Goal: Task Accomplishment & Management: Use online tool/utility

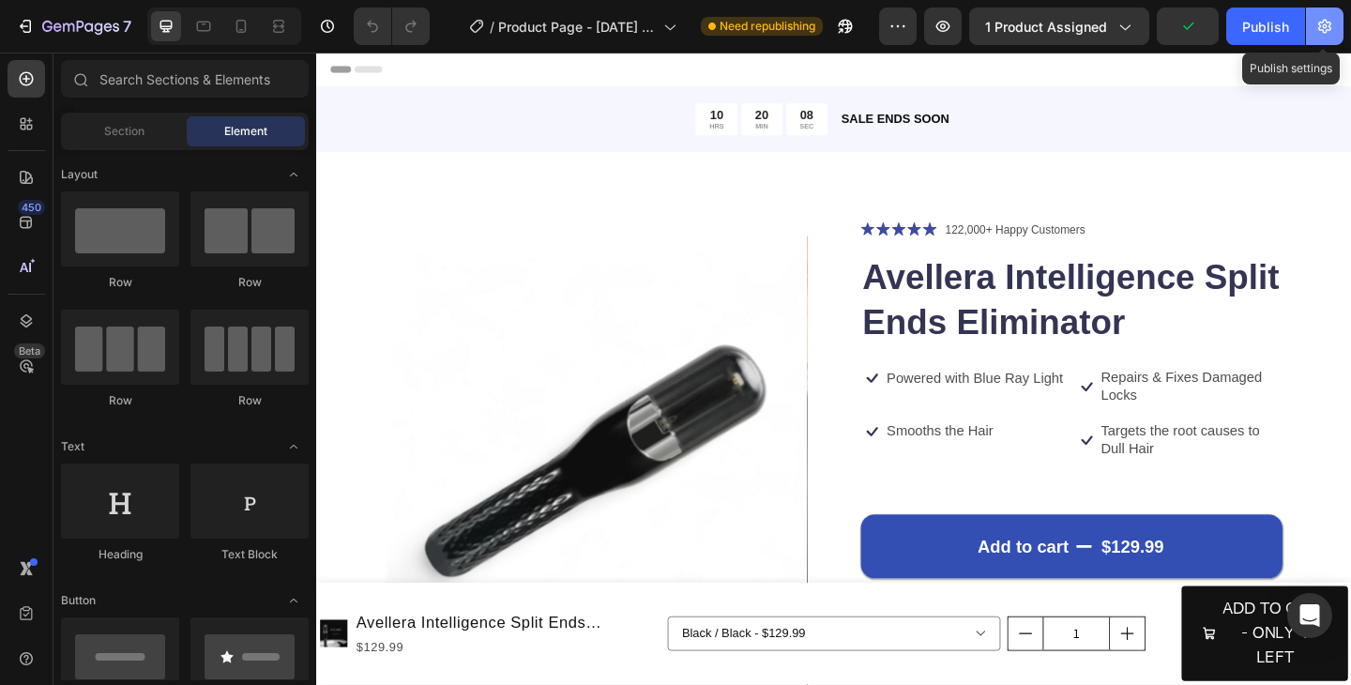
click at [1331, 34] on icon "button" at bounding box center [1324, 26] width 19 height 19
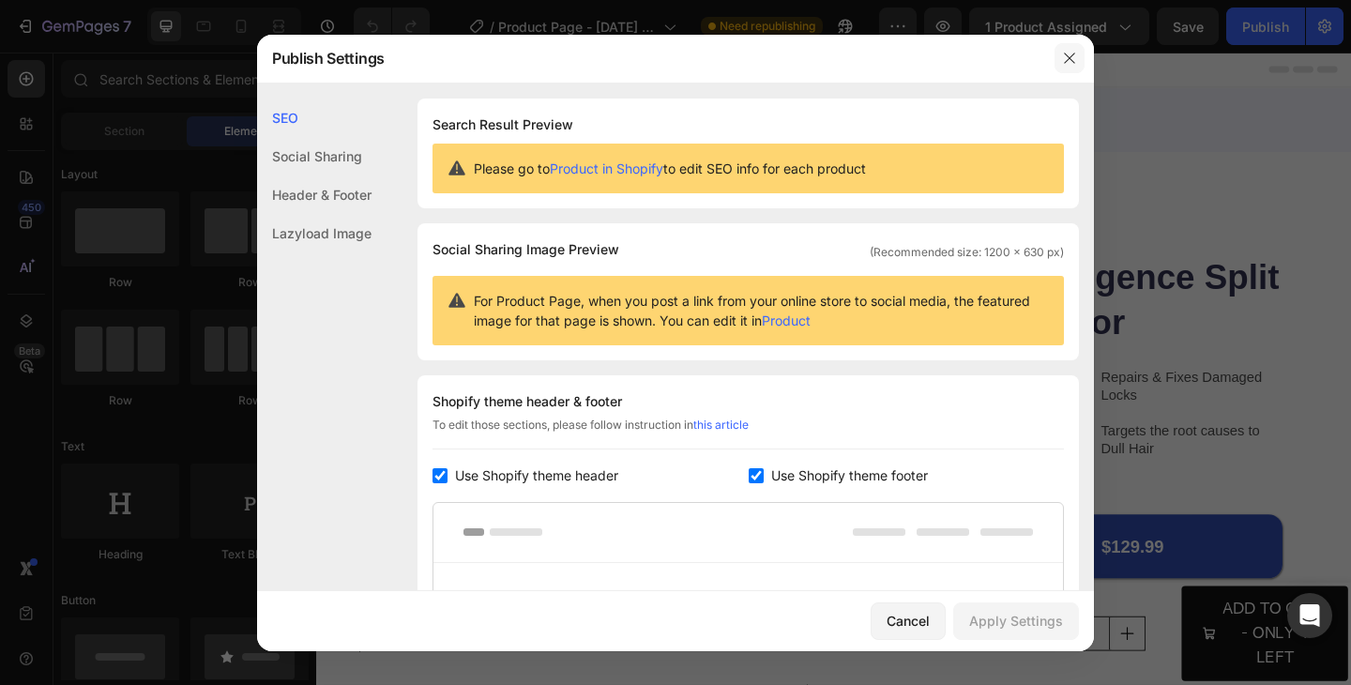
click at [1070, 63] on icon "button" at bounding box center [1069, 58] width 15 height 15
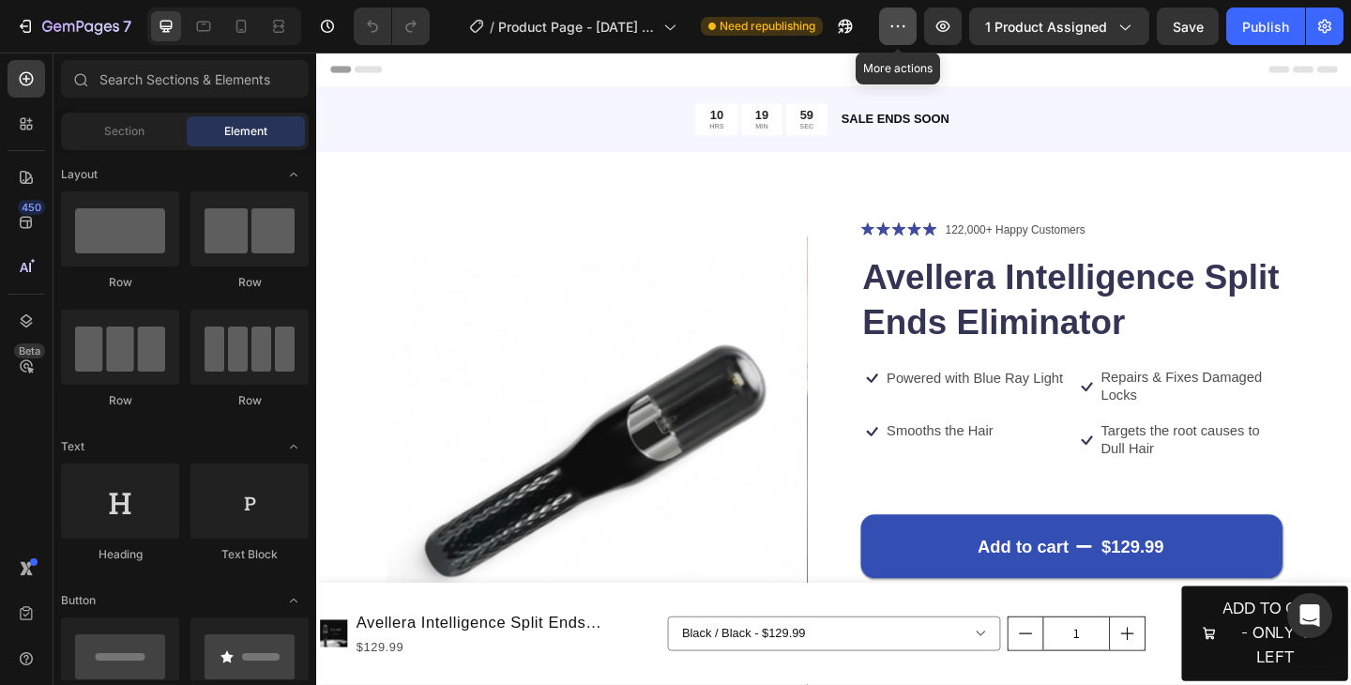
click at [896, 38] on button "button" at bounding box center [898, 27] width 38 height 38
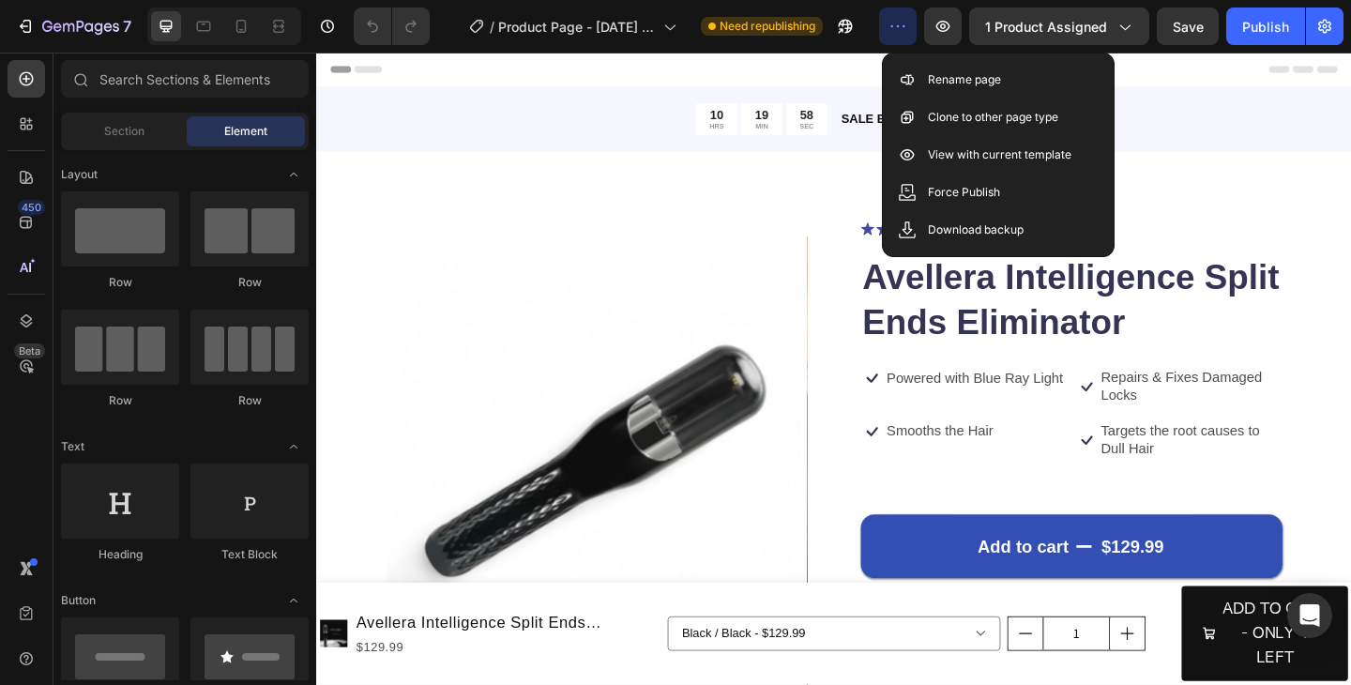
click at [895, 35] on icon "button" at bounding box center [898, 26] width 19 height 19
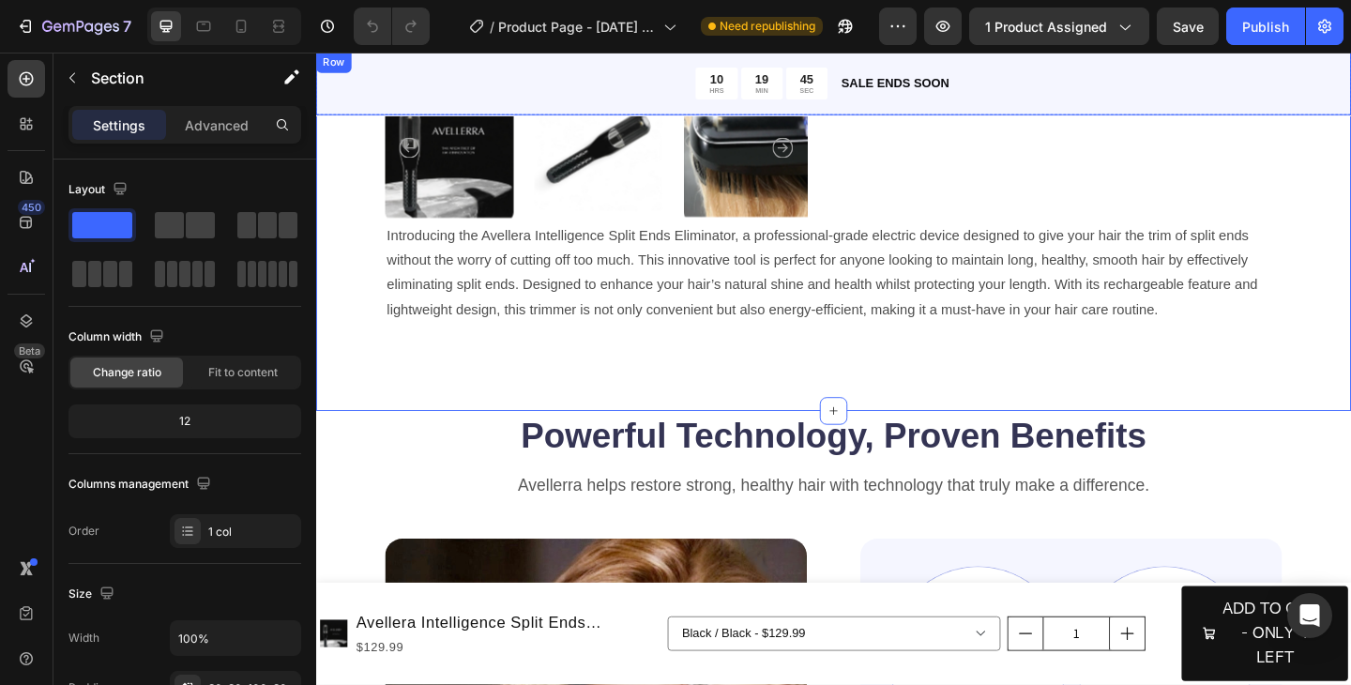
scroll to position [676, 0]
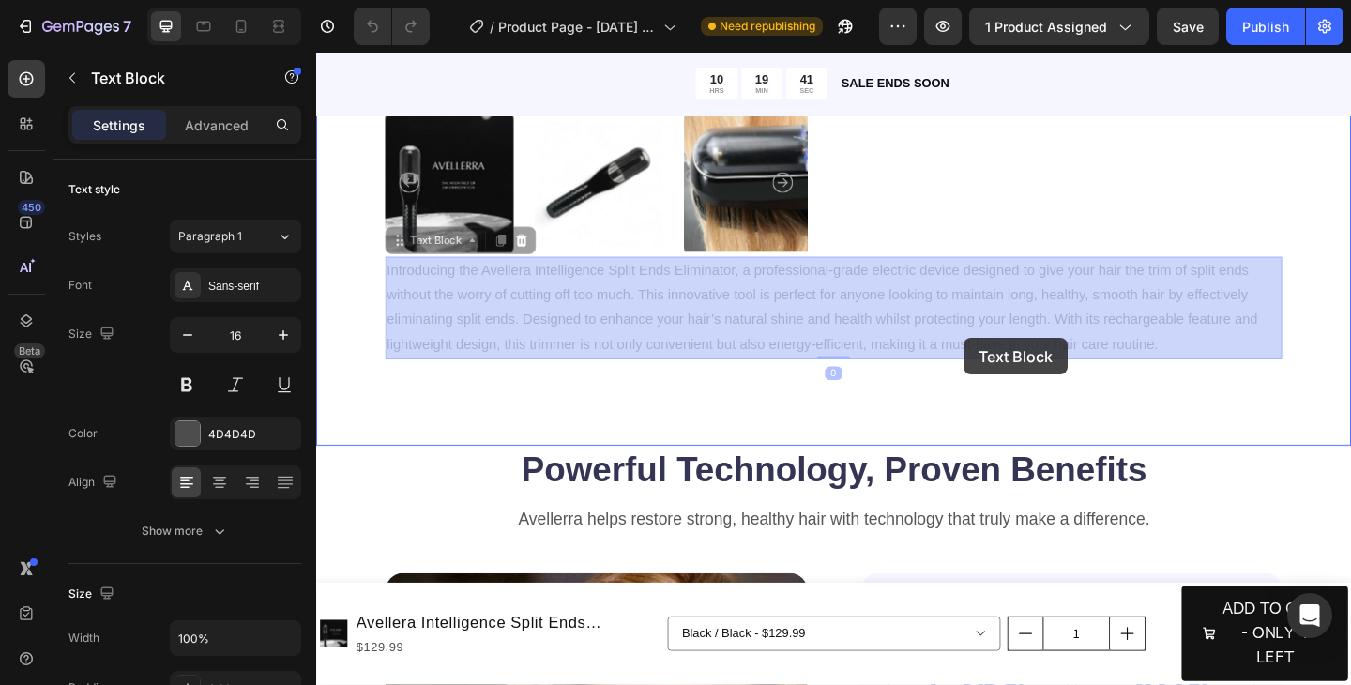
drag, startPoint x: 1064, startPoint y: 329, endPoint x: 1019, endPoint y: 370, distance: 60.5
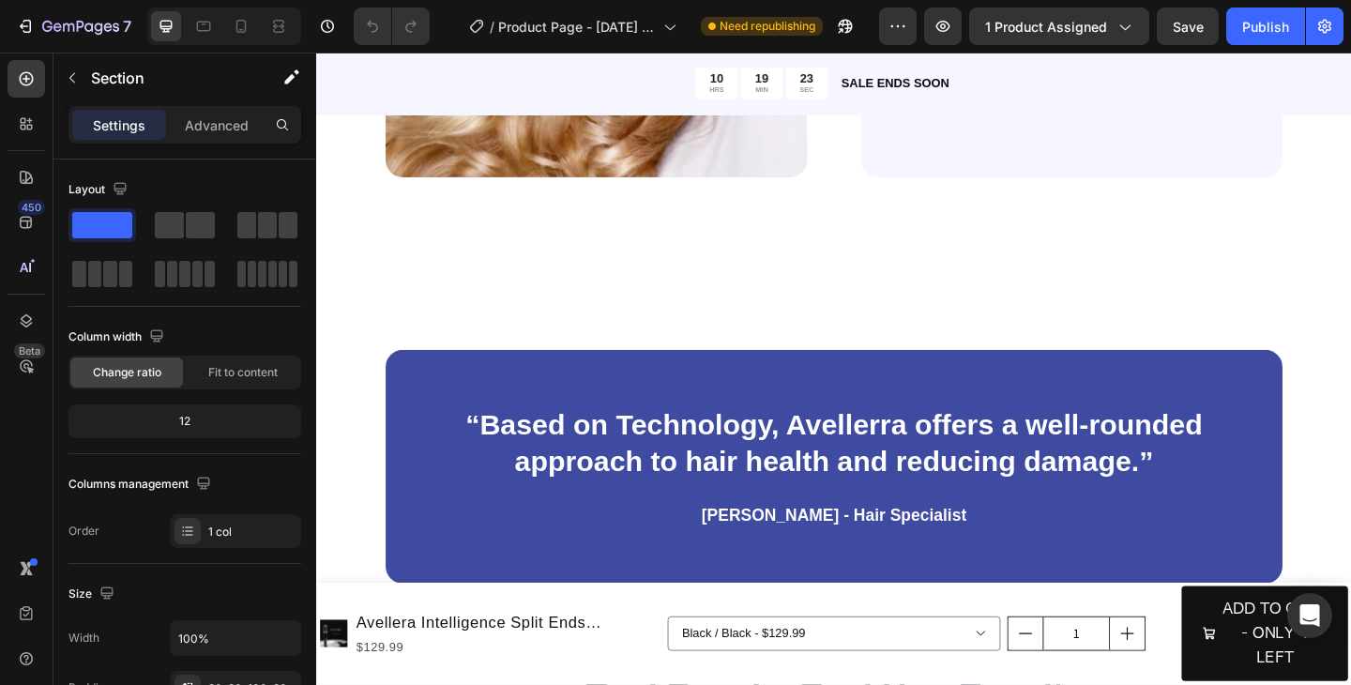
scroll to position [1726, 0]
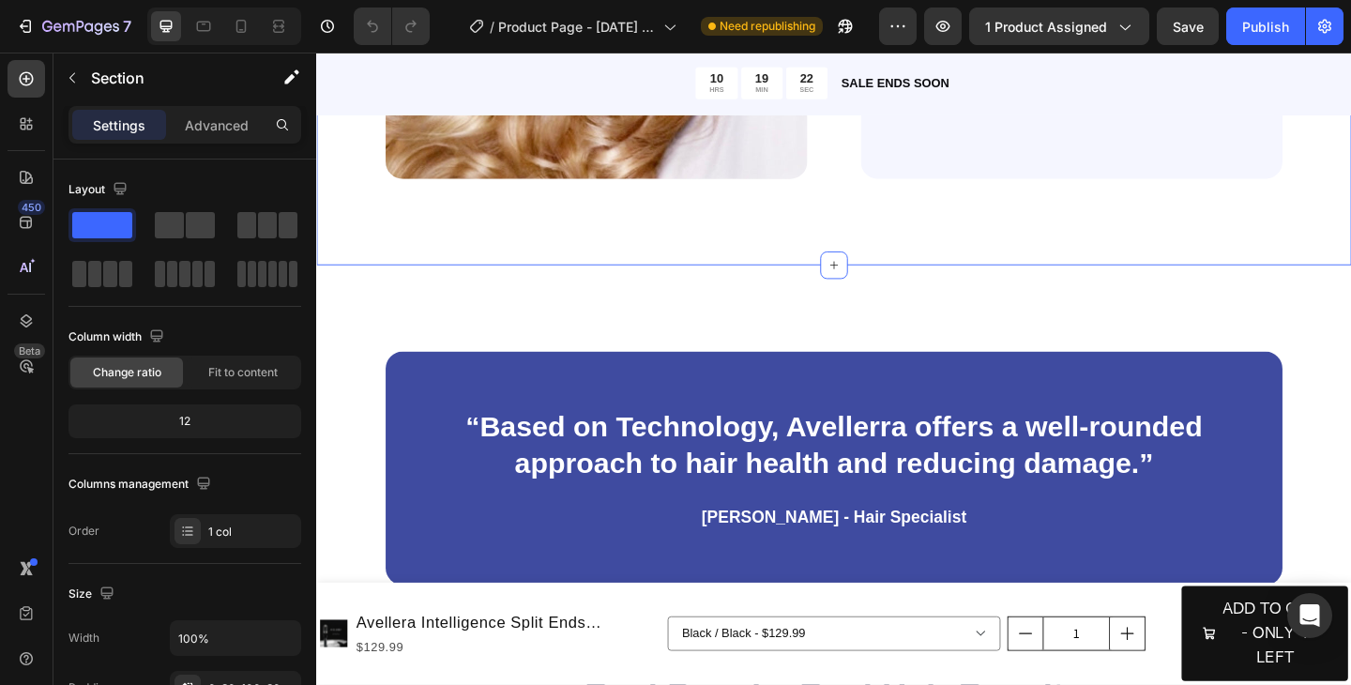
click at [881, 285] on icon at bounding box center [879, 284] width 15 height 15
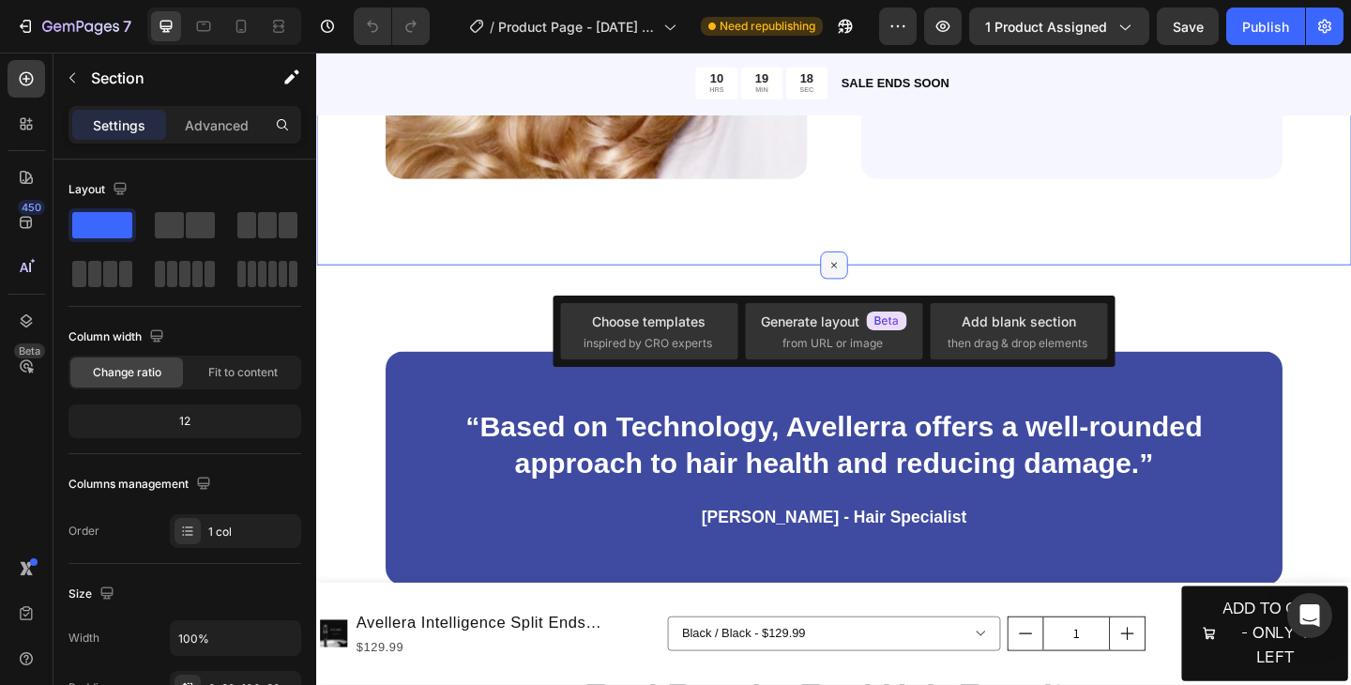
click at [881, 285] on icon at bounding box center [880, 285] width 12 height 12
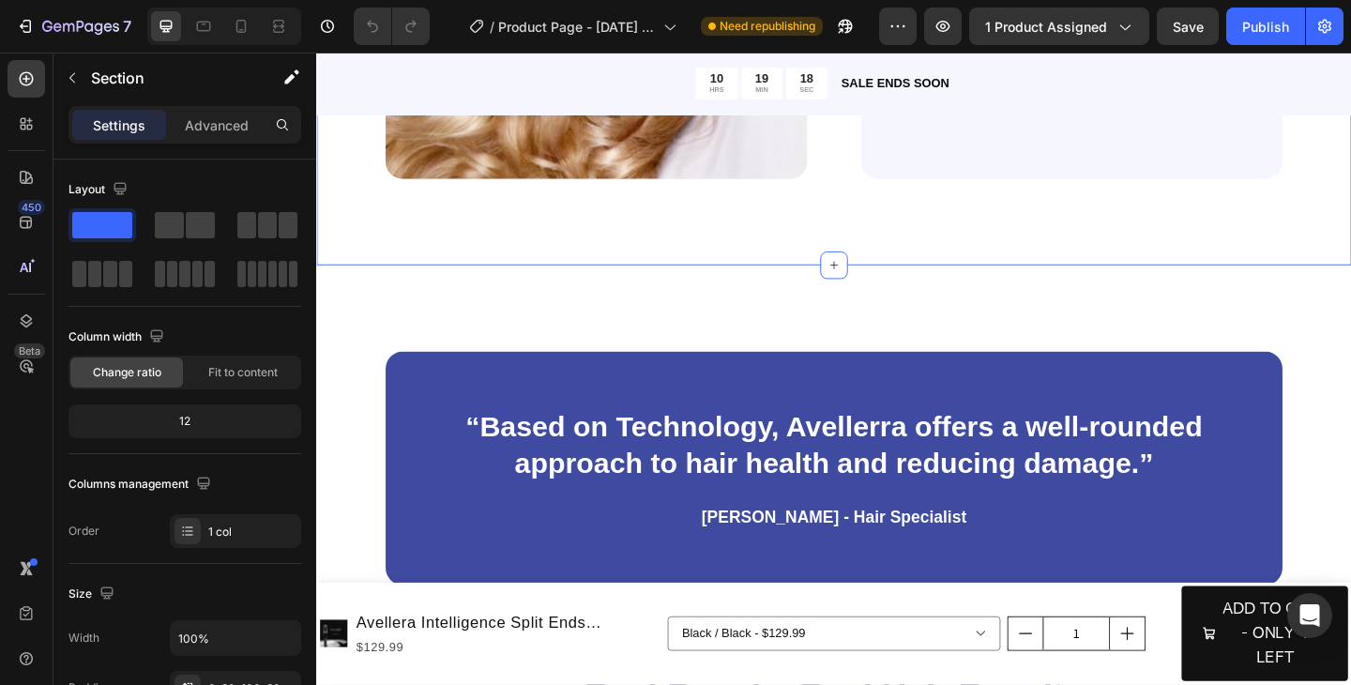
click at [936, 322] on div "“Based on Technology, Avellerra offers a well-rounded approach to hair health a…" at bounding box center [879, 505] width 1126 height 442
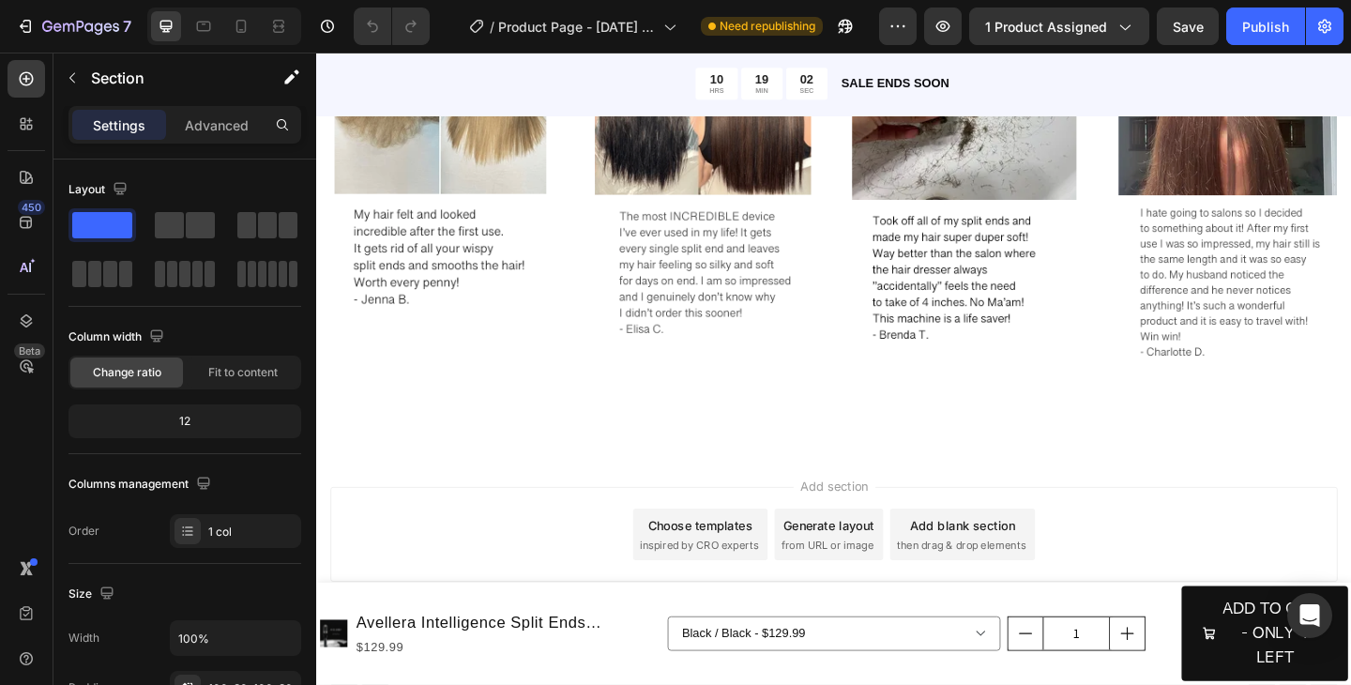
scroll to position [3272, 0]
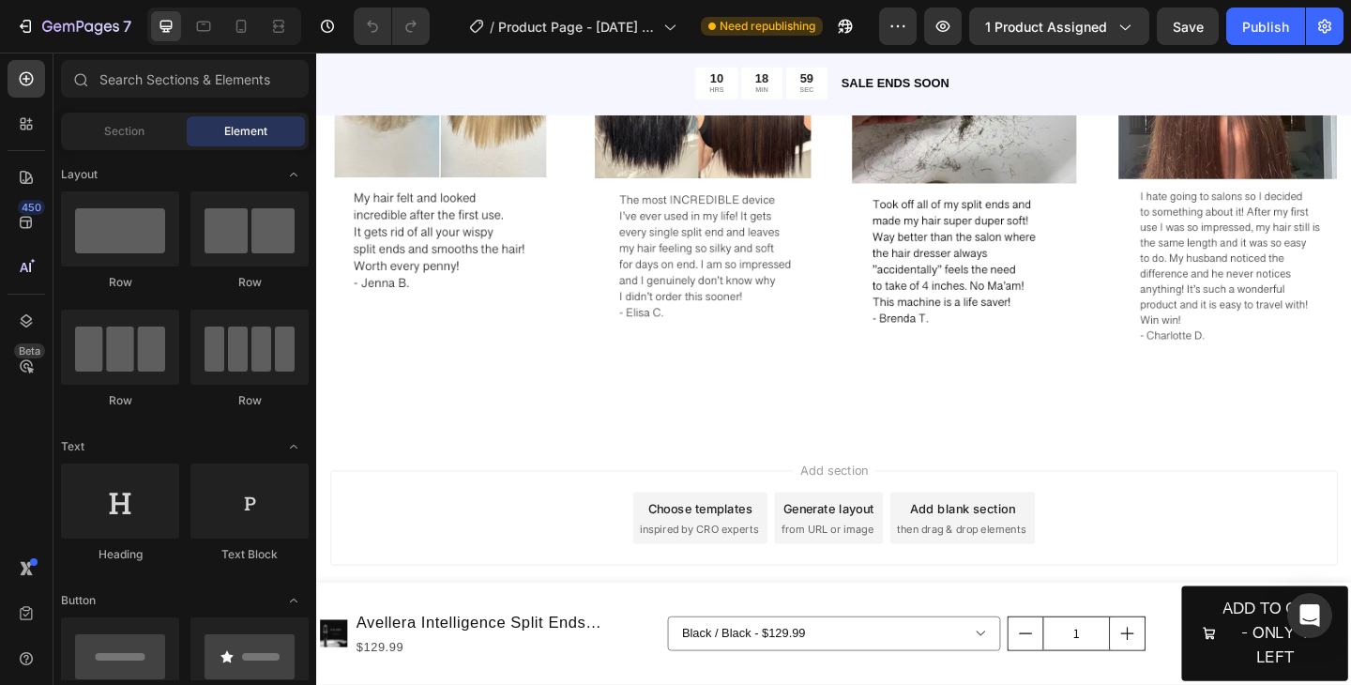
click at [864, 507] on span "Add section" at bounding box center [879, 507] width 89 height 20
click at [767, 560] on div "Choose templates inspired by CRO experts" at bounding box center [734, 559] width 146 height 56
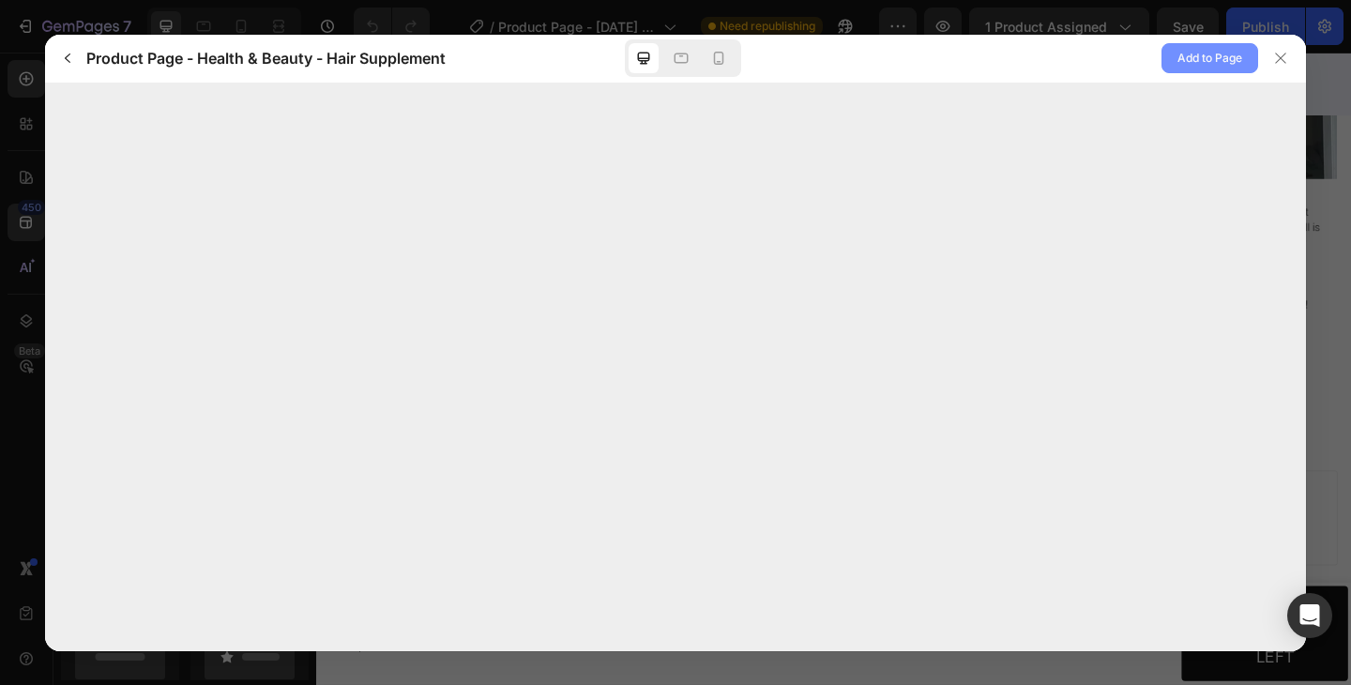
click at [1192, 61] on span "Add to Page" at bounding box center [1210, 58] width 65 height 23
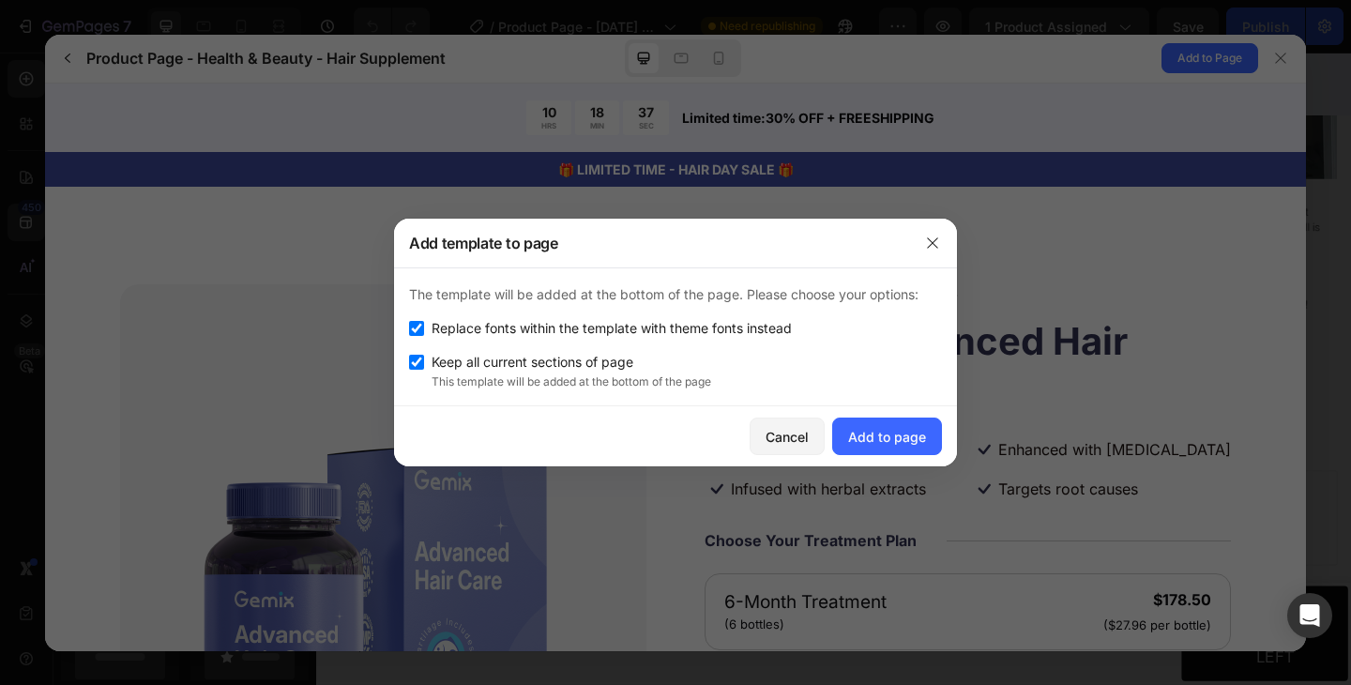
scroll to position [0, 0]
click at [700, 329] on span "Replace fonts within the template with theme fonts instead" at bounding box center [612, 328] width 360 height 23
checkbox input "false"
click at [892, 439] on div "Add to page" at bounding box center [887, 437] width 78 height 20
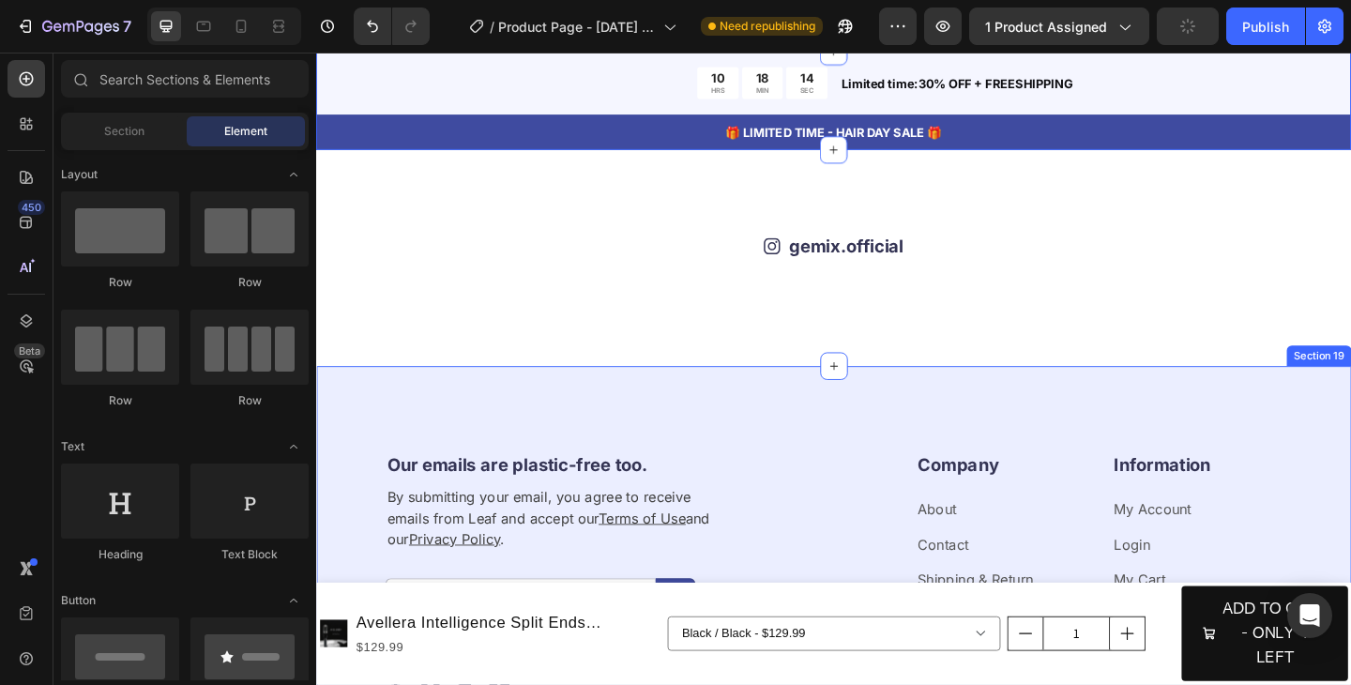
scroll to position [8470, 0]
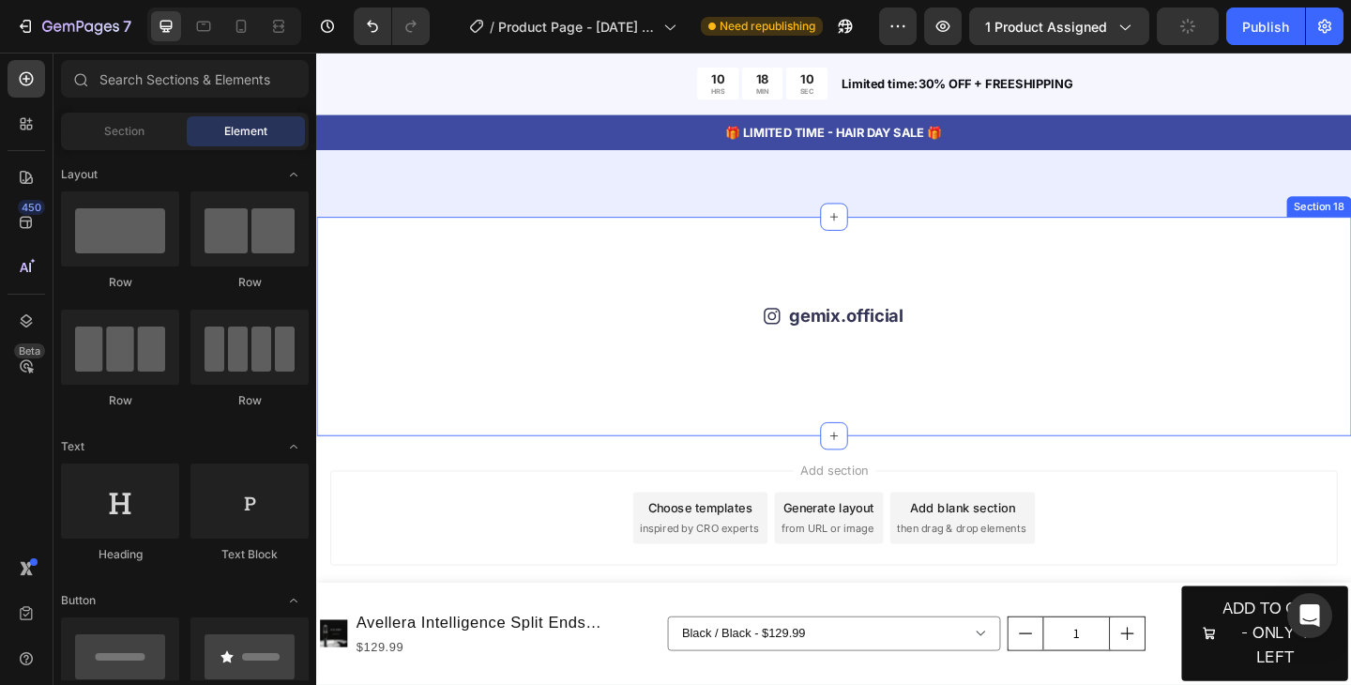
scroll to position [8433, 0]
click at [1350, 251] on div "Icon gemix.official Text Block Row Image Image Image Image Image Image Image Im…" at bounding box center [879, 351] width 1126 height 238
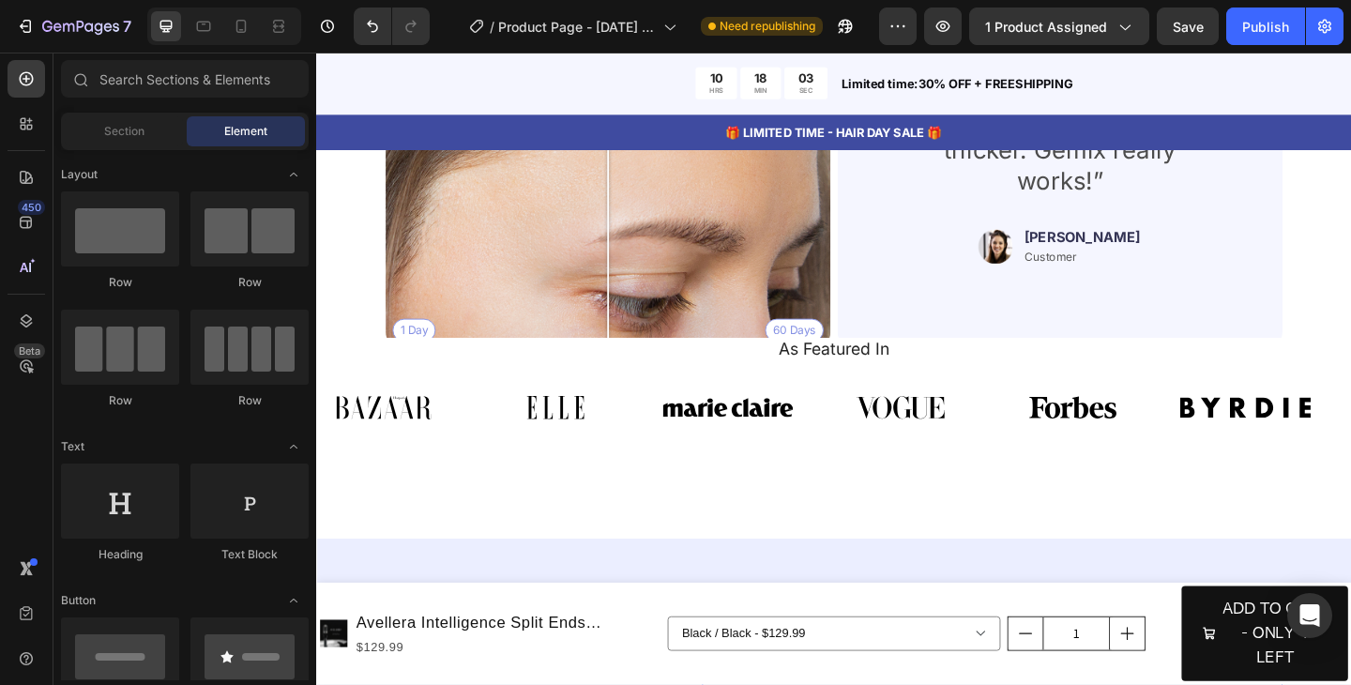
scroll to position [7519, 0]
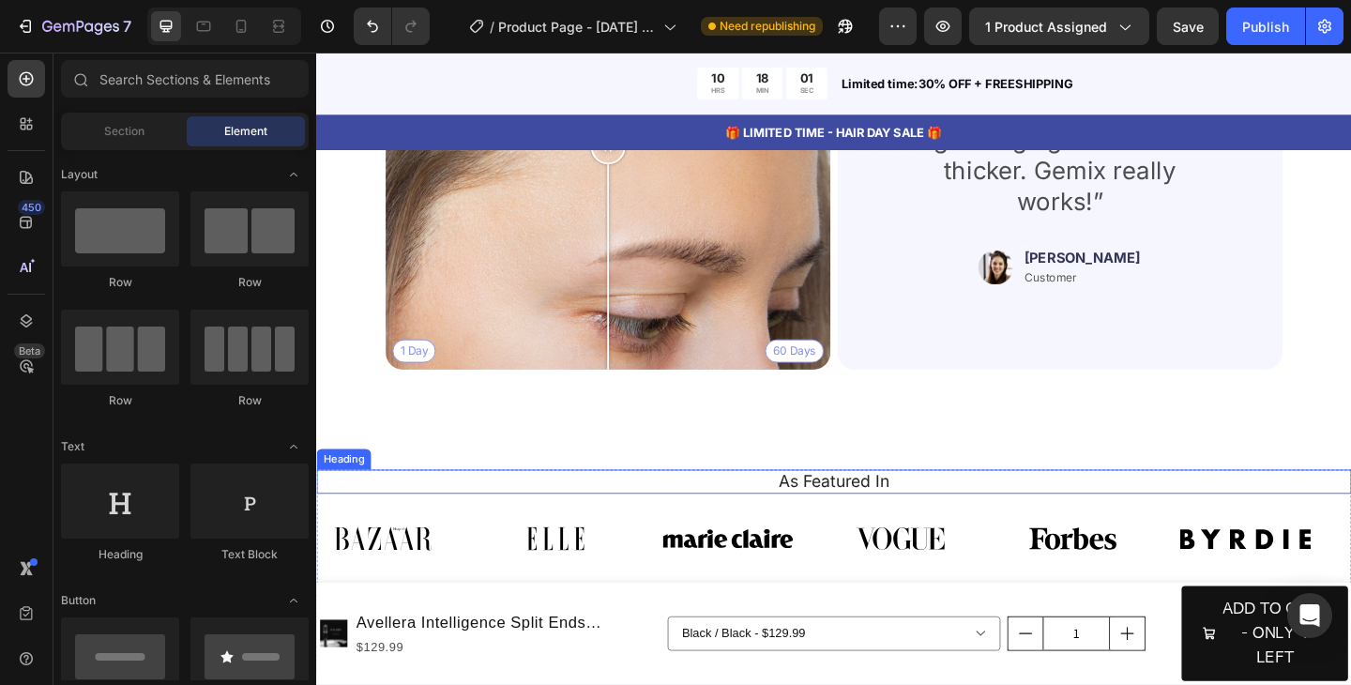
click at [1326, 525] on h2 "As Featured In" at bounding box center [879, 520] width 1098 height 27
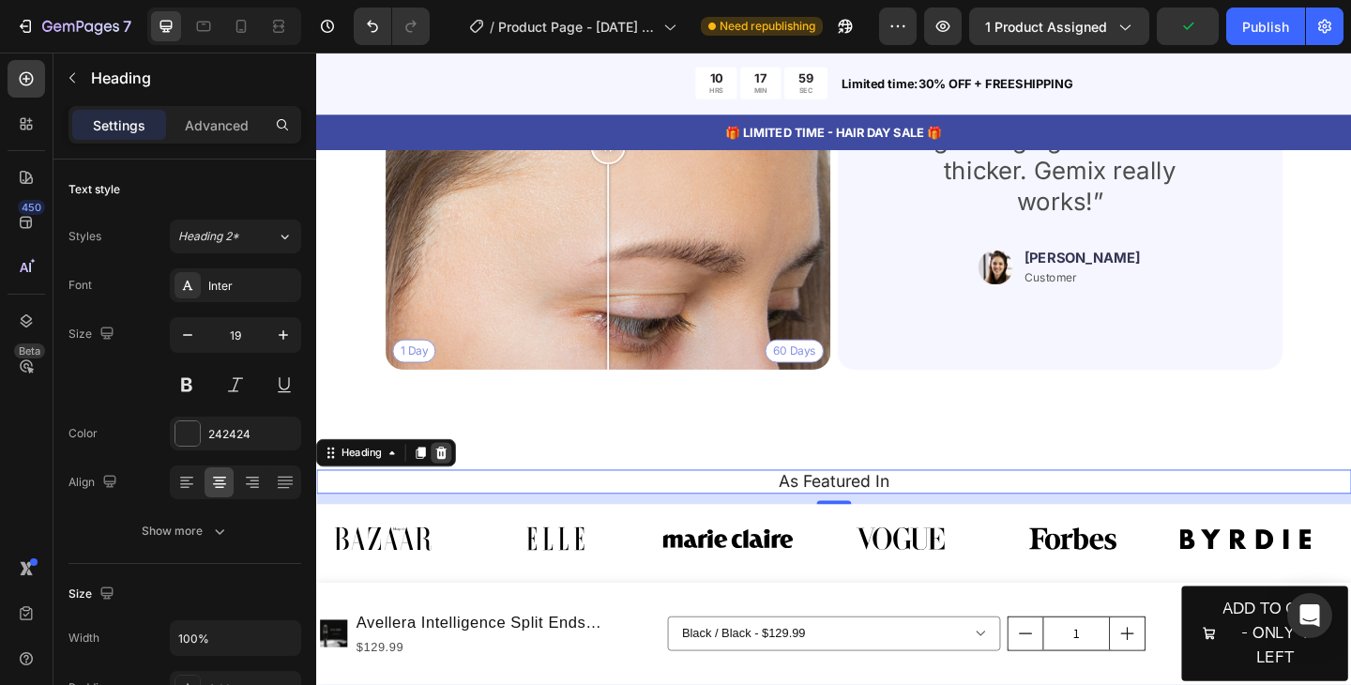
click at [455, 489] on icon at bounding box center [453, 488] width 12 height 13
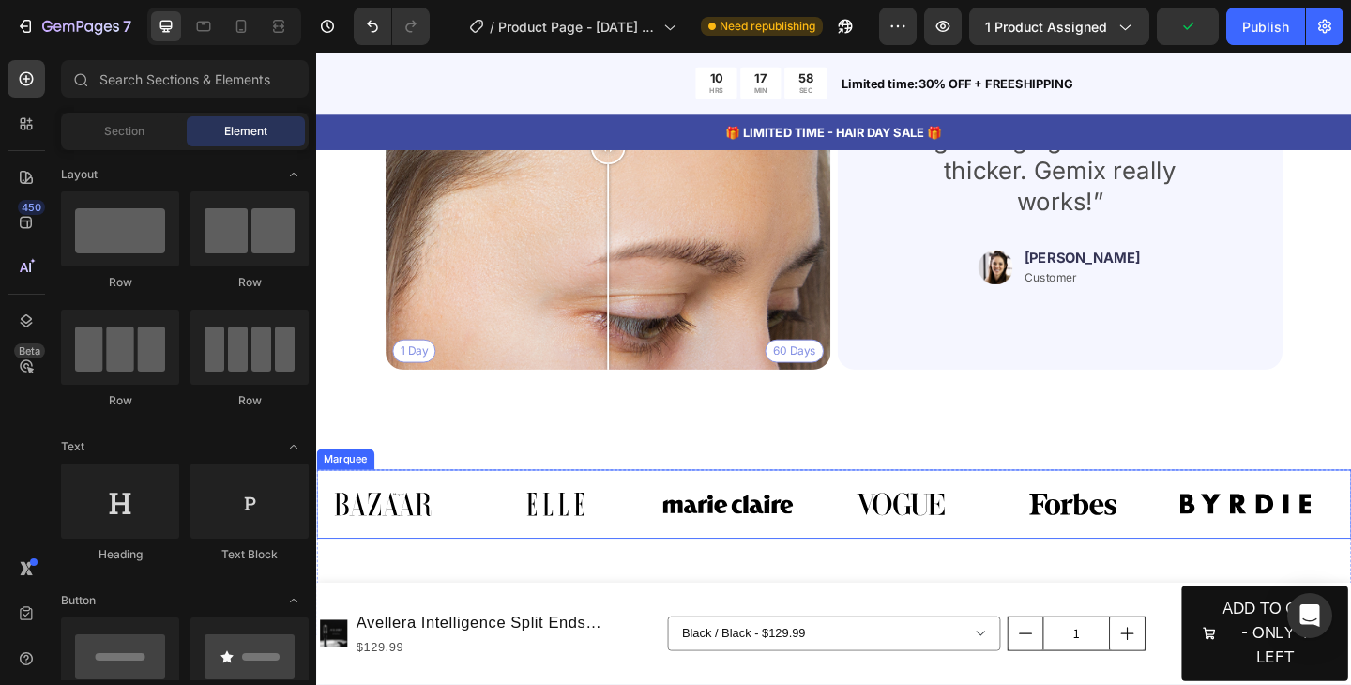
click at [497, 525] on div "Image" at bounding box center [411, 544] width 188 height 53
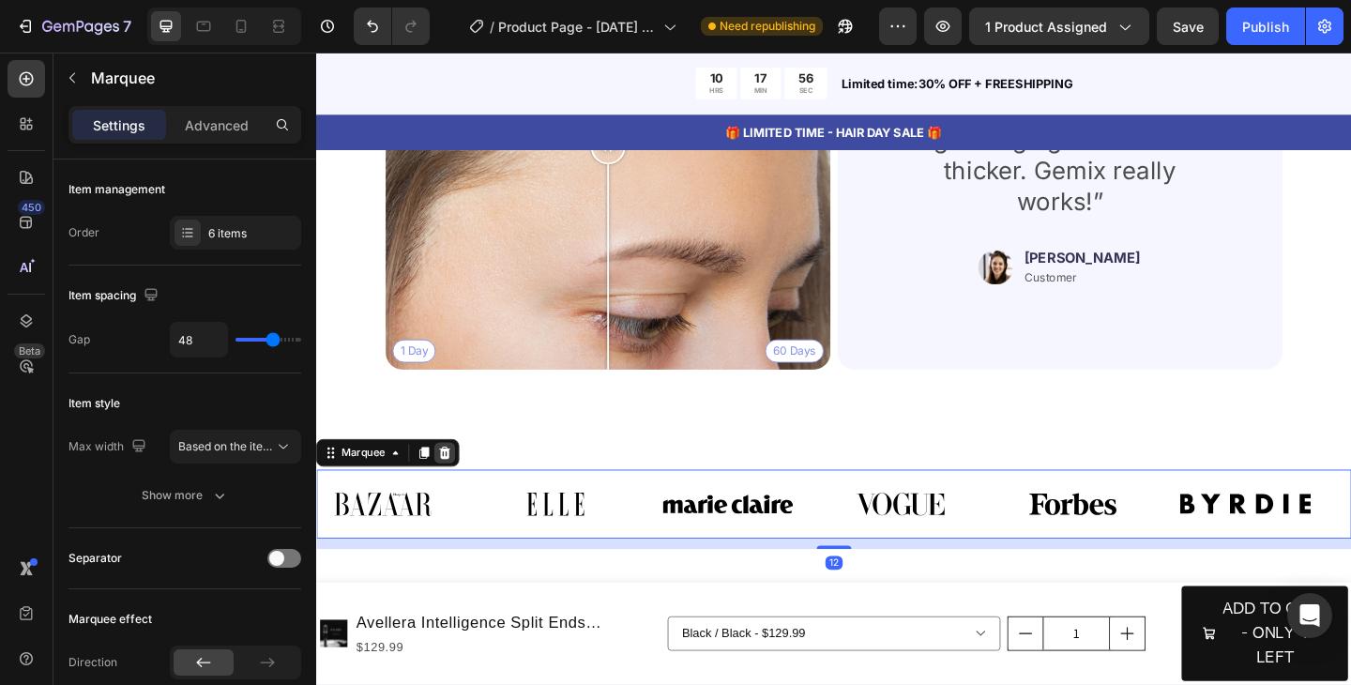
click at [458, 485] on icon at bounding box center [456, 488] width 12 height 13
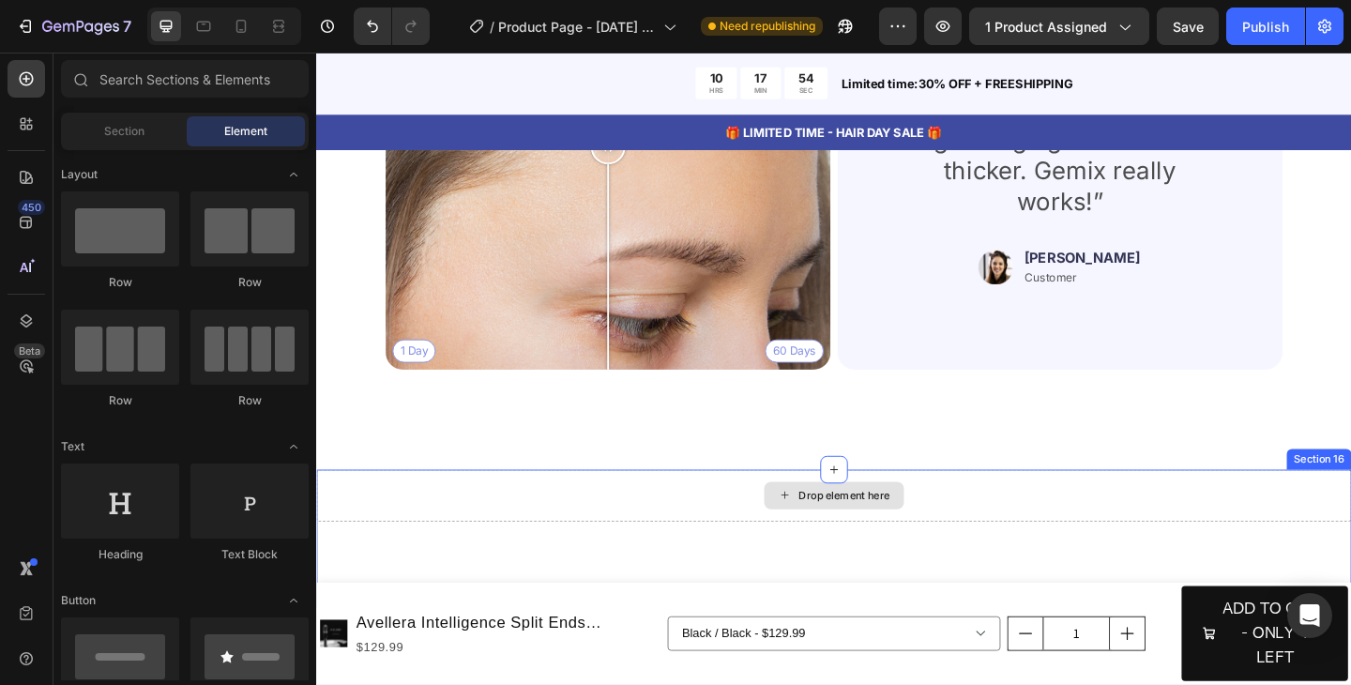
click at [632, 540] on div "Drop element here" at bounding box center [879, 535] width 1126 height 56
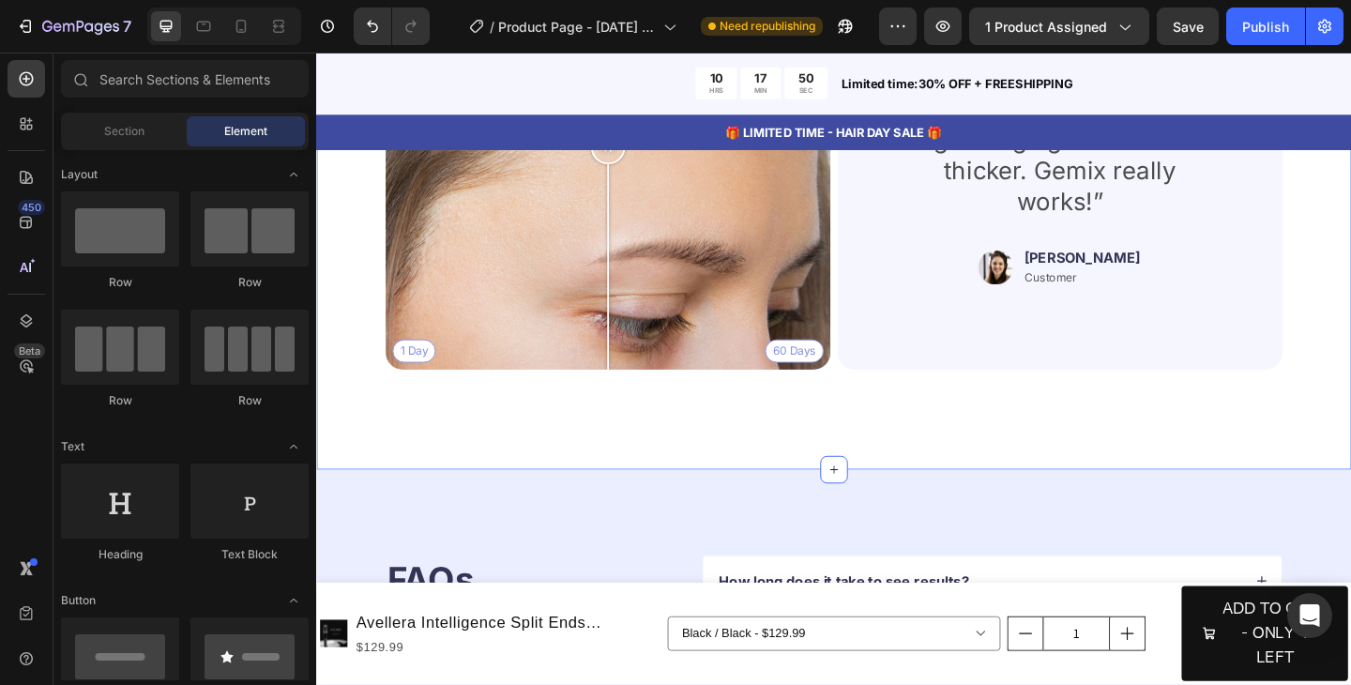
click at [1350, 290] on div "Real People. Real Hair Results Heading Thousands have seen visible improvements…" at bounding box center [879, 128] width 1126 height 758
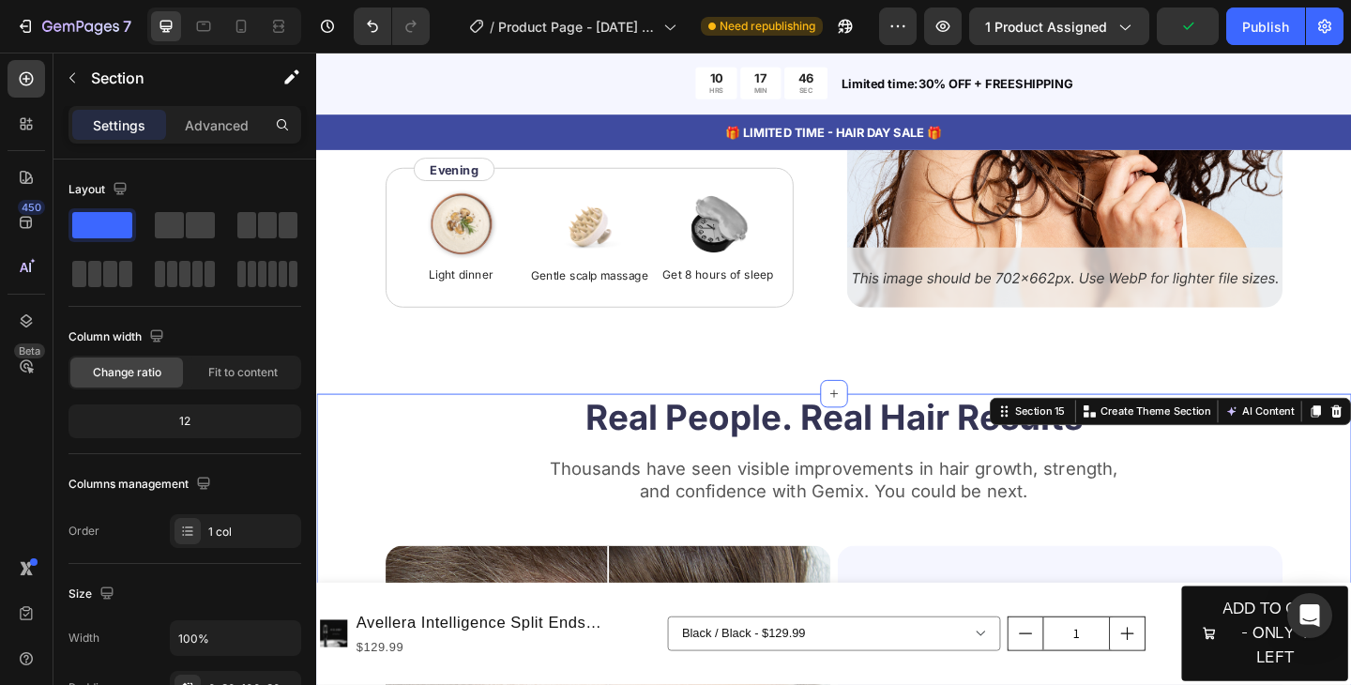
scroll to position [7031, 0]
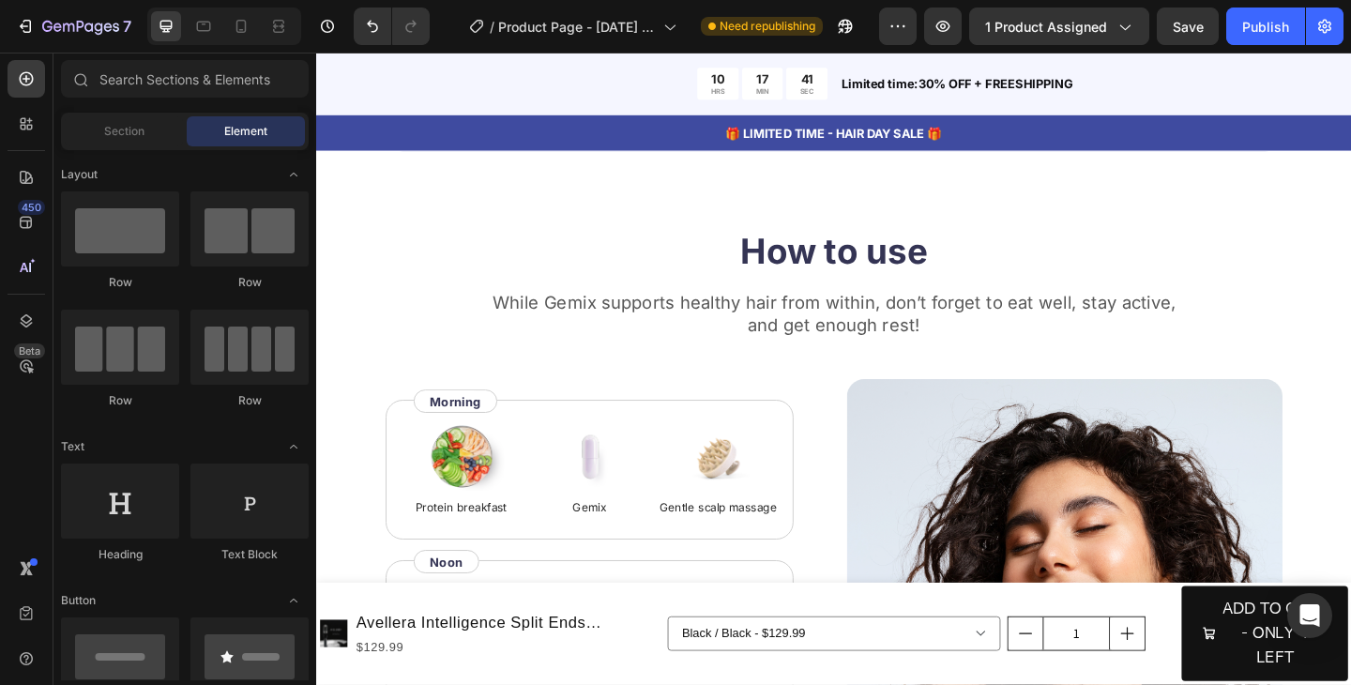
scroll to position [6431, 0]
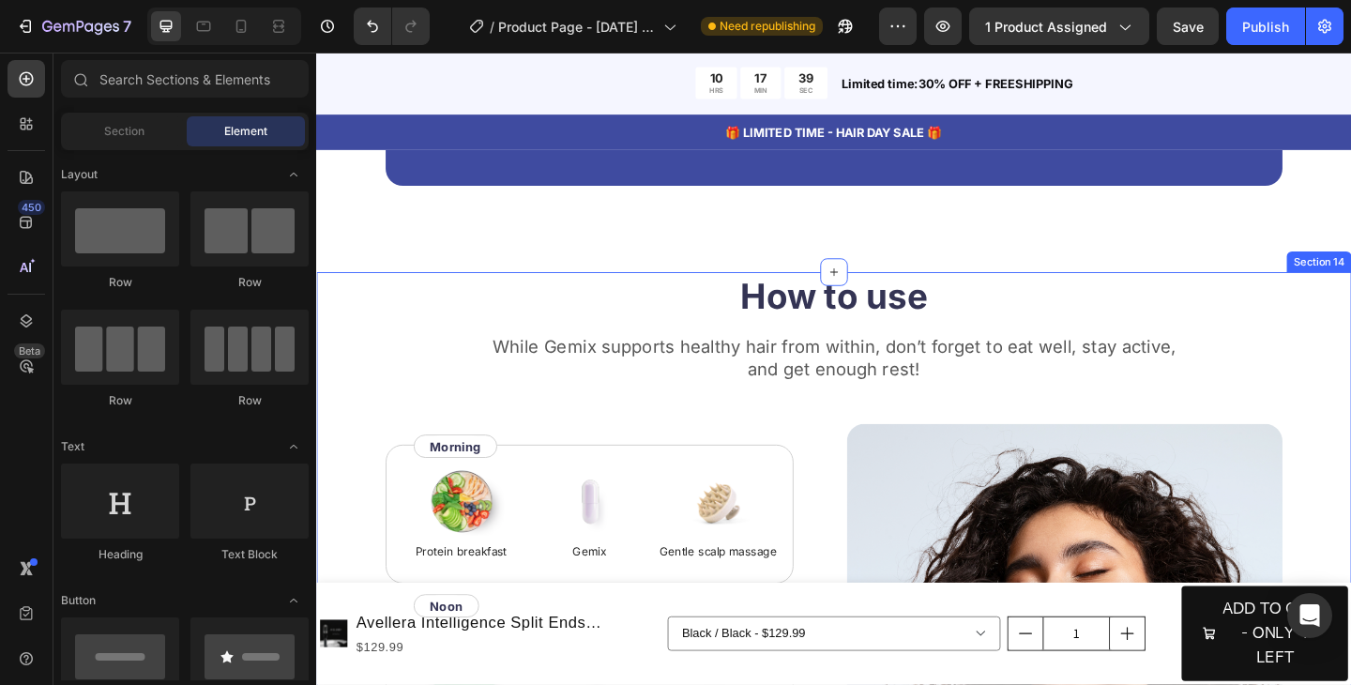
click at [1350, 311] on div "How to use Heading While Gemix supports healthy hair from within, don’t forget …" at bounding box center [879, 683] width 1126 height 782
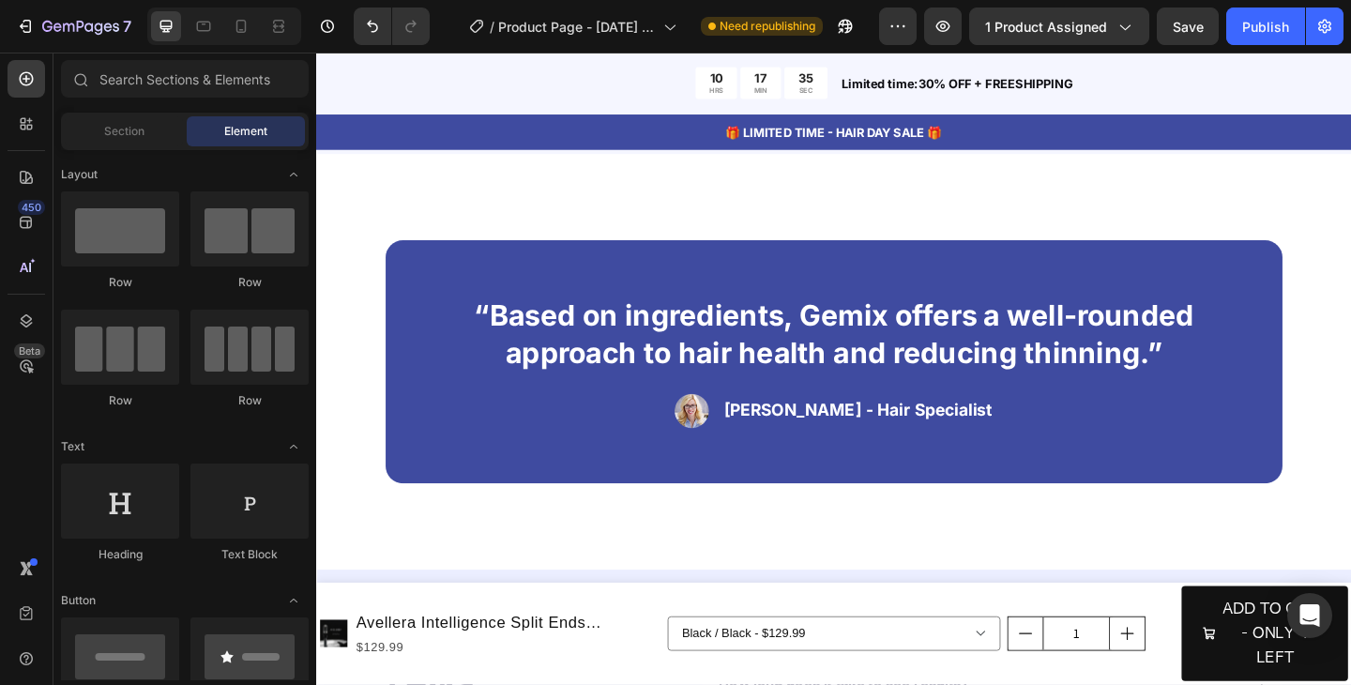
scroll to position [6093, 0]
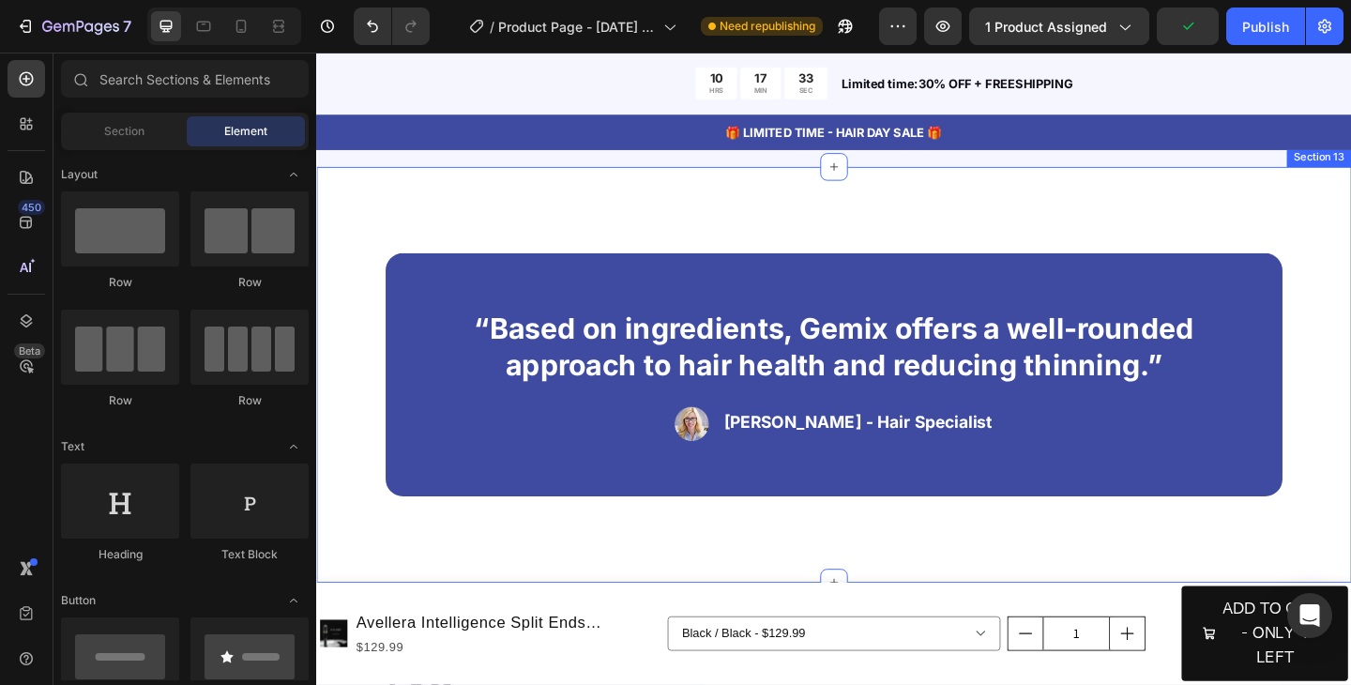
click at [1350, 192] on div "“Based on ingredients, Gemix offers a well-rounded approach to hair health and …" at bounding box center [879, 403] width 1126 height 452
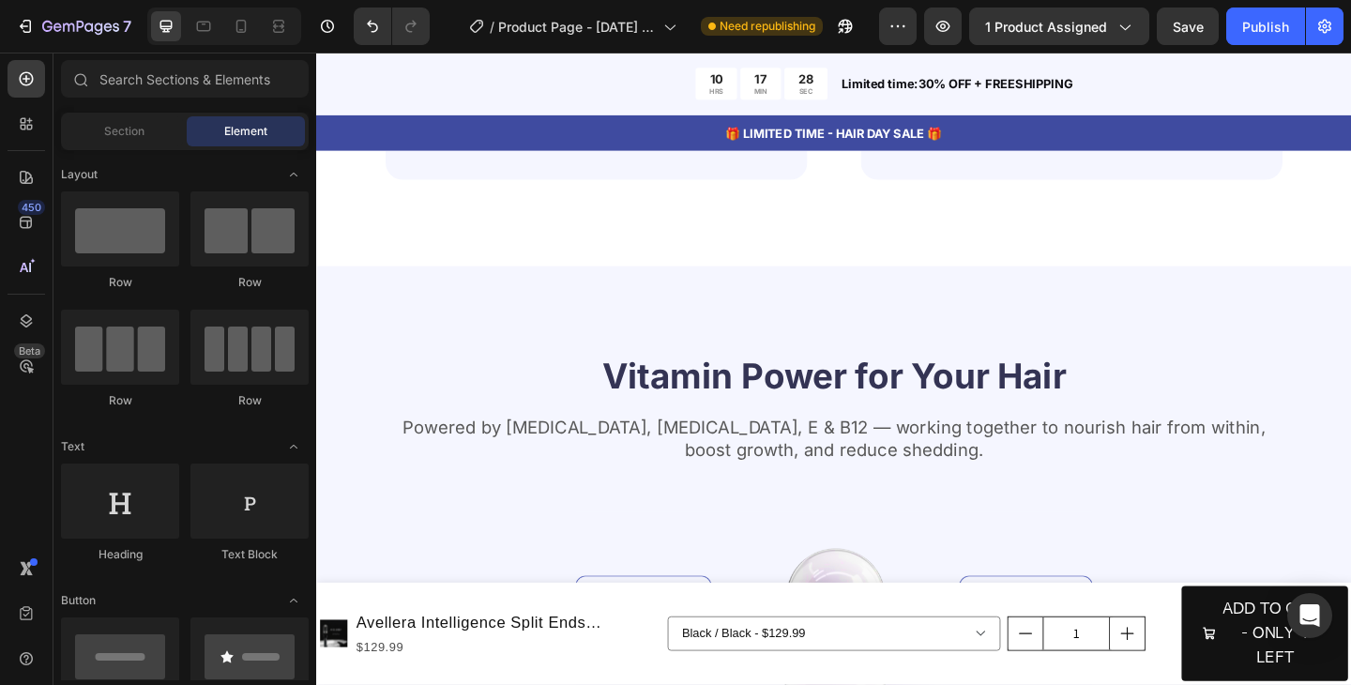
scroll to position [5455, 0]
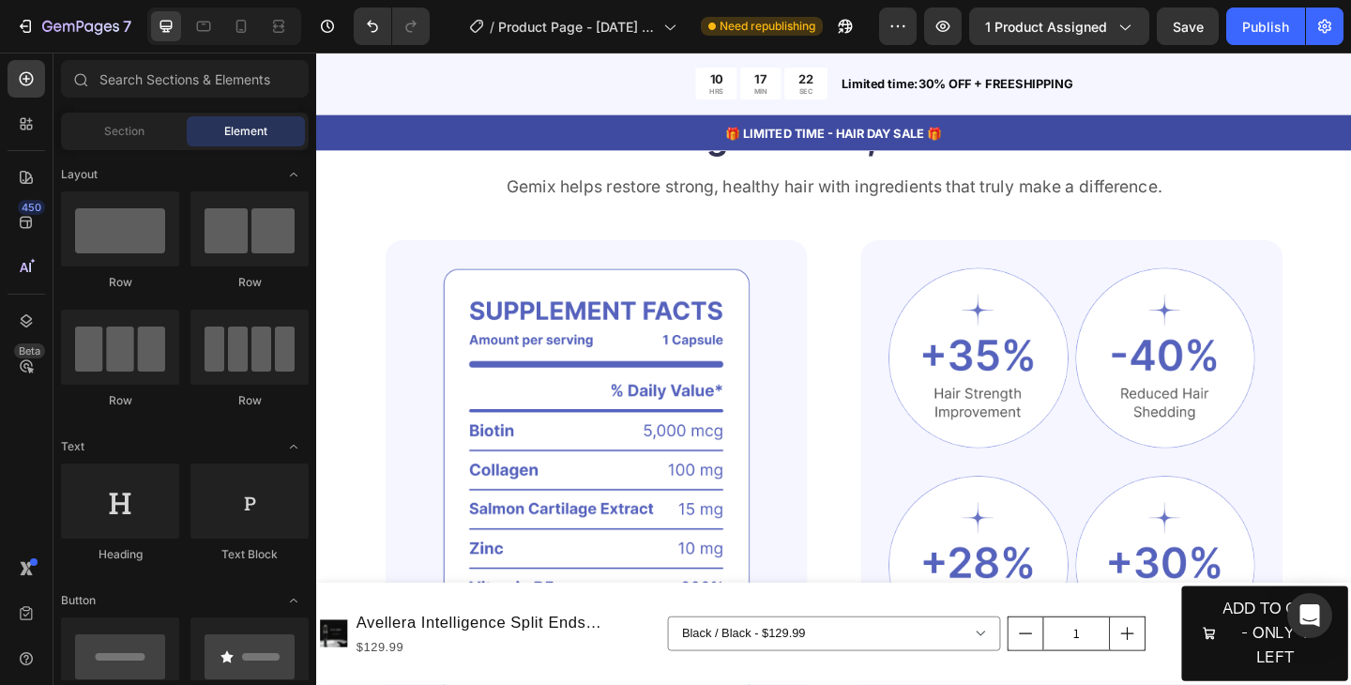
scroll to position [4855, 0]
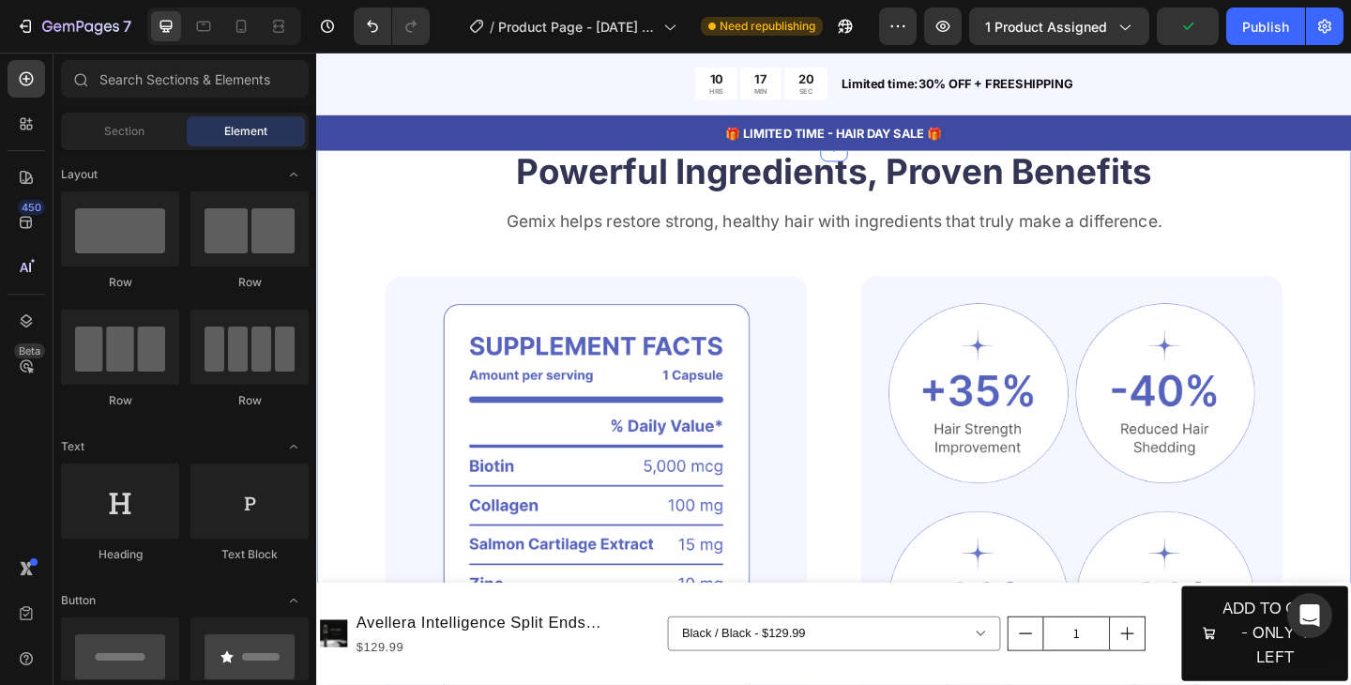
click at [1350, 212] on div "Powerful Ingredients, Proven Benefits Heading Gemix helps restore strong, healt…" at bounding box center [879, 541] width 1126 height 768
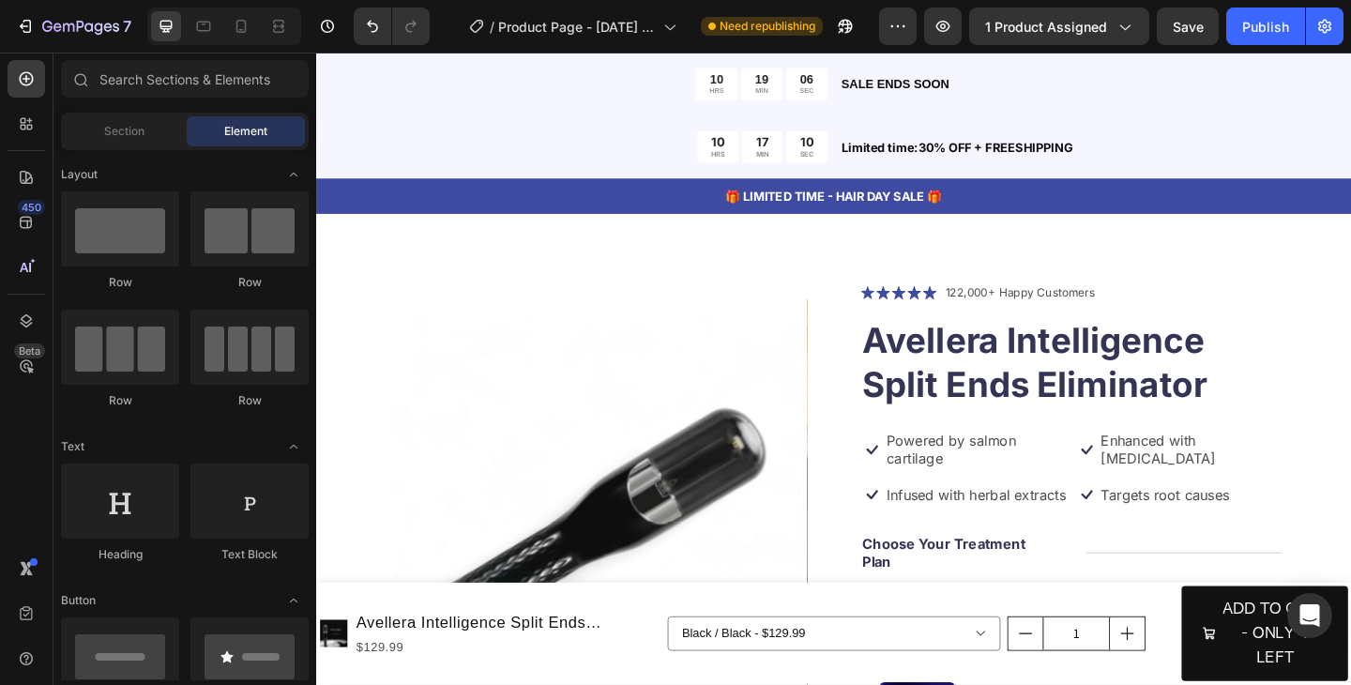
scroll to position [3616, 0]
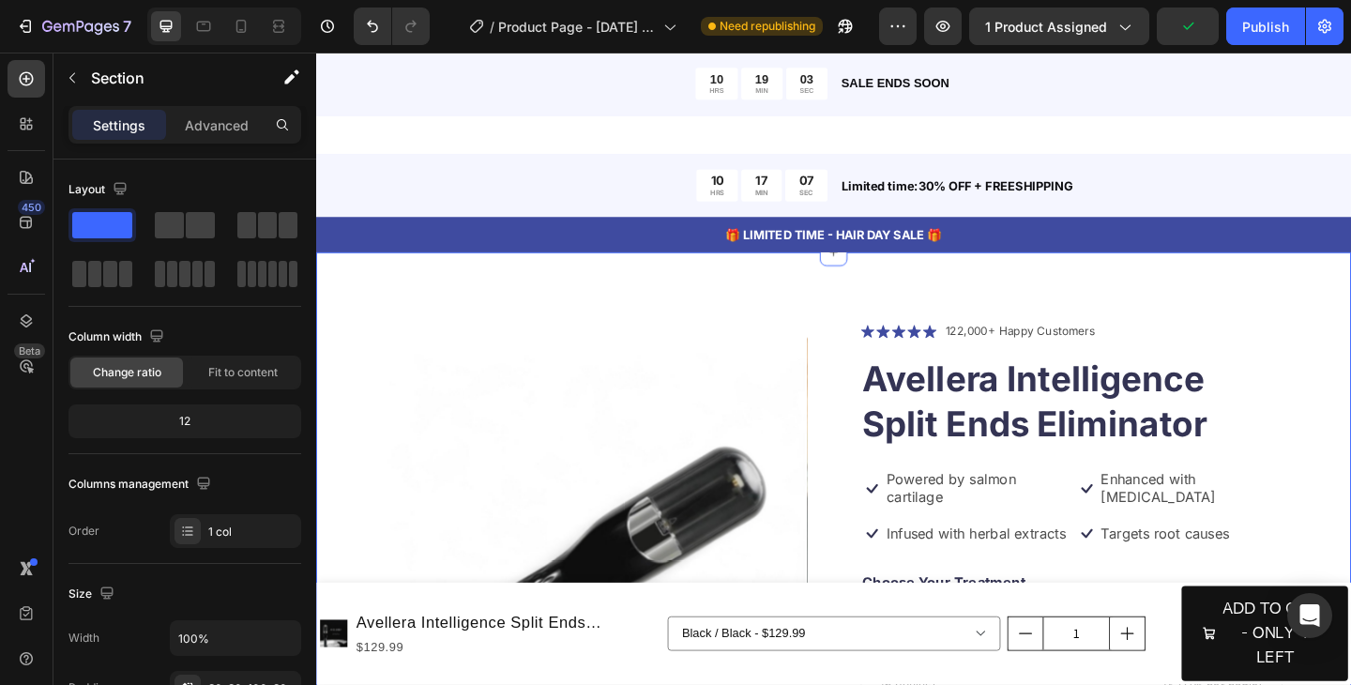
scroll to position [3541, 0]
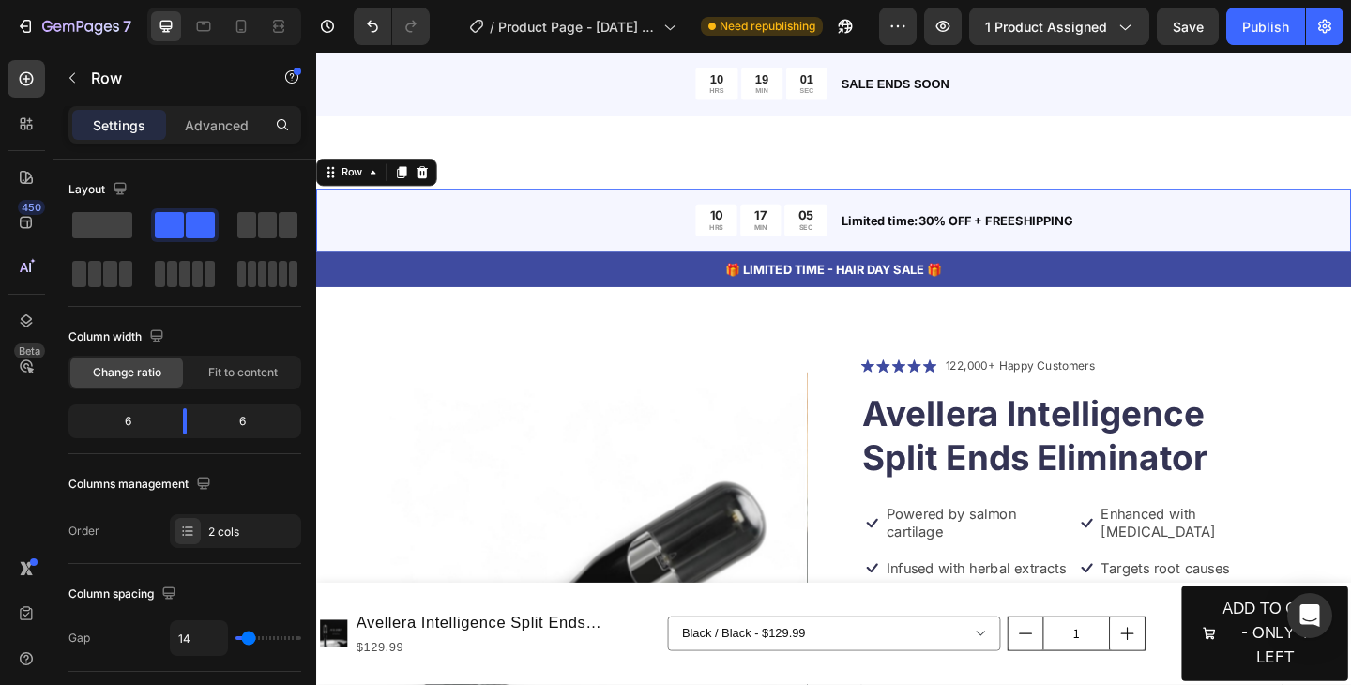
click at [1350, 220] on div "Limited time:30% OFF + FREESHIPPING Text Block" at bounding box center [1164, 235] width 556 height 35
click at [434, 183] on icon at bounding box center [432, 182] width 12 height 13
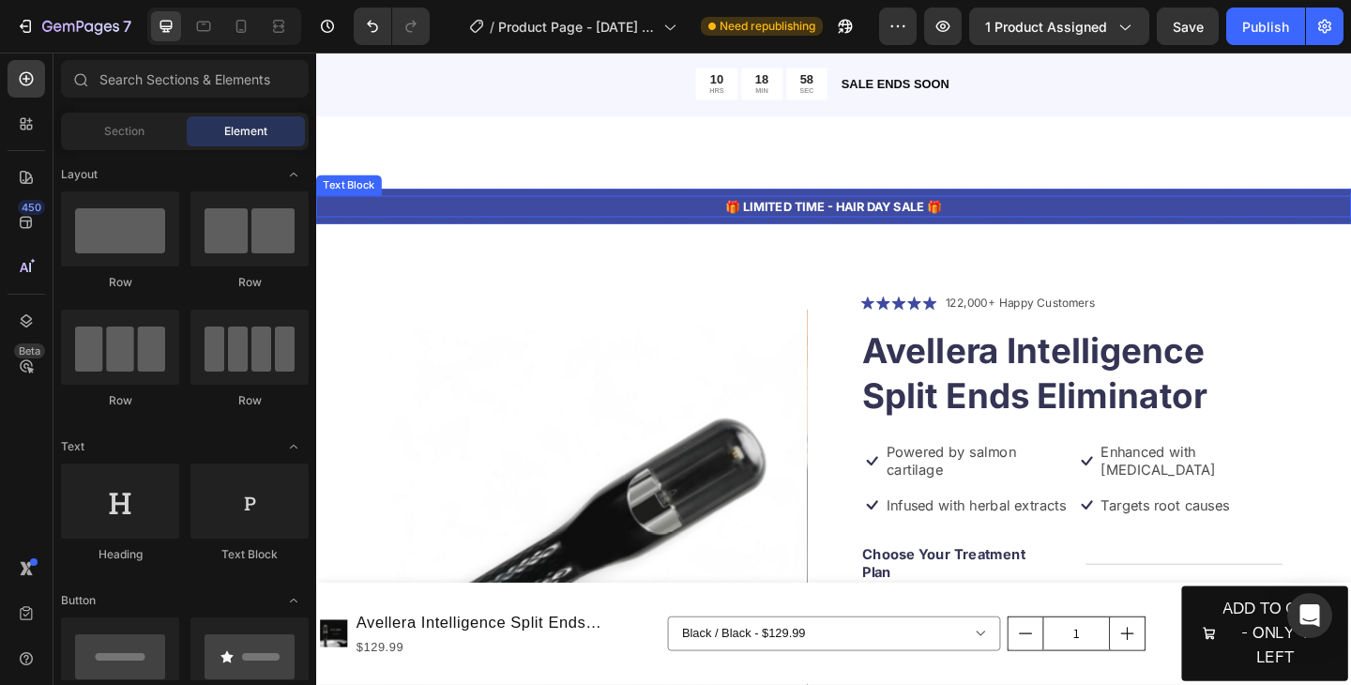
click at [439, 223] on p "🎁 LIMITED TIME - HAIR DAY SALE 🎁" at bounding box center [879, 220] width 1122 height 20
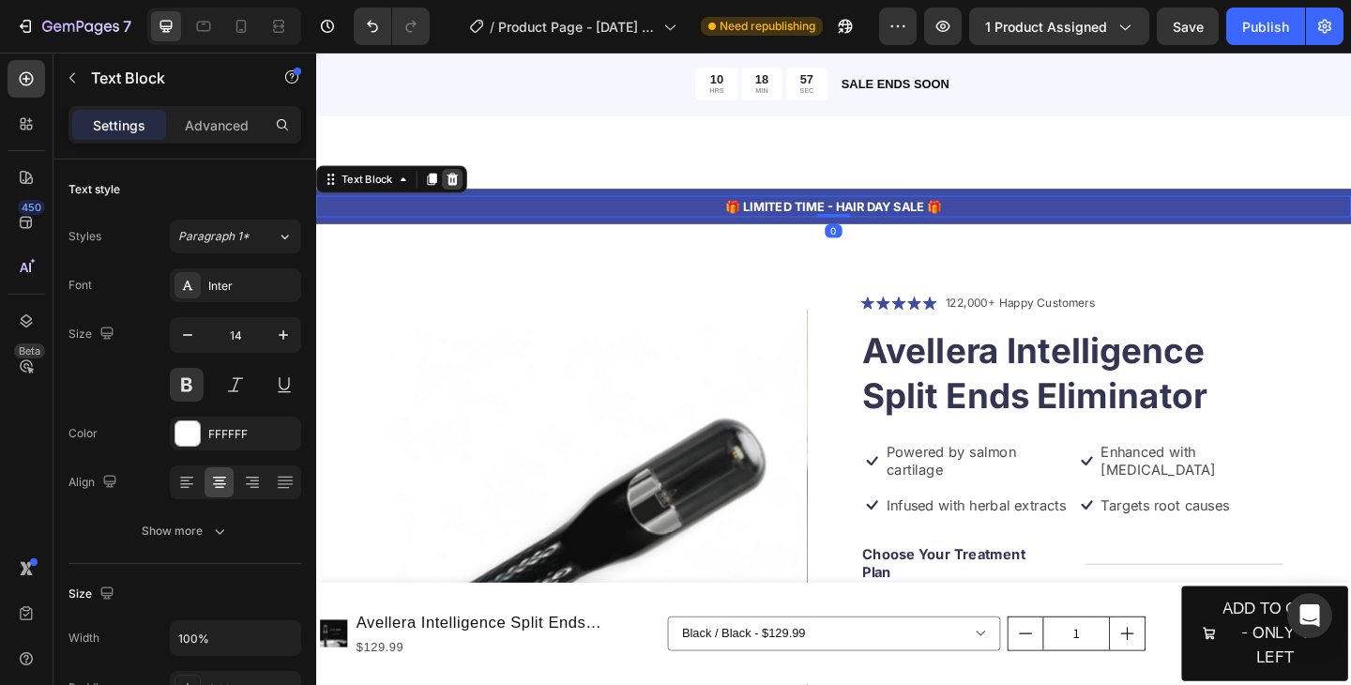
click at [468, 193] on icon at bounding box center [465, 190] width 12 height 13
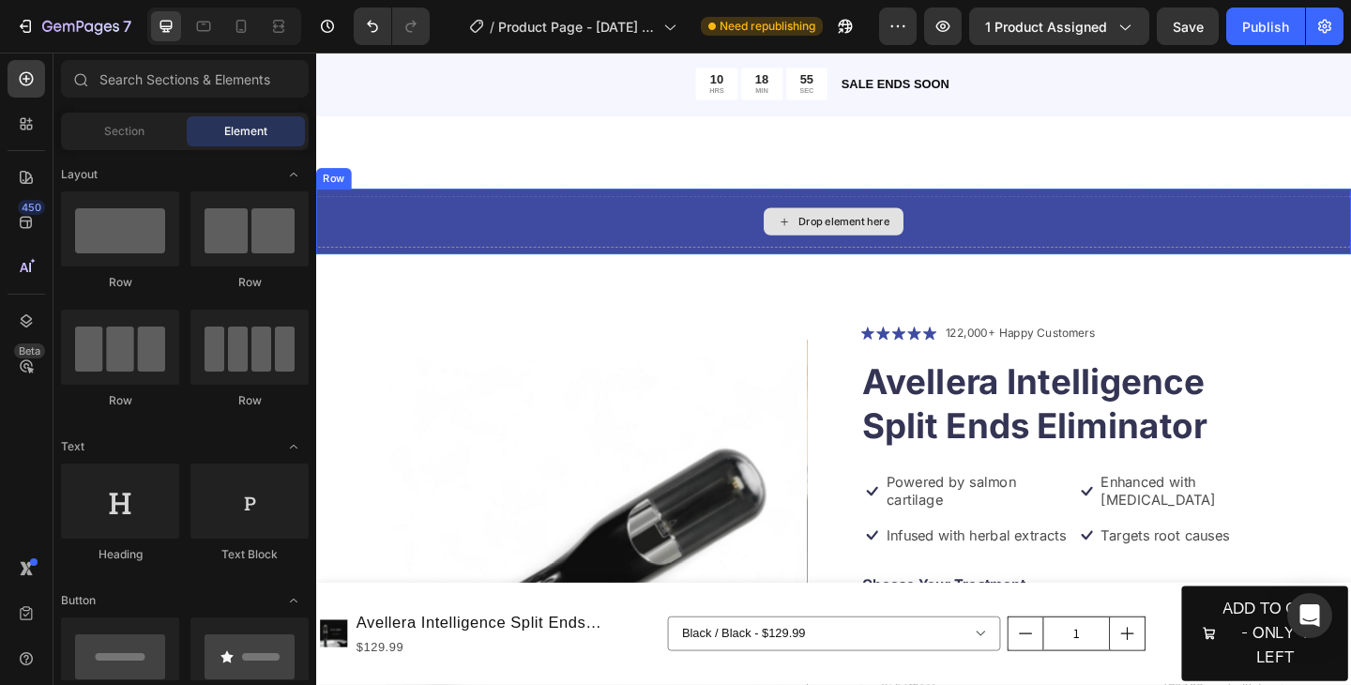
click at [482, 206] on div "Drop element here Row" at bounding box center [879, 236] width 1126 height 71
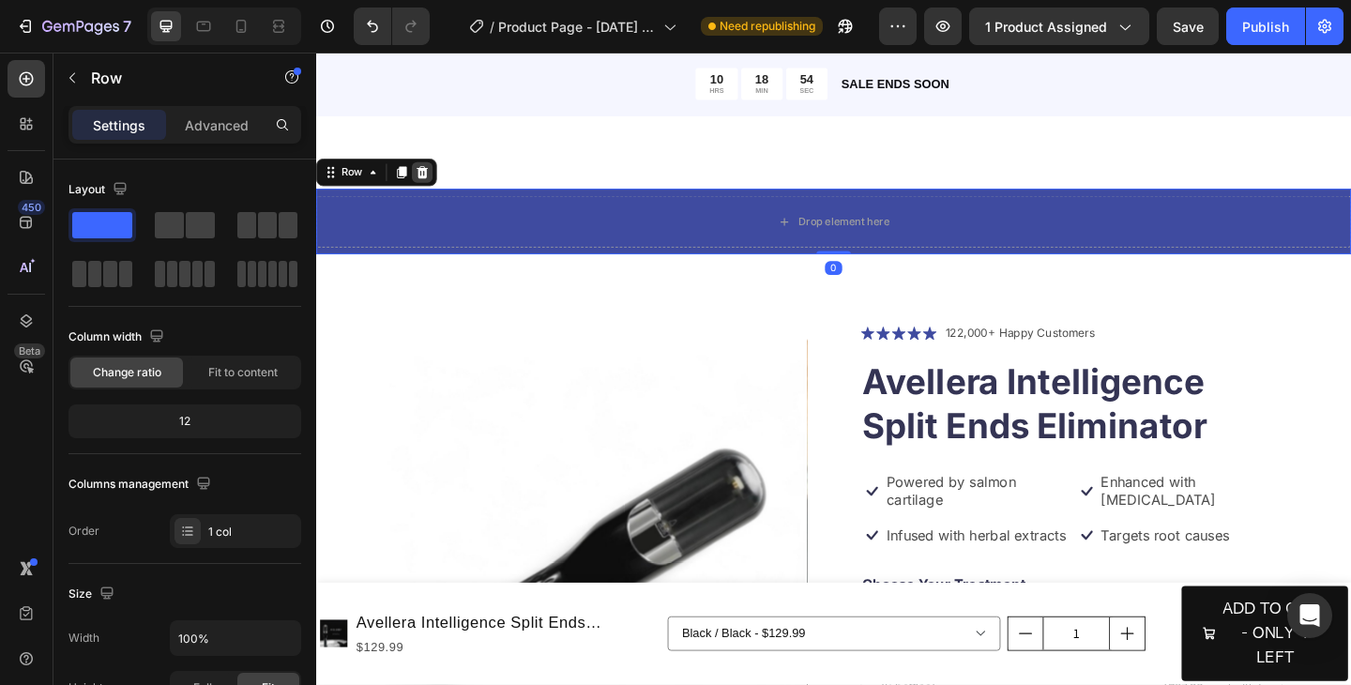
click at [433, 180] on icon at bounding box center [432, 182] width 12 height 13
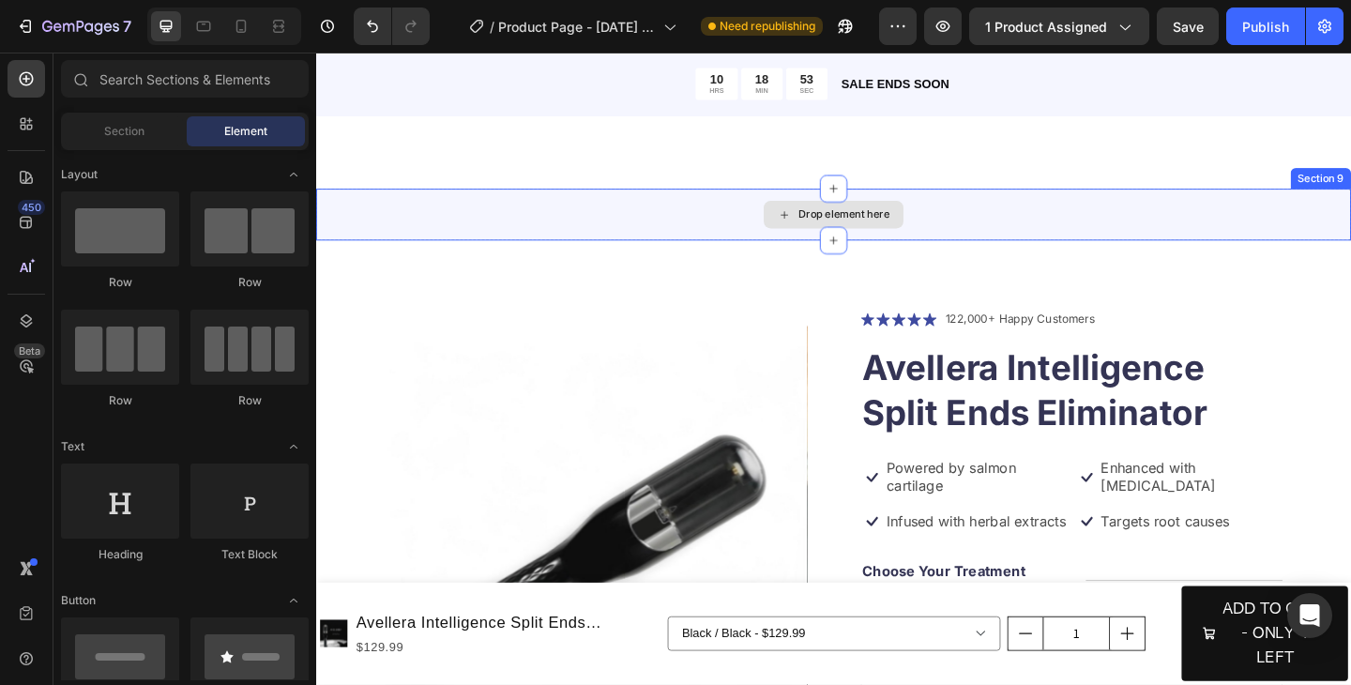
click at [460, 242] on div "Drop element here" at bounding box center [879, 229] width 1126 height 56
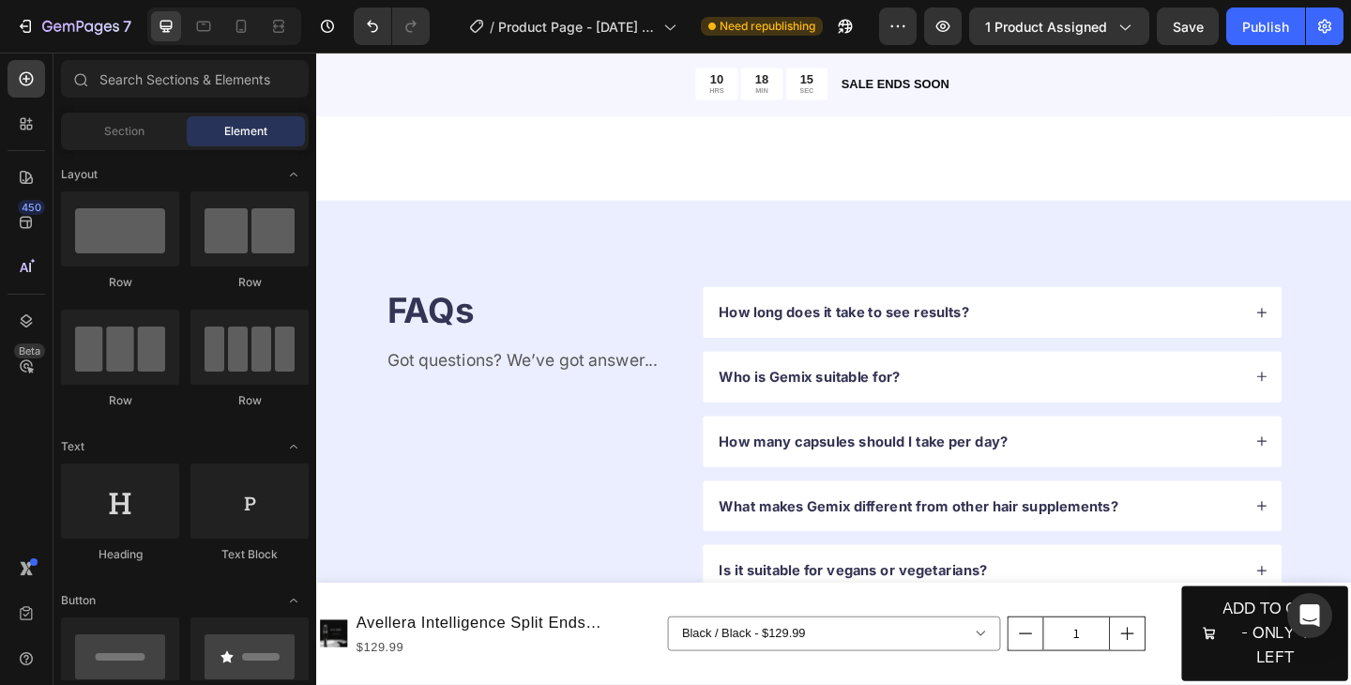
scroll to position [3490, 0]
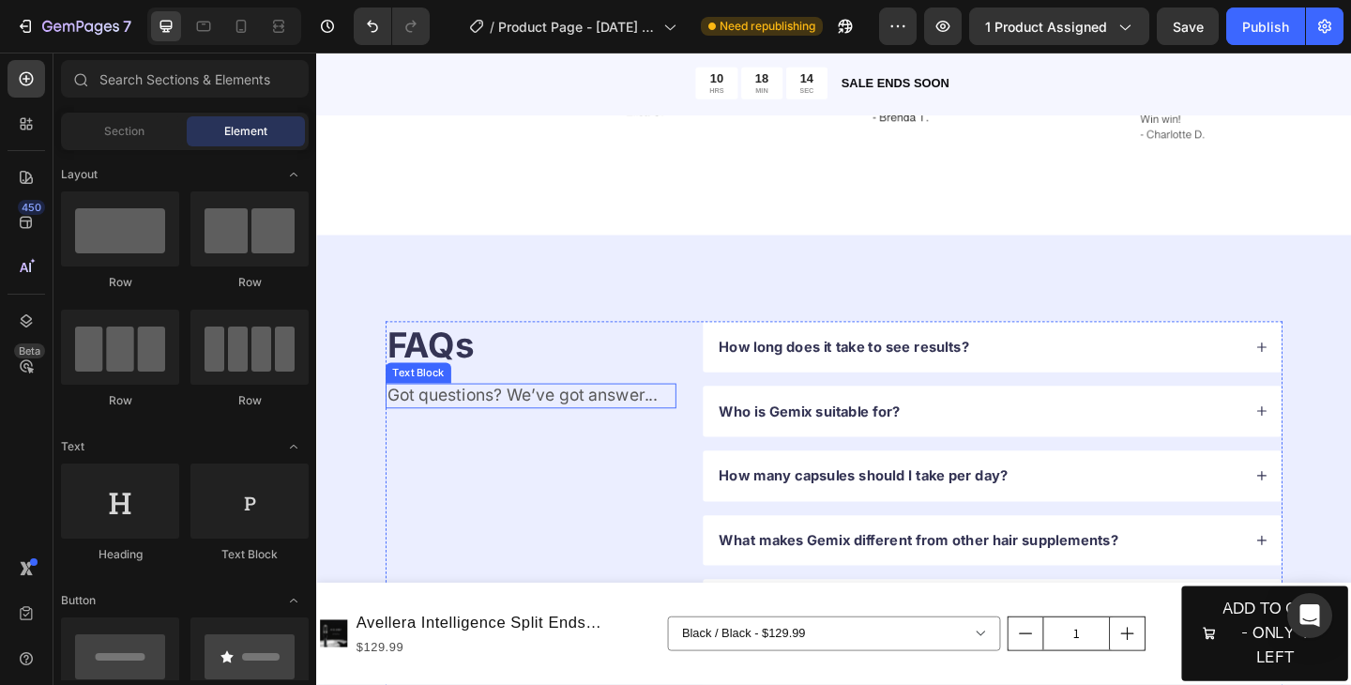
click at [638, 425] on p "Got questions? We’ve got answer..." at bounding box center [549, 426] width 312 height 23
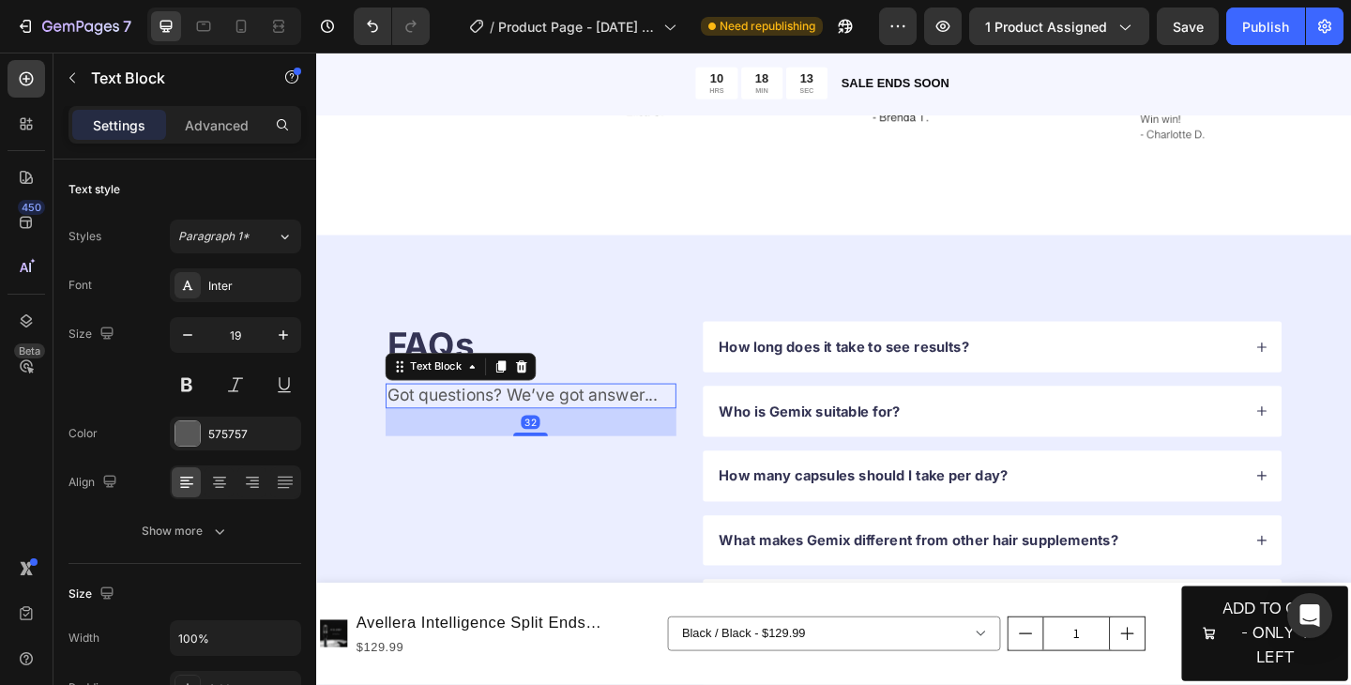
click at [618, 430] on p "Got questions? We’ve got answer..." at bounding box center [549, 426] width 312 height 23
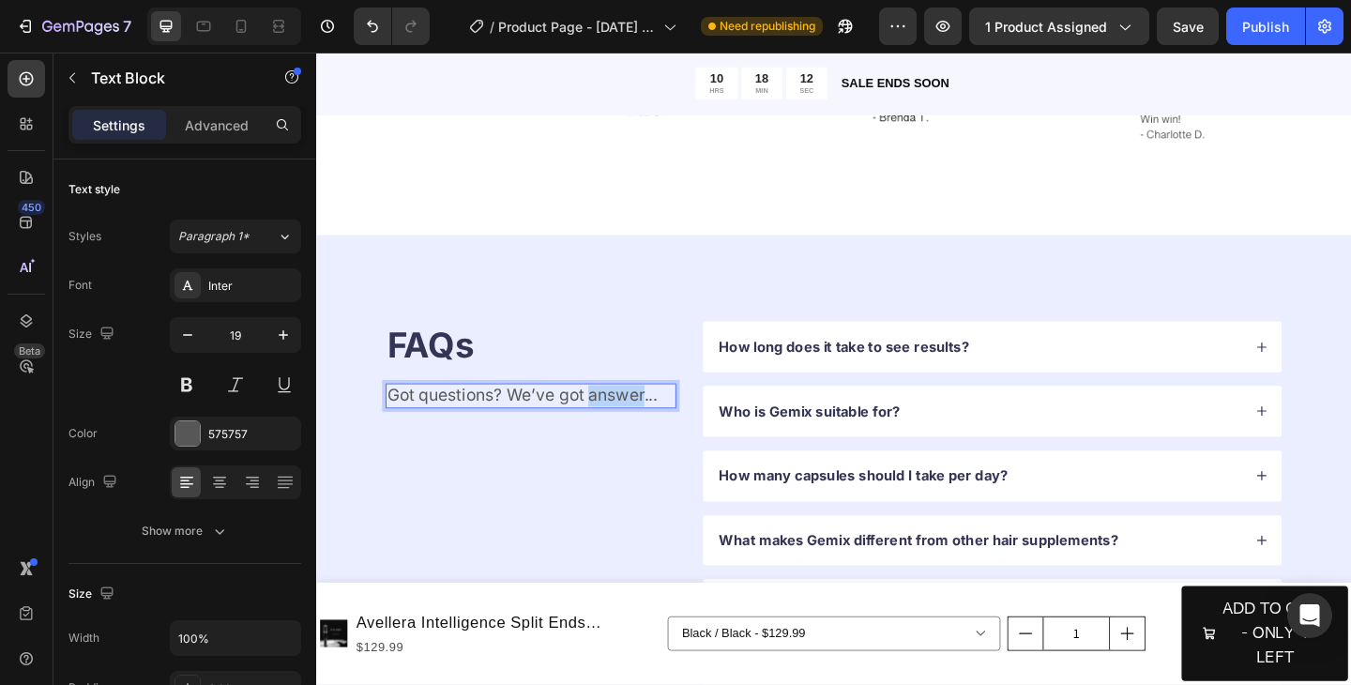
click at [618, 430] on p "Got questions? We’ve got answer..." at bounding box center [549, 426] width 312 height 23
click at [585, 384] on h2 "FAQs" at bounding box center [549, 371] width 316 height 53
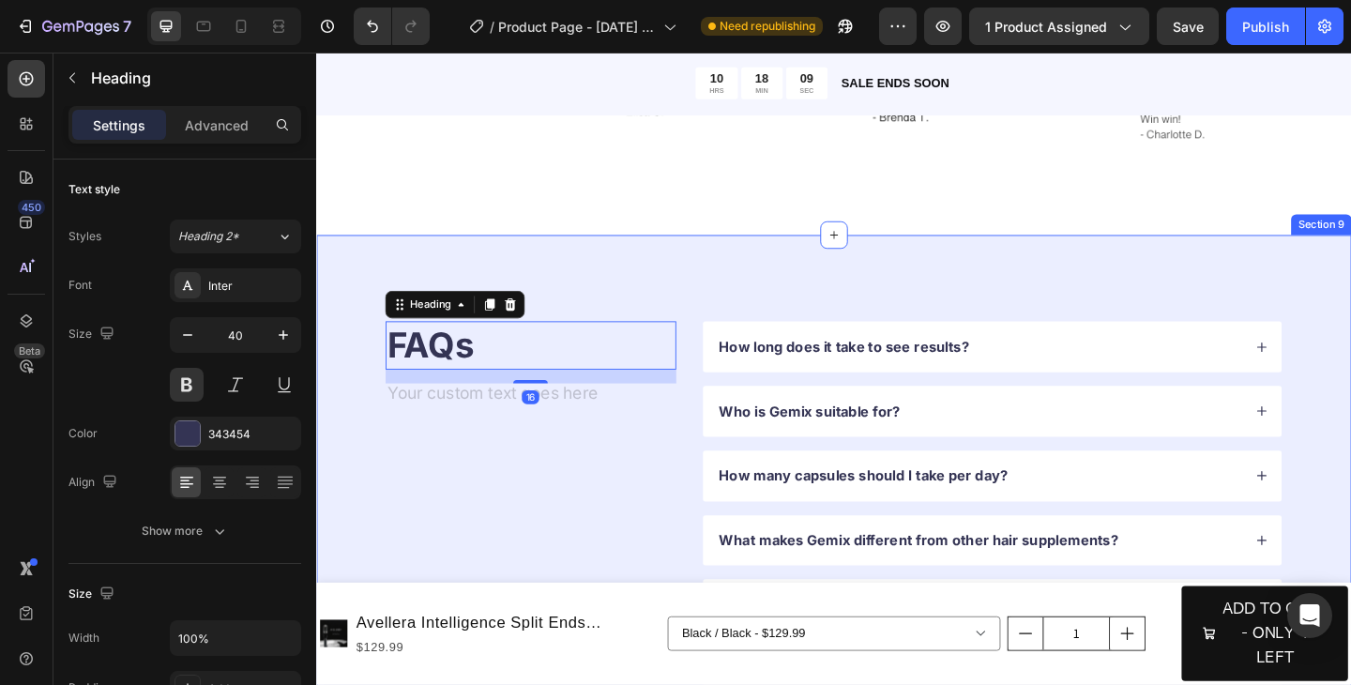
click at [637, 308] on div "FAQs Heading 16 Text Block How long does it take to see results? Who is Gemix s…" at bounding box center [879, 548] width 1126 height 594
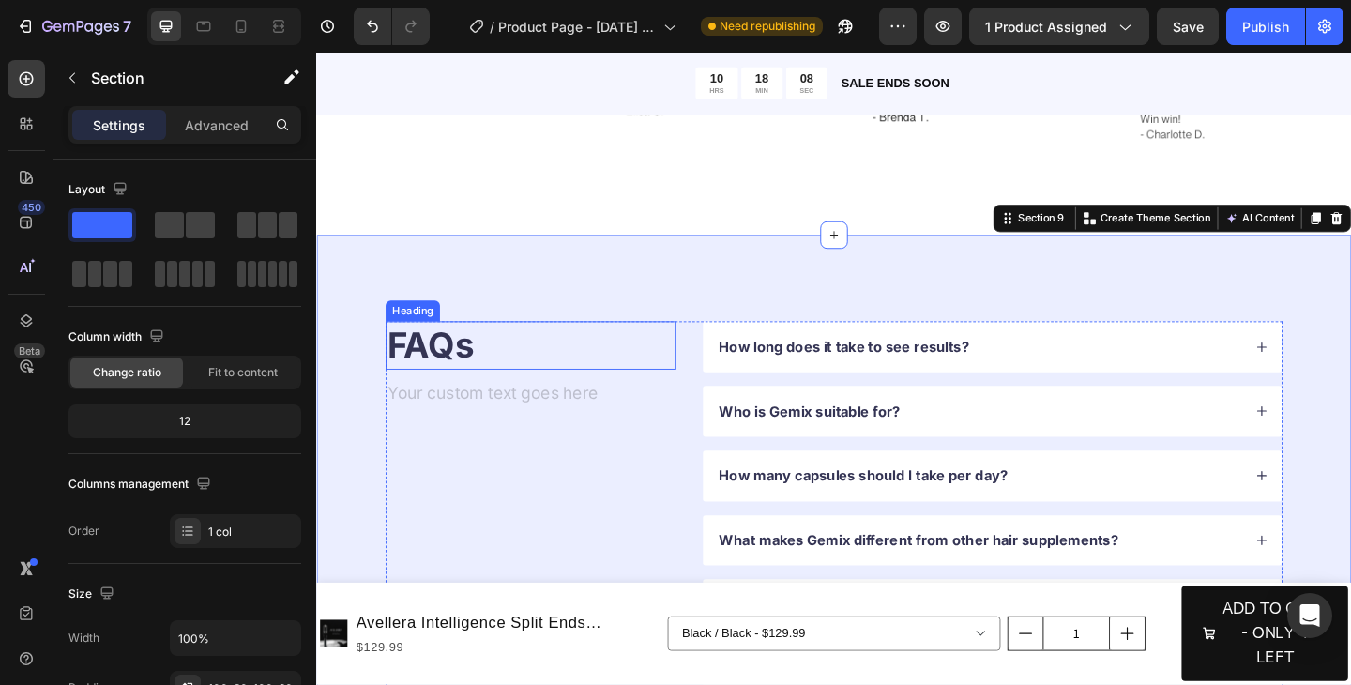
click at [490, 373] on h2 "FAQs" at bounding box center [549, 371] width 316 height 53
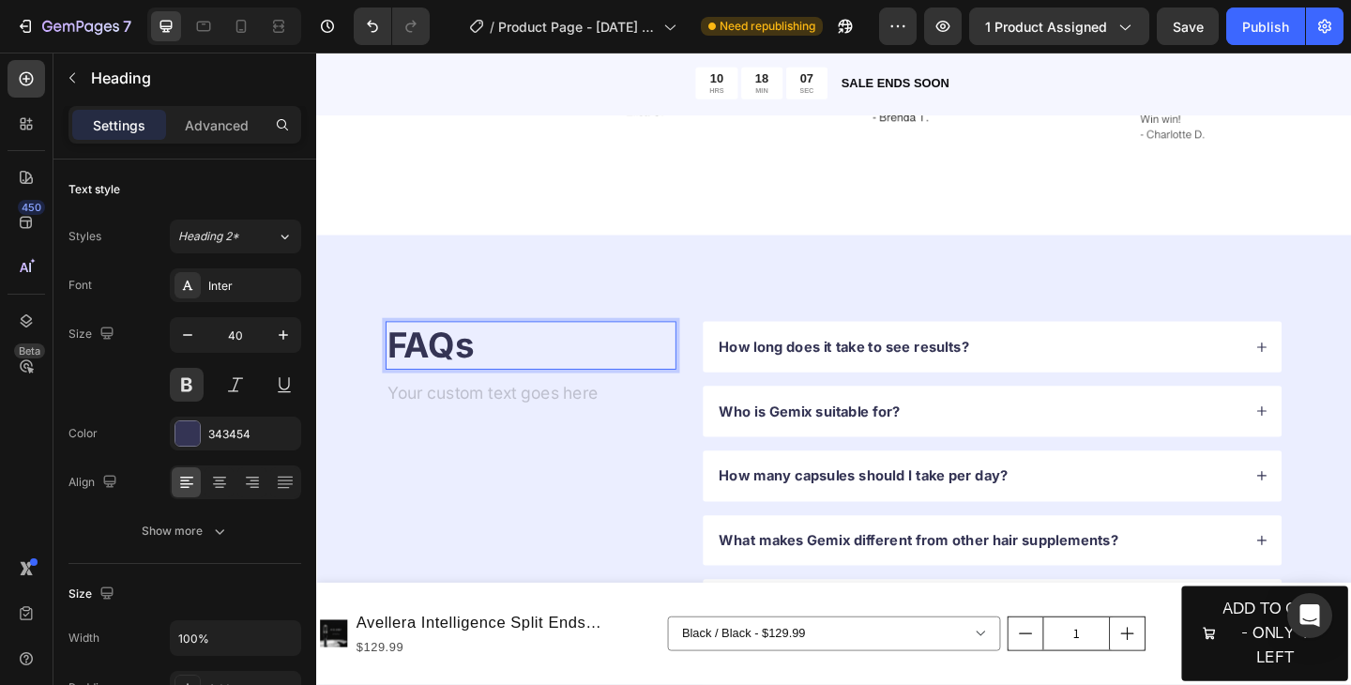
click at [495, 375] on h2 "FAQs" at bounding box center [549, 371] width 316 height 53
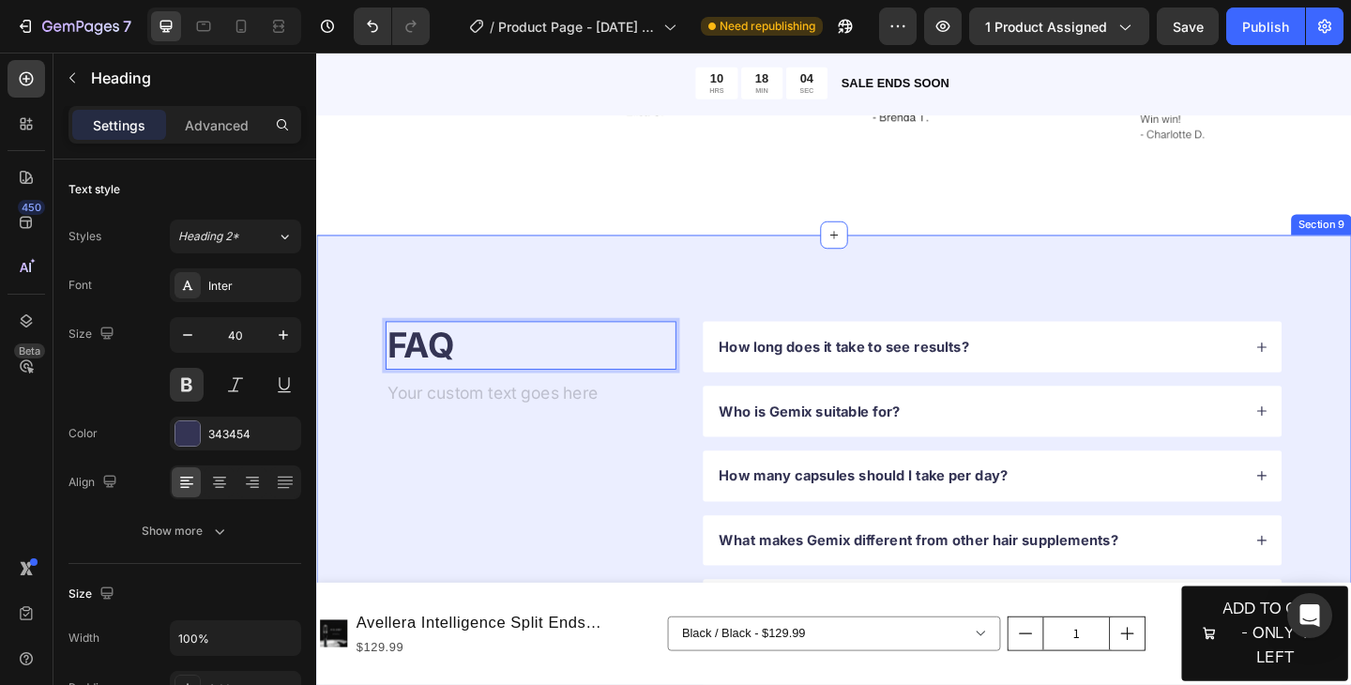
click at [542, 321] on div "FAQ Heading 16 Text Block How long does it take to see results? Who is Gemix su…" at bounding box center [879, 548] width 1126 height 594
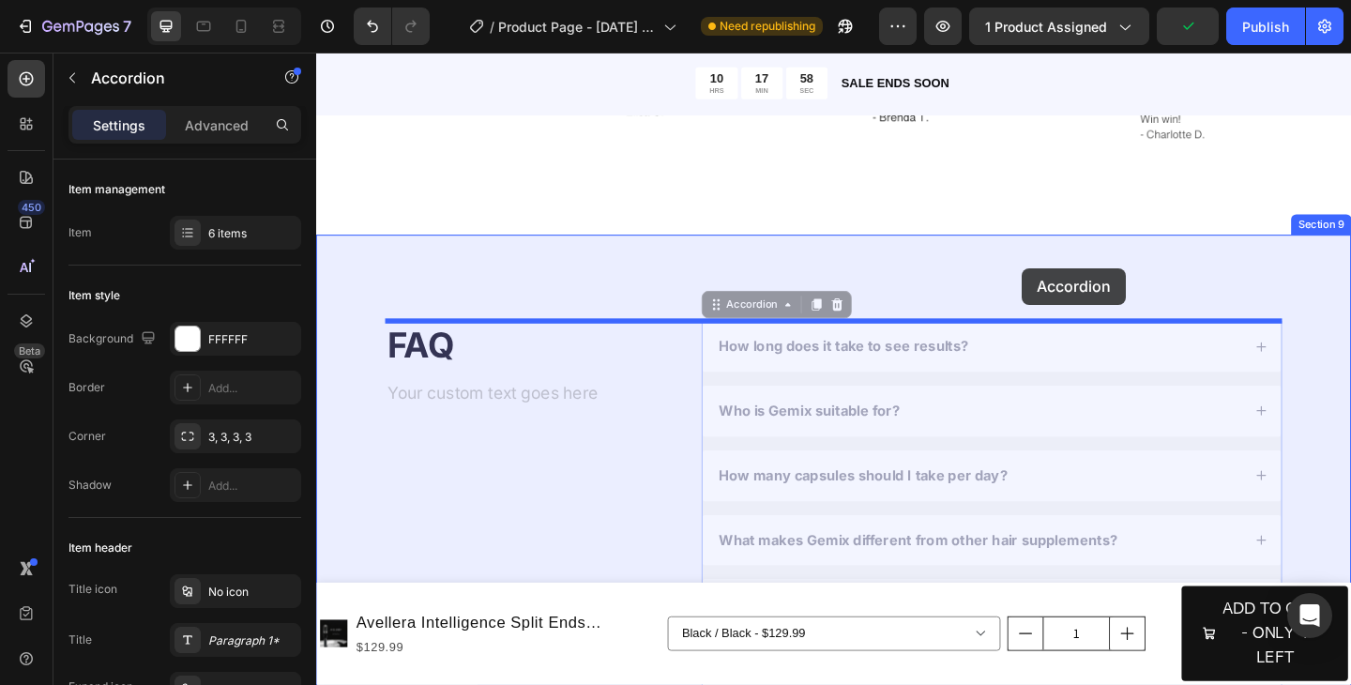
drag, startPoint x: 1094, startPoint y: 371, endPoint x: 1084, endPoint y: 287, distance: 84.1
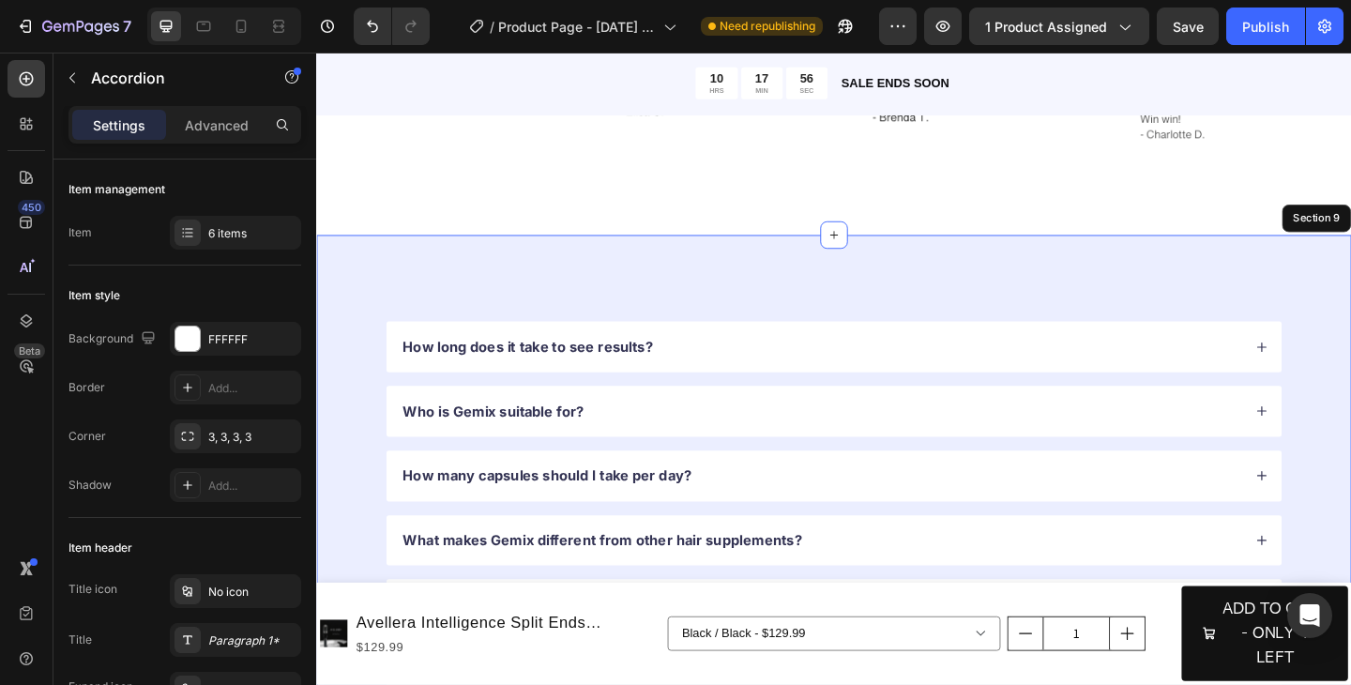
click at [950, 296] on div "How long does it take to see results? Who is Gemix suitable for? How many capsu…" at bounding box center [879, 617] width 1126 height 733
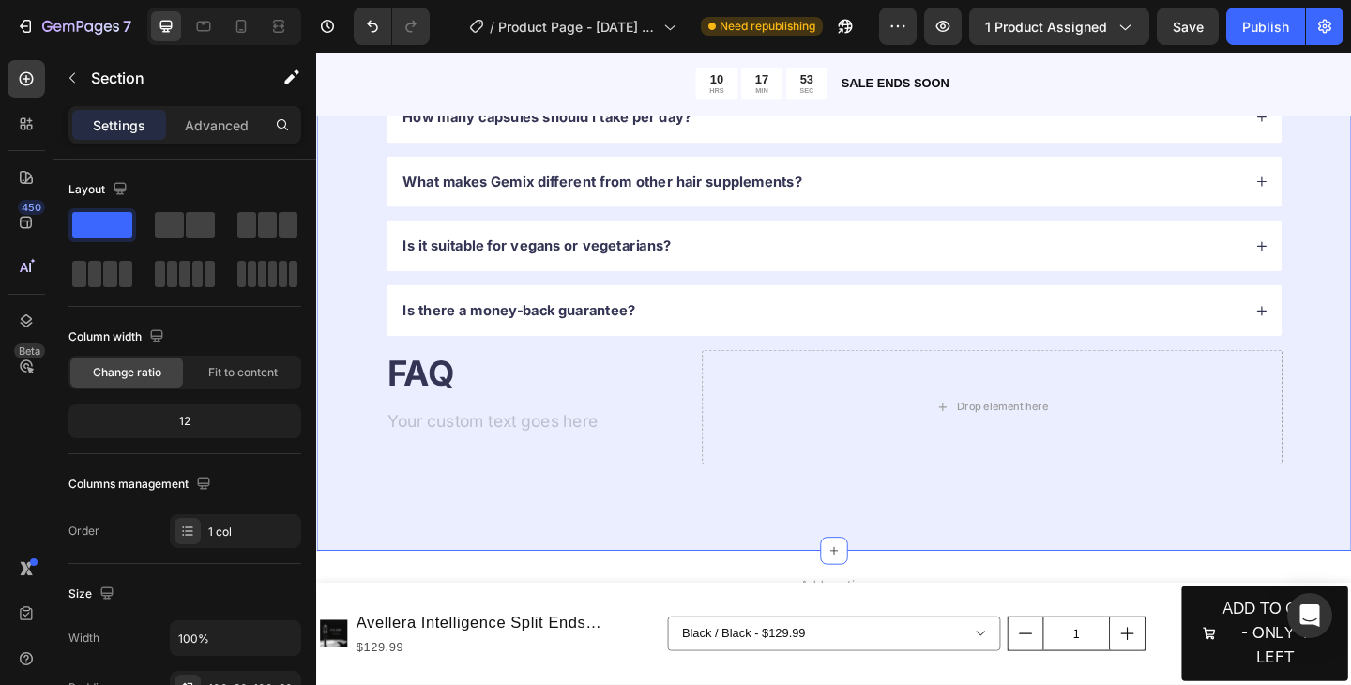
scroll to position [3855, 0]
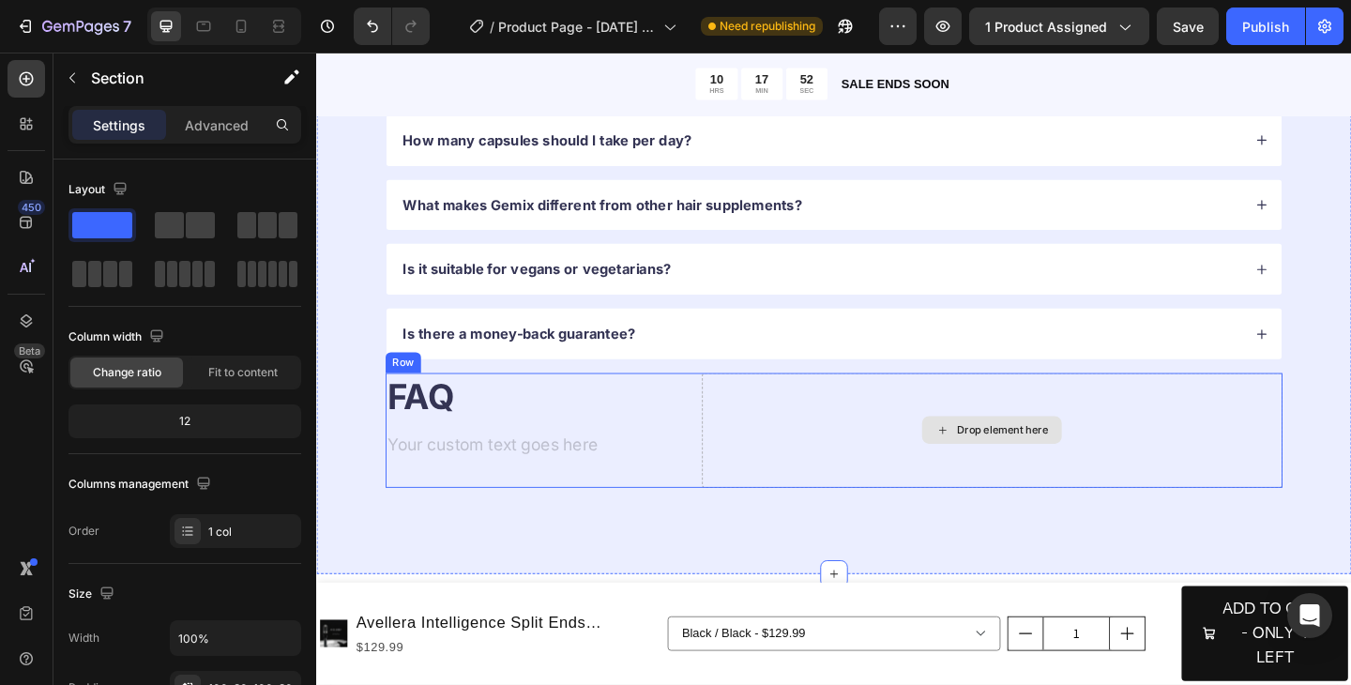
click at [950, 427] on div "Drop element here" at bounding box center [1051, 464] width 631 height 125
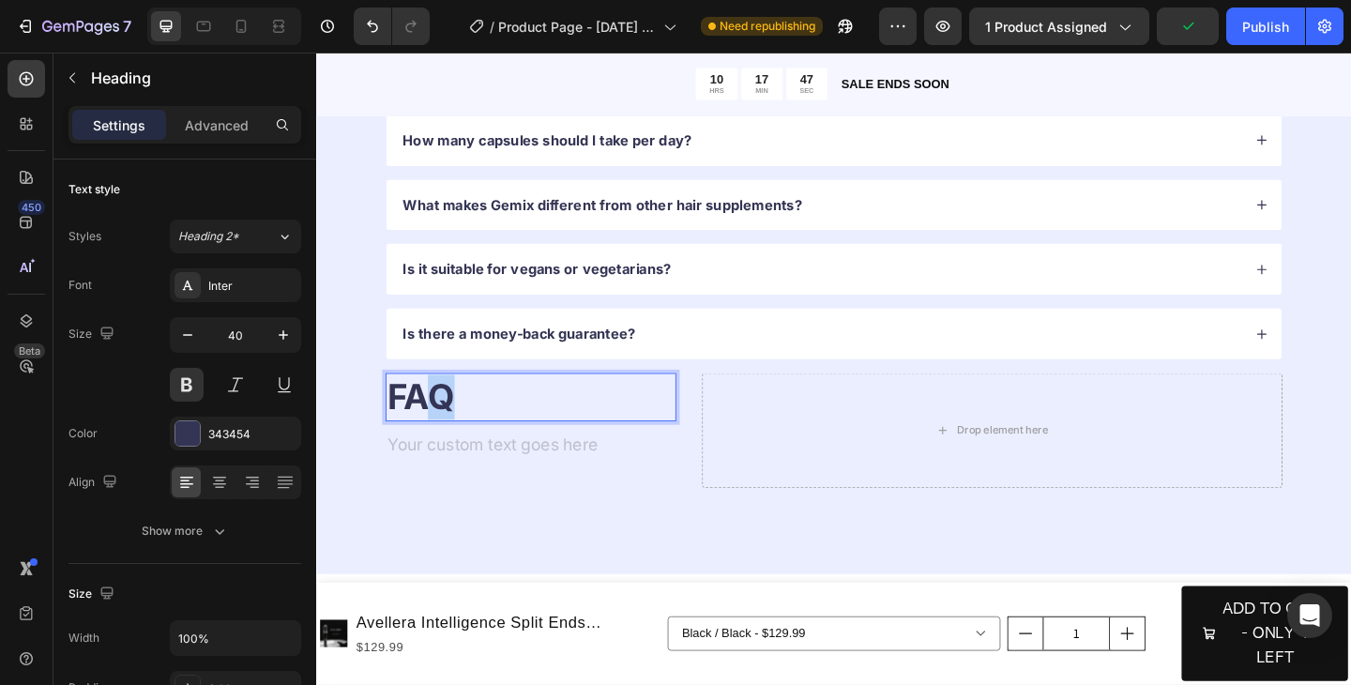
drag, startPoint x: 449, startPoint y: 428, endPoint x: 571, endPoint y: 451, distance: 124.2
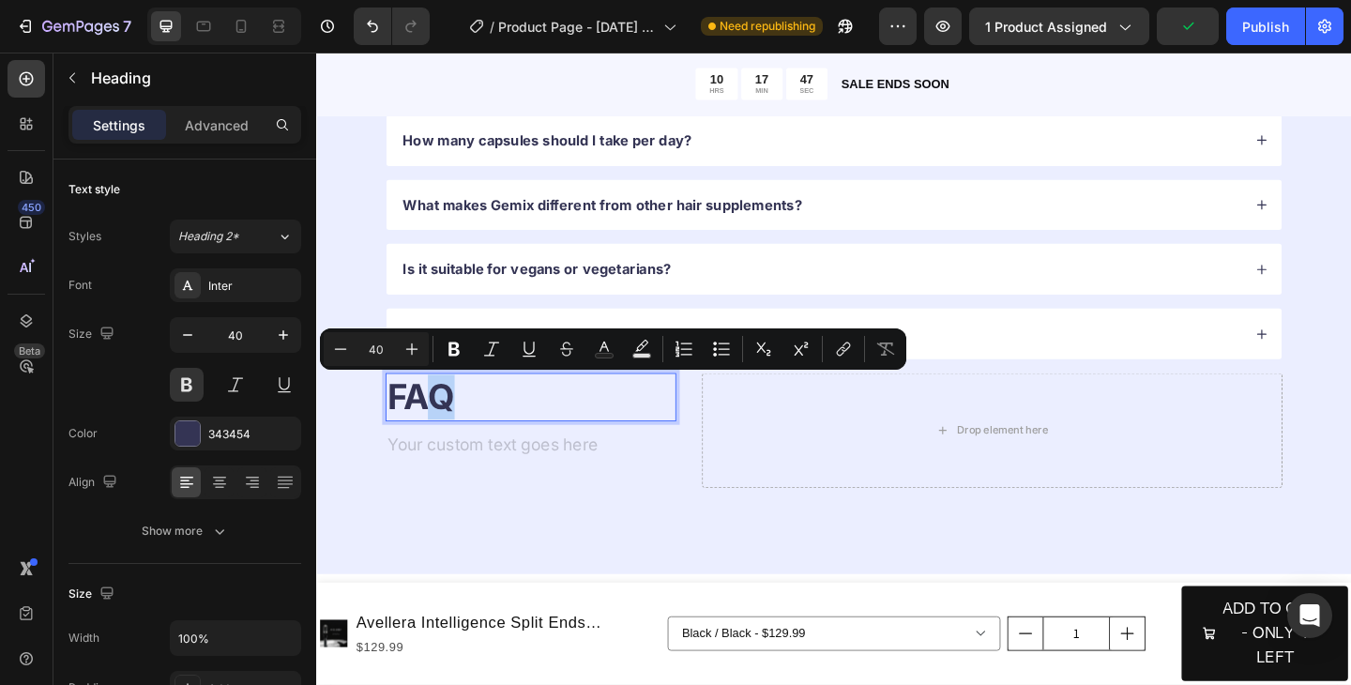
click at [567, 433] on p "FAQ" at bounding box center [549, 427] width 312 height 49
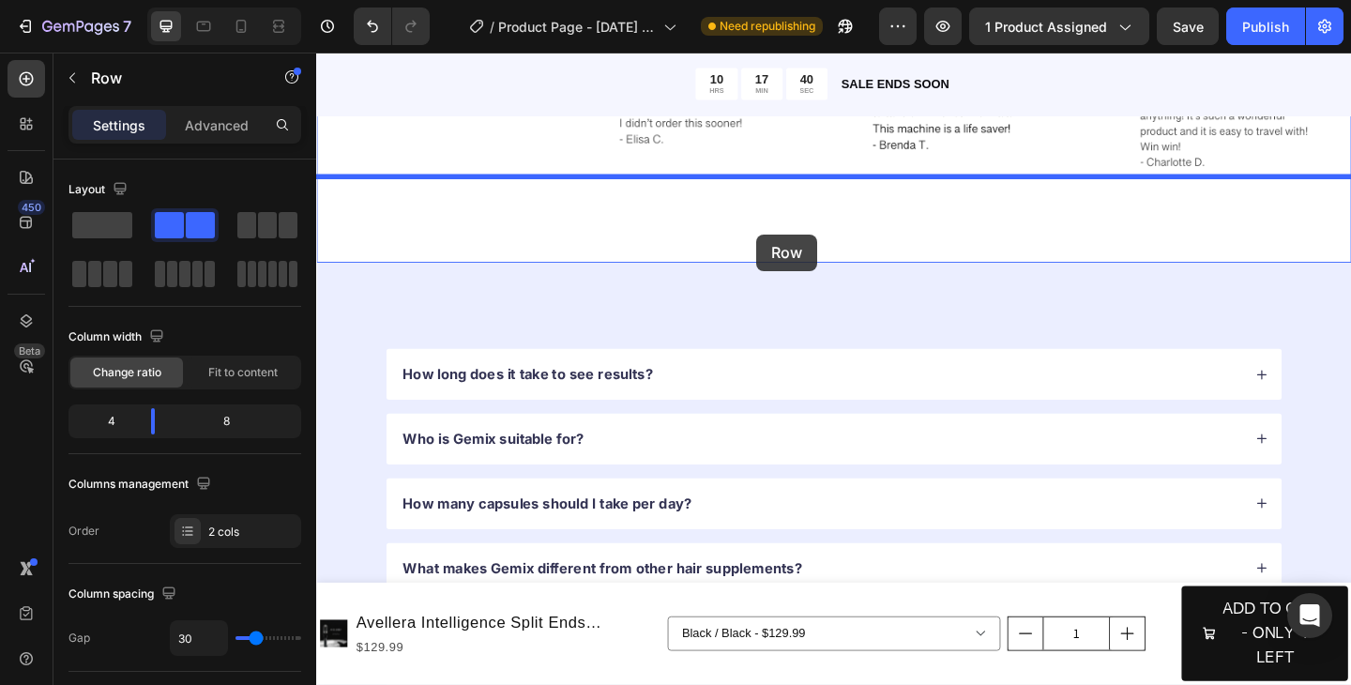
scroll to position [3456, 0]
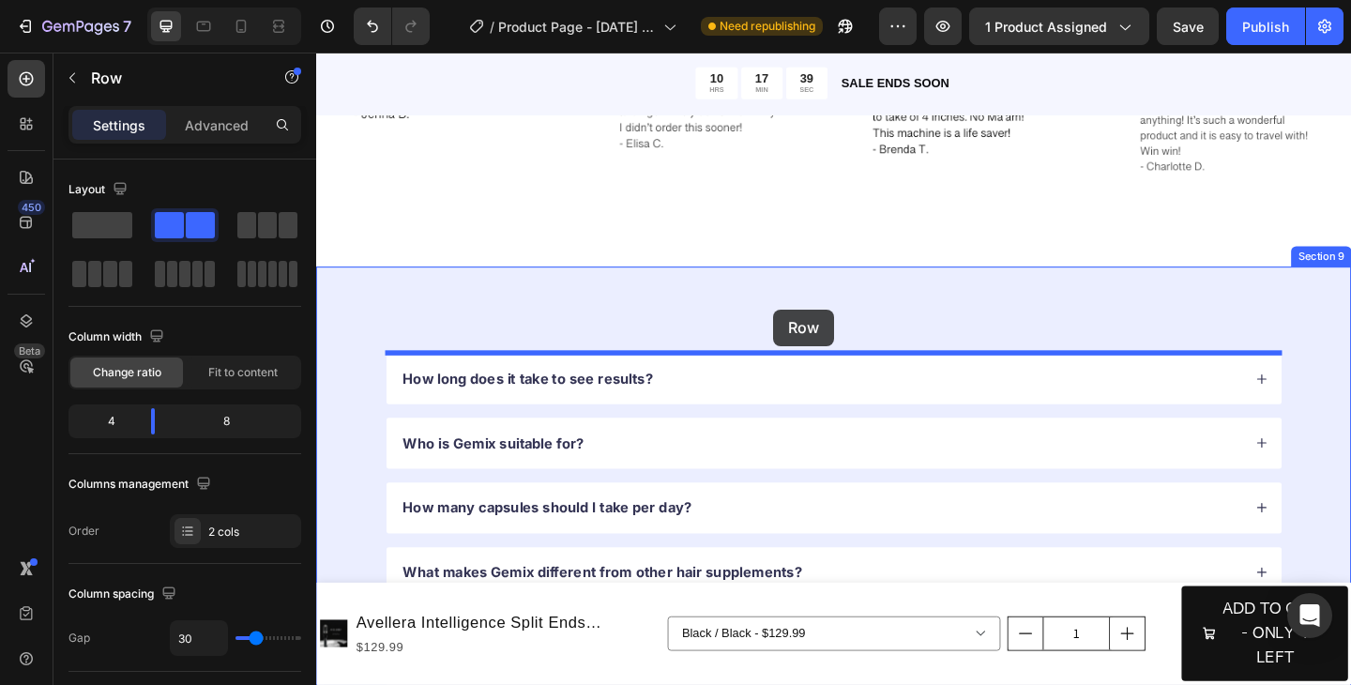
drag, startPoint x: 933, startPoint y: 487, endPoint x: 813, endPoint y: 332, distance: 195.4
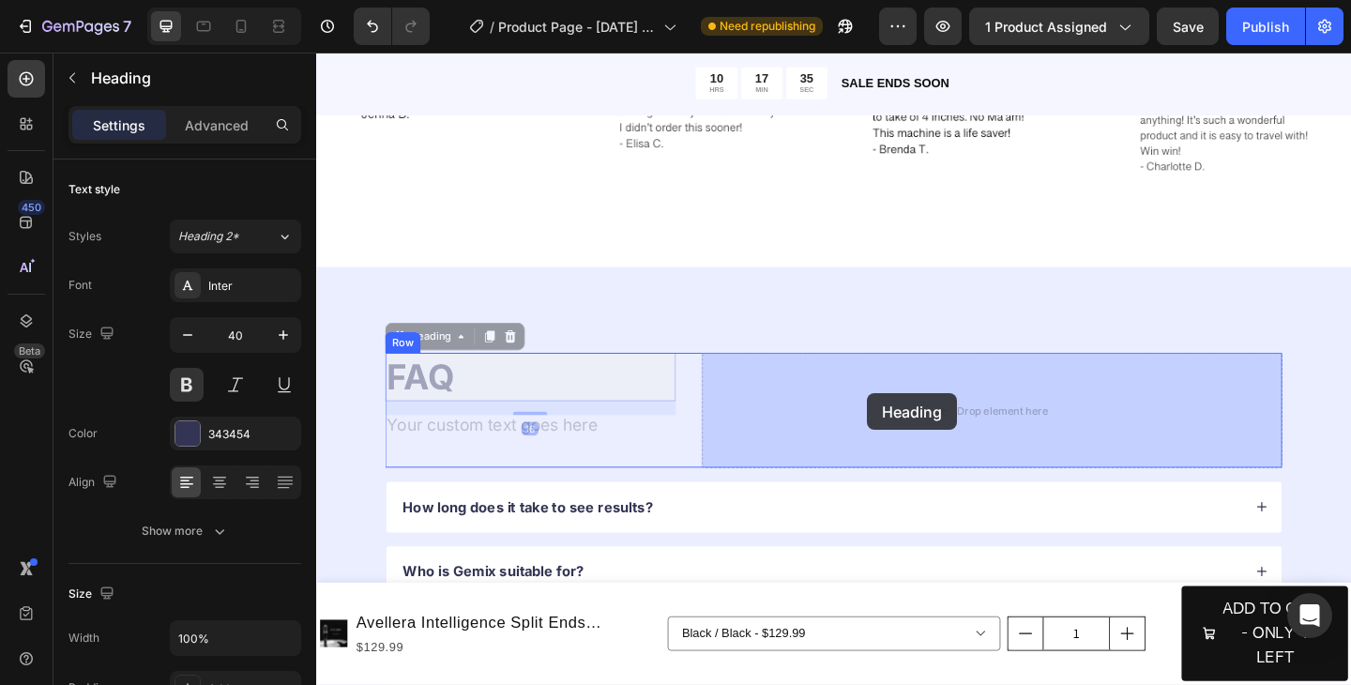
drag, startPoint x: 477, startPoint y: 403, endPoint x: 916, endPoint y: 423, distance: 439.6
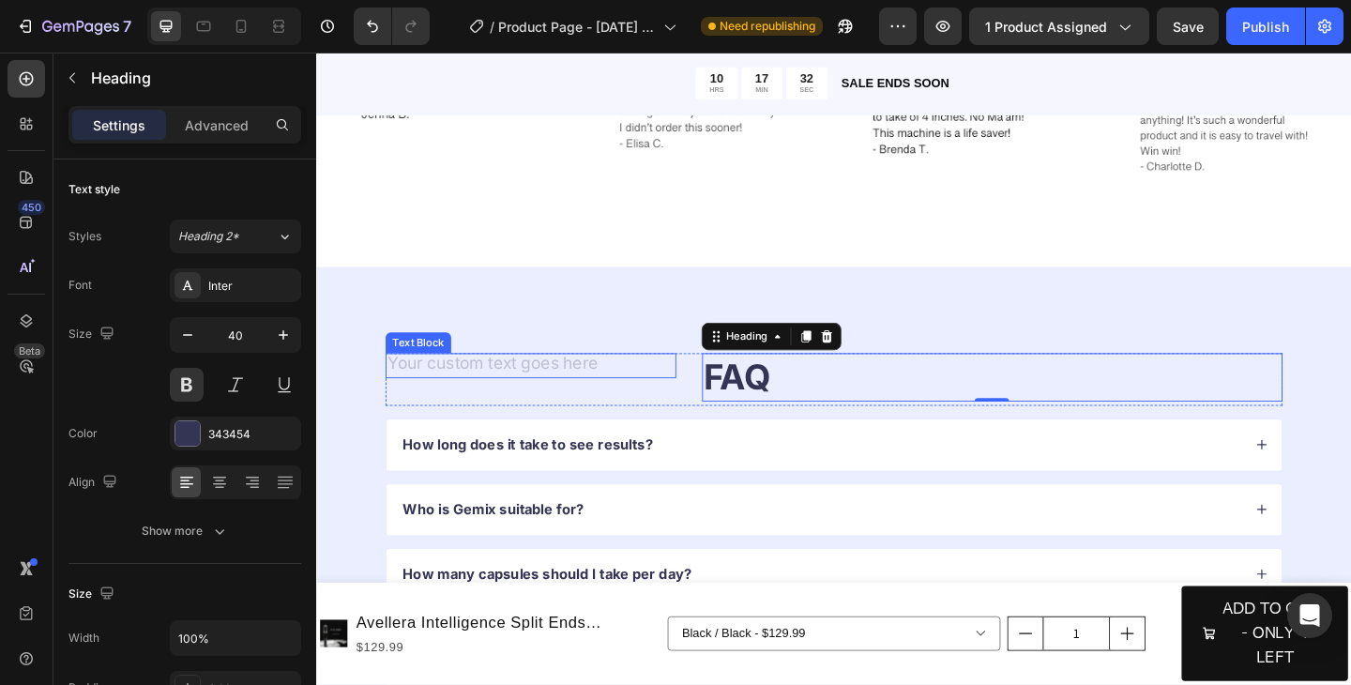
click at [588, 394] on div "Rich Text Editor. Editing area: main" at bounding box center [549, 393] width 316 height 27
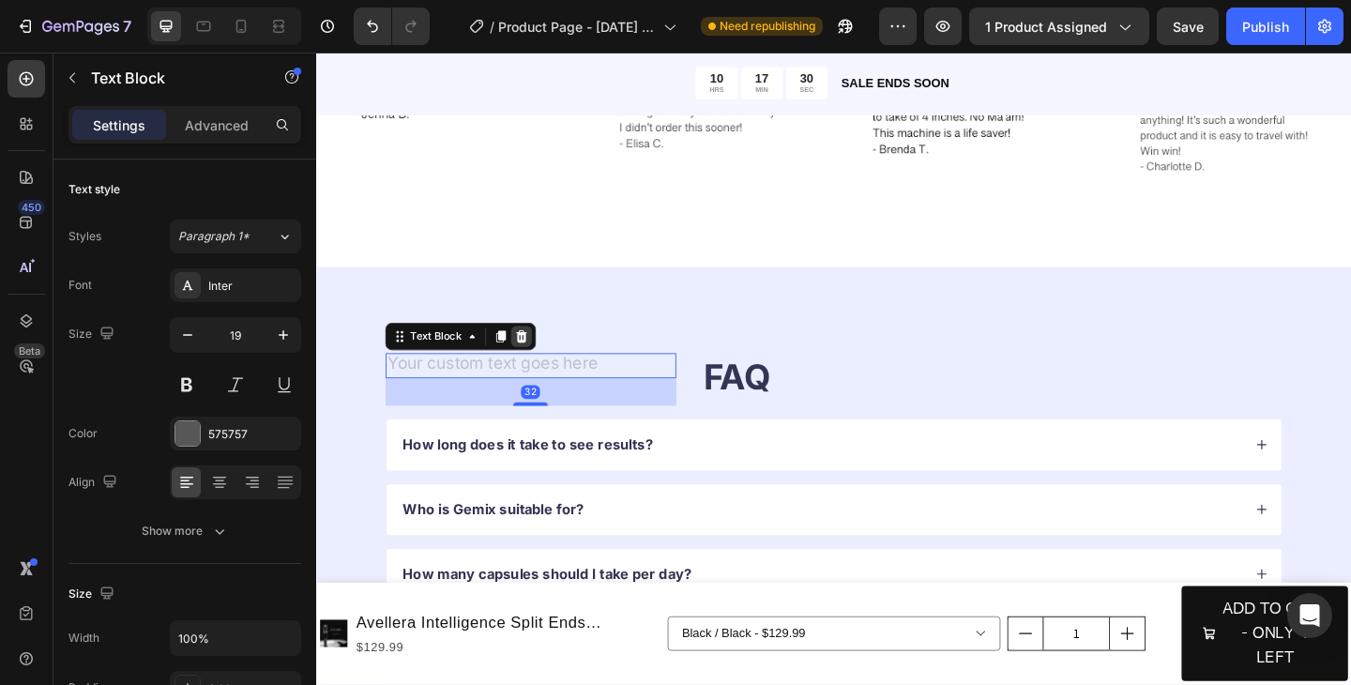
click at [540, 362] on icon at bounding box center [539, 362] width 15 height 15
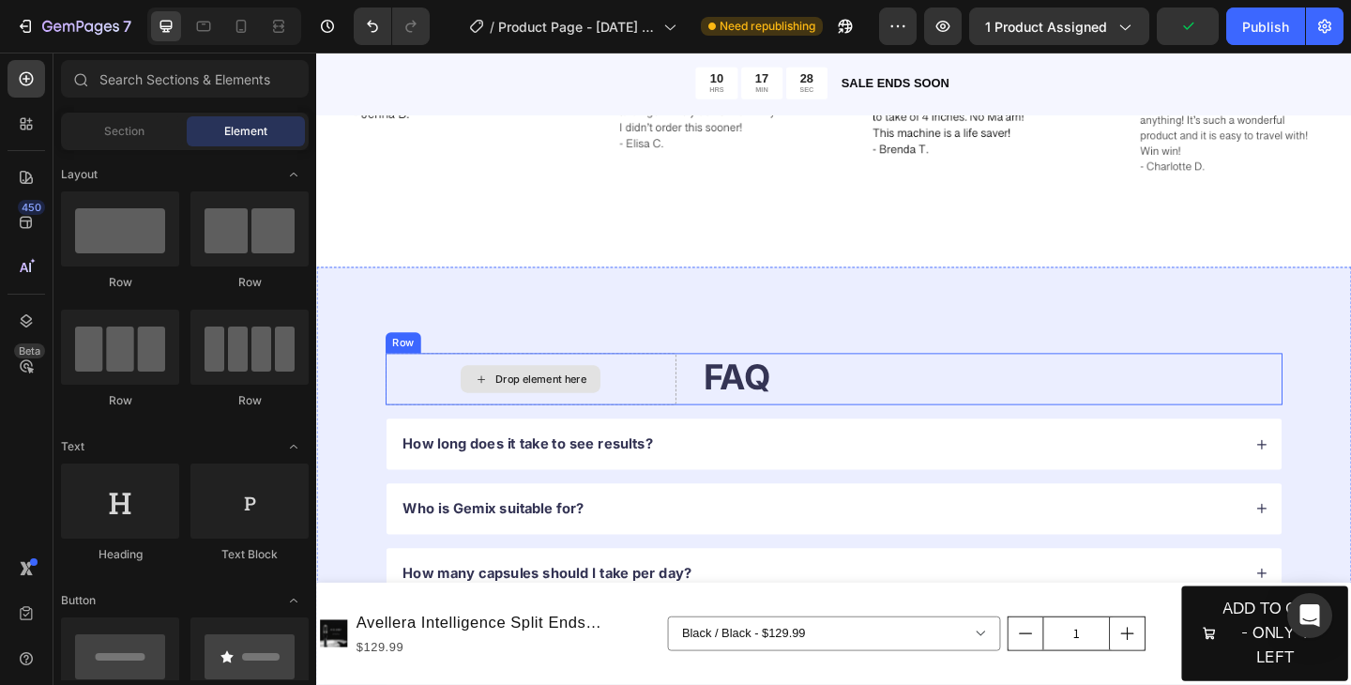
click at [661, 410] on div "Drop element here" at bounding box center [549, 408] width 316 height 56
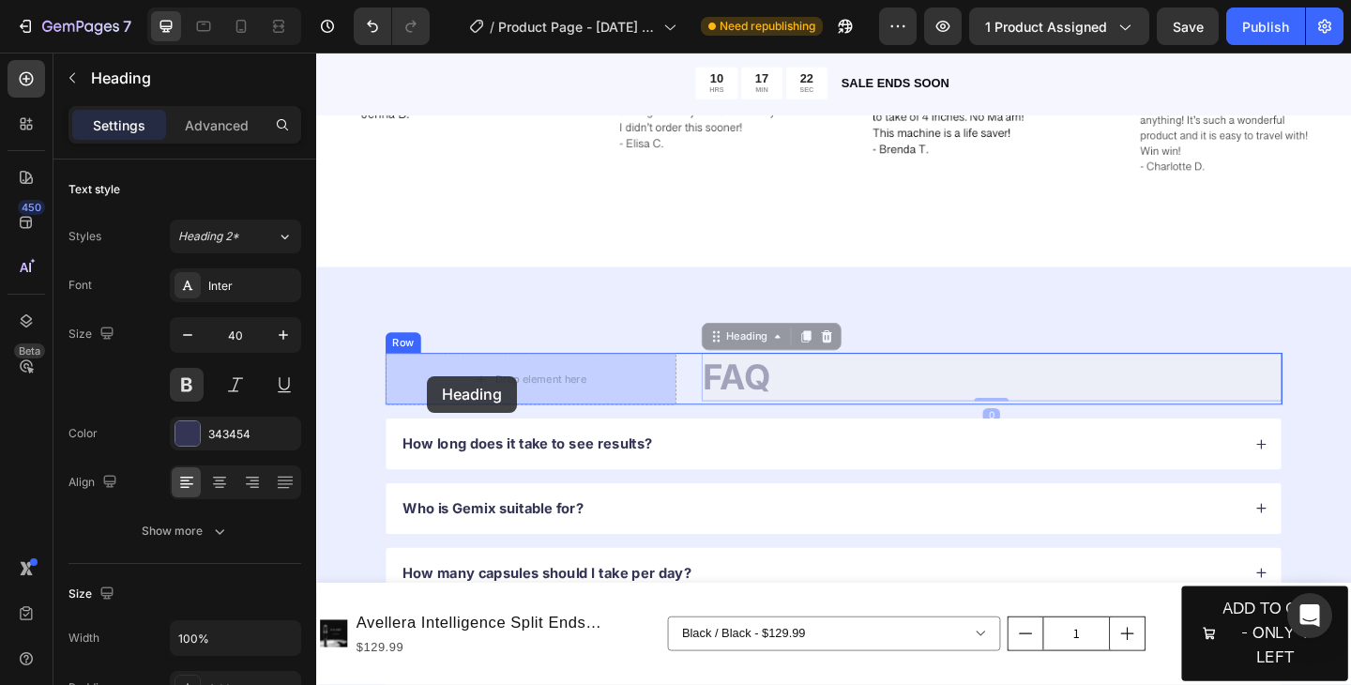
drag, startPoint x: 794, startPoint y: 403, endPoint x: 435, endPoint y: 403, distance: 358.4
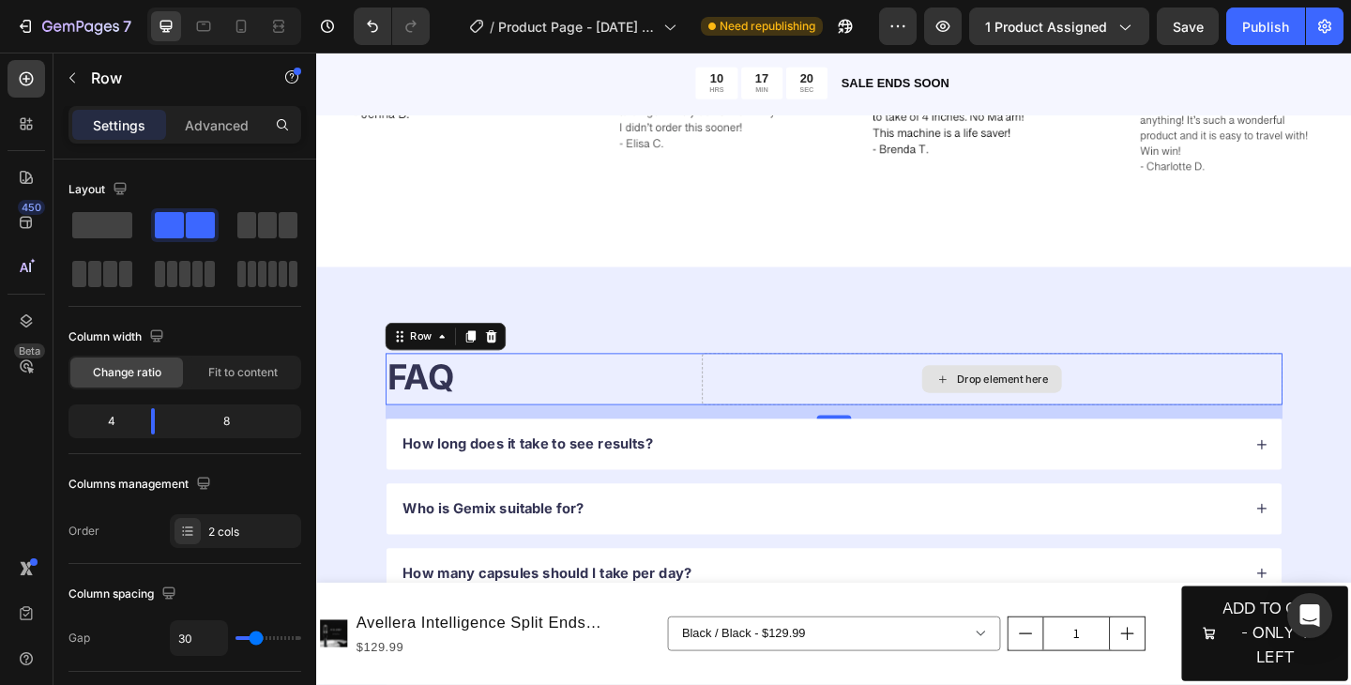
click at [844, 403] on div "Drop element here" at bounding box center [1051, 408] width 631 height 56
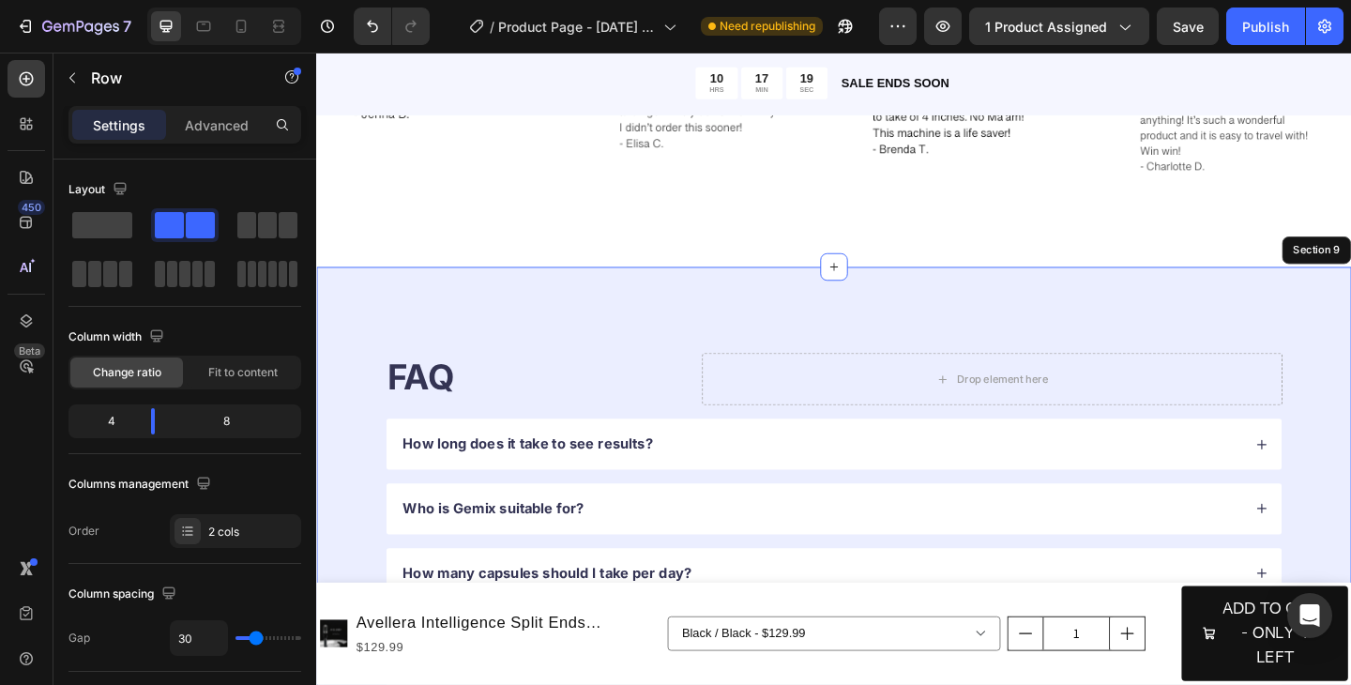
click at [909, 352] on div "FAQ Heading Drop element here Row 16 How long does it take to see results? Who …" at bounding box center [879, 618] width 1126 height 665
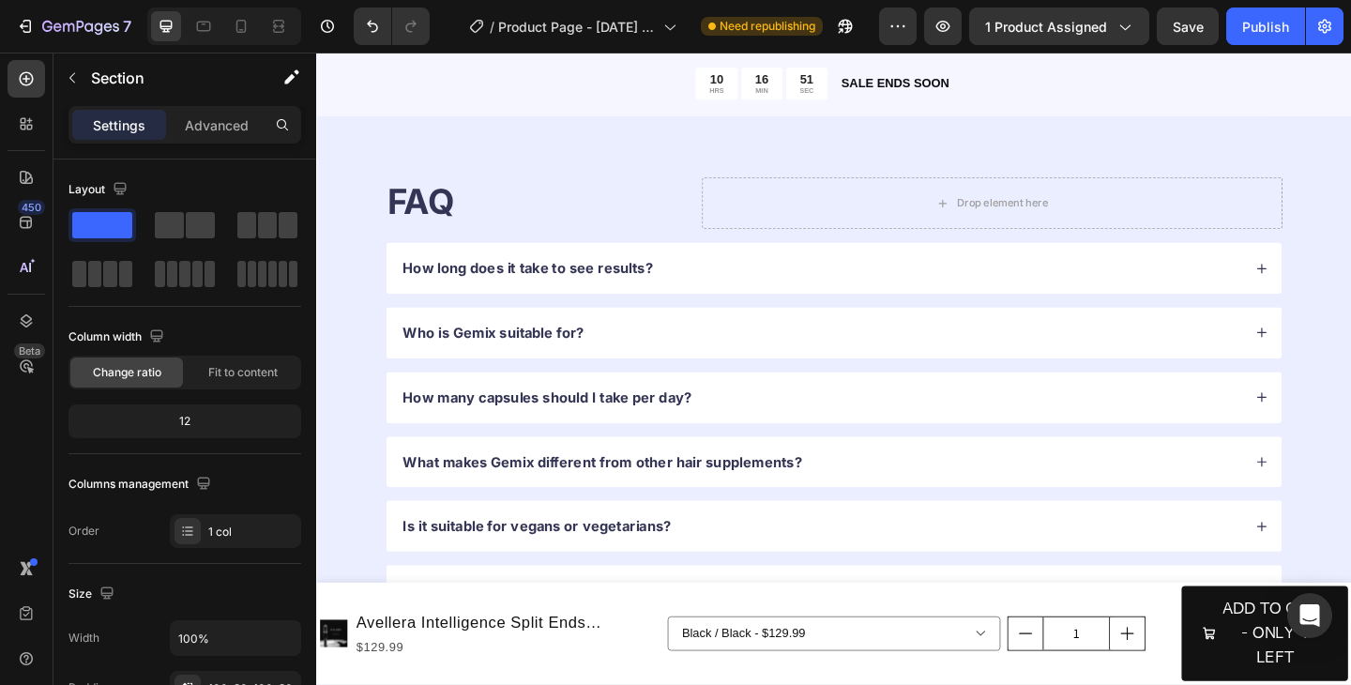
scroll to position [3678, 0]
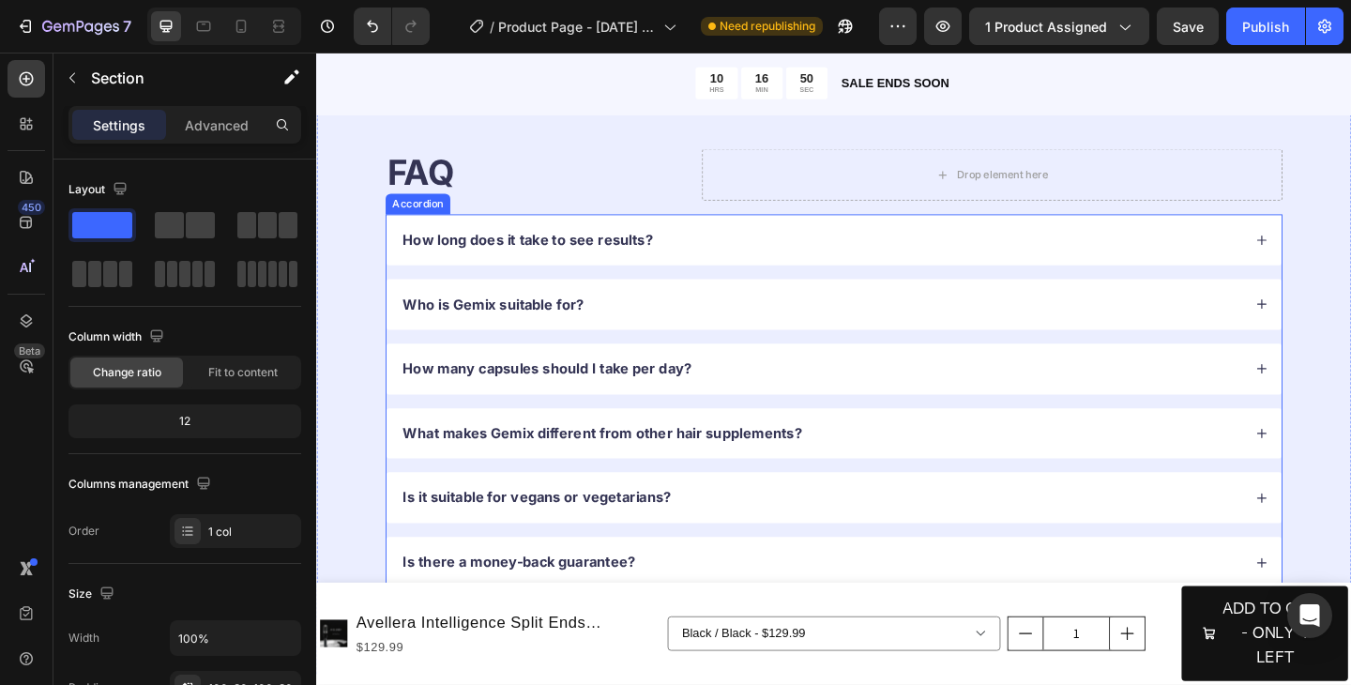
click at [863, 266] on div "How long does it take to see results?" at bounding box center [865, 256] width 916 height 25
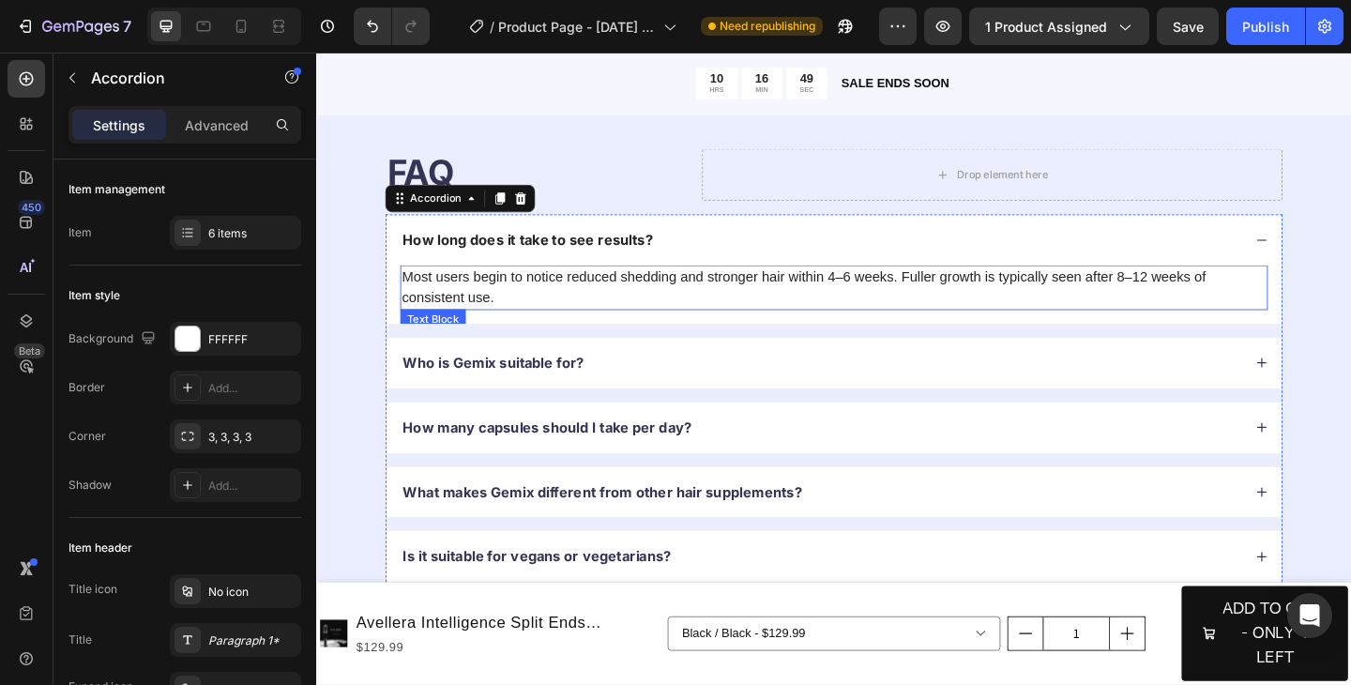
click at [595, 315] on p "Most users begin to notice reduced shedding and stronger hair within 4–6 weeks.…" at bounding box center [879, 308] width 940 height 45
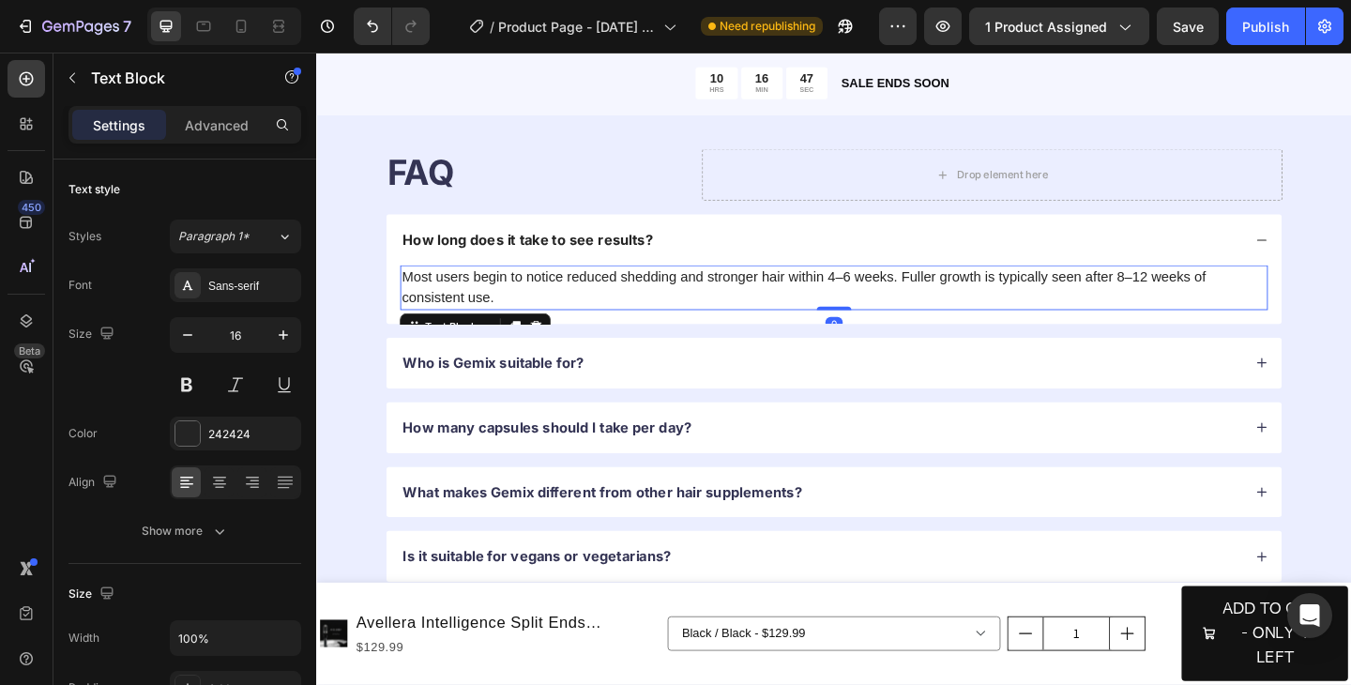
click at [540, 318] on p "Most users begin to notice reduced shedding and stronger hair within 4–6 weeks.…" at bounding box center [879, 308] width 940 height 45
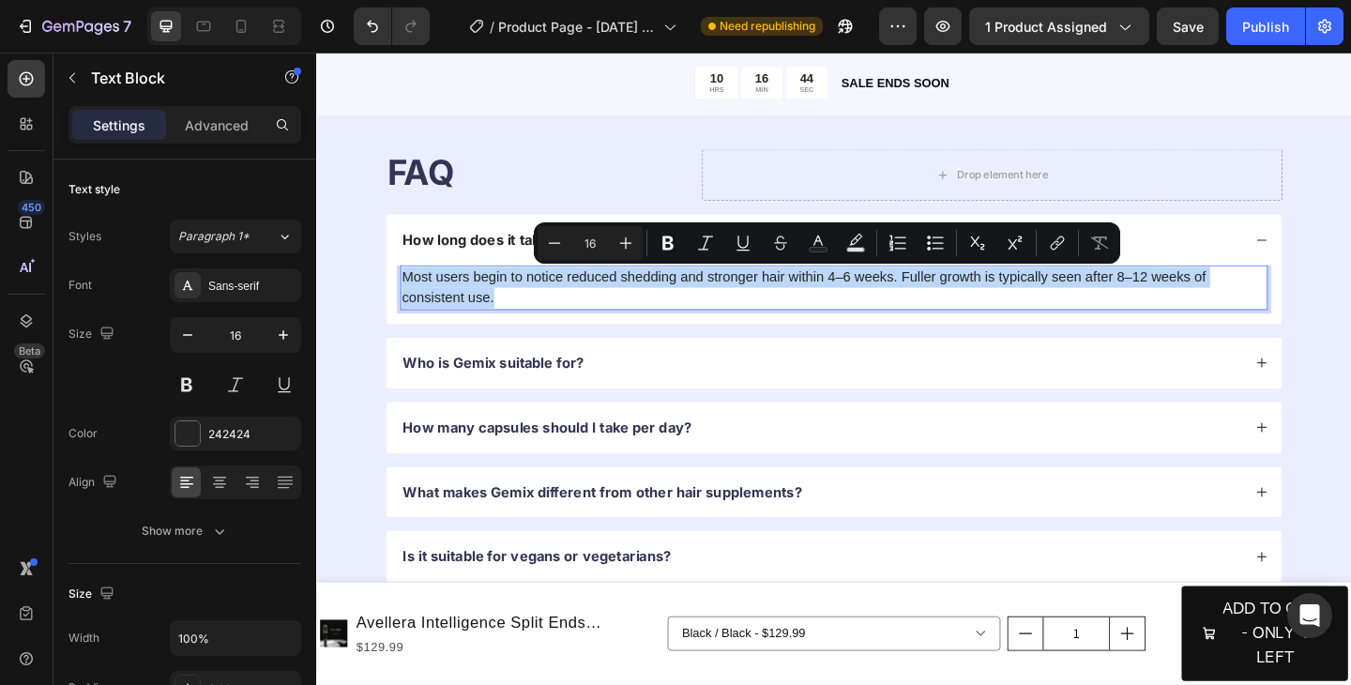
drag, startPoint x: 552, startPoint y: 319, endPoint x: 412, endPoint y: 296, distance: 141.6
click at [412, 296] on p "Most users begin to notice reduced shedding and stronger hair within 4–6 weeks.…" at bounding box center [879, 308] width 940 height 45
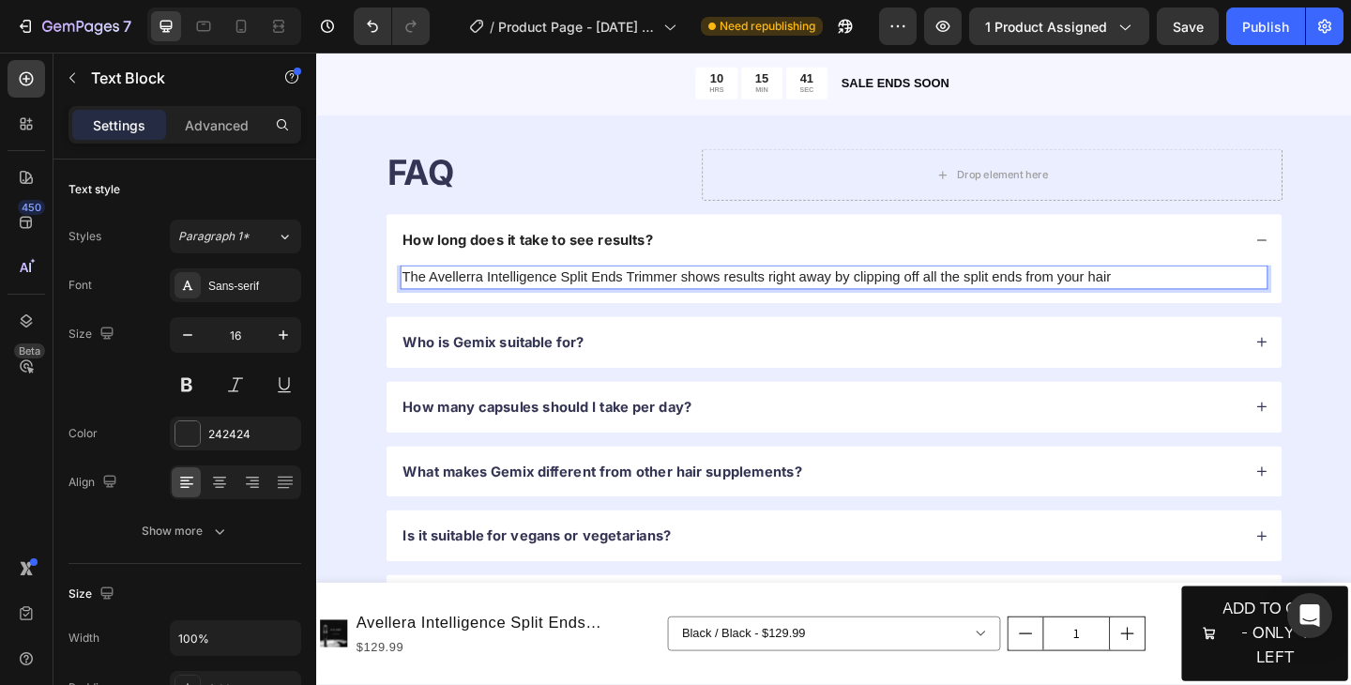
click at [1110, 297] on p "The Avellerra Intelligence Split Ends Trimmer shows results right away by clipp…" at bounding box center [879, 297] width 940 height 23
click at [1018, 300] on p "The Avellerra Intelligence Split Ends Trimmer shows results right away by clipp…" at bounding box center [879, 297] width 940 height 23
click at [1045, 300] on p "The Avellerra Intelligence Split Ends Trimmer shows results right away by clipp…" at bounding box center [879, 297] width 940 height 23
click at [1288, 297] on p "The Avellerra Intelligence Split Ends Trimmer shows results right away by clipp…" at bounding box center [879, 297] width 940 height 23
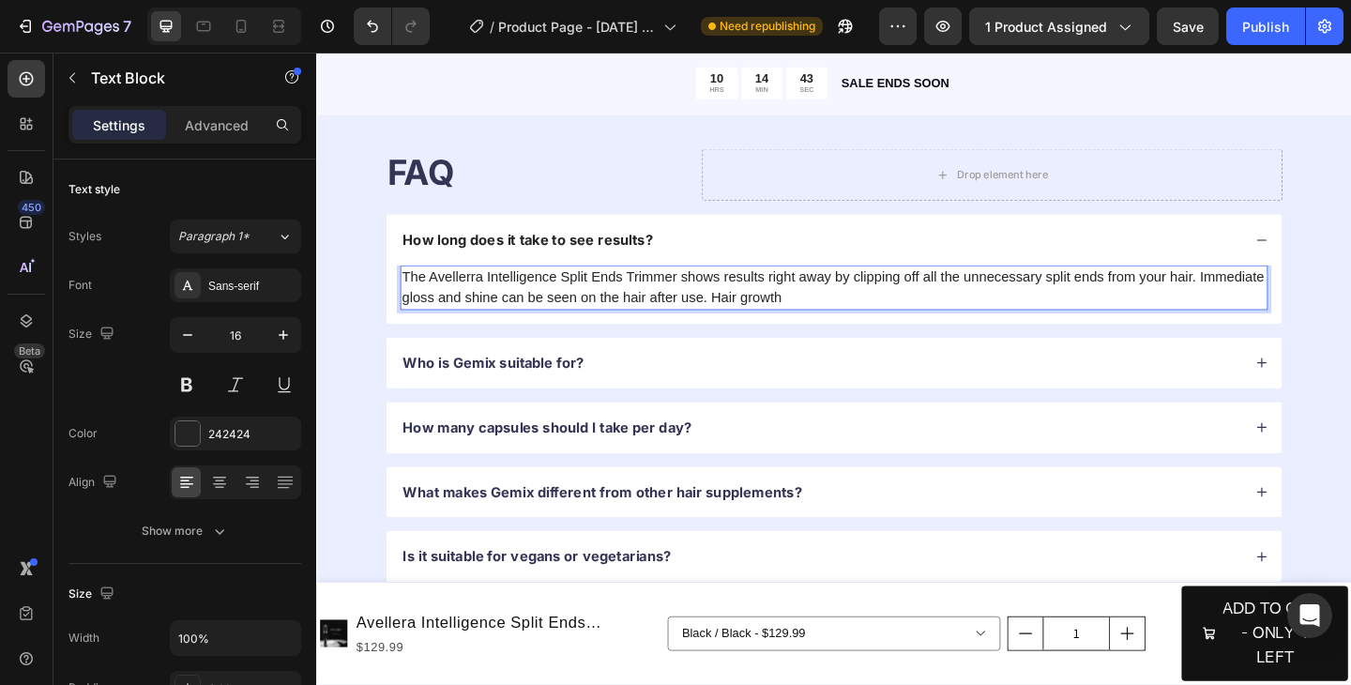
drag, startPoint x: 827, startPoint y: 319, endPoint x: 760, endPoint y: 319, distance: 66.6
click at [760, 319] on p "The Avellerra Intelligence Split Ends Trimmer shows results right away by clipp…" at bounding box center [879, 308] width 940 height 45
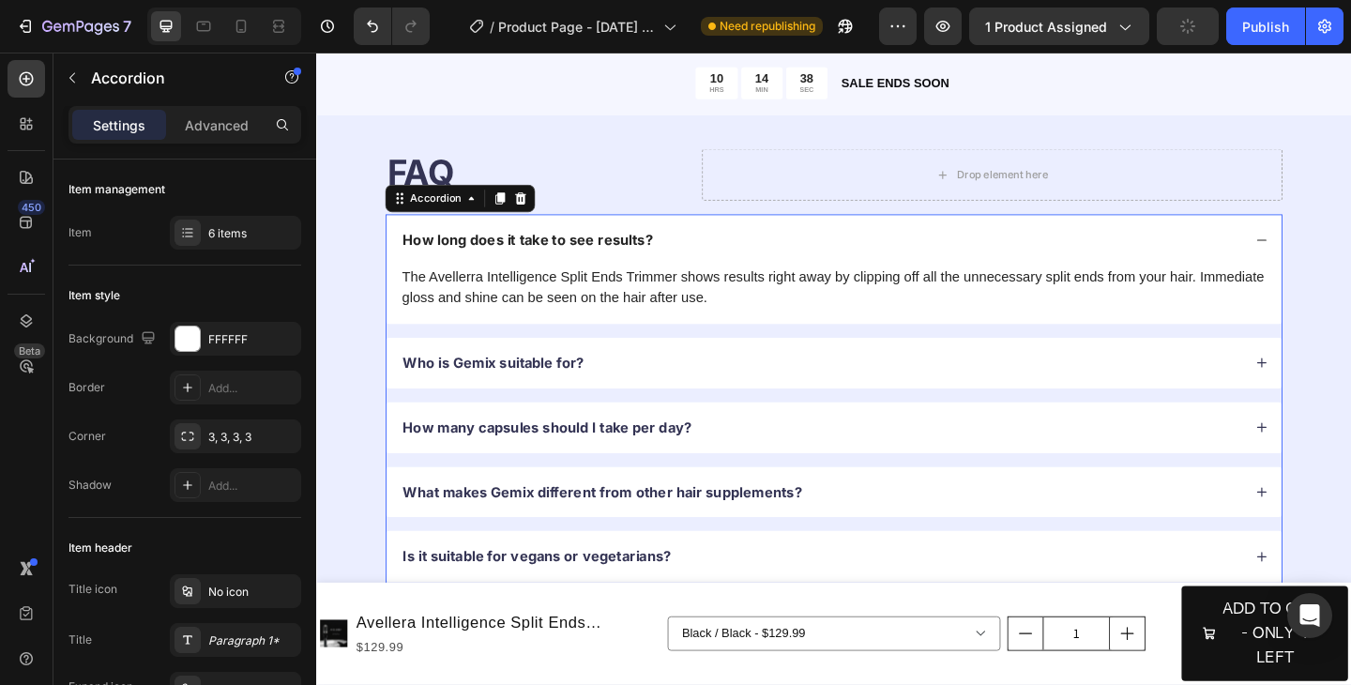
click at [627, 389] on div "Who is Gemix suitable for?" at bounding box center [865, 390] width 916 height 25
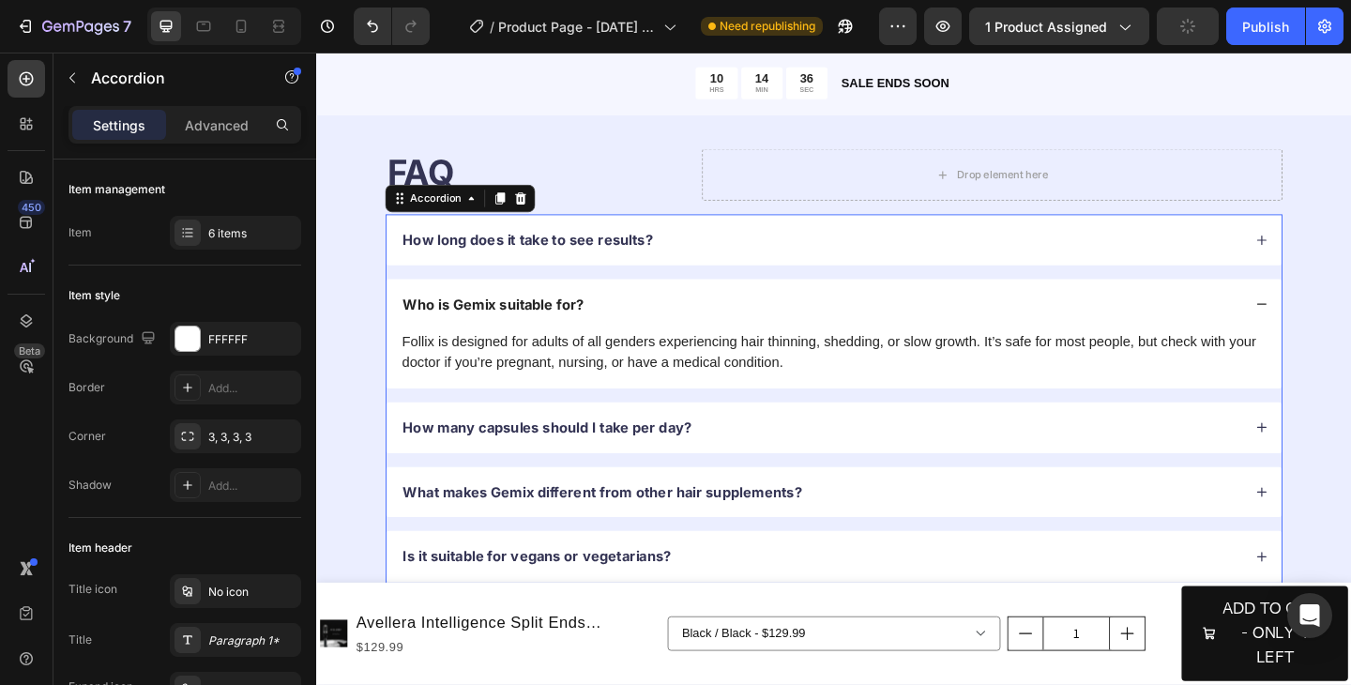
click at [509, 330] on p "Who is Gemix suitable for?" at bounding box center [508, 327] width 197 height 20
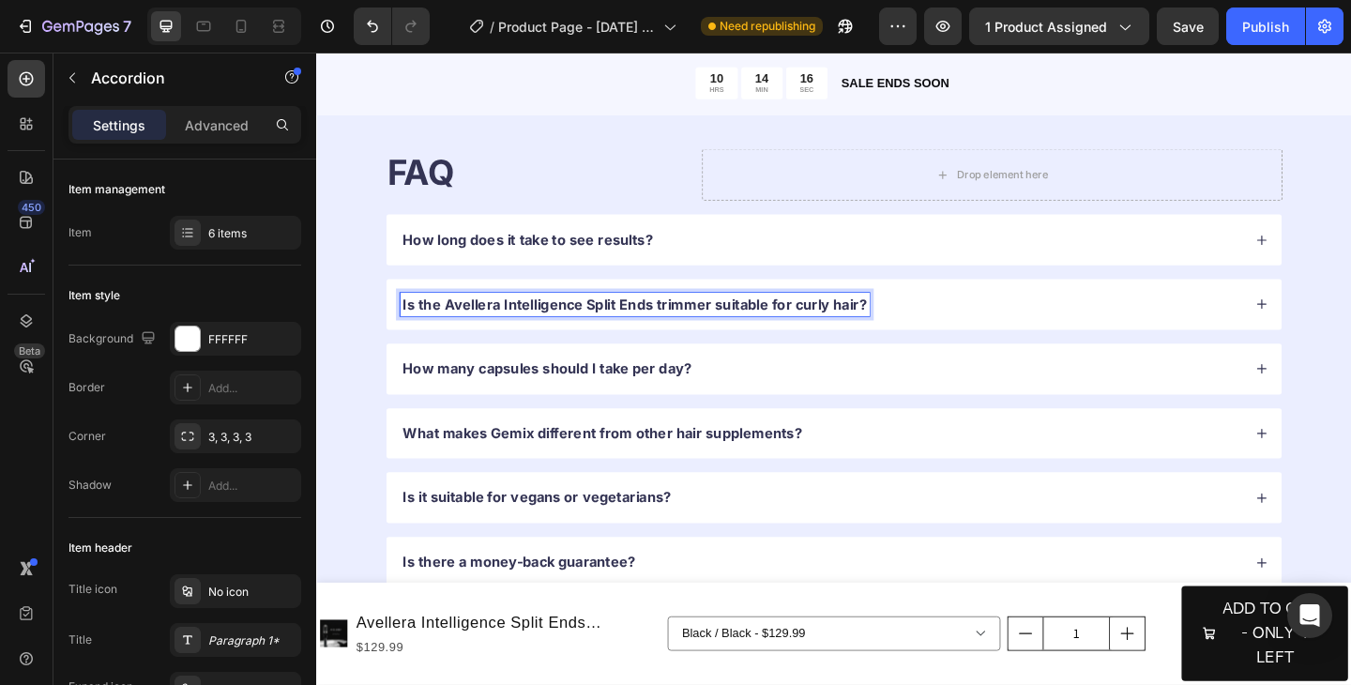
click at [1343, 321] on icon at bounding box center [1344, 326] width 13 height 13
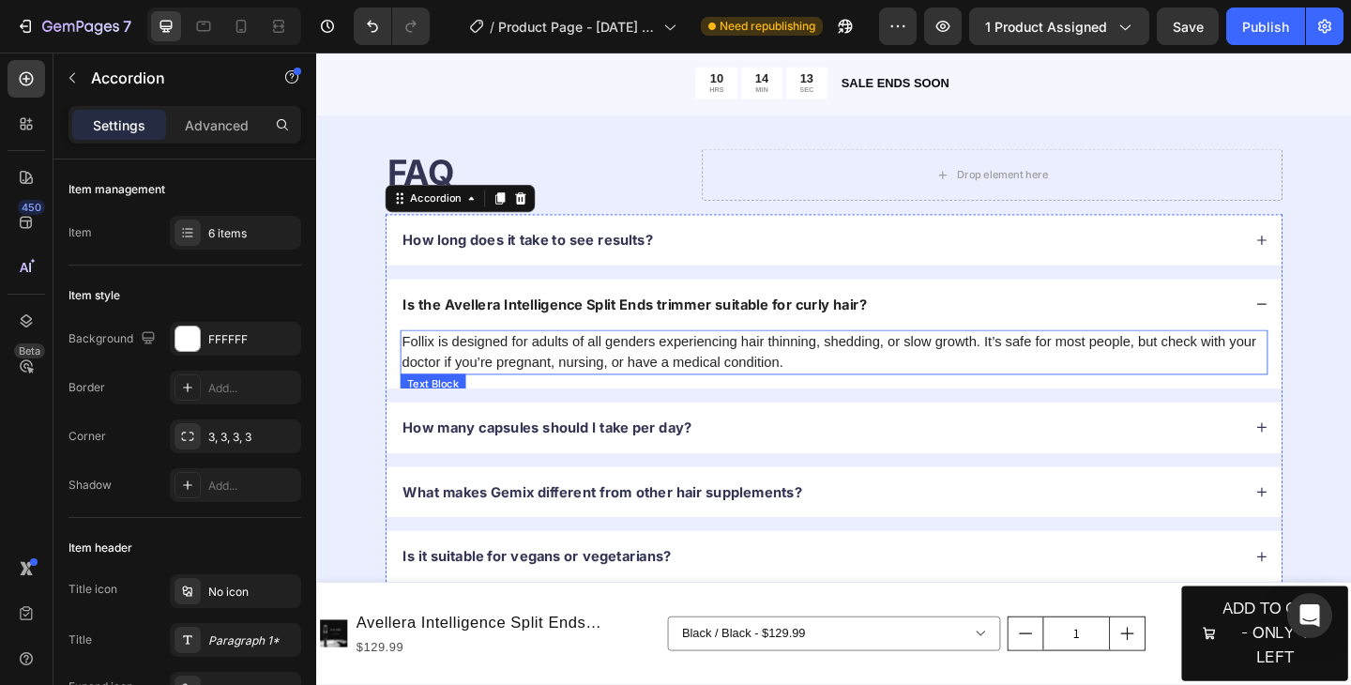
click at [718, 378] on p "Follix is designed for adults of all genders experiencing hair thinning, sheddi…" at bounding box center [879, 379] width 940 height 45
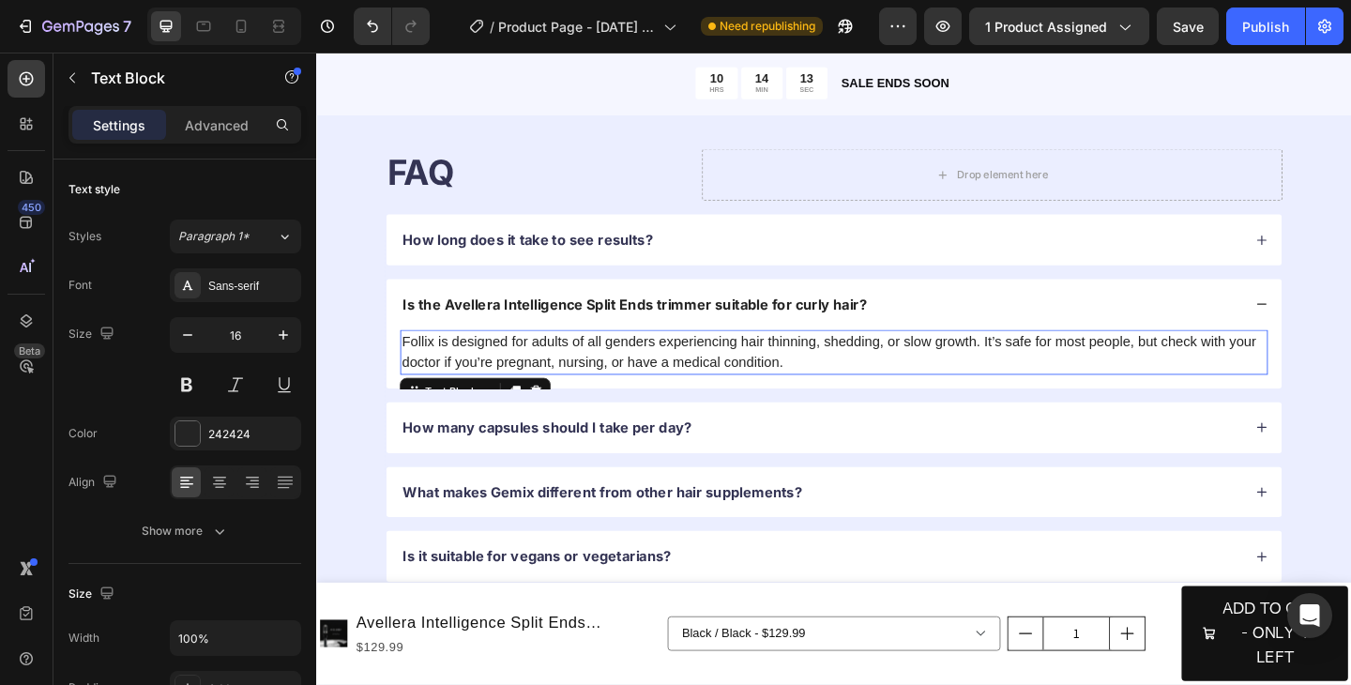
click at [718, 378] on p "Follix is designed for adults of all genders experiencing hair thinning, sheddi…" at bounding box center [879, 379] width 940 height 45
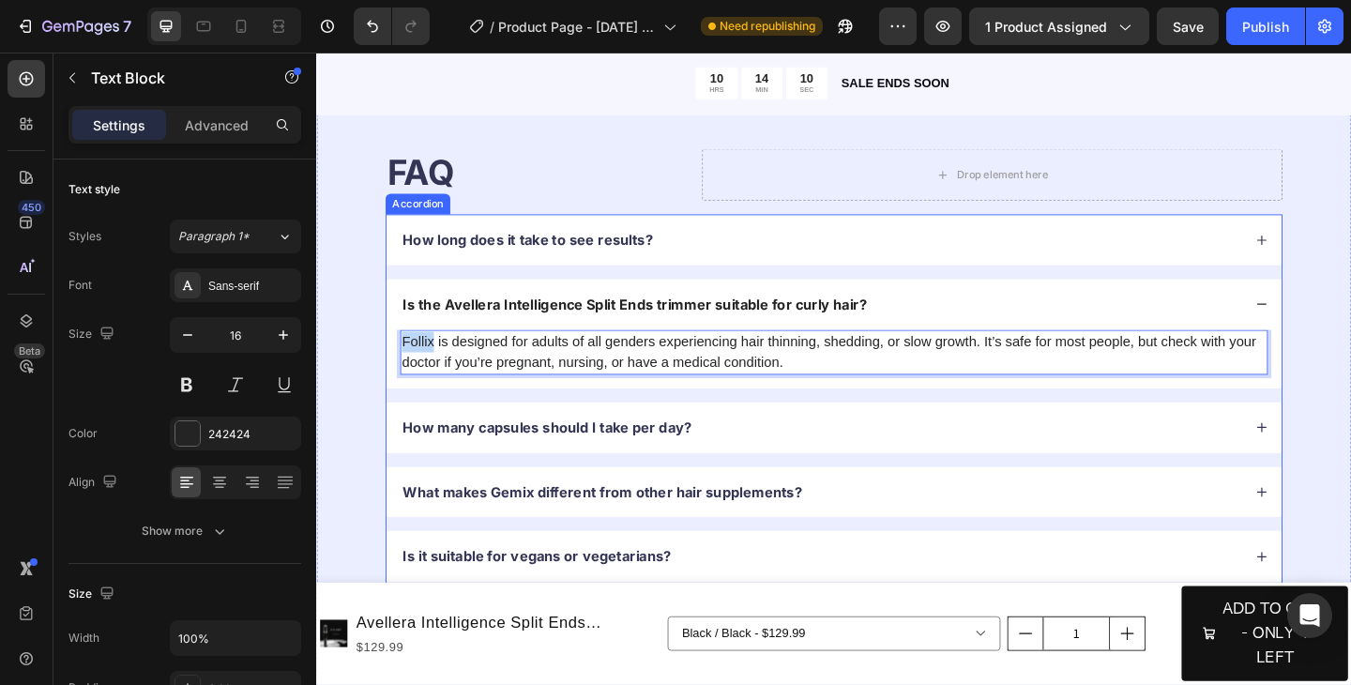
drag, startPoint x: 444, startPoint y: 367, endPoint x: 403, endPoint y: 365, distance: 40.4
click at [403, 365] on div "Follix is designed for adults of all genders experiencing hair thinning, sheddi…" at bounding box center [879, 387] width 974 height 64
drag, startPoint x: 469, startPoint y: 368, endPoint x: 403, endPoint y: 365, distance: 65.7
click at [403, 365] on div "Avellerra is designed for adults of all genders experiencing hair thinning, she…" at bounding box center [879, 387] width 974 height 64
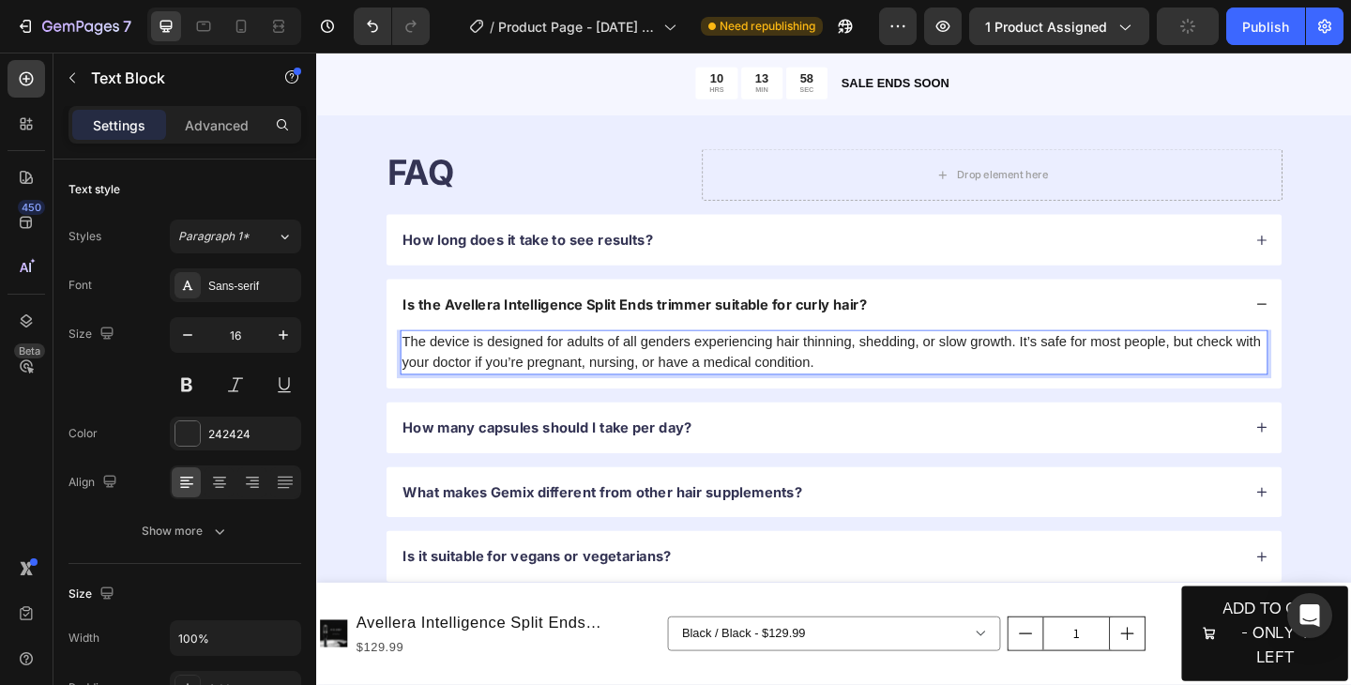
click at [495, 368] on p "The device is designed for adults of all genders experiencing hair thinning, sh…" at bounding box center [879, 379] width 940 height 45
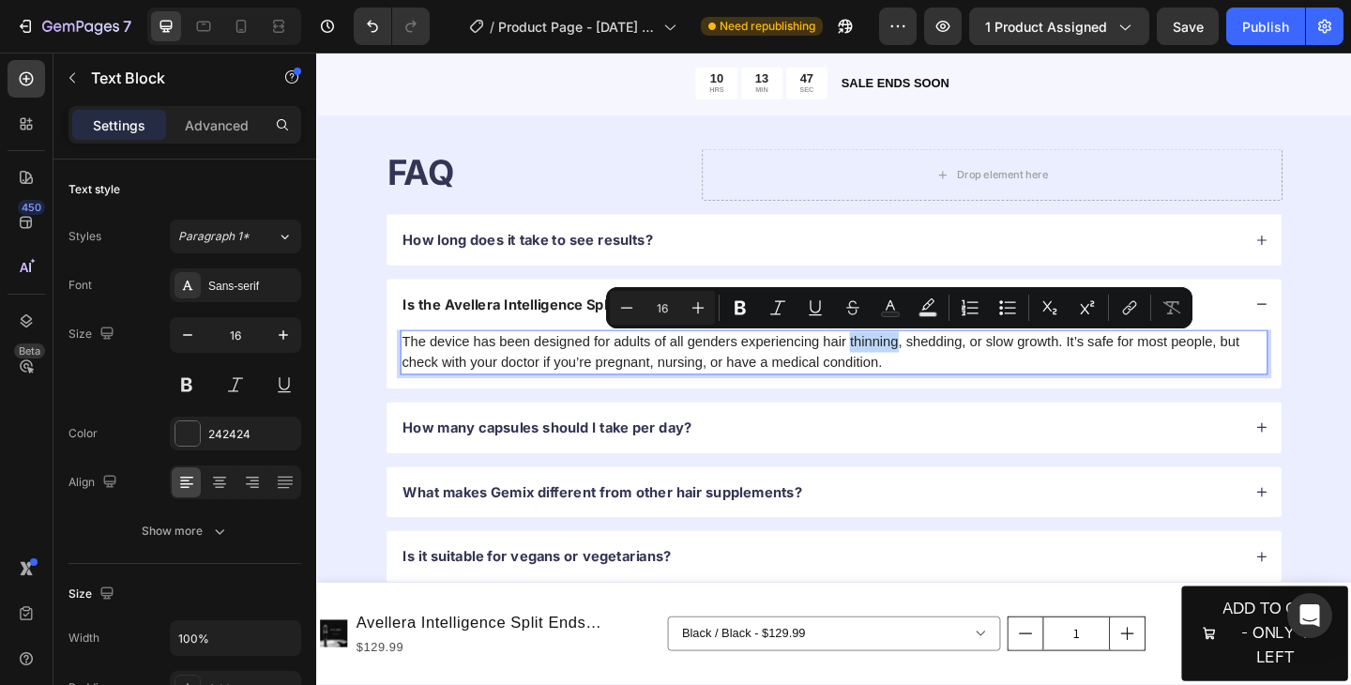
drag, startPoint x: 949, startPoint y: 367, endPoint x: 898, endPoint y: 369, distance: 50.7
click at [898, 369] on p "The device has been designed for adults of all genders experiencing hair thinni…" at bounding box center [879, 379] width 940 height 45
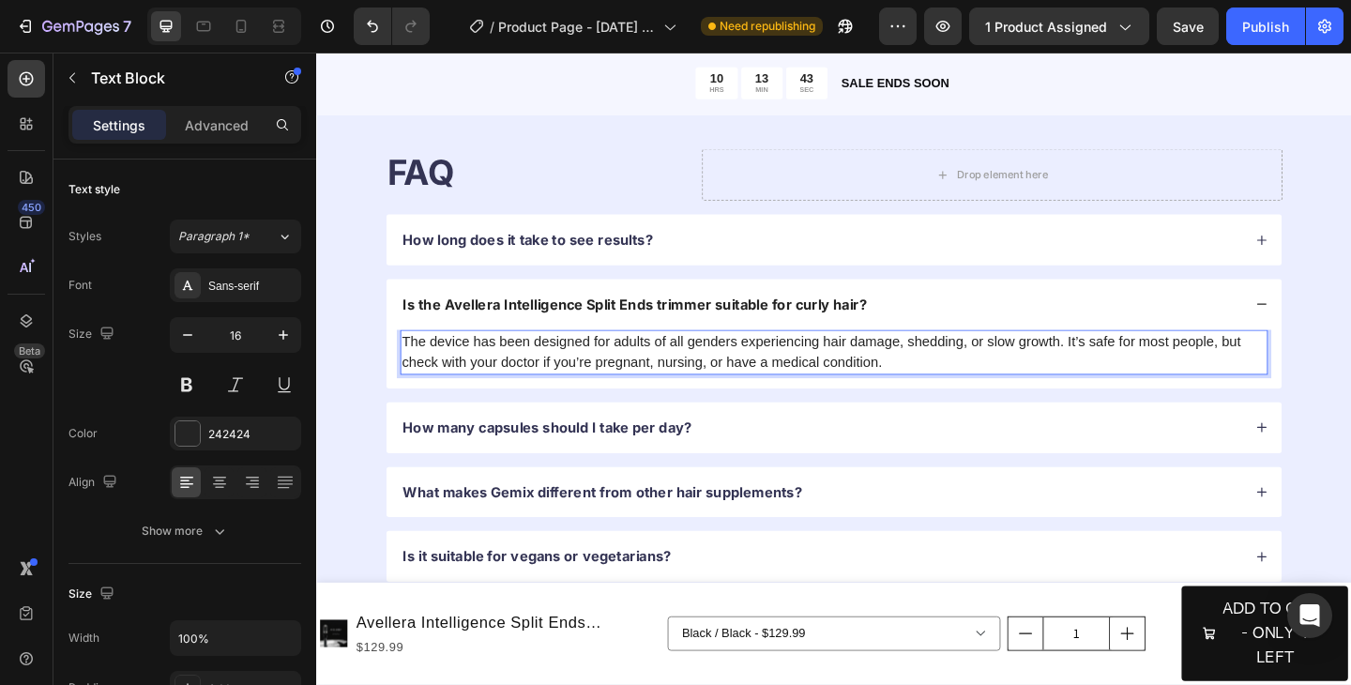
click at [1124, 369] on p "The device has been designed for adults of all genders experiencing hair damage…" at bounding box center [879, 379] width 940 height 45
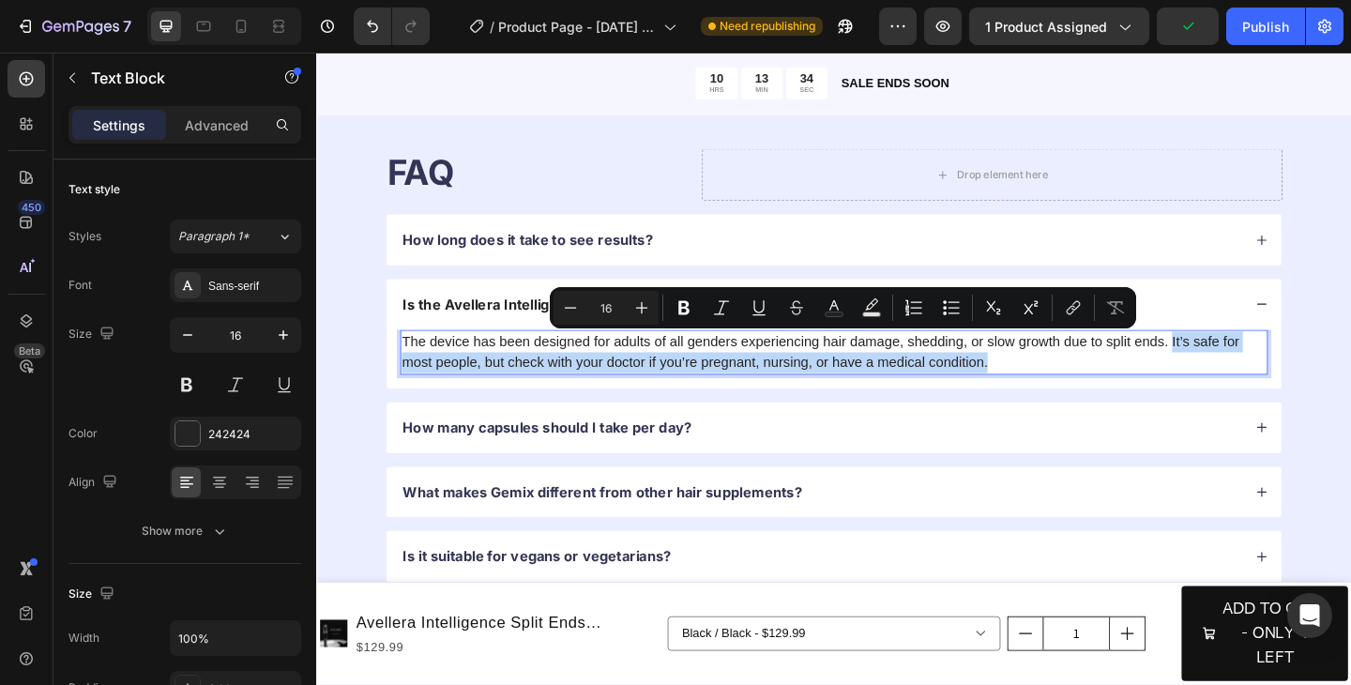
drag, startPoint x: 1101, startPoint y: 390, endPoint x: 1246, endPoint y: 372, distance: 146.6
click at [1246, 372] on p "The device has been designed for adults of all genders experiencing hair damage…" at bounding box center [879, 379] width 940 height 45
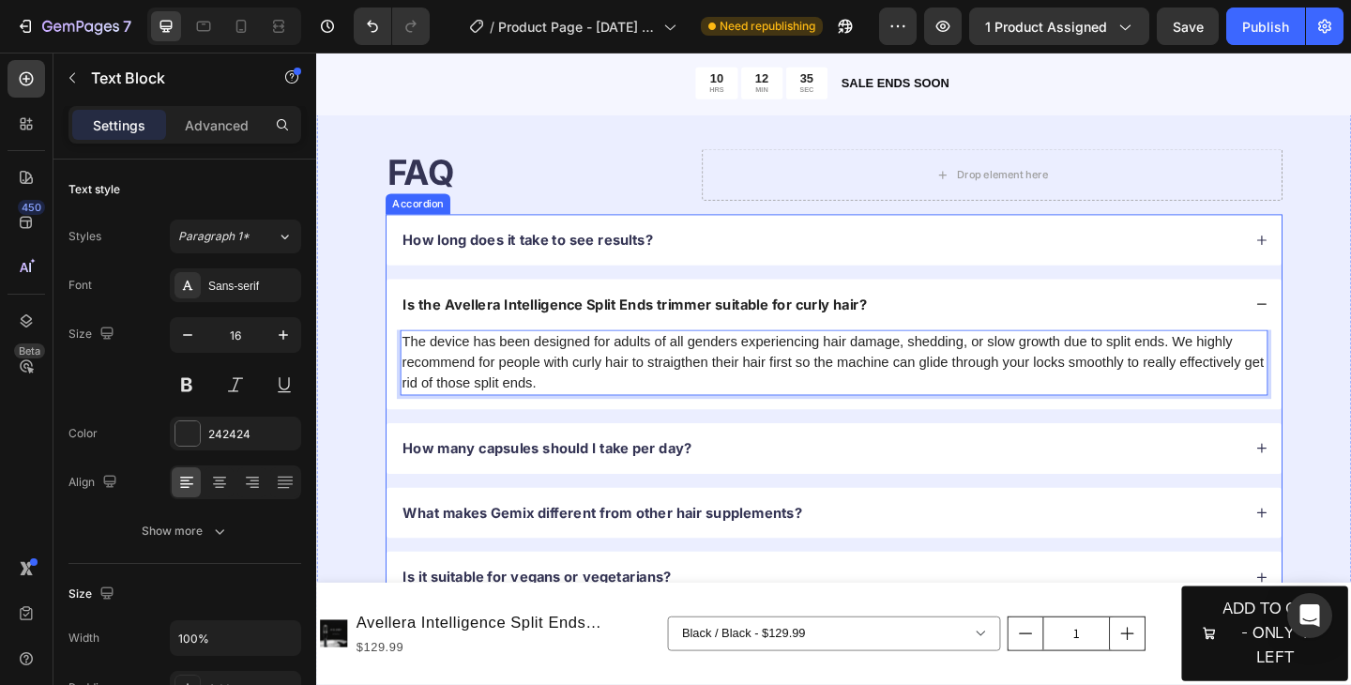
click at [634, 493] on p "How many capsules should I take per day?" at bounding box center [567, 484] width 314 height 20
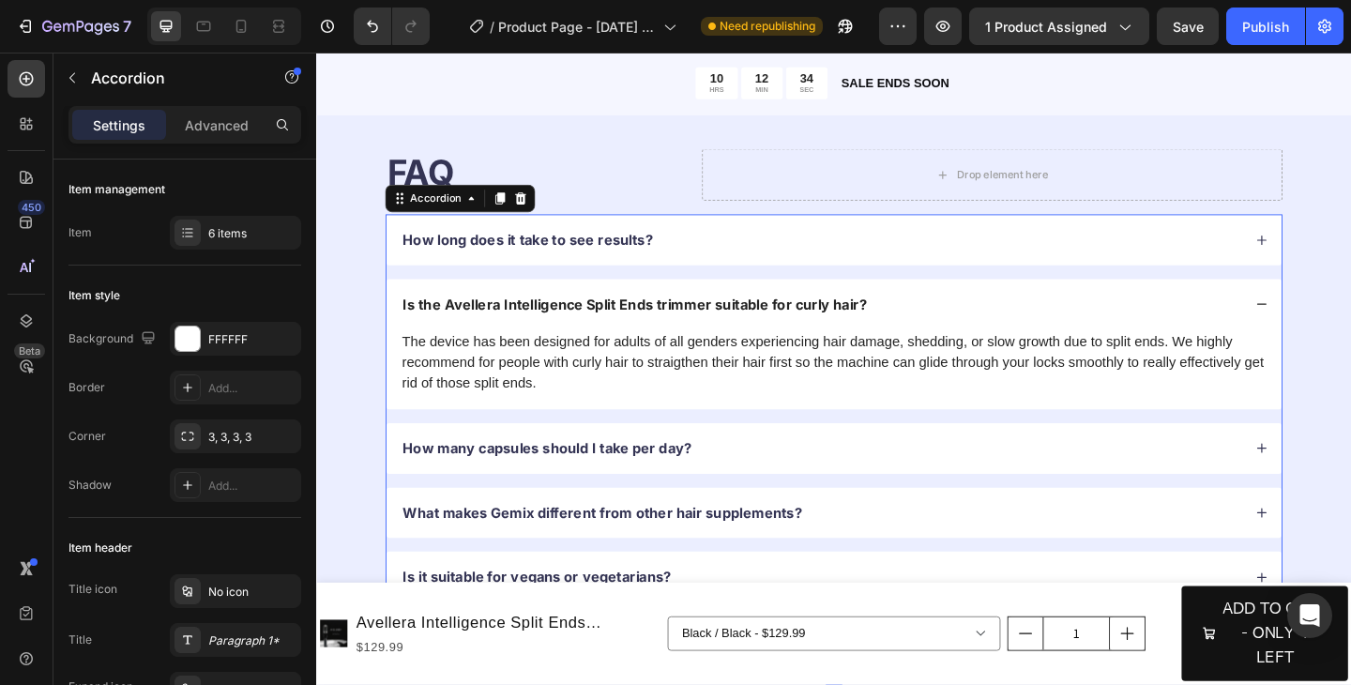
click at [931, 478] on div "How many capsules should I take per day?" at bounding box center [865, 483] width 916 height 25
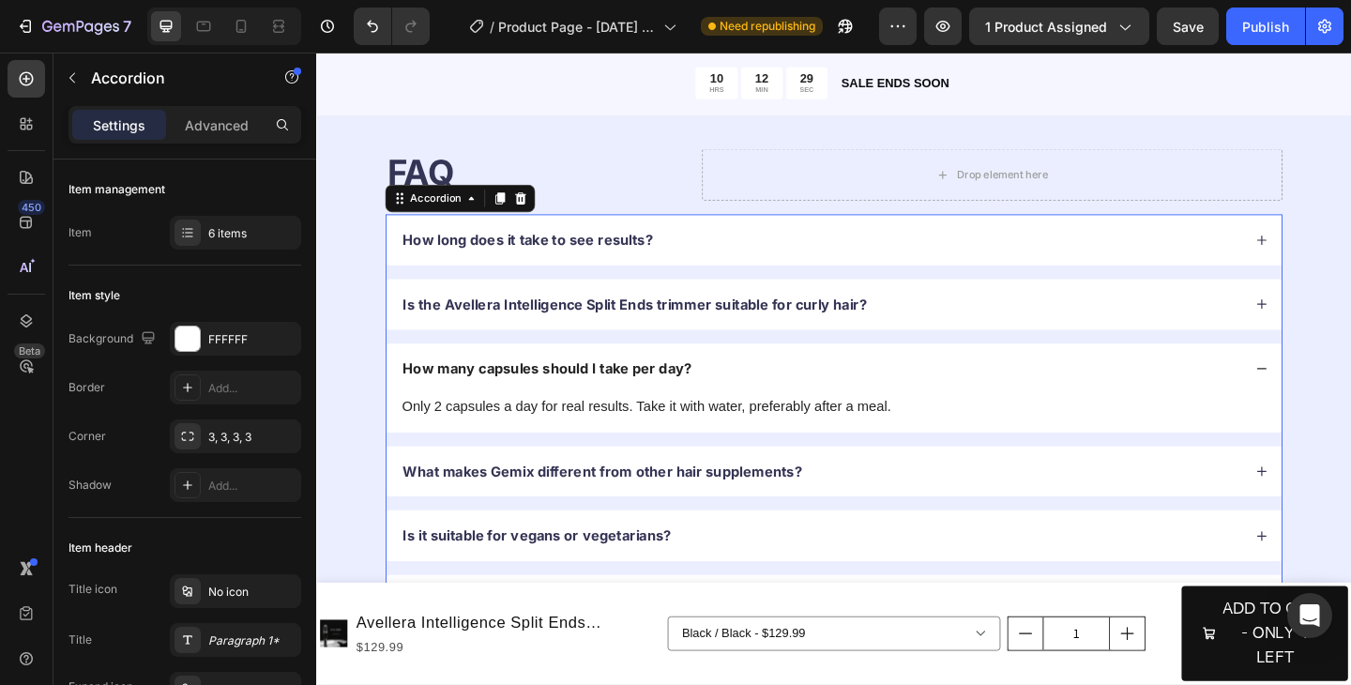
click at [1345, 396] on icon at bounding box center [1344, 396] width 13 height 13
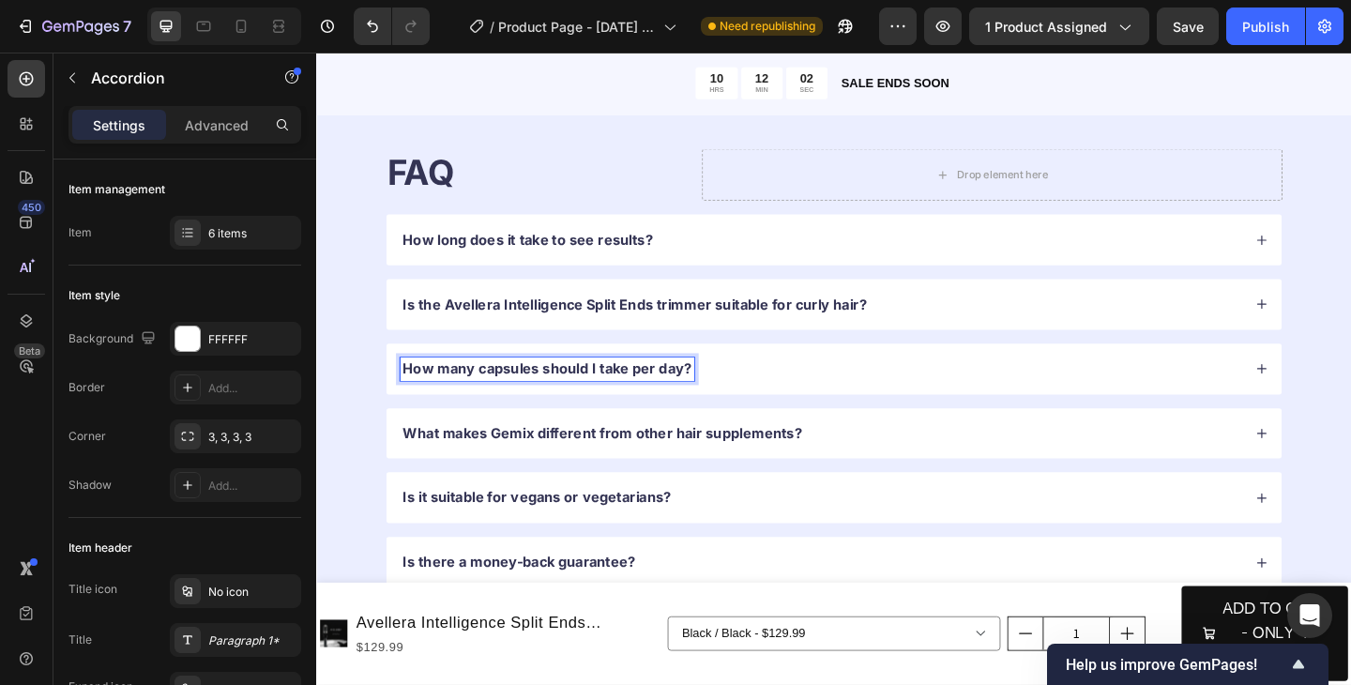
click at [587, 400] on p "How many capsules should I take per day?" at bounding box center [567, 398] width 314 height 20
click at [530, 399] on p "How does it not affect hair length?" at bounding box center [536, 398] width 252 height 20
click at [1342, 401] on icon at bounding box center [1344, 396] width 13 height 13
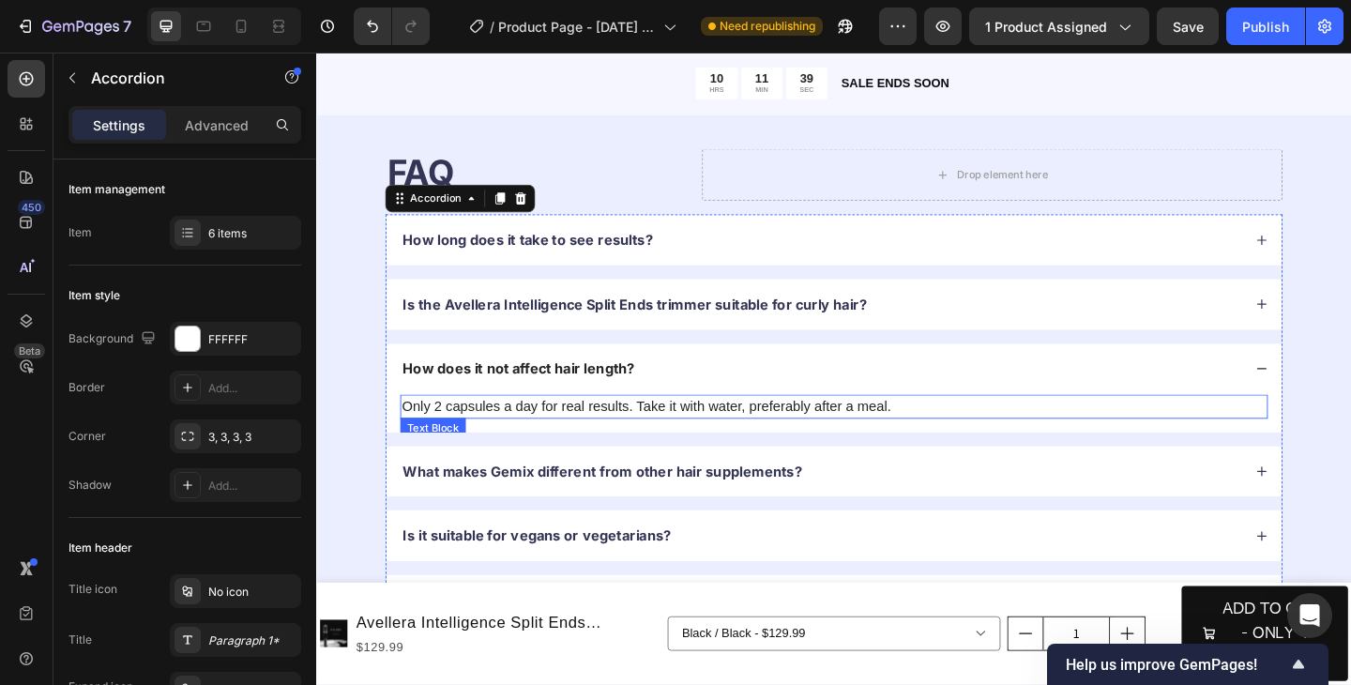
click at [841, 434] on p "Only 2 capsules a day for real results. Take it with water, preferably after a …" at bounding box center [879, 438] width 940 height 23
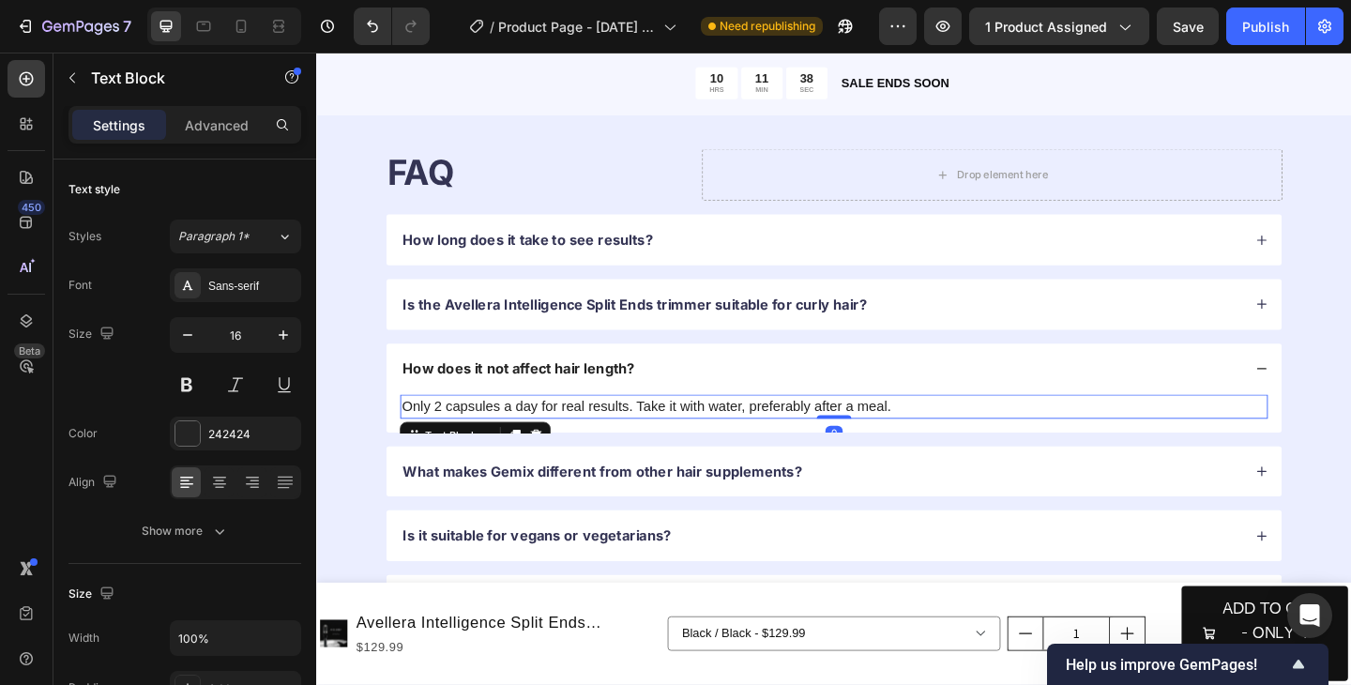
click at [841, 434] on p "Only 2 capsules a day for real results. Take it with water, preferably after a …" at bounding box center [879, 438] width 940 height 23
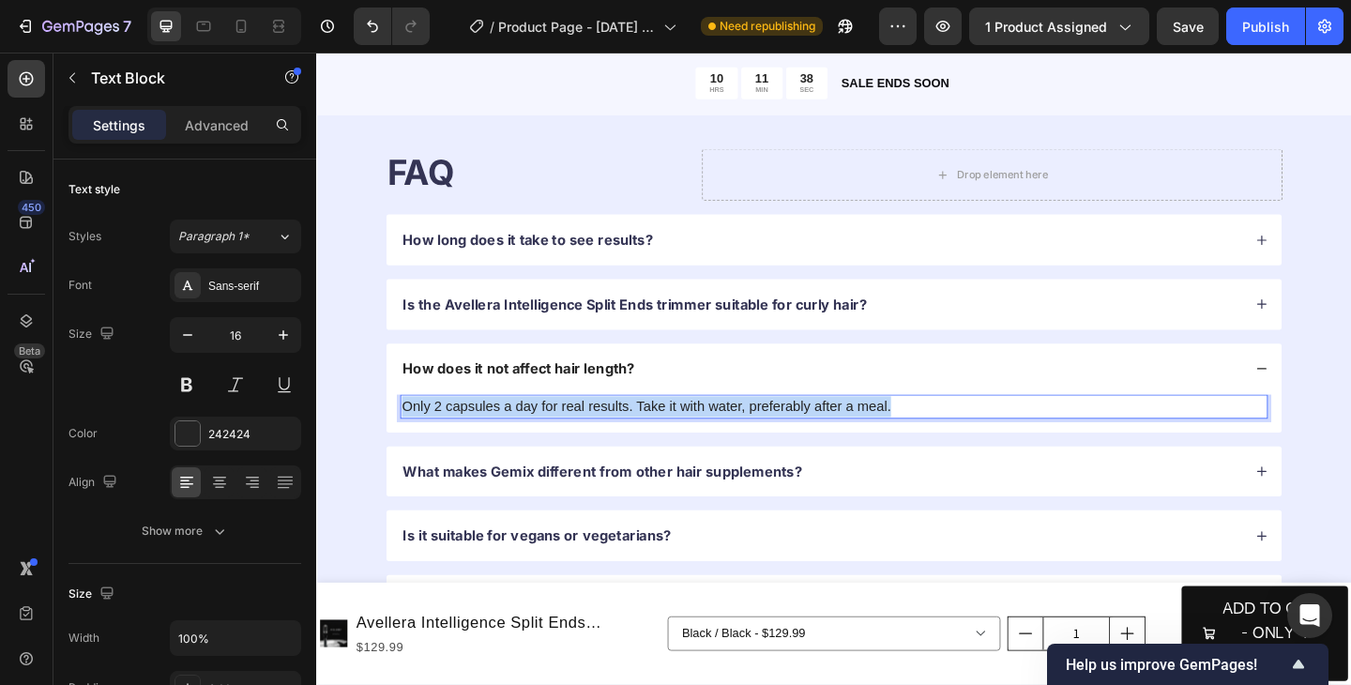
click at [841, 434] on p "Only 2 capsules a day for real results. Take it with water, preferably after a …" at bounding box center [879, 438] width 940 height 23
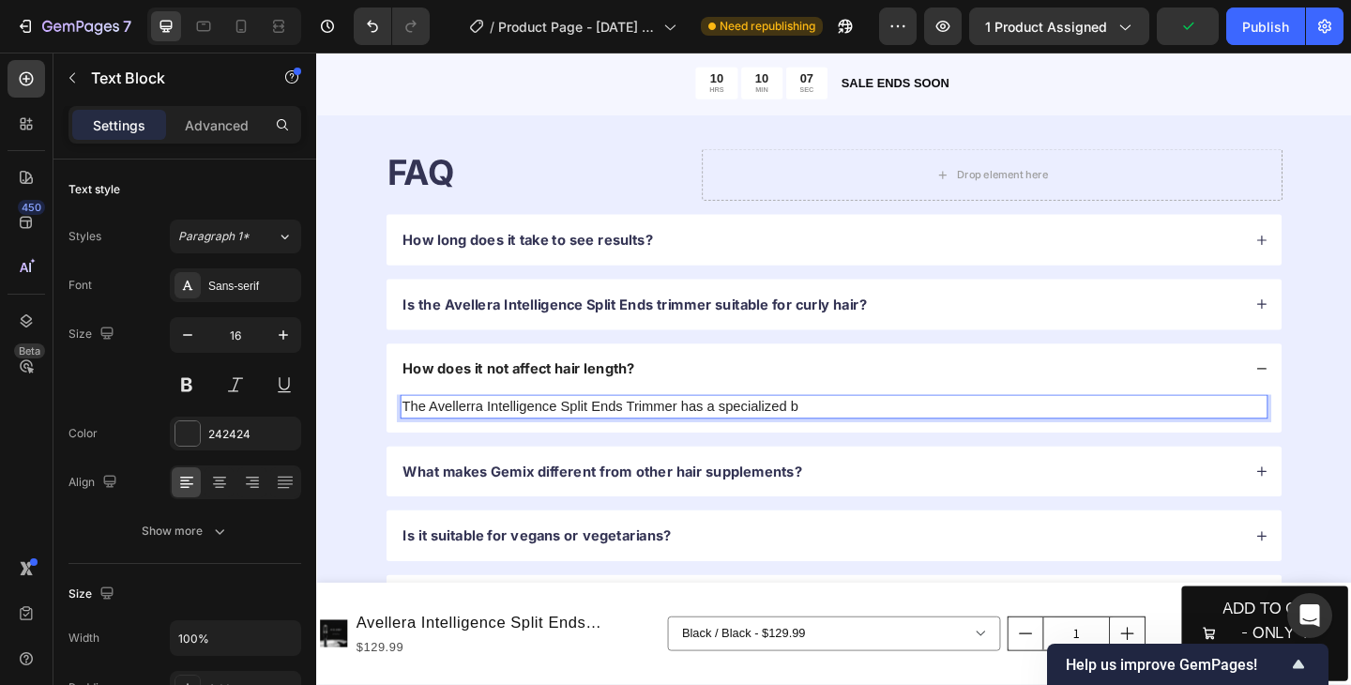
click at [752, 437] on p "The Avellerra Intelligence Split Ends Trimmer has a specialized b" at bounding box center [879, 438] width 940 height 23
drag, startPoint x: 752, startPoint y: 437, endPoint x: 722, endPoint y: 437, distance: 31.0
click at [722, 437] on p "The Avellerra Intelligence Split Ends Trimmer has a specialized b" at bounding box center [879, 438] width 940 height 23
click at [769, 439] on p "The Avellerra Intelligence Split Ends Trimmer comes with specialized b" at bounding box center [879, 438] width 940 height 23
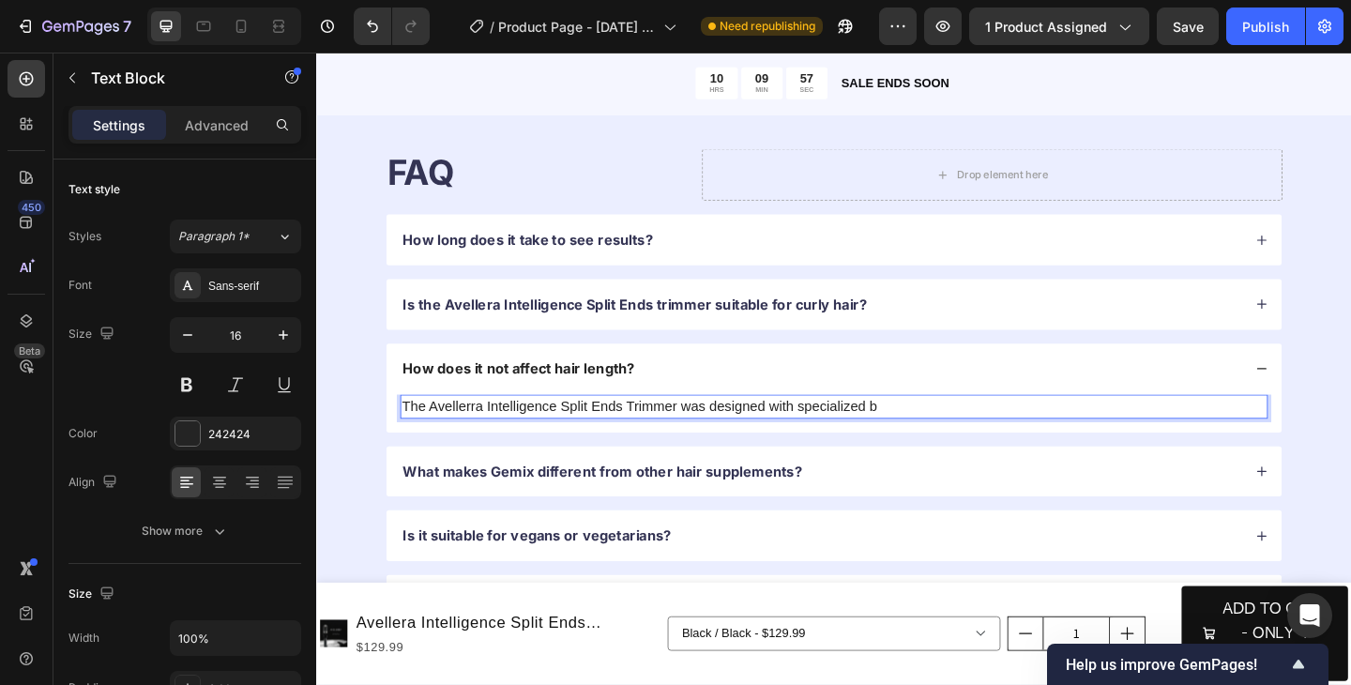
click at [943, 435] on p "The Avellerra Intelligence Split Ends Trimmer was designed with specialized b" at bounding box center [879, 438] width 940 height 23
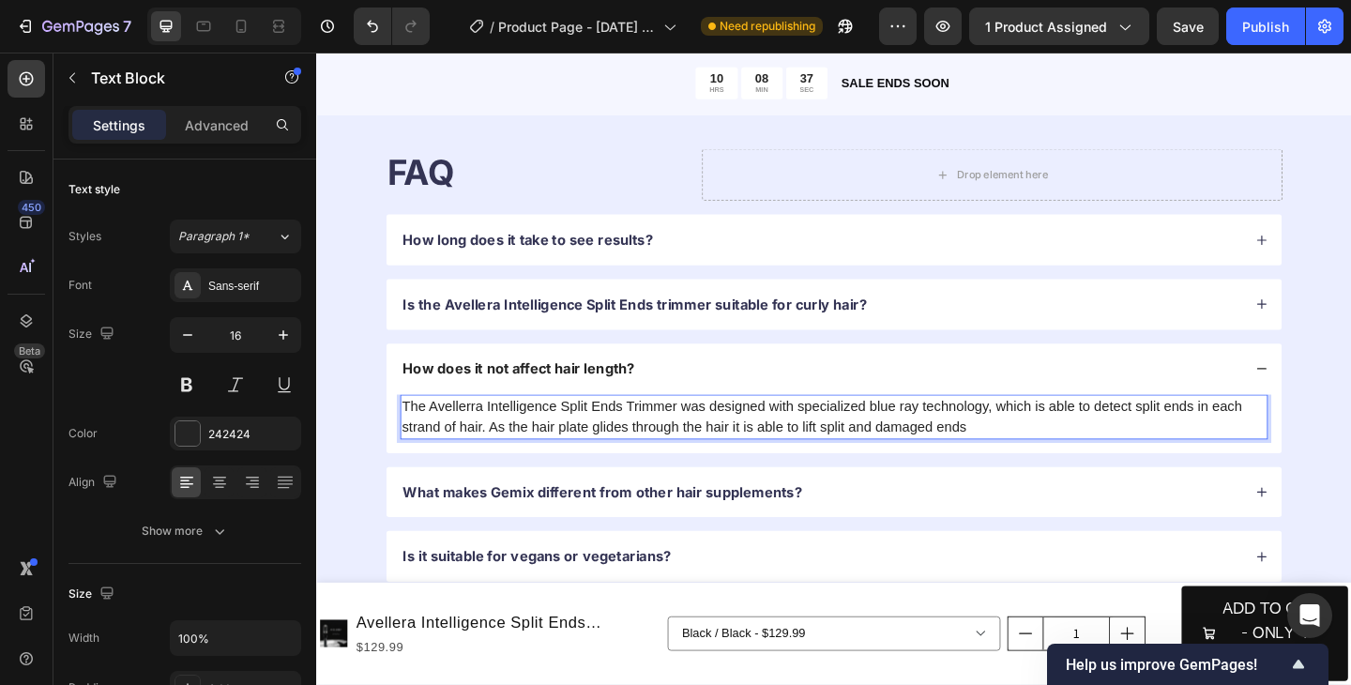
click at [841, 460] on p "The Avellerra Intelligence Split Ends Trimmer was designed with specialized blu…" at bounding box center [879, 449] width 940 height 45
click at [1113, 460] on p "The Avellerra Intelligence Split Ends Trimmer was designed with specialized blu…" at bounding box center [879, 449] width 940 height 45
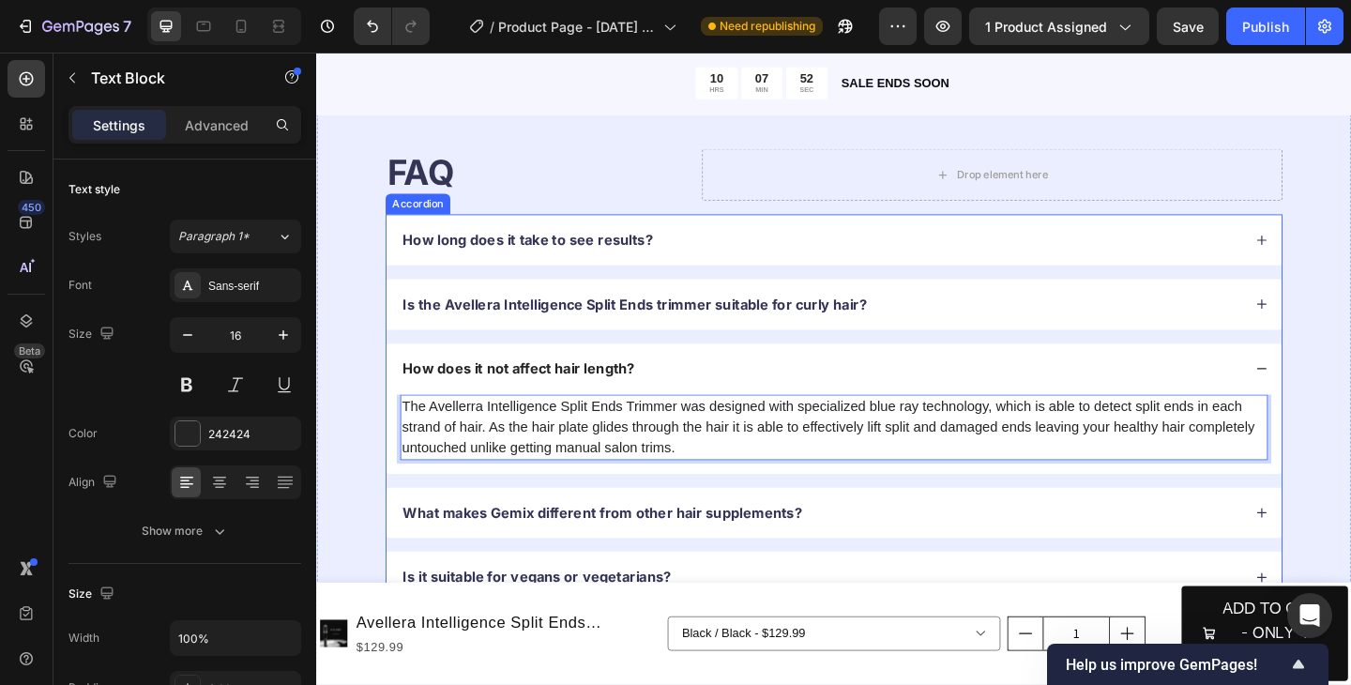
click at [874, 562] on div "What makes Gemix different from other hair supplements?" at bounding box center [865, 553] width 916 height 25
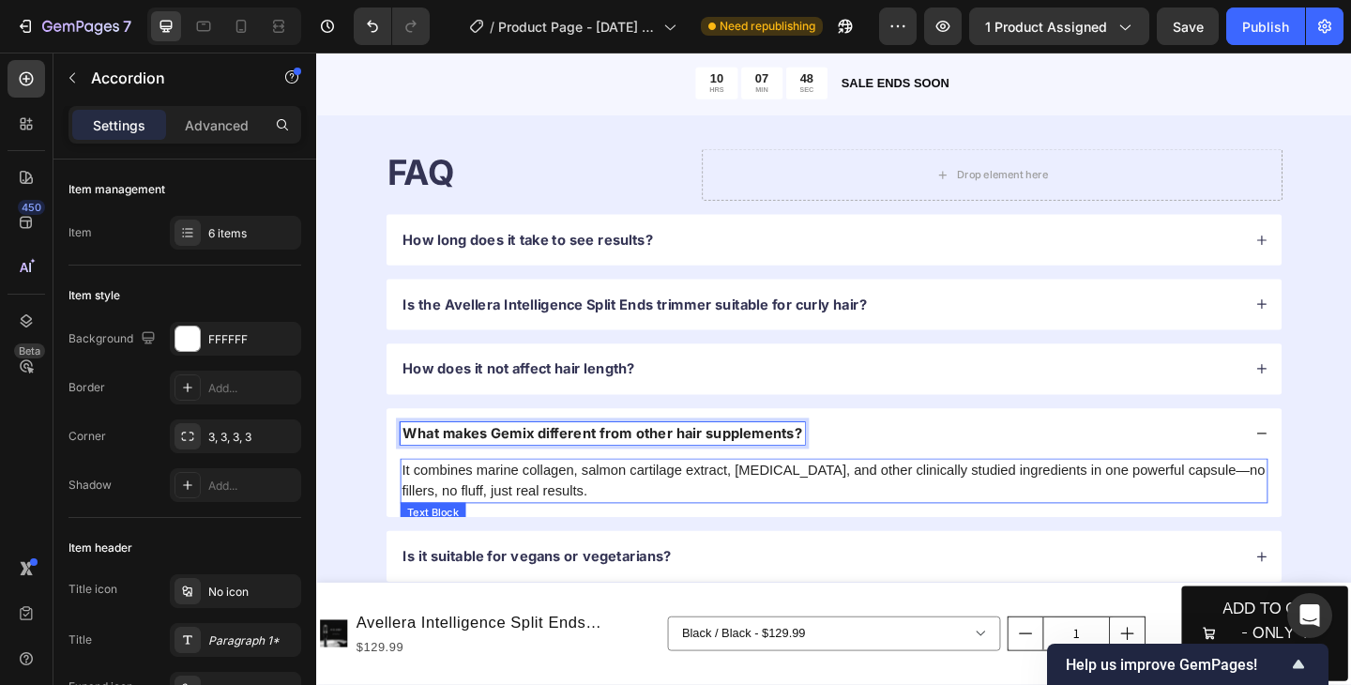
click at [653, 520] on p "It combines marine collagen, salmon cartilage extract, biotin, and other clinic…" at bounding box center [879, 518] width 940 height 45
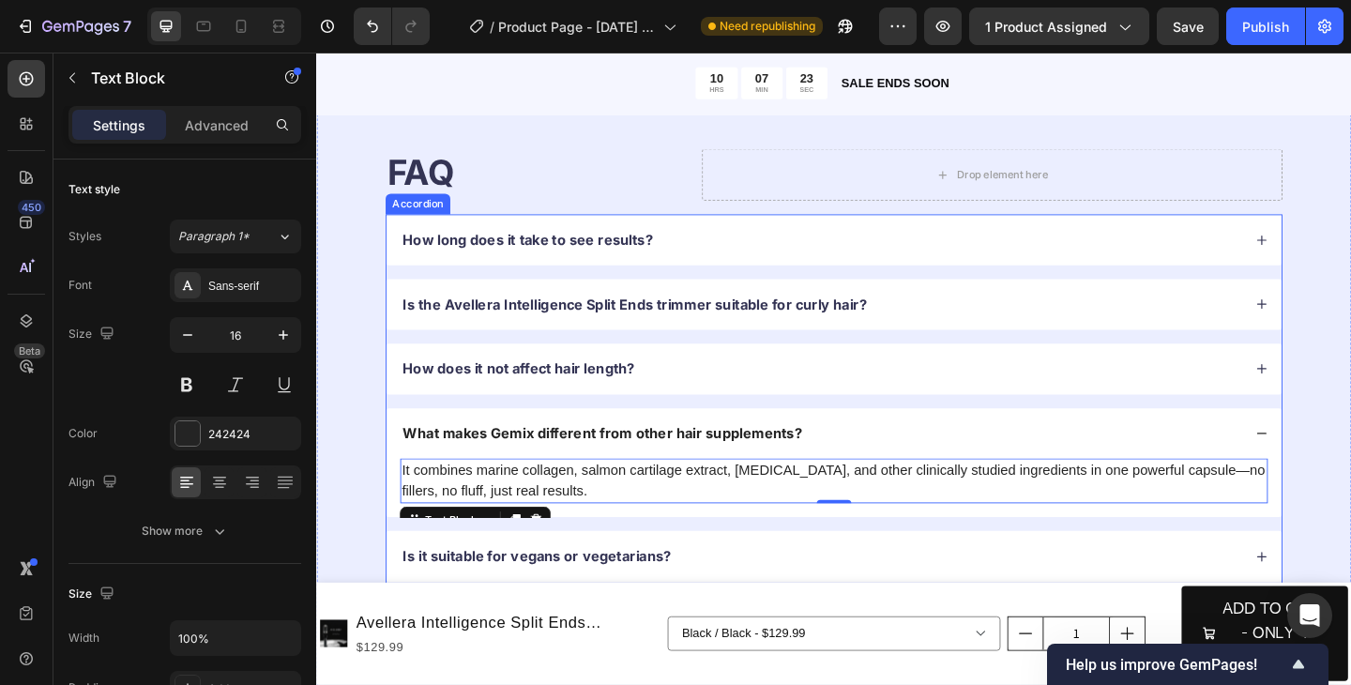
click at [574, 401] on p "How does it not affect hair length?" at bounding box center [536, 398] width 252 height 20
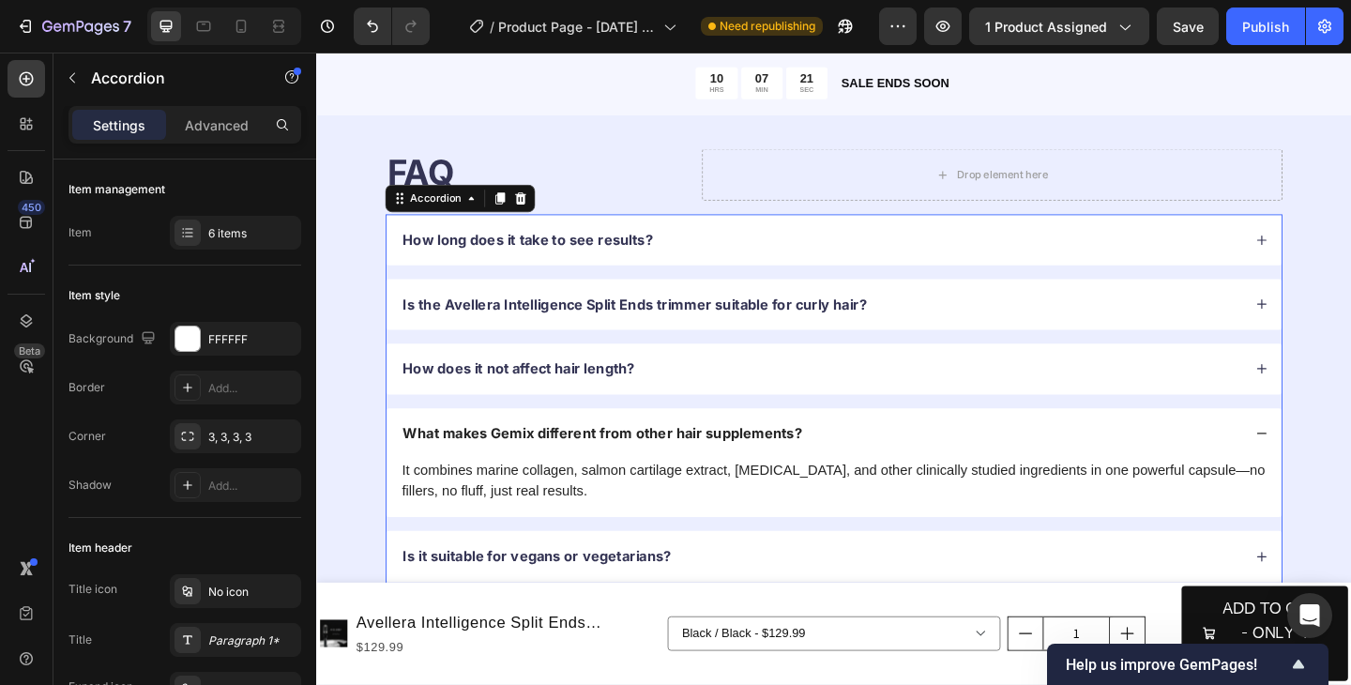
click at [1336, 402] on div "How does it not affect hair length?" at bounding box center [879, 397] width 974 height 55
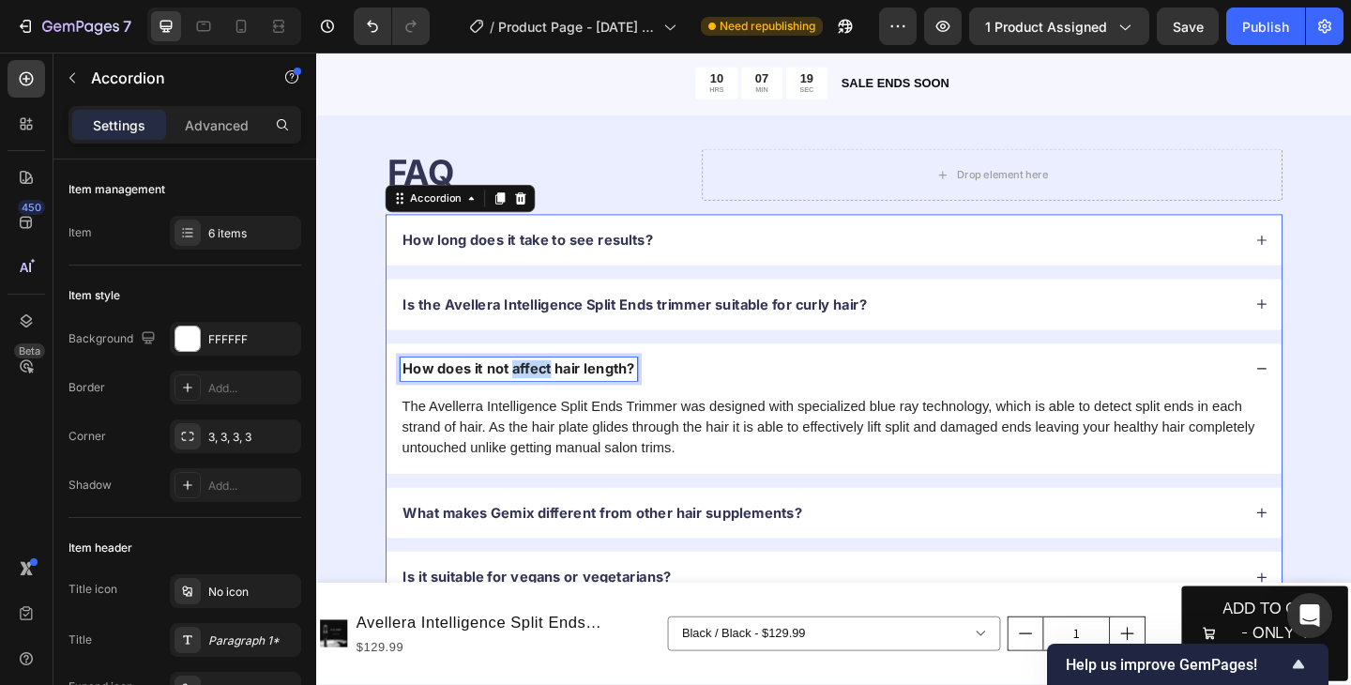
click at [529, 398] on p "How does it not affect hair length?" at bounding box center [536, 398] width 252 height 20
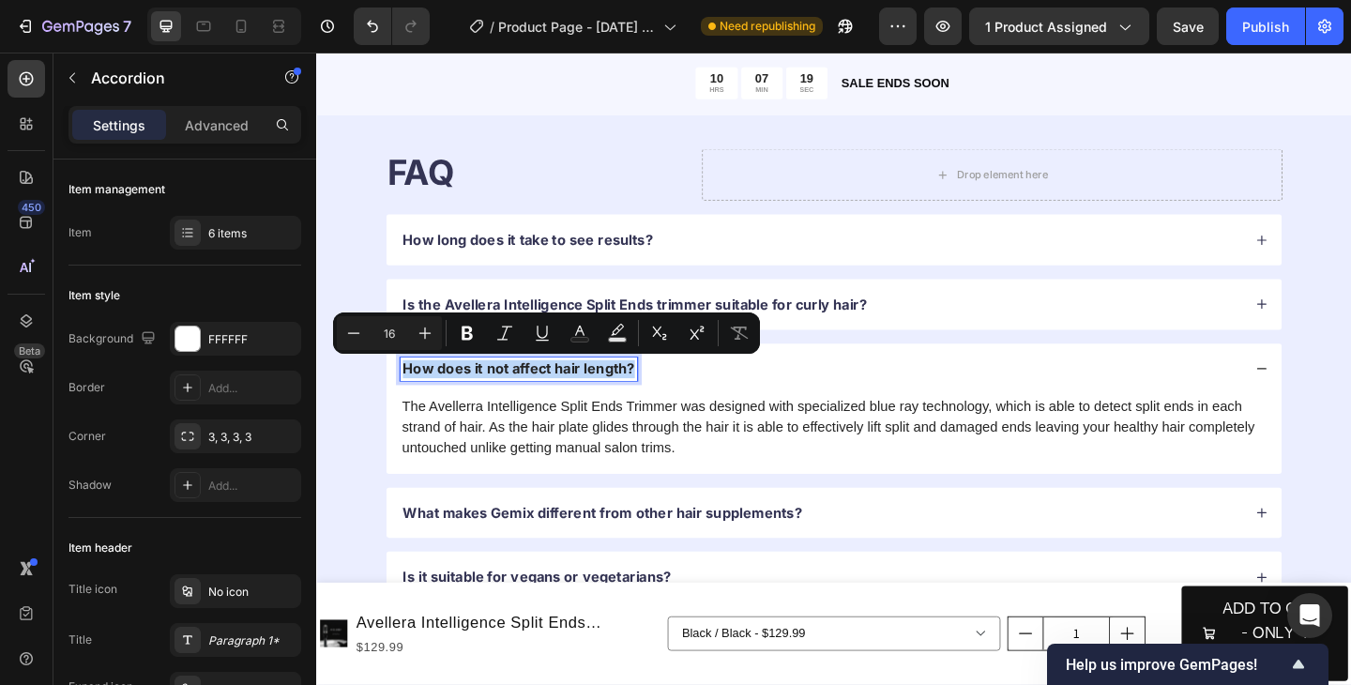
click at [529, 398] on p "How does it not affect hair length?" at bounding box center [536, 398] width 252 height 20
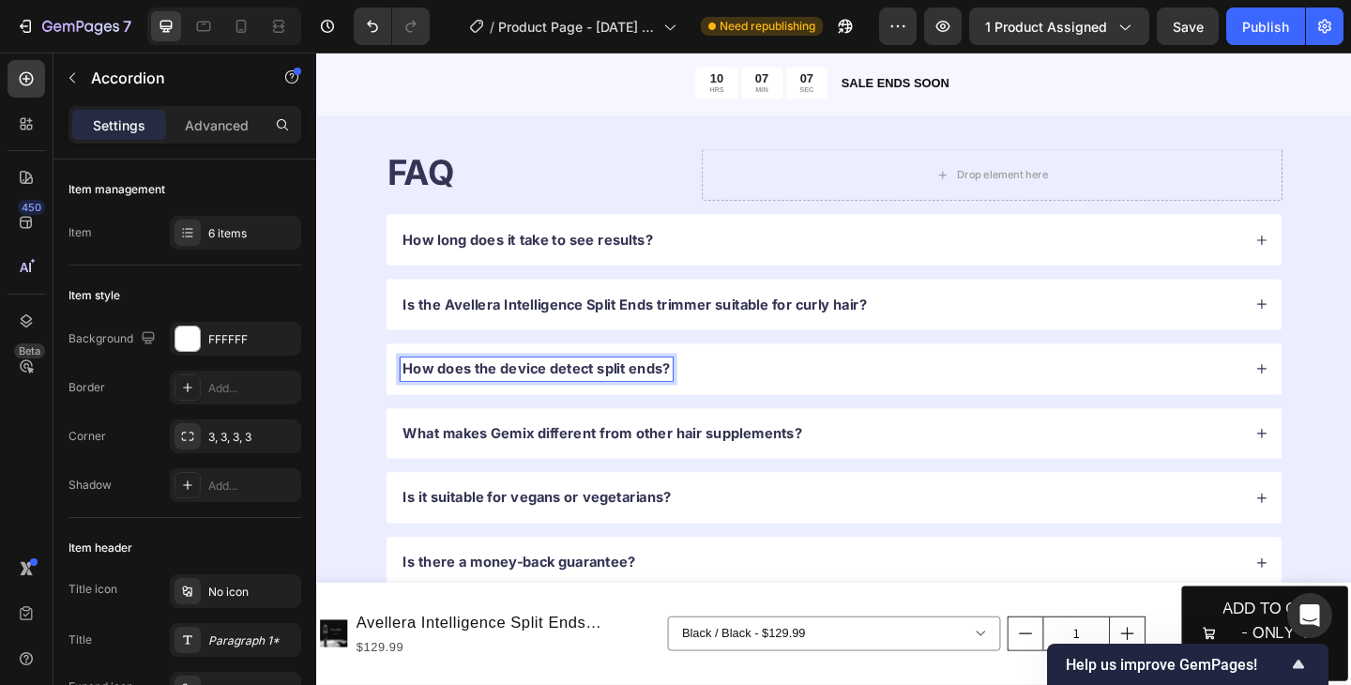
click at [625, 464] on p "What makes Gemix different from other hair supplements?" at bounding box center [627, 468] width 434 height 20
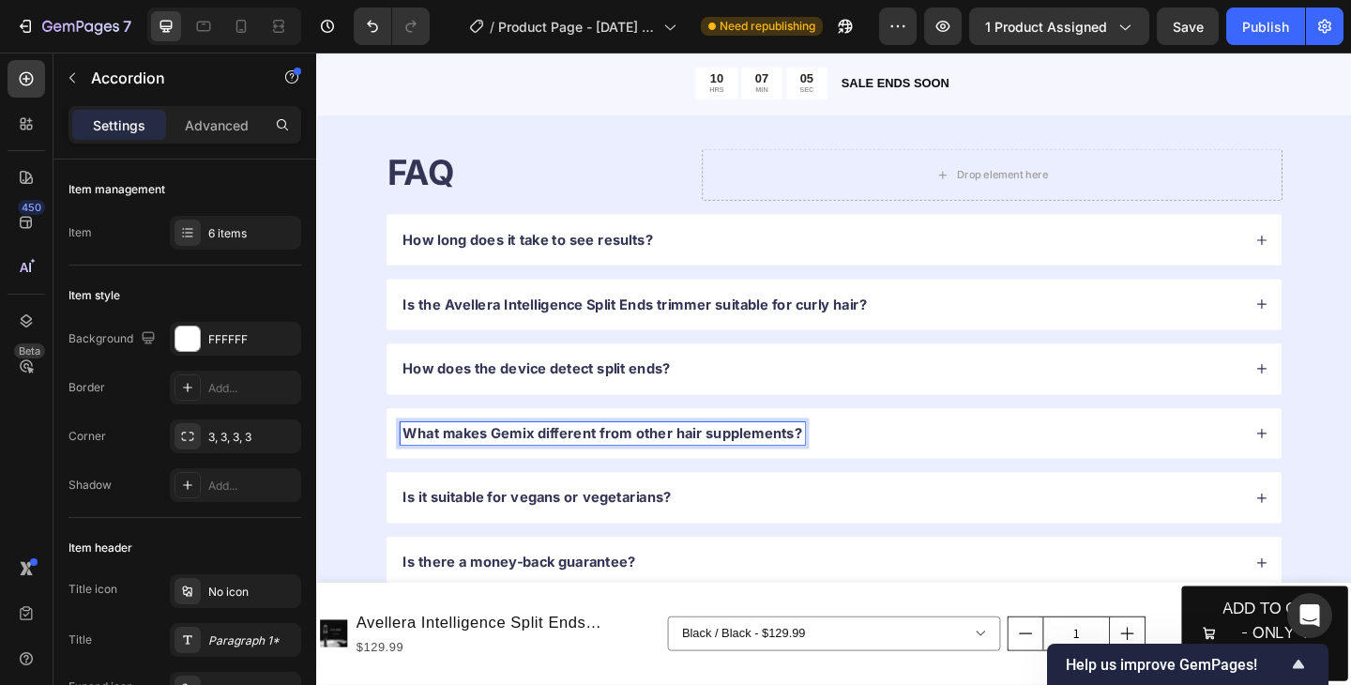
click at [620, 469] on p "What makes Gemix different from other hair supplements?" at bounding box center [627, 468] width 434 height 20
click at [1342, 473] on icon at bounding box center [1344, 467] width 13 height 13
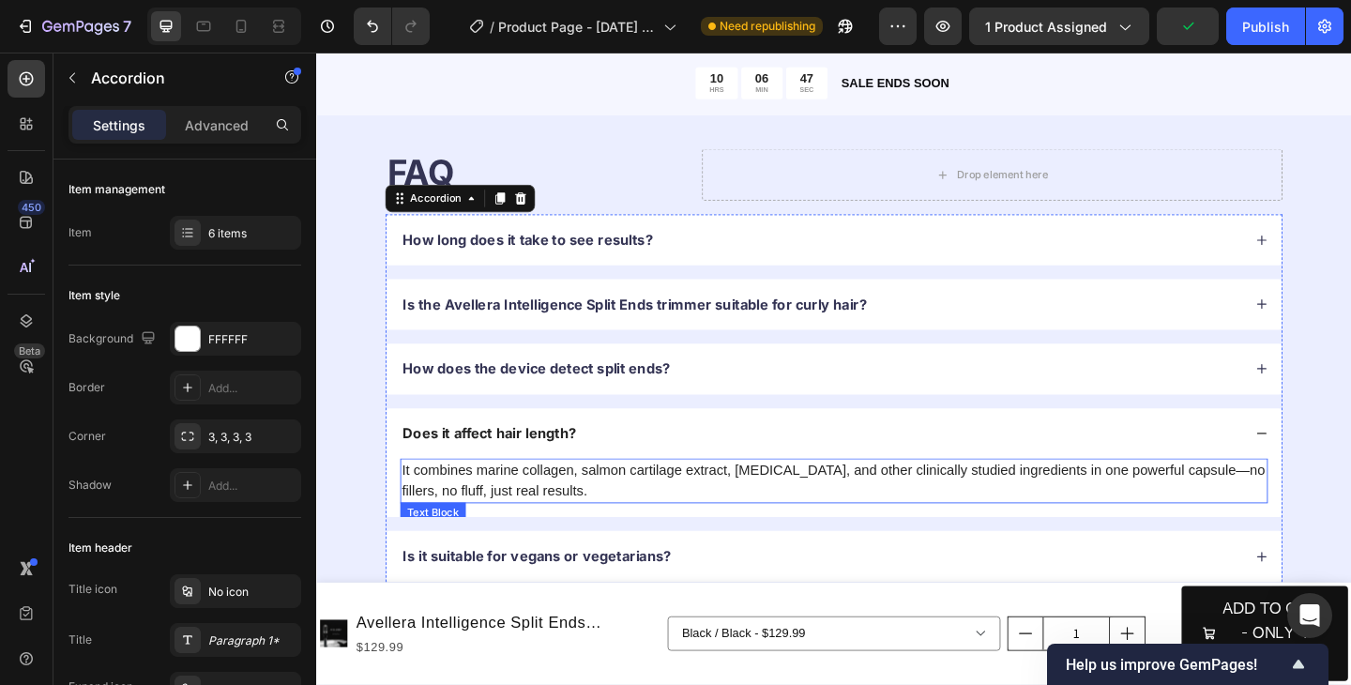
click at [575, 510] on p "It combines marine collagen, salmon cartilage extract, biotin, and other clinic…" at bounding box center [879, 518] width 940 height 45
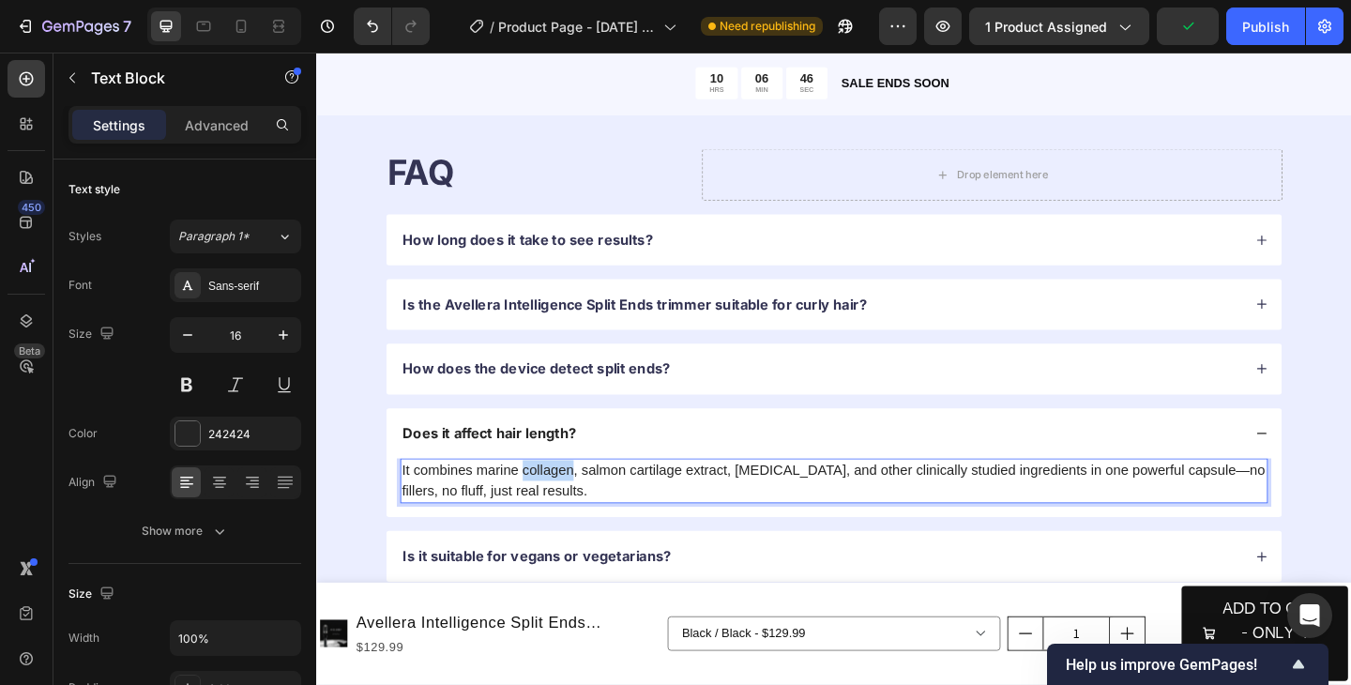
click at [575, 510] on p "It combines marine collagen, salmon cartilage extract, biotin, and other clinic…" at bounding box center [879, 518] width 940 height 45
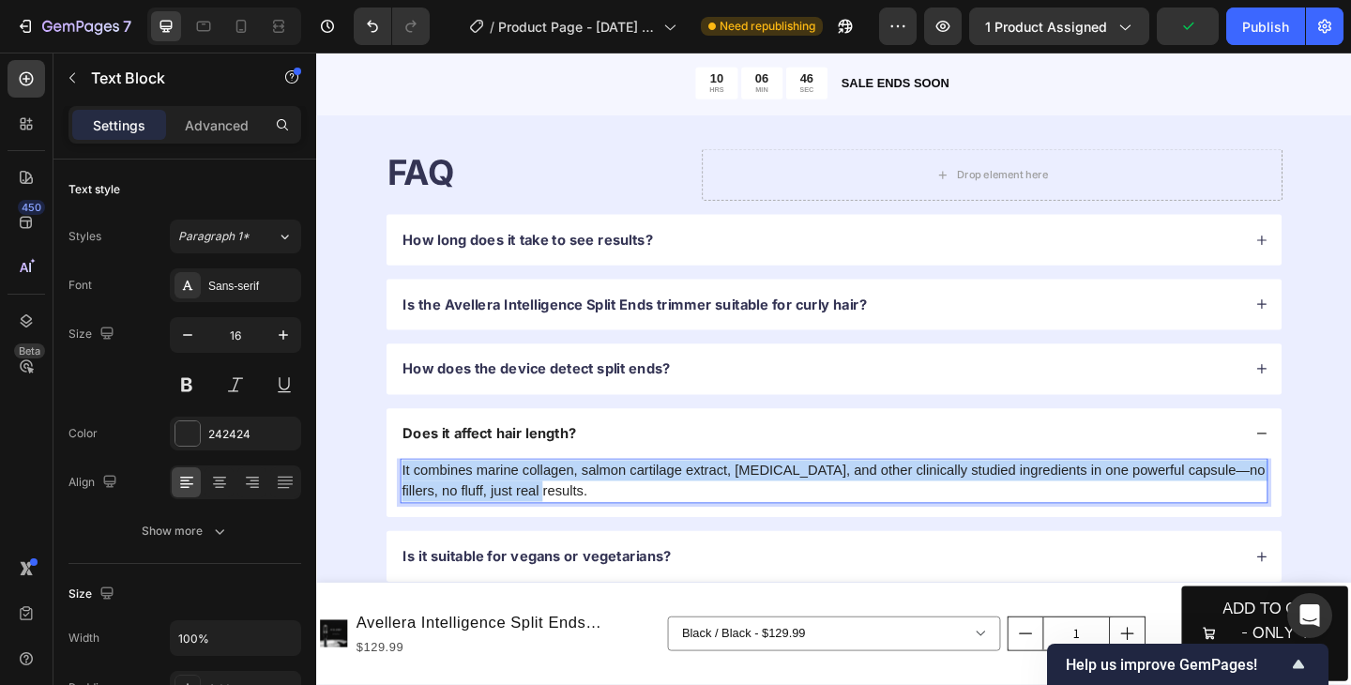
click at [575, 510] on p "It combines marine collagen, salmon cartilage extract, biotin, and other clinic…" at bounding box center [879, 518] width 940 height 45
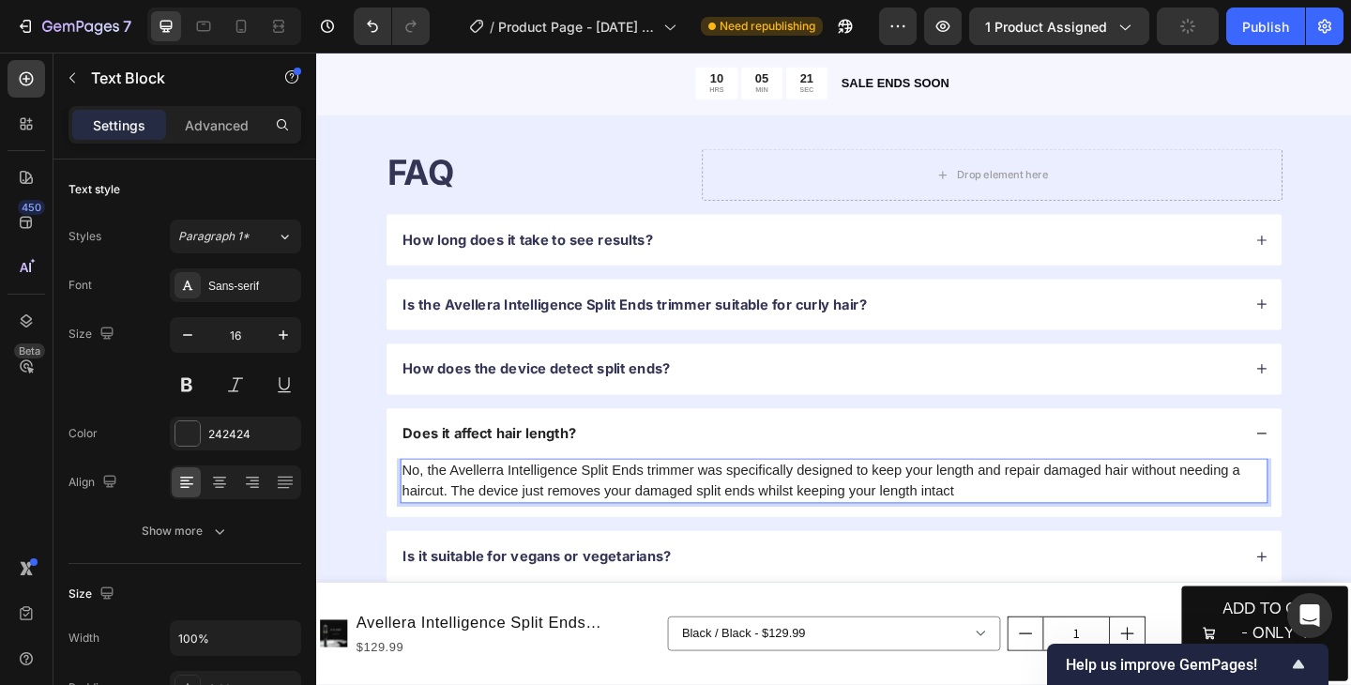
click at [840, 529] on p "No, the Avellerra Intelligence Split Ends trimmer was specifically designed to …" at bounding box center [879, 518] width 940 height 45
click at [1045, 540] on p "No, the Avellerra Intelligence Split Ends trimmer was specifically designed to …" at bounding box center [879, 518] width 940 height 45
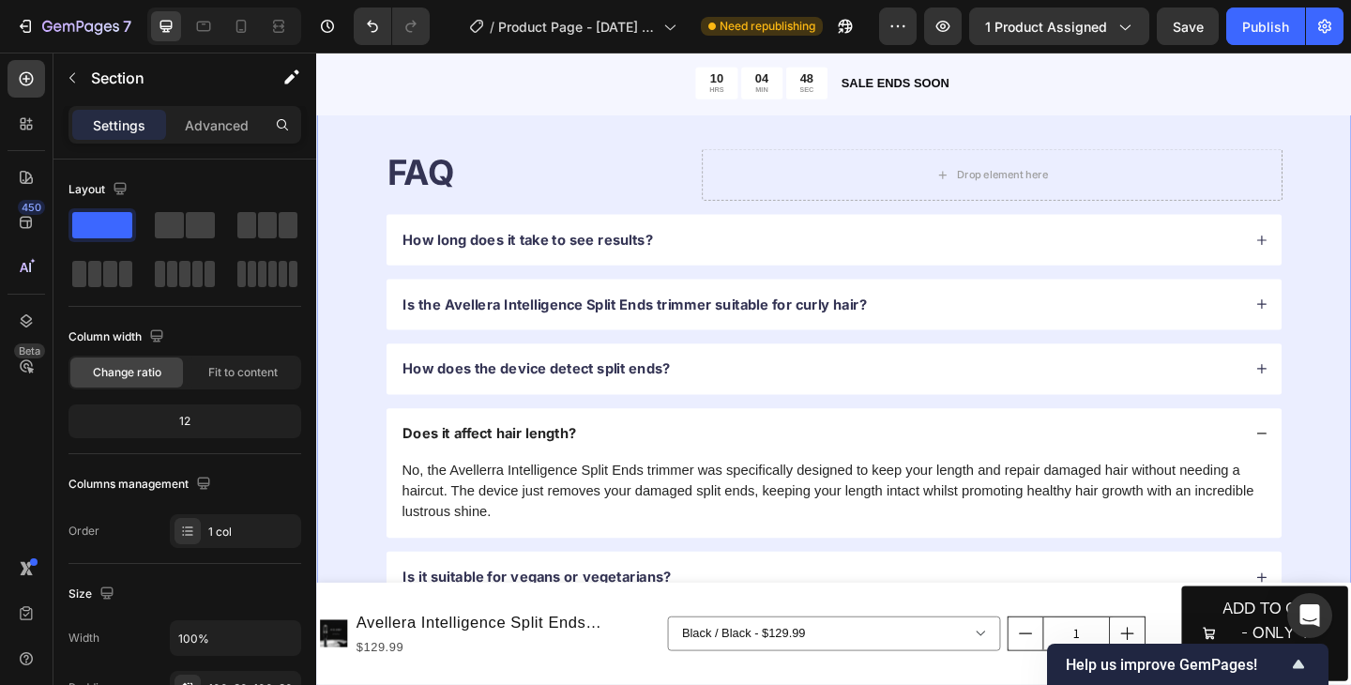
click at [1350, 414] on div "FAQ Heading Drop element here Row How long does it take to see results? Is the …" at bounding box center [879, 440] width 1126 height 752
click at [1350, 448] on div "FAQ Heading Drop element here Row How long does it take to see results? Is the …" at bounding box center [879, 440] width 1126 height 752
click at [1350, 414] on div "FAQ Heading Drop element here Row How long does it take to see results? Is the …" at bounding box center [879, 440] width 1126 height 752
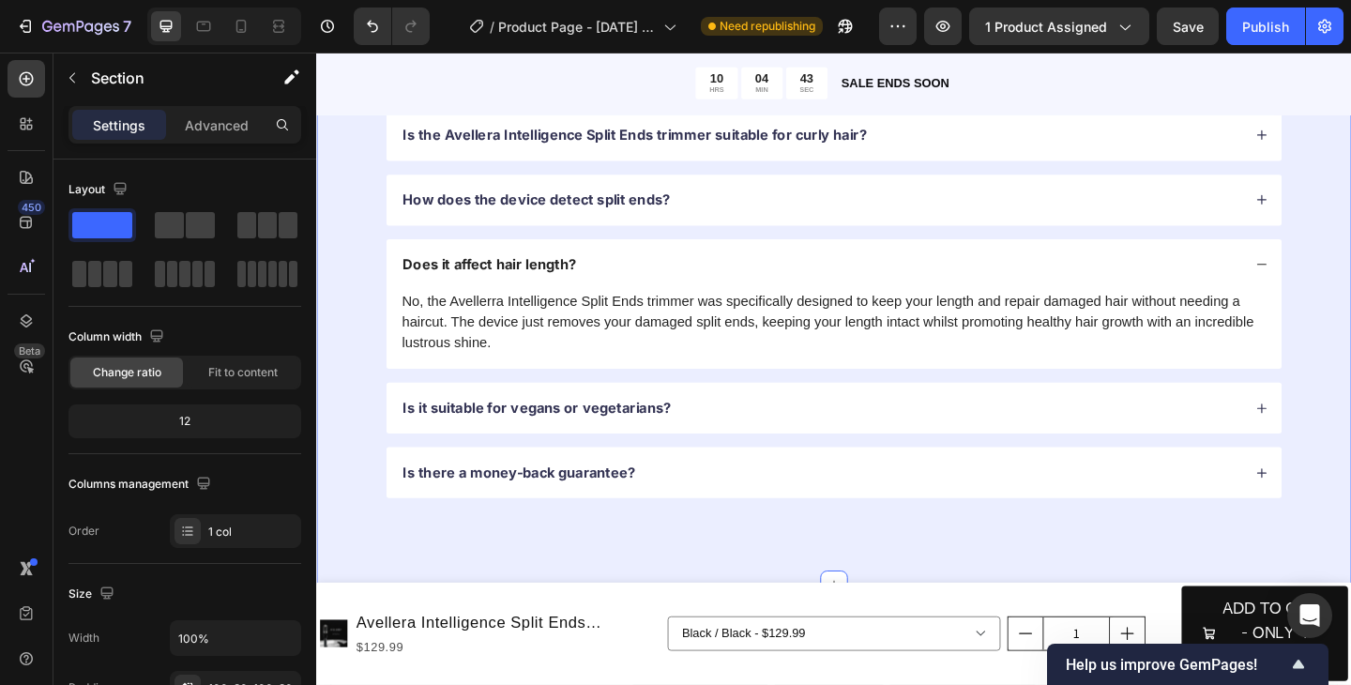
scroll to position [3866, 0]
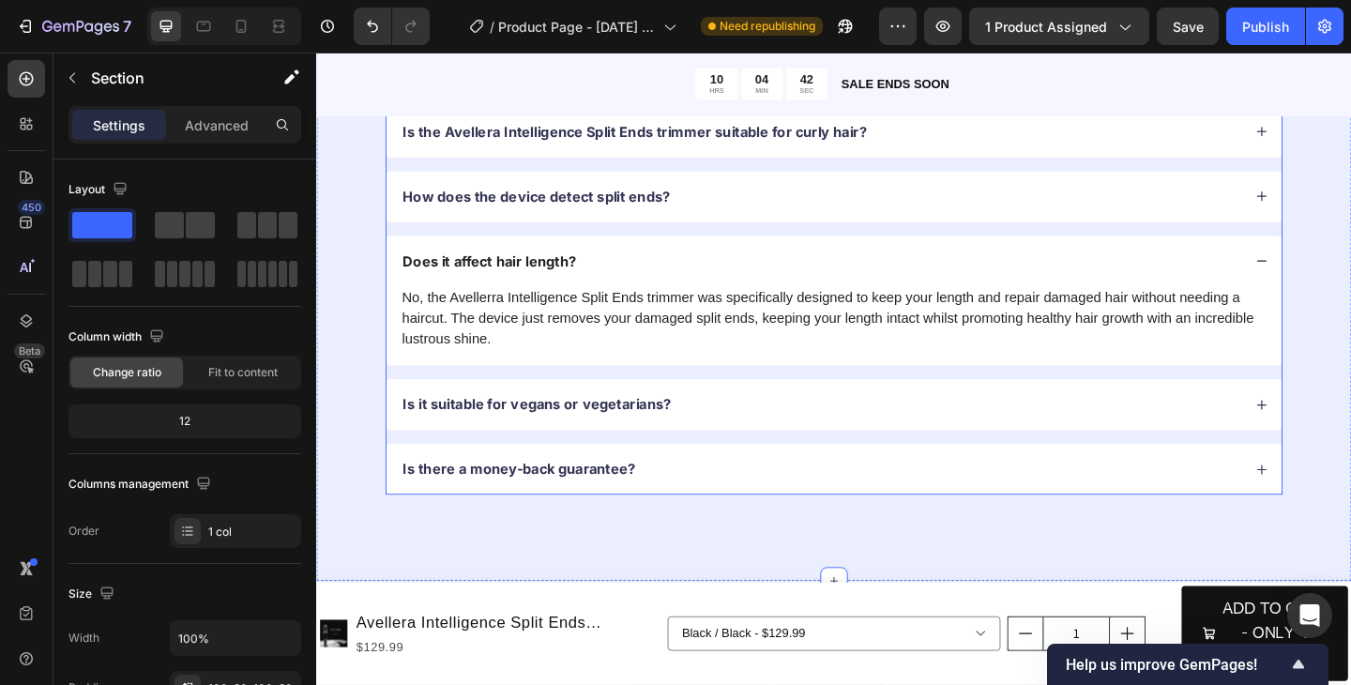
click at [1157, 440] on div "Is it suitable for vegans or vegetarians?" at bounding box center [865, 435] width 916 height 25
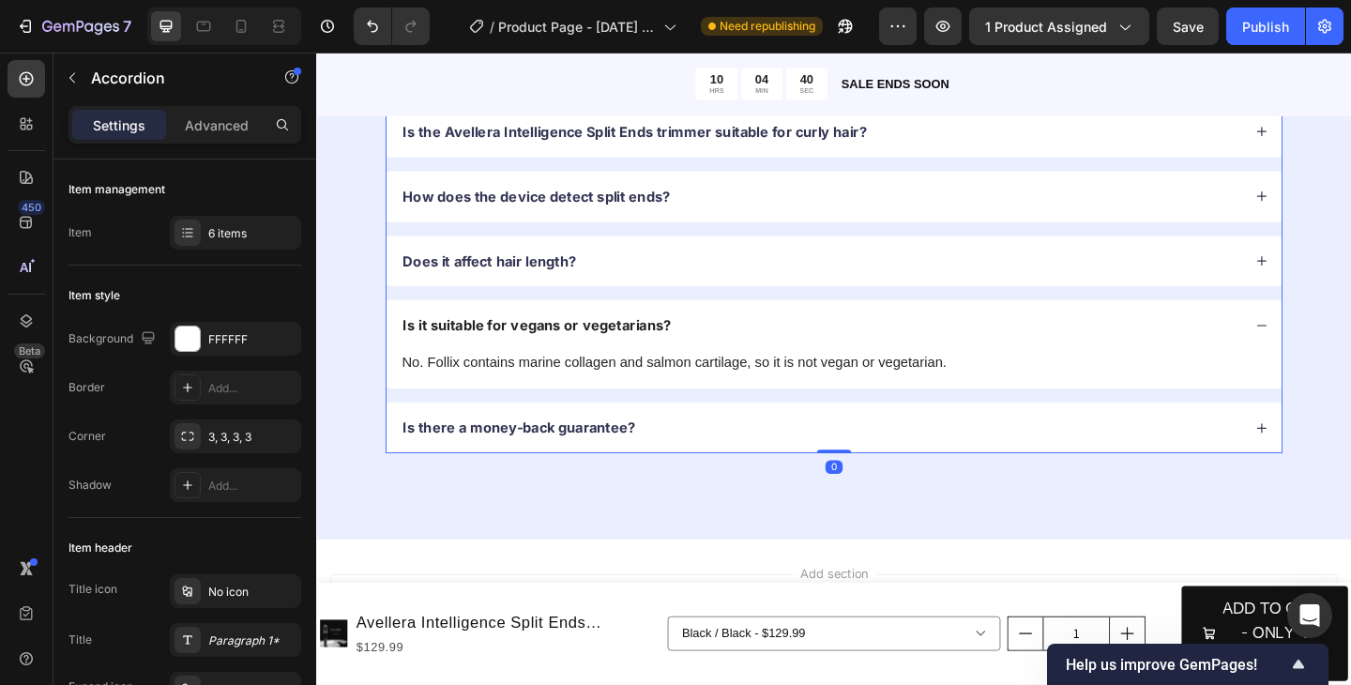
click at [996, 355] on div "Is it suitable for vegans or vegetarians?" at bounding box center [865, 349] width 916 height 25
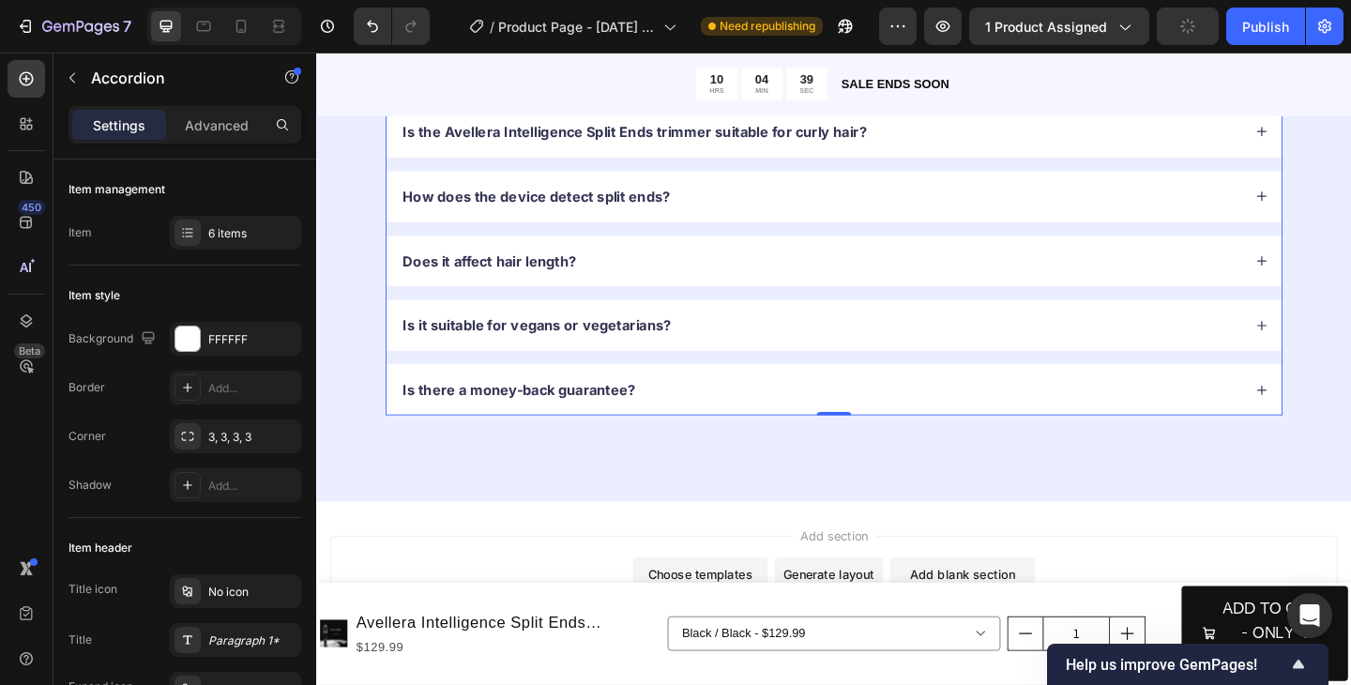
click at [985, 348] on div "Is it suitable for vegans or vegetarians?" at bounding box center [865, 349] width 916 height 25
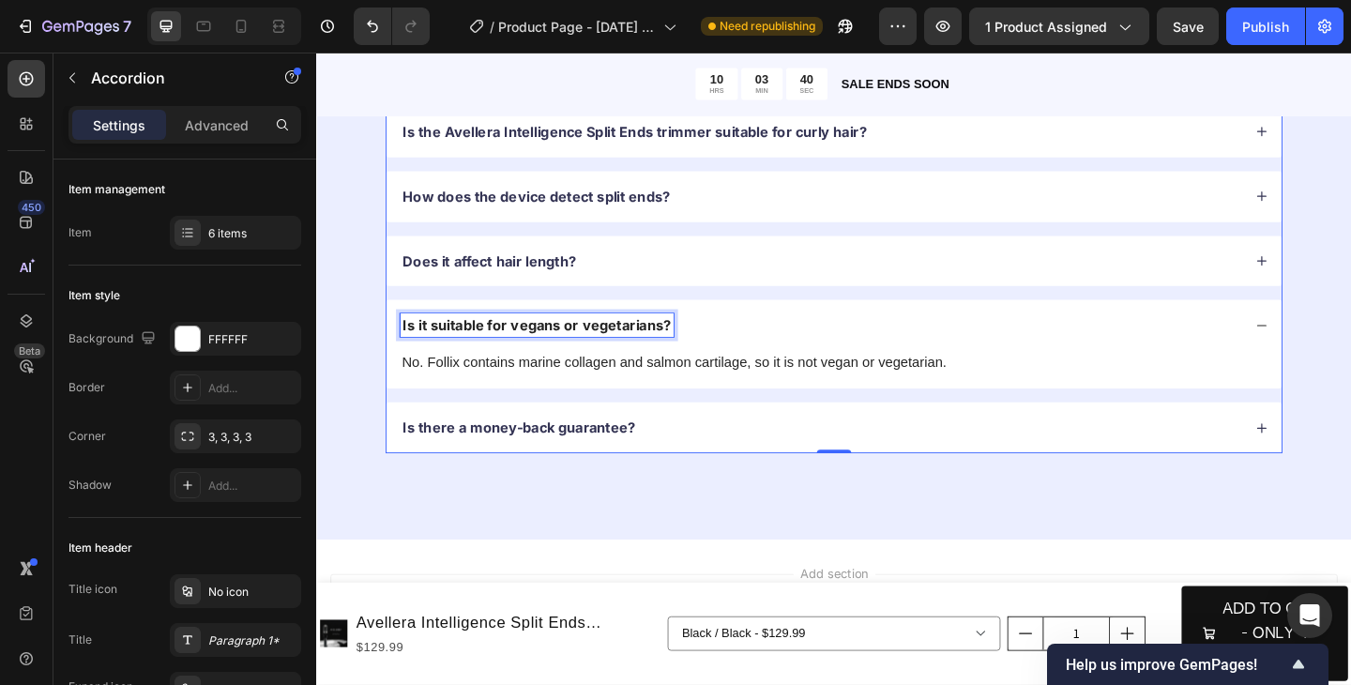
click at [581, 350] on p "Is it suitable for vegans or vegetarians?" at bounding box center [556, 350] width 292 height 20
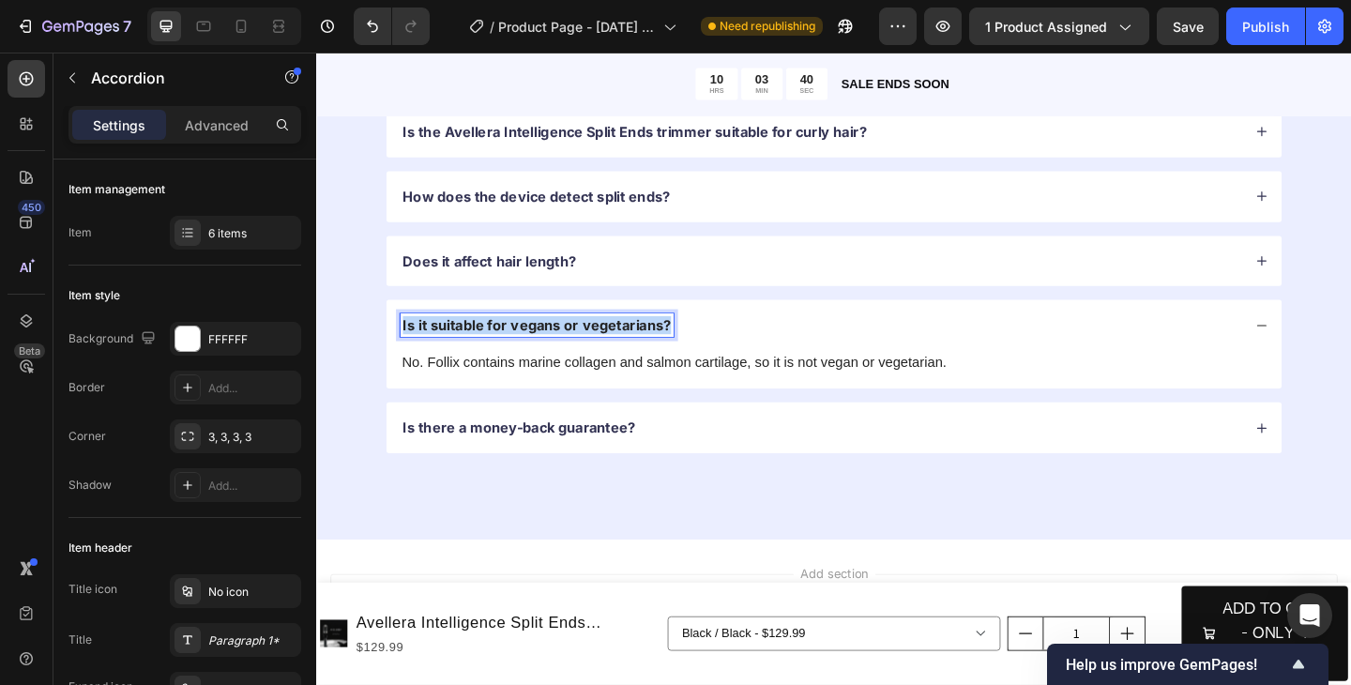
click at [581, 350] on p "Is it suitable for vegans or vegetarians?" at bounding box center [556, 350] width 292 height 20
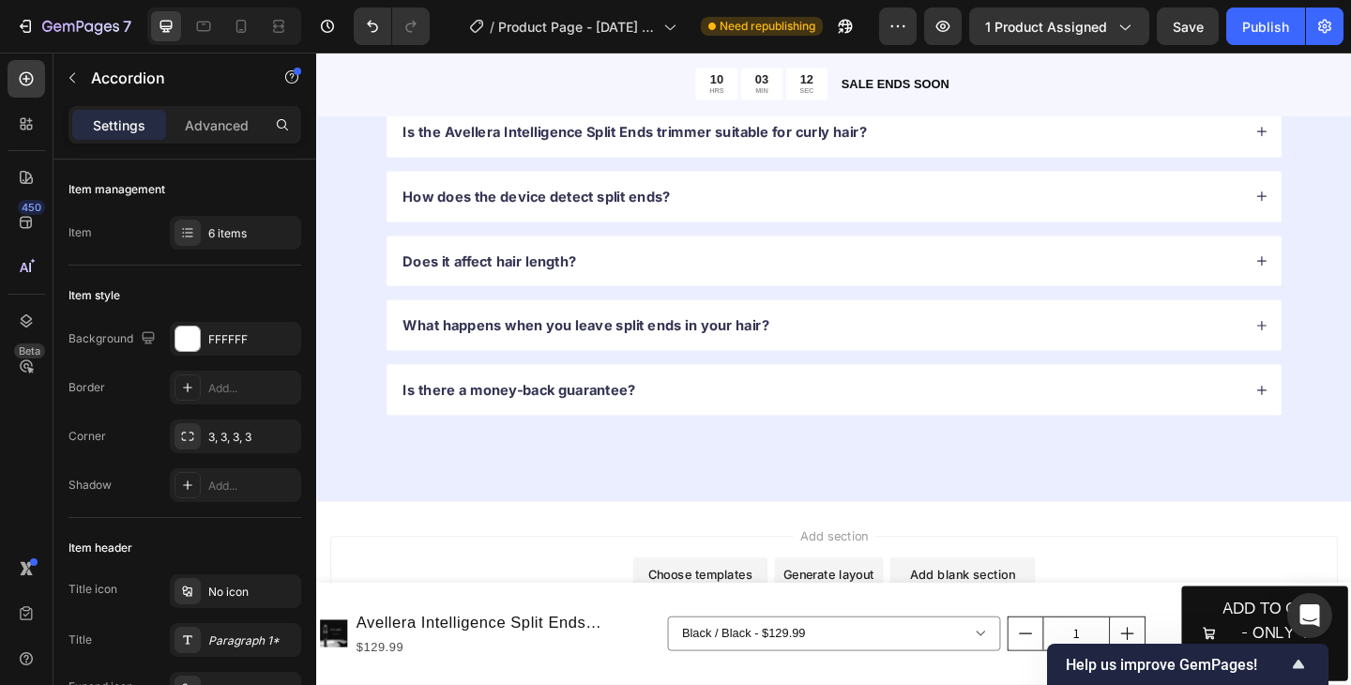
click at [1346, 353] on icon at bounding box center [1344, 349] width 13 height 13
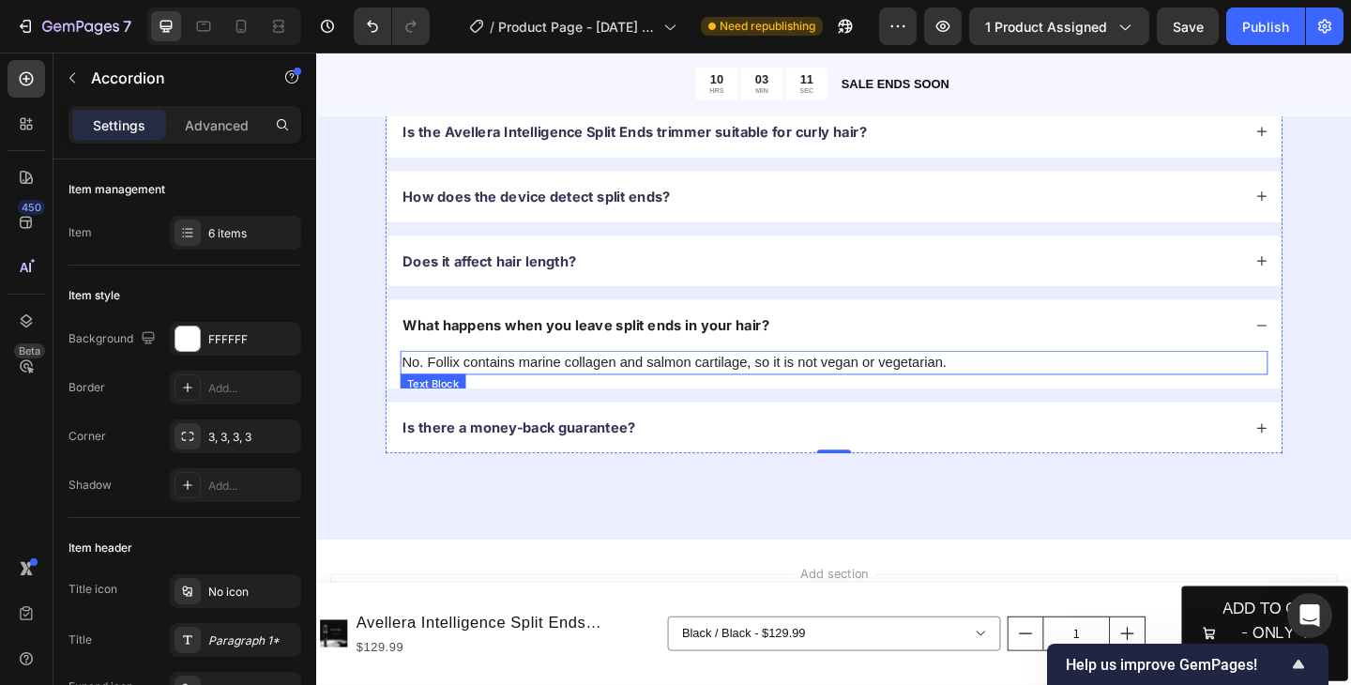
click at [561, 393] on p "No. Follix contains marine collagen and salmon cartilage, so it is not vegan or…" at bounding box center [879, 390] width 940 height 23
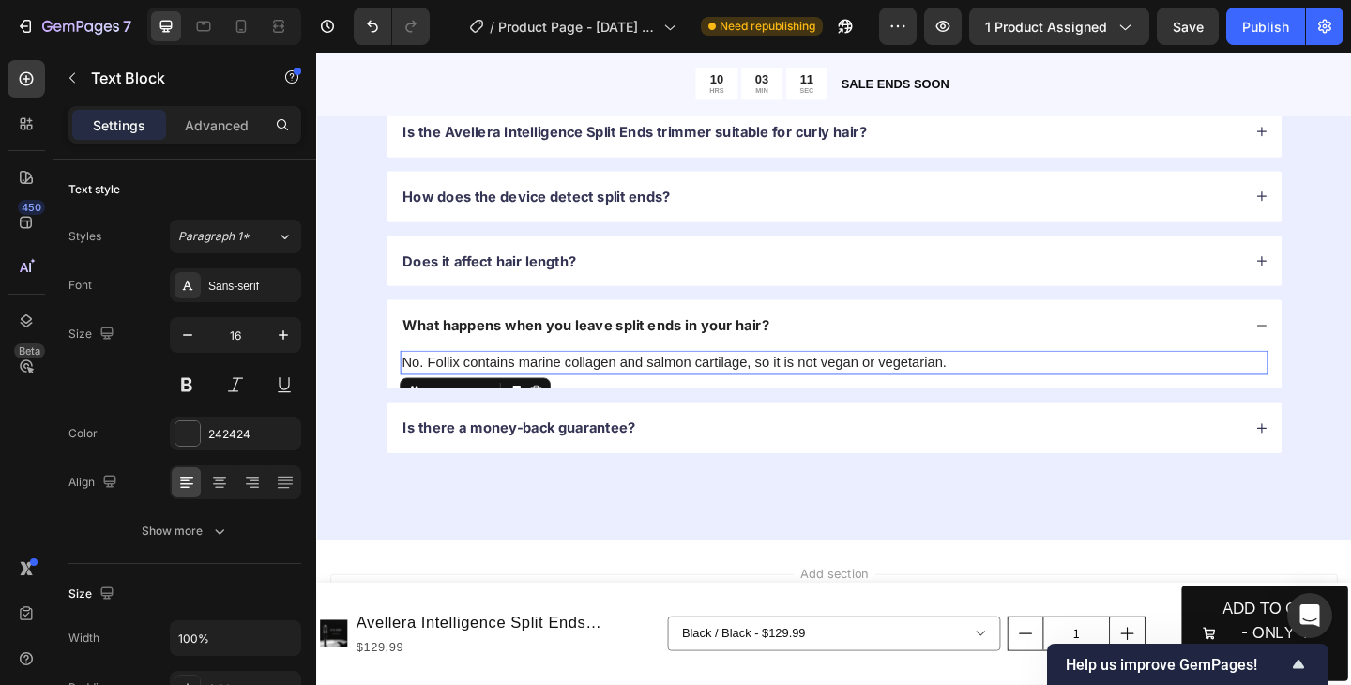
click at [561, 393] on p "No. Follix contains marine collagen and salmon cartilage, so it is not vegan or…" at bounding box center [879, 390] width 940 height 23
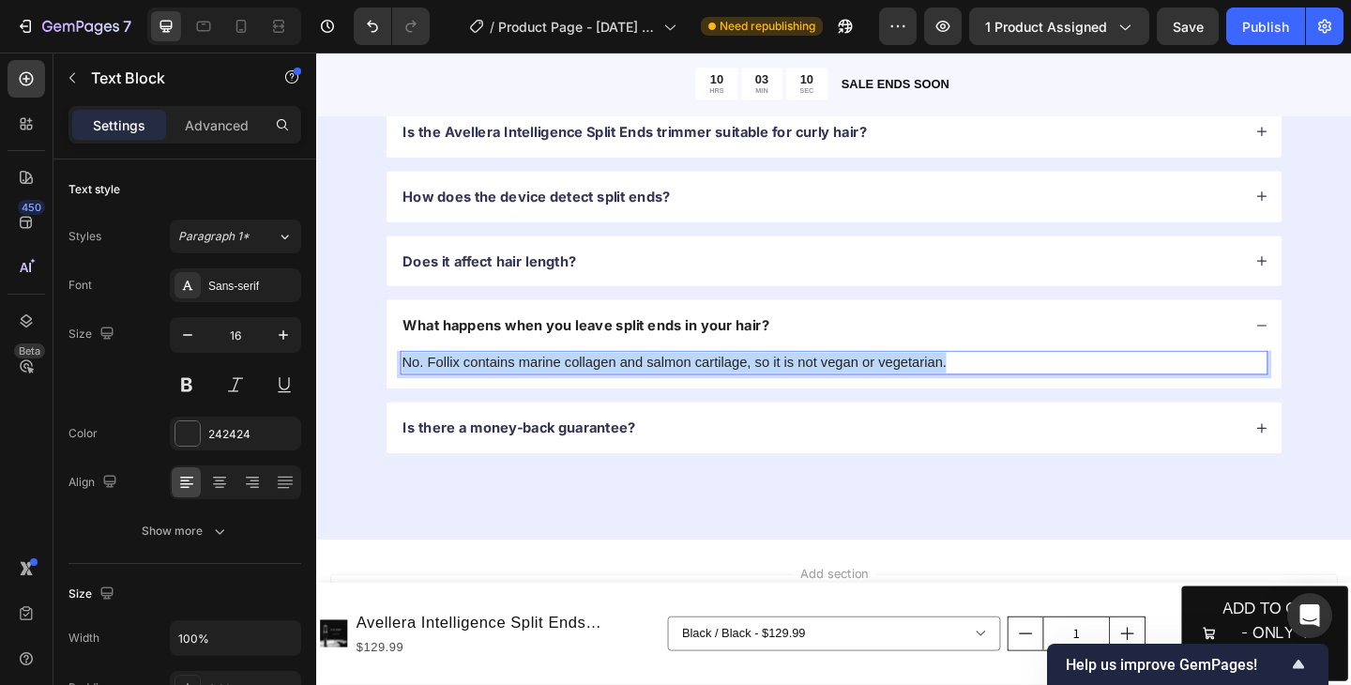
click at [561, 393] on p "No. Follix contains marine collagen and salmon cartilage, so it is not vegan or…" at bounding box center [879, 390] width 940 height 23
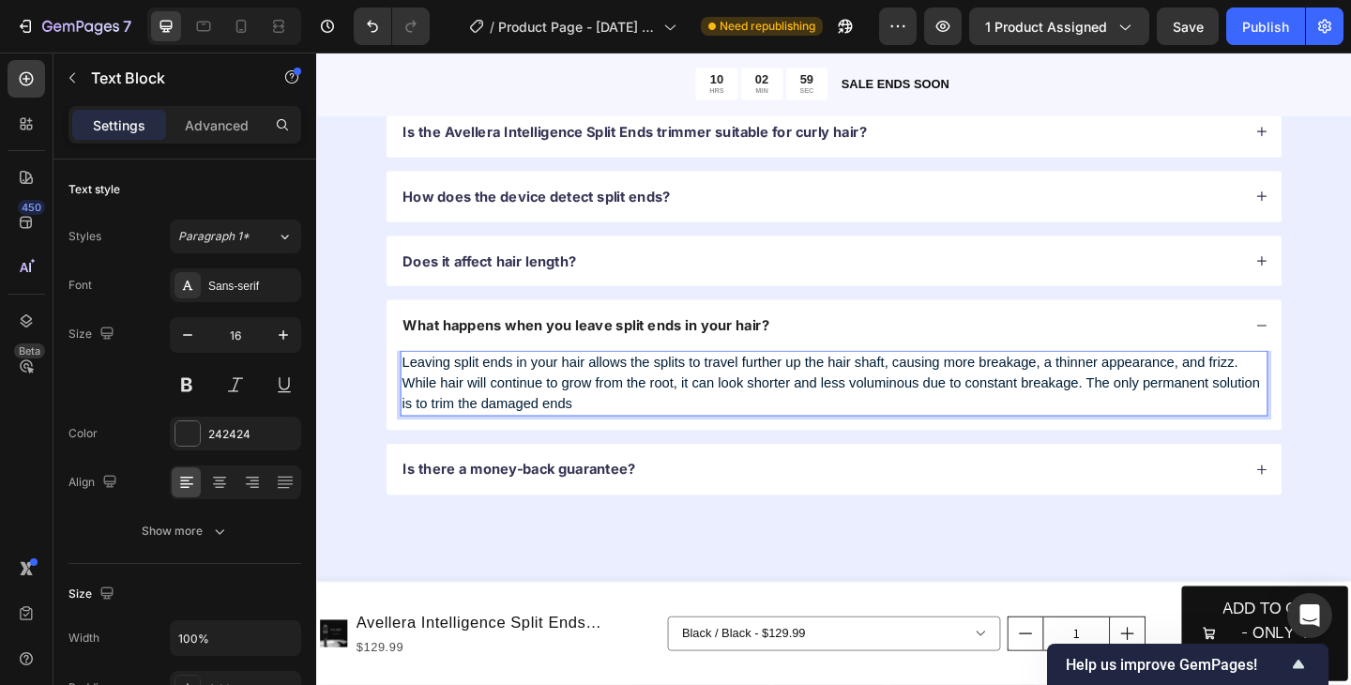
click at [1285, 390] on span "Leaving split ends in your hair allows the splits to travel further up the hair…" at bounding box center [876, 412] width 934 height 61
click at [585, 414] on span "Leaving split ends in your hair allows the splits to travel further up the hair…" at bounding box center [876, 412] width 934 height 61
drag, startPoint x: 585, startPoint y: 413, endPoint x: 410, endPoint y: 416, distance: 175.5
click at [410, 416] on span "Leaving split ends in your hair allows the splits to travel further up the hair…" at bounding box center [876, 412] width 934 height 61
click at [497, 416] on span "Leaving split ends in your hair allows the splits to travel further up the hair…" at bounding box center [863, 412] width 909 height 61
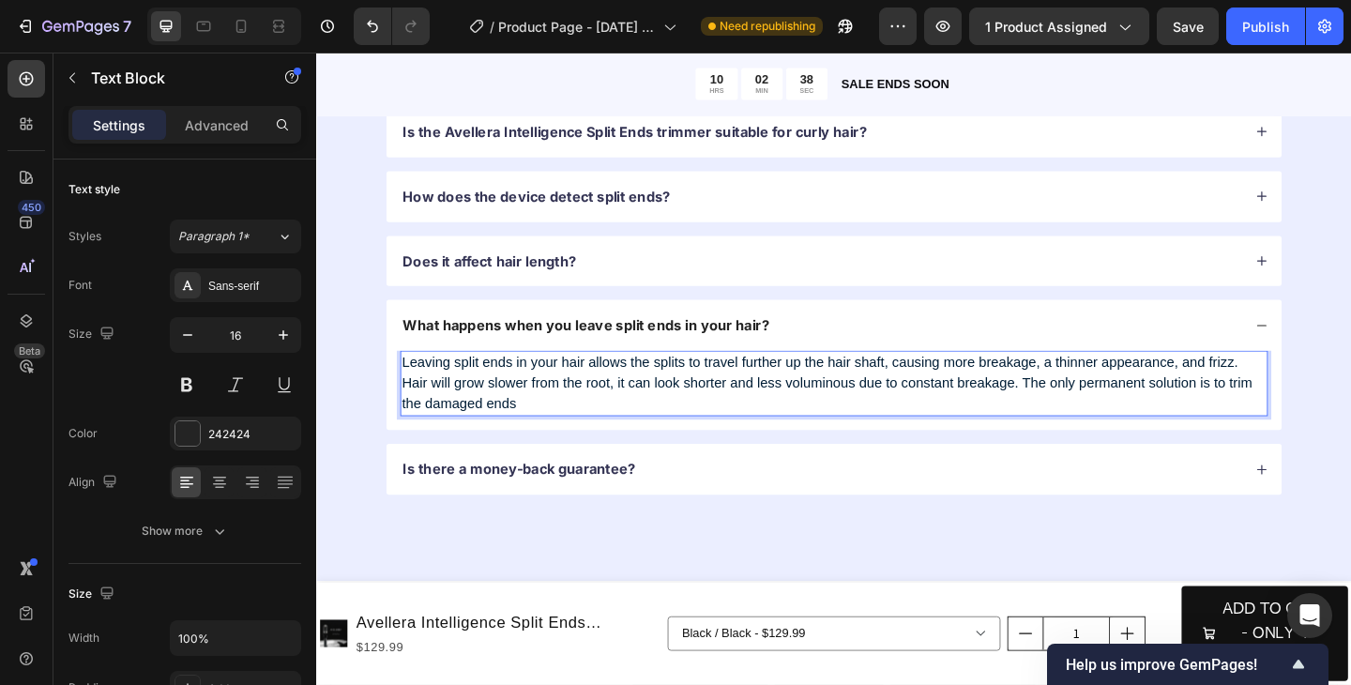
click at [416, 412] on span "Leaving split ends in your hair allows the splits to travel further up the hair…" at bounding box center [871, 412] width 925 height 61
click at [692, 415] on span "Leaving split ends in your hair allows the splits to travel further up the hair…" at bounding box center [874, 412] width 931 height 61
click at [1149, 413] on span "Leaving split ends in your hair allows the splits to travel further up the hair…" at bounding box center [879, 412] width 940 height 61
click at [808, 433] on p "Leaving split ends in your hair allows the splits to travel further up the hair…" at bounding box center [879, 413] width 940 height 68
click at [1311, 410] on span "Leaving split ends in your hair allows the splits to travel further up the hair…" at bounding box center [874, 412] width 931 height 61
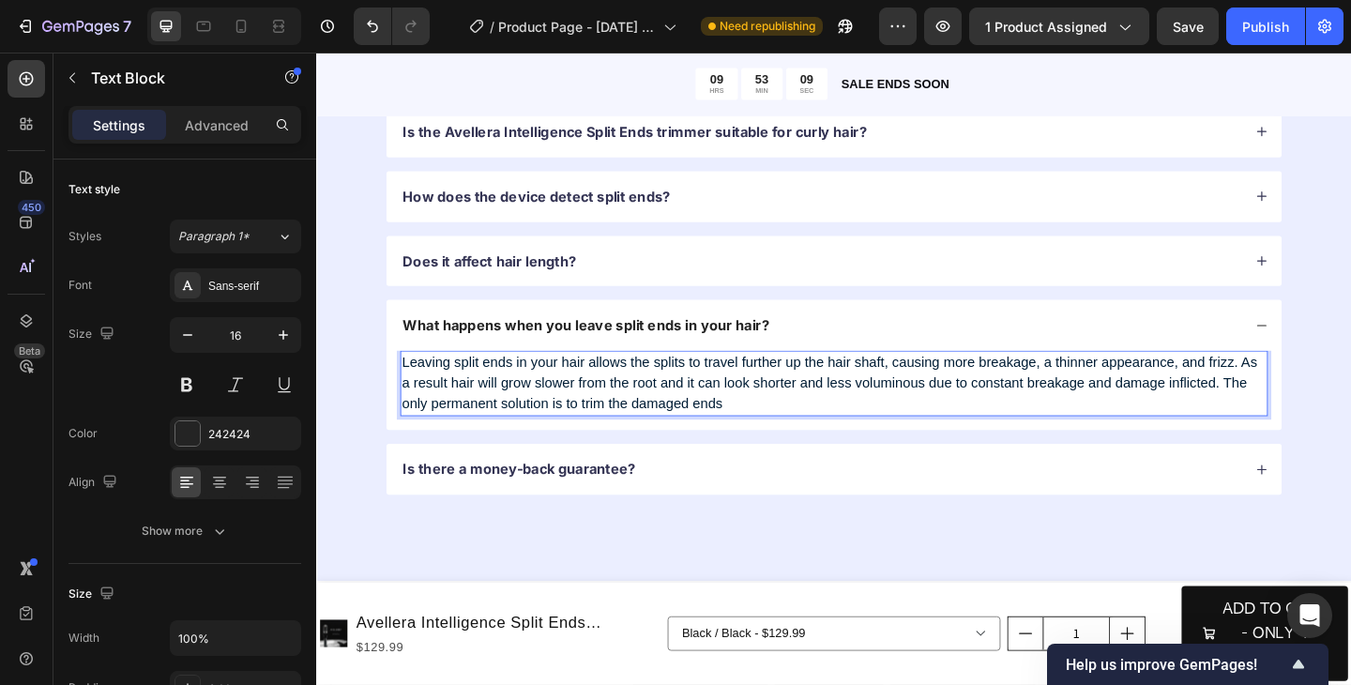
click at [778, 435] on p "Leaving split ends in your hair allows the splits to travel further up the hair…" at bounding box center [879, 413] width 940 height 68
click at [772, 434] on p "Leaving split ends in your hair allows the splits to travel further up the hair…" at bounding box center [879, 413] width 940 height 68
drag, startPoint x: 518, startPoint y: 434, endPoint x: 447, endPoint y: 427, distance: 71.7
click at [447, 427] on span "Leaving split ends in your hair allows the splits to travel further up the hair…" at bounding box center [874, 412] width 931 height 61
click at [646, 434] on span "Leaving split ends in your hair allows the splits to travel further up the hair…" at bounding box center [874, 412] width 931 height 61
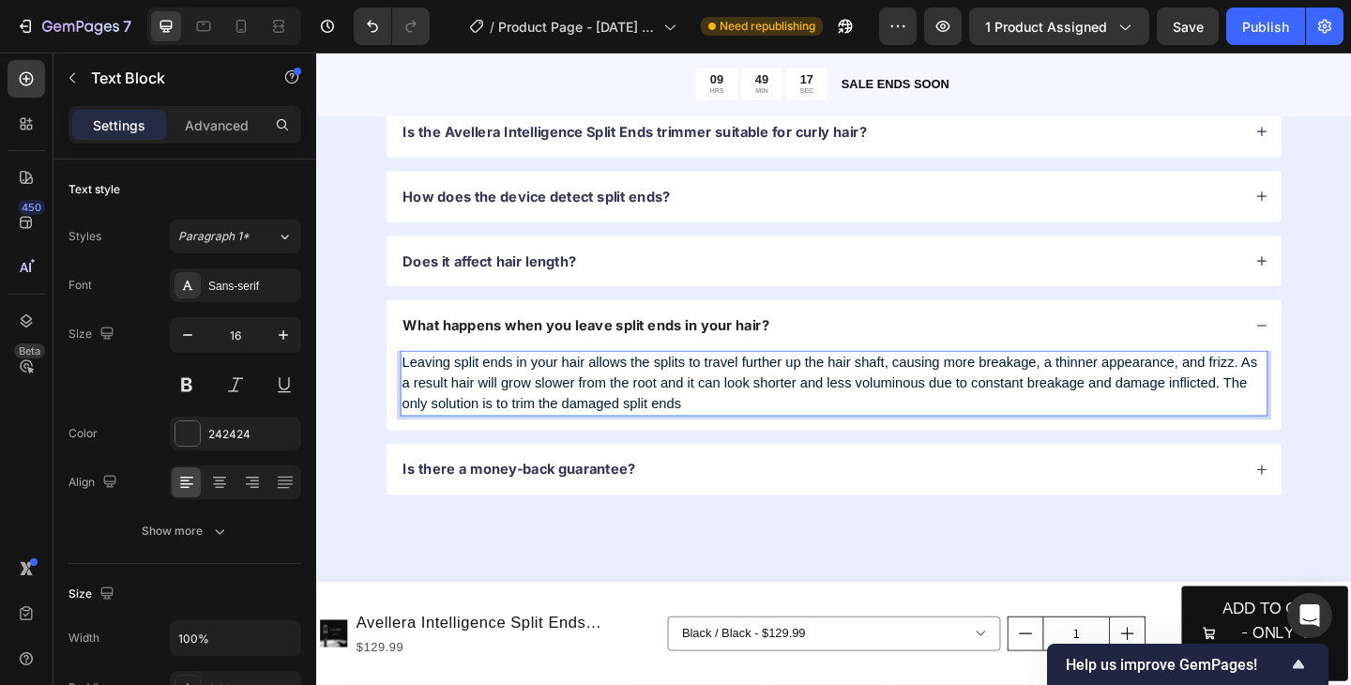
click at [768, 438] on p "Leaving split ends in your hair allows the splits to travel further up the hair…" at bounding box center [879, 413] width 940 height 68
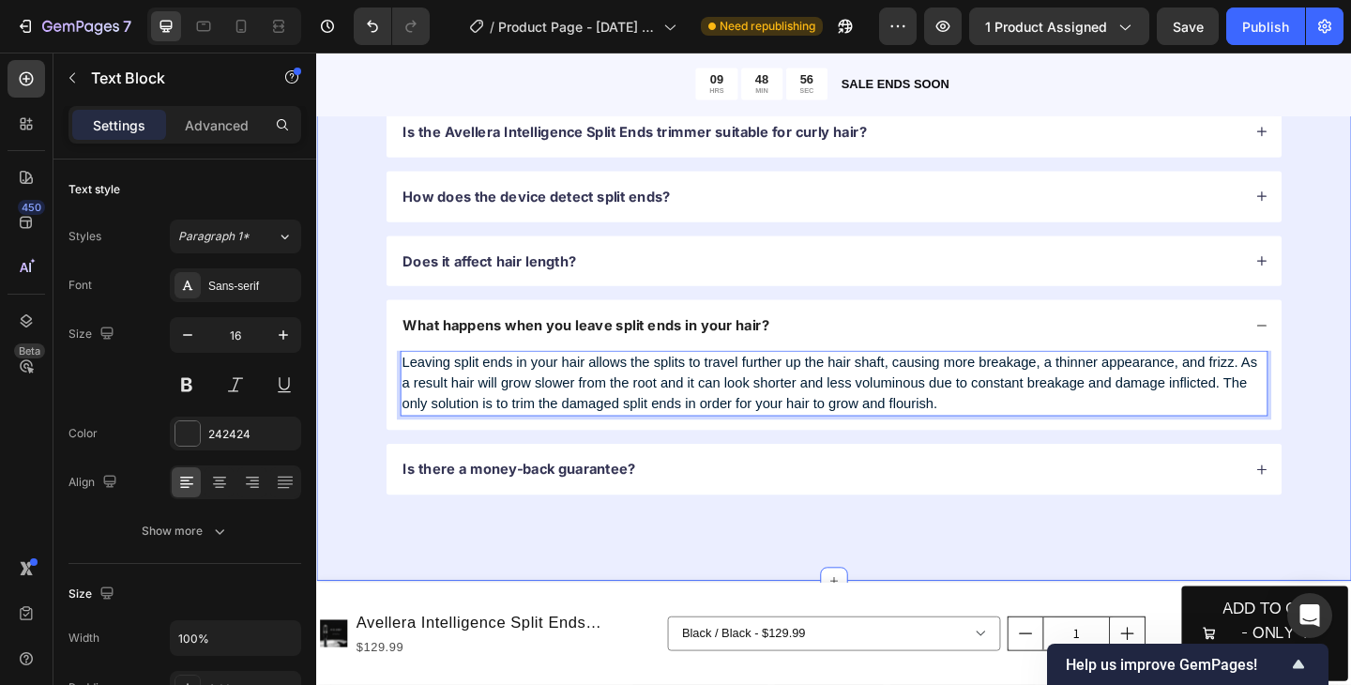
click at [1350, 427] on div "FAQ Heading Drop element here Row How long does it take to see results? Is the …" at bounding box center [879, 252] width 1126 height 752
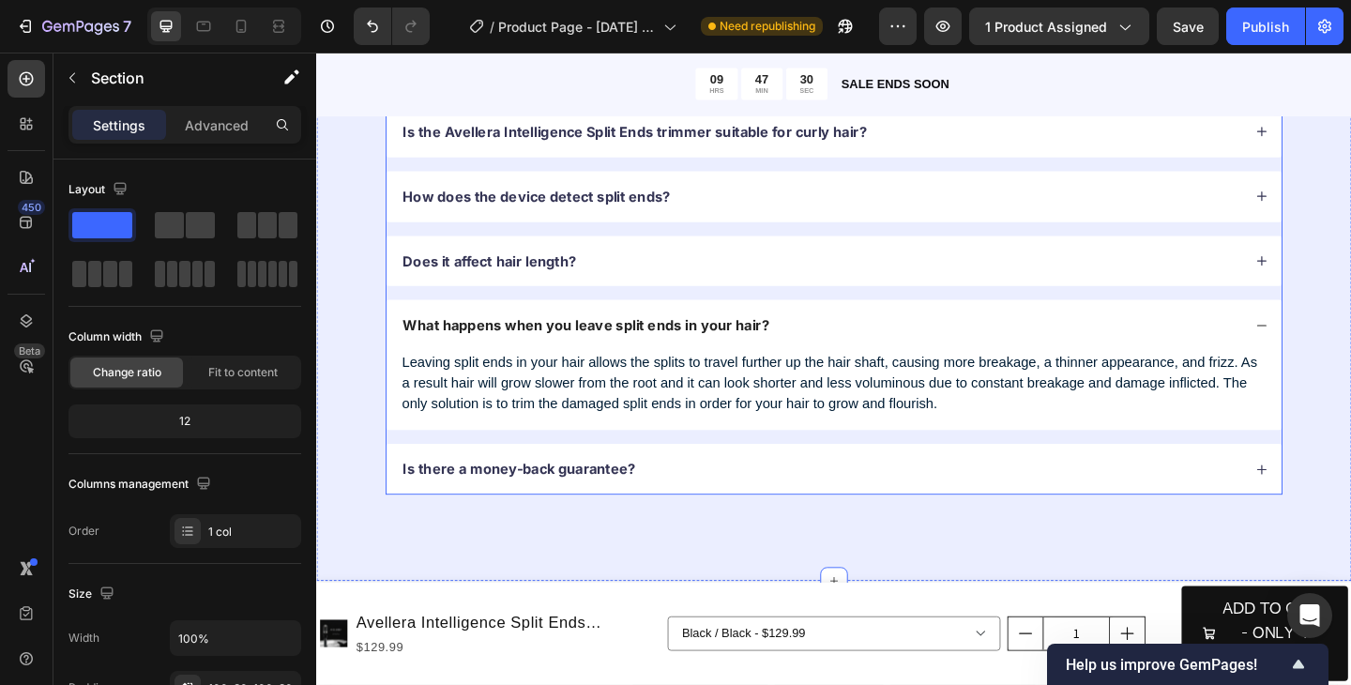
click at [1103, 520] on div "Is there a money-back guarantee?" at bounding box center [879, 506] width 974 height 55
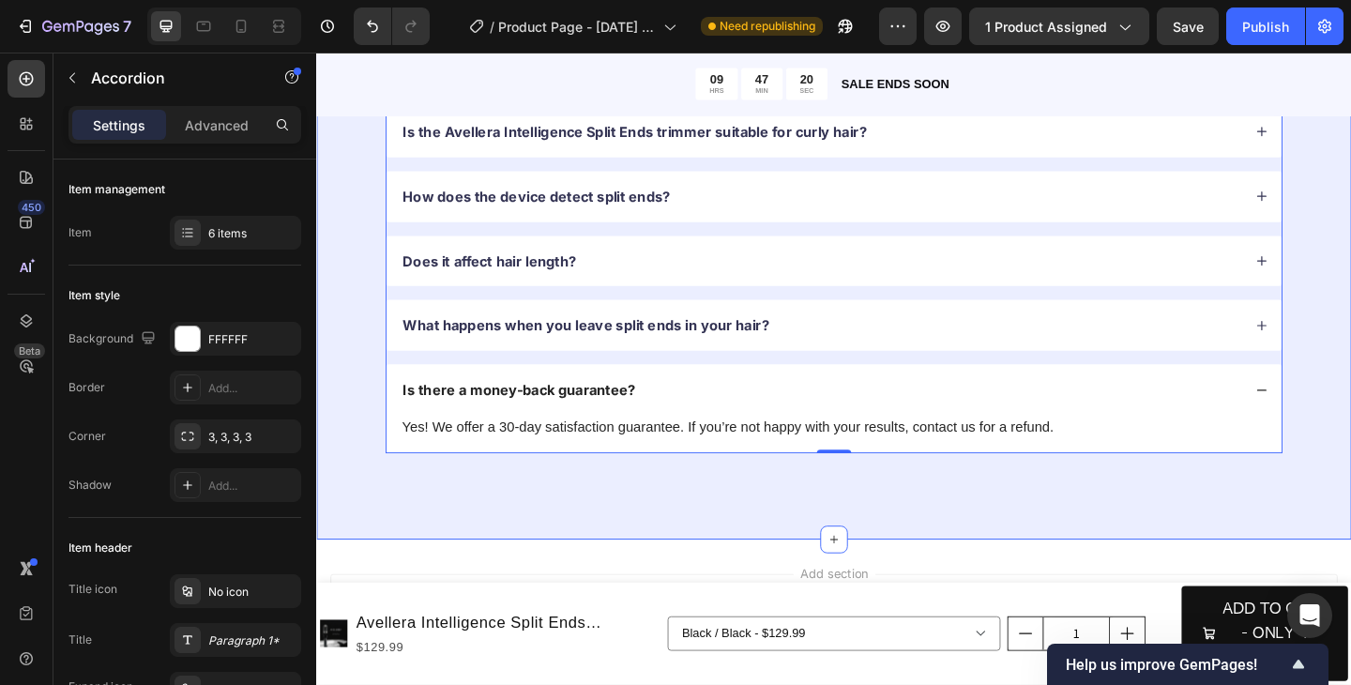
click at [650, 533] on div "FAQ Heading Drop element here Row How long does it take to see results? Is the …" at bounding box center [879, 229] width 1126 height 707
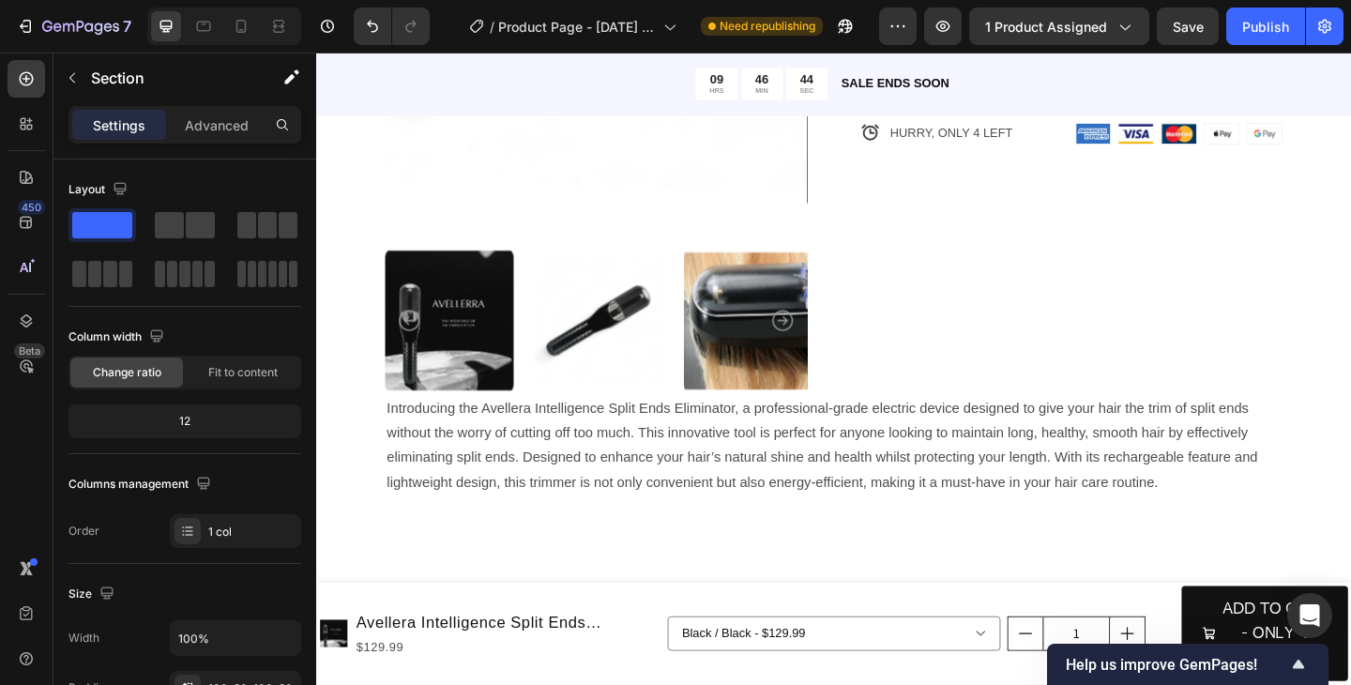
scroll to position [488, 0]
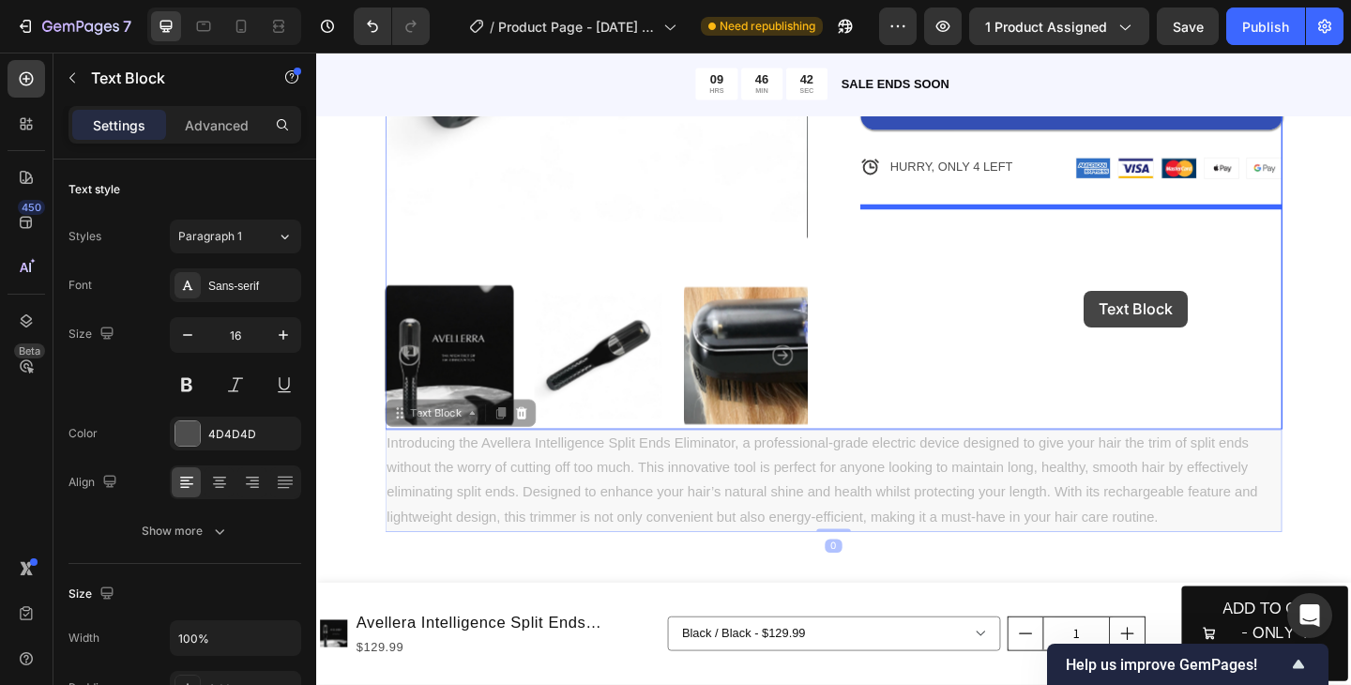
drag, startPoint x: 817, startPoint y: 505, endPoint x: 1151, endPoint y: 312, distance: 385.9
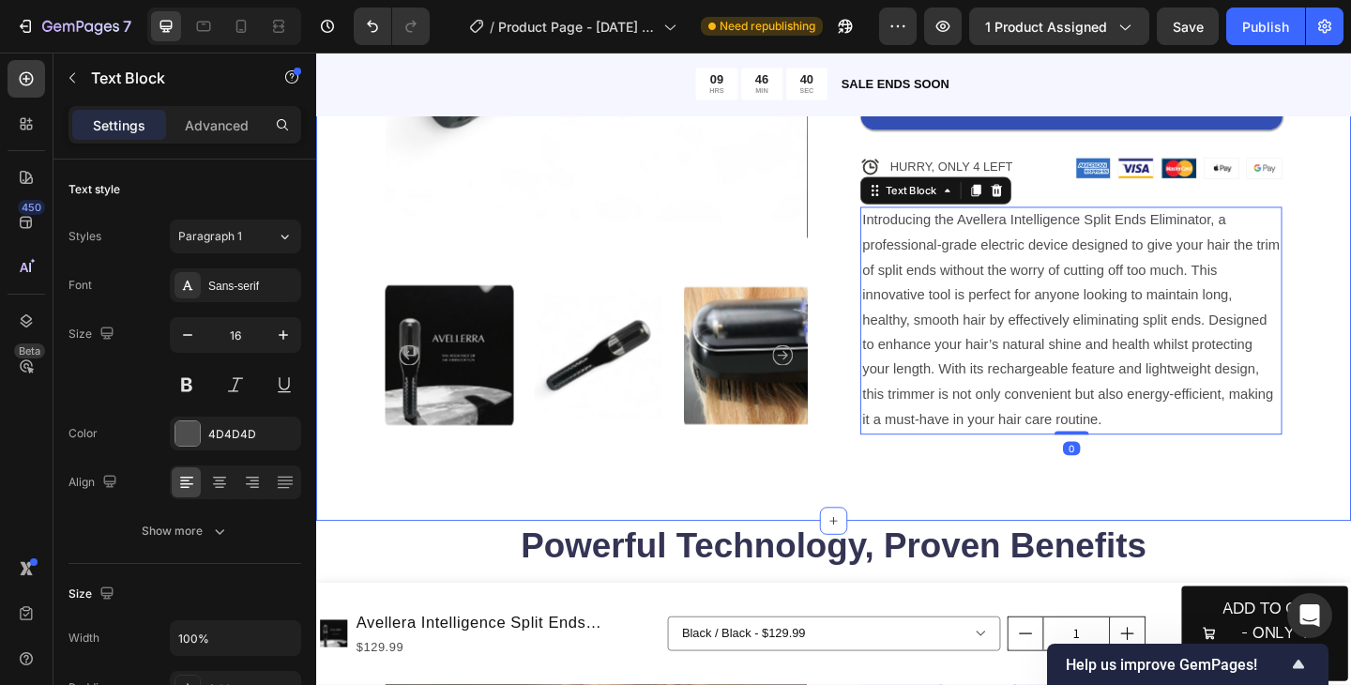
click at [1350, 324] on div "Product Images Icon Icon Icon Icon Icon Icon List 122,000+ Happy Customers Text…" at bounding box center [879, 117] width 1126 height 890
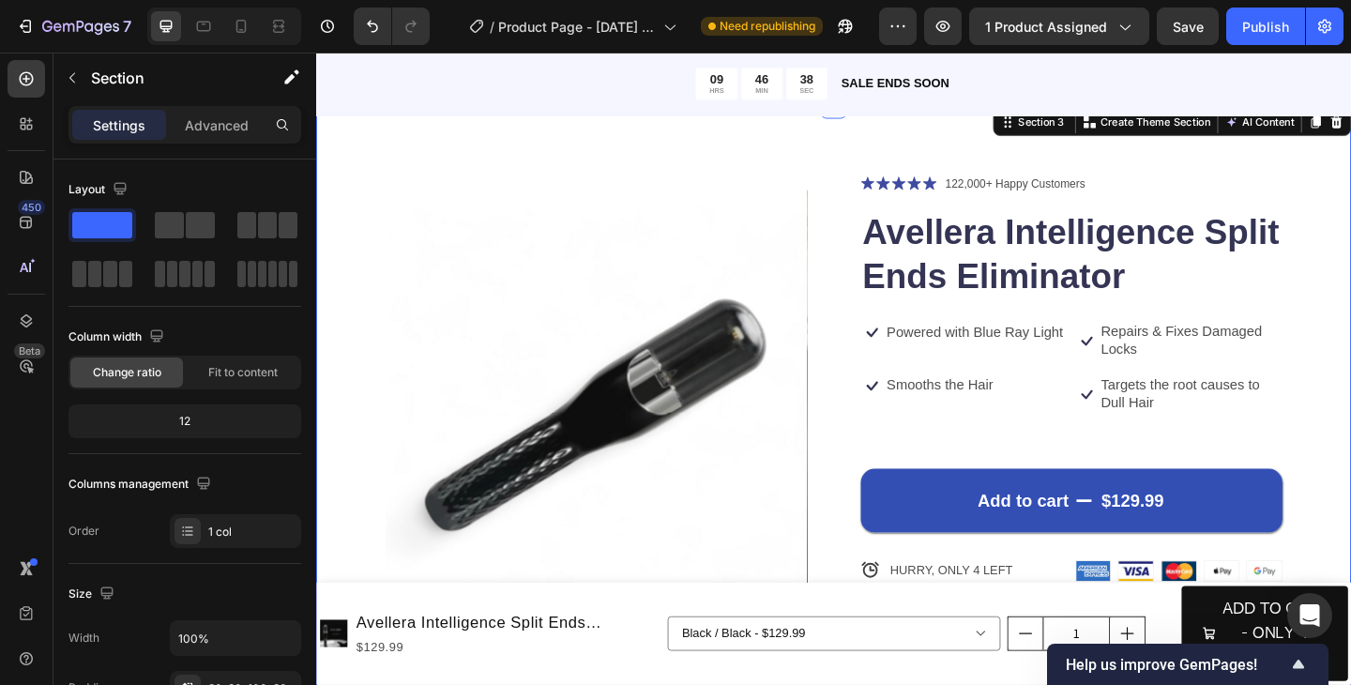
scroll to position [0, 0]
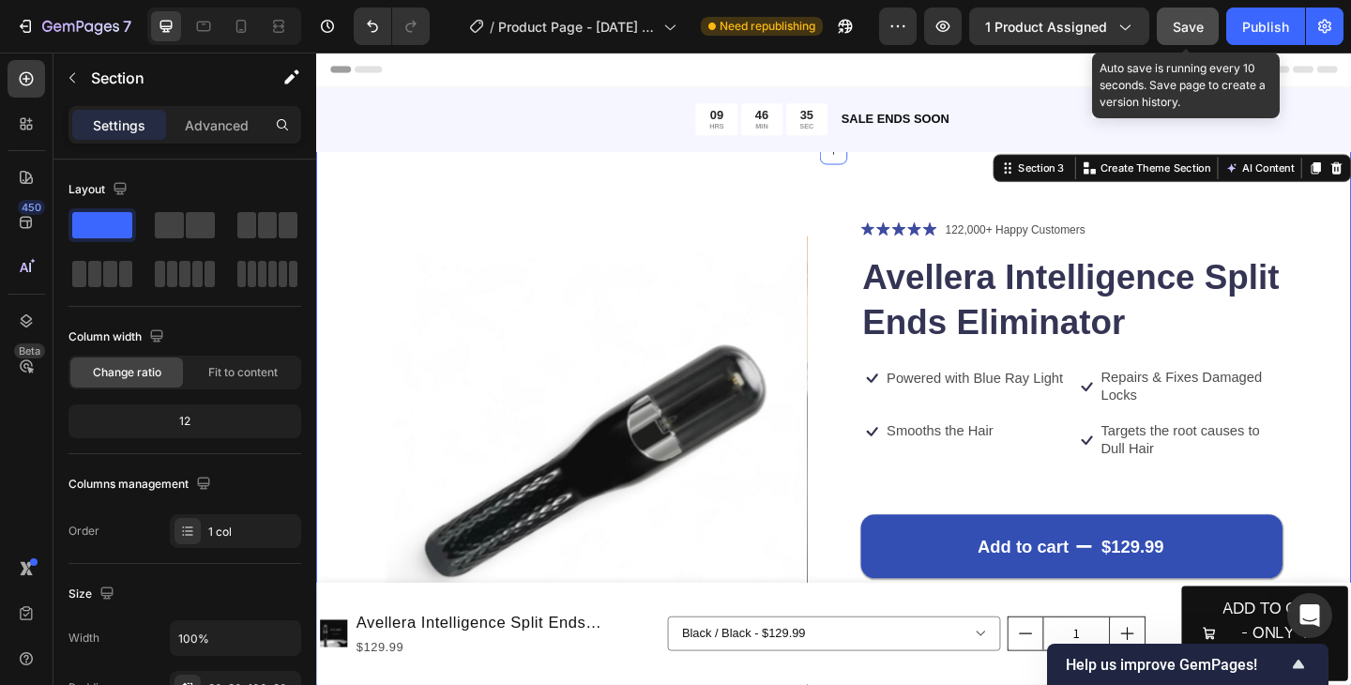
click at [1174, 37] on button "Save" at bounding box center [1188, 27] width 62 height 38
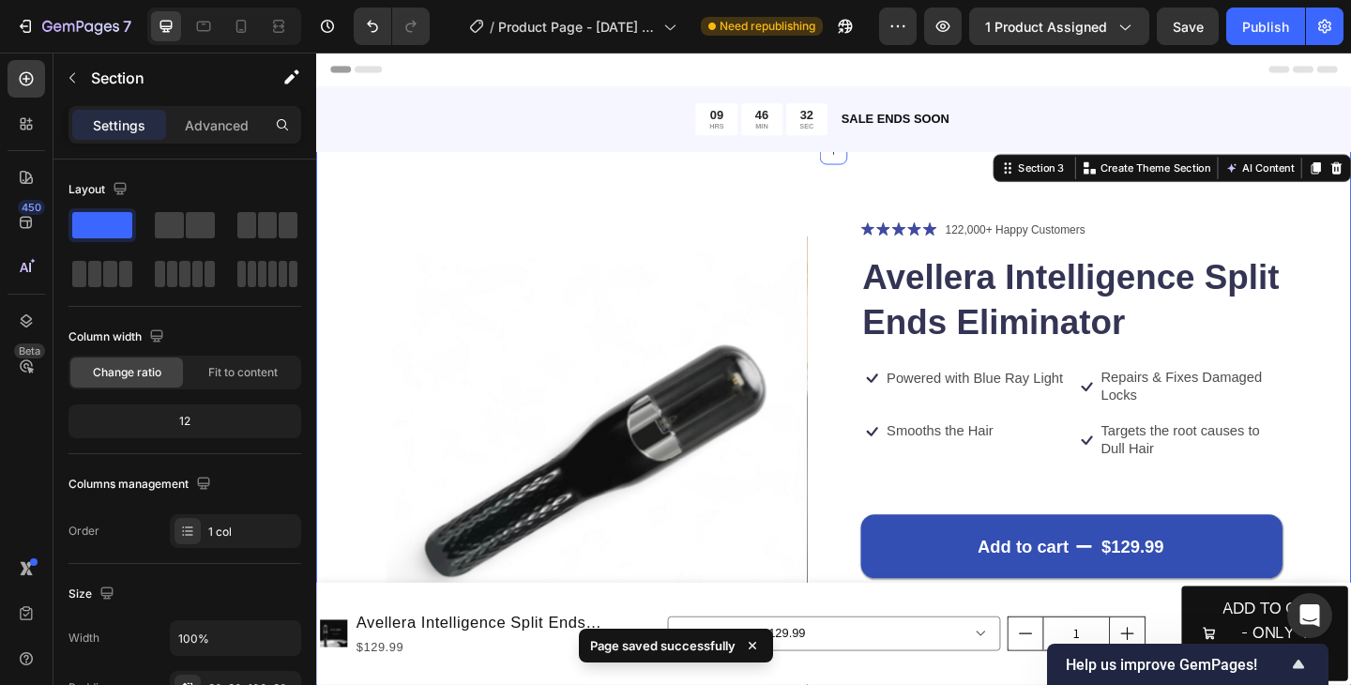
click at [1350, 419] on div "Product Images Icon Icon Icon Icon Icon Icon List 122,000+ Happy Customers Text…" at bounding box center [879, 605] width 1126 height 890
click at [1350, 408] on div "Product Images Icon Icon Icon Icon Icon Icon List 122,000+ Happy Customers Text…" at bounding box center [879, 605] width 1126 height 890
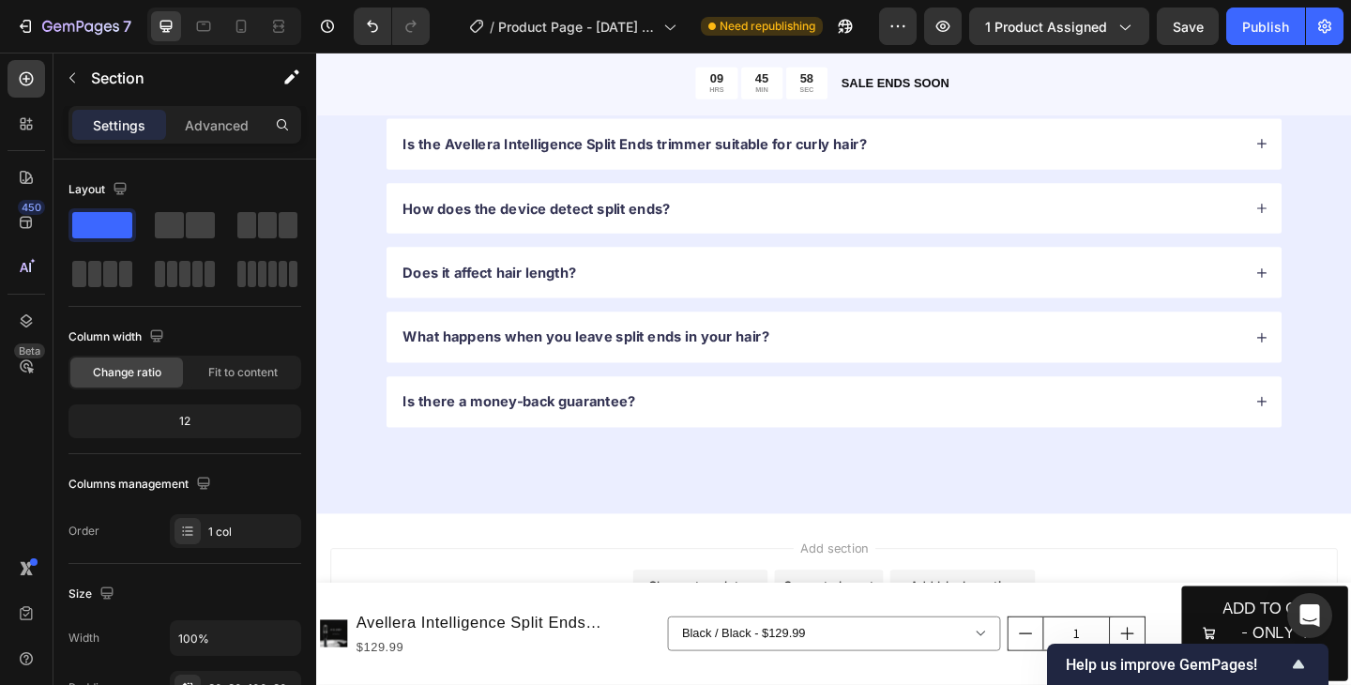
scroll to position [3831, 0]
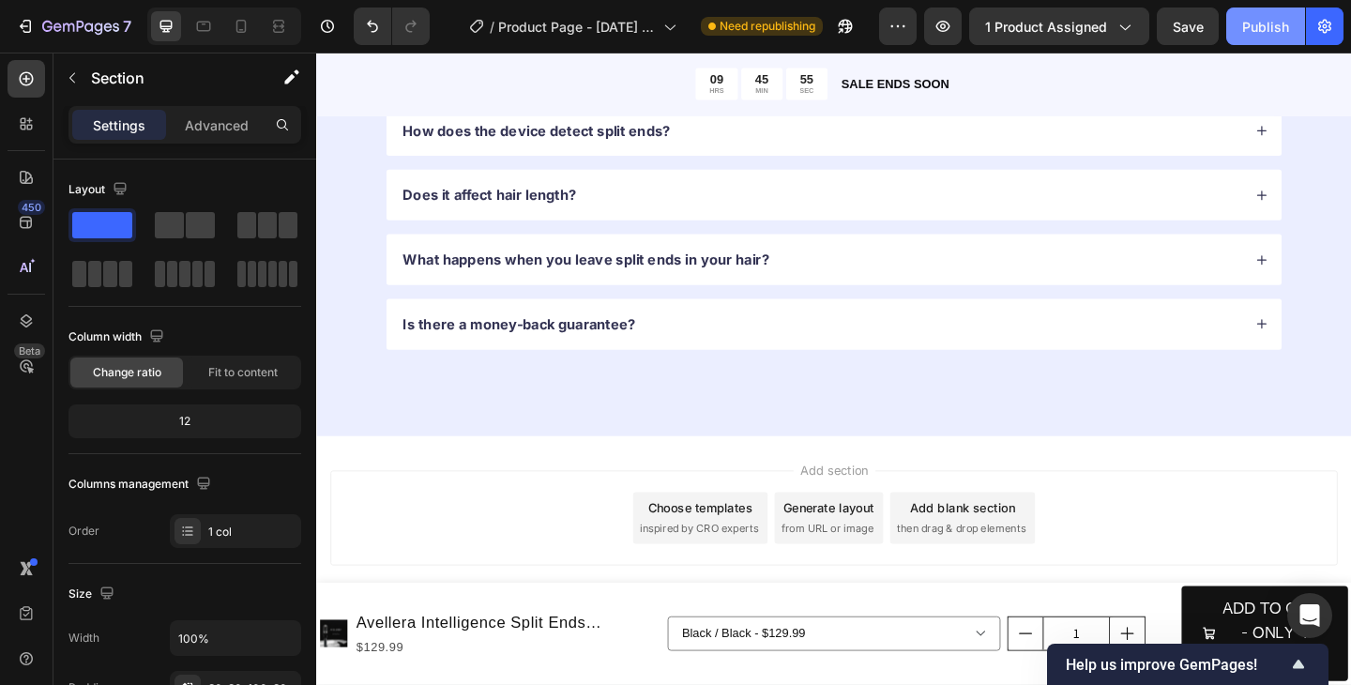
click at [1283, 32] on div "Publish" at bounding box center [1265, 27] width 47 height 20
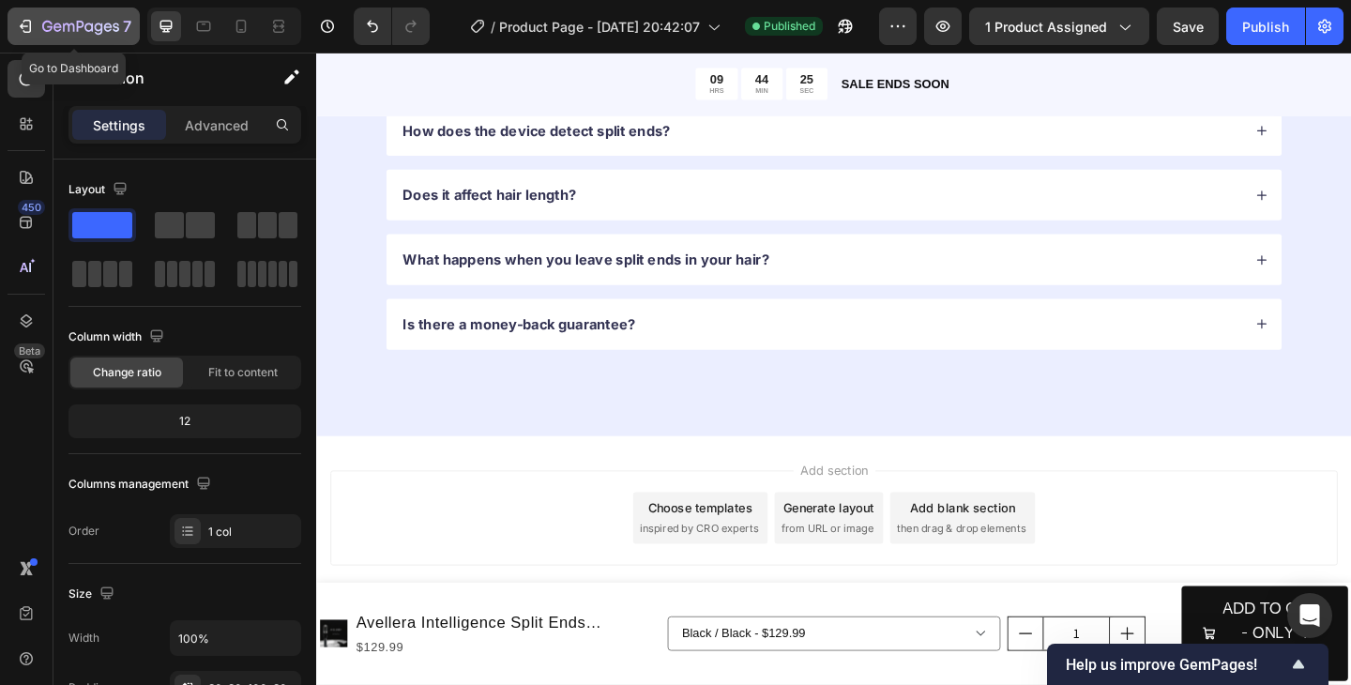
click at [54, 21] on icon "button" at bounding box center [80, 28] width 77 height 16
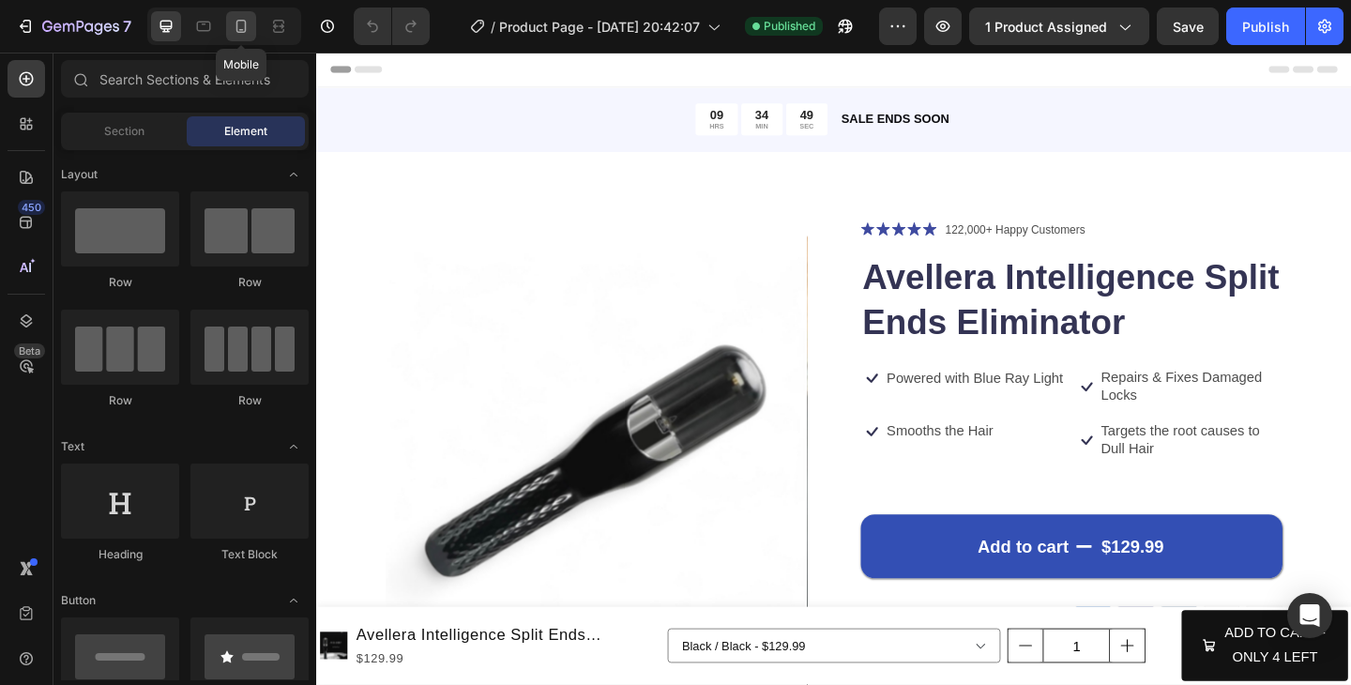
click at [235, 33] on icon at bounding box center [241, 26] width 19 height 19
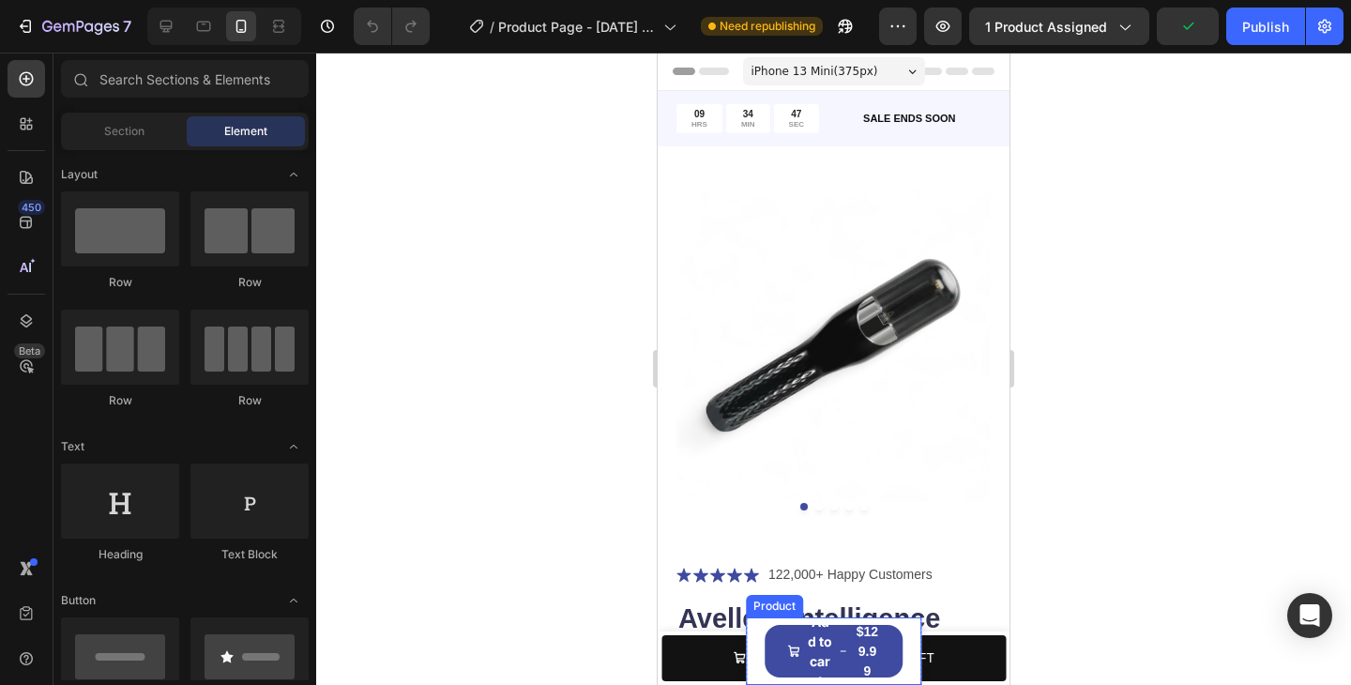
click at [906, 640] on div "Product Images Avellera Intelligence Split Ends Eliminator Product Title $129.9…" at bounding box center [834, 651] width 176 height 68
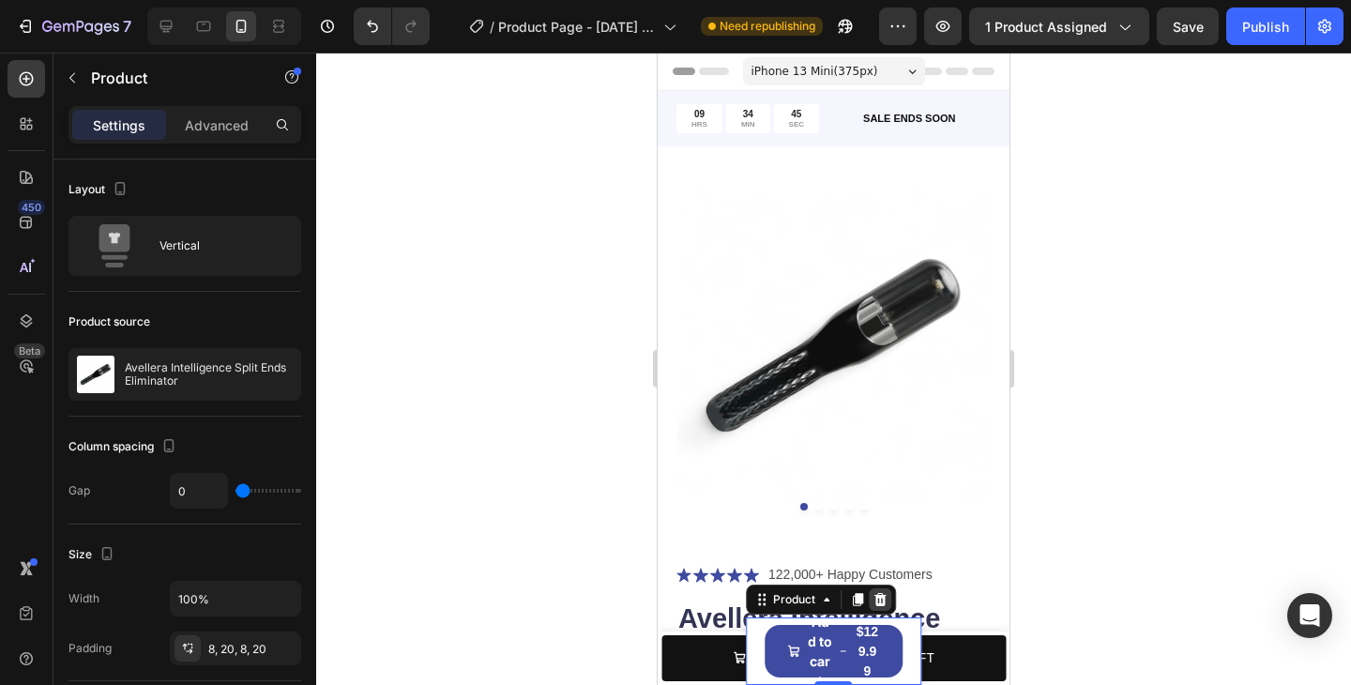
click at [881, 599] on icon at bounding box center [880, 599] width 15 height 15
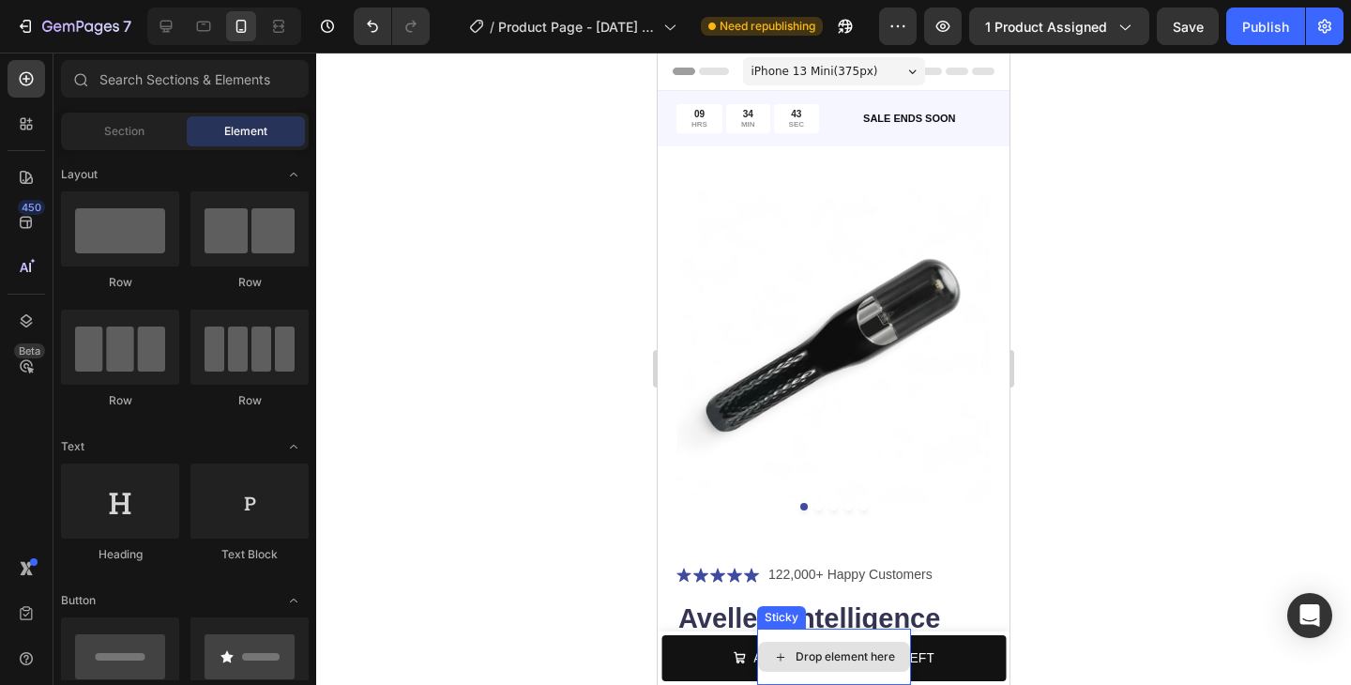
click at [873, 638] on div "Drop element here" at bounding box center [834, 657] width 154 height 56
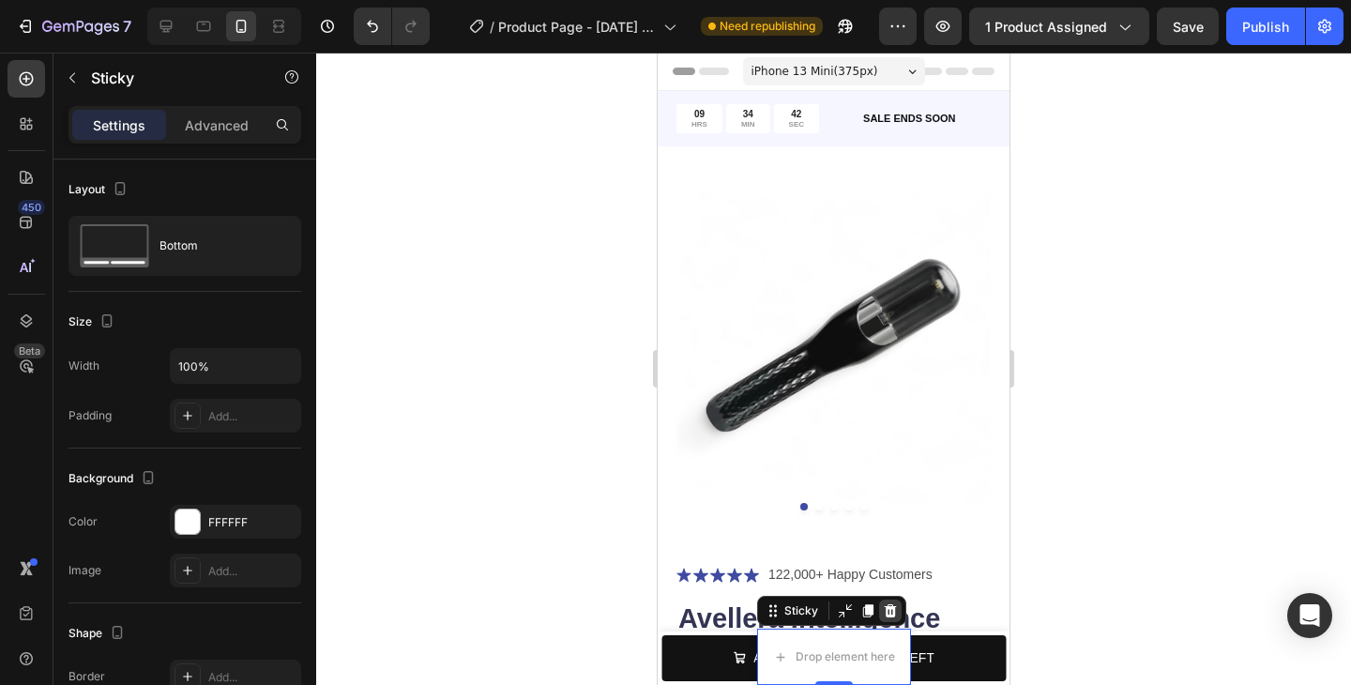
click at [887, 612] on icon at bounding box center [890, 610] width 15 height 15
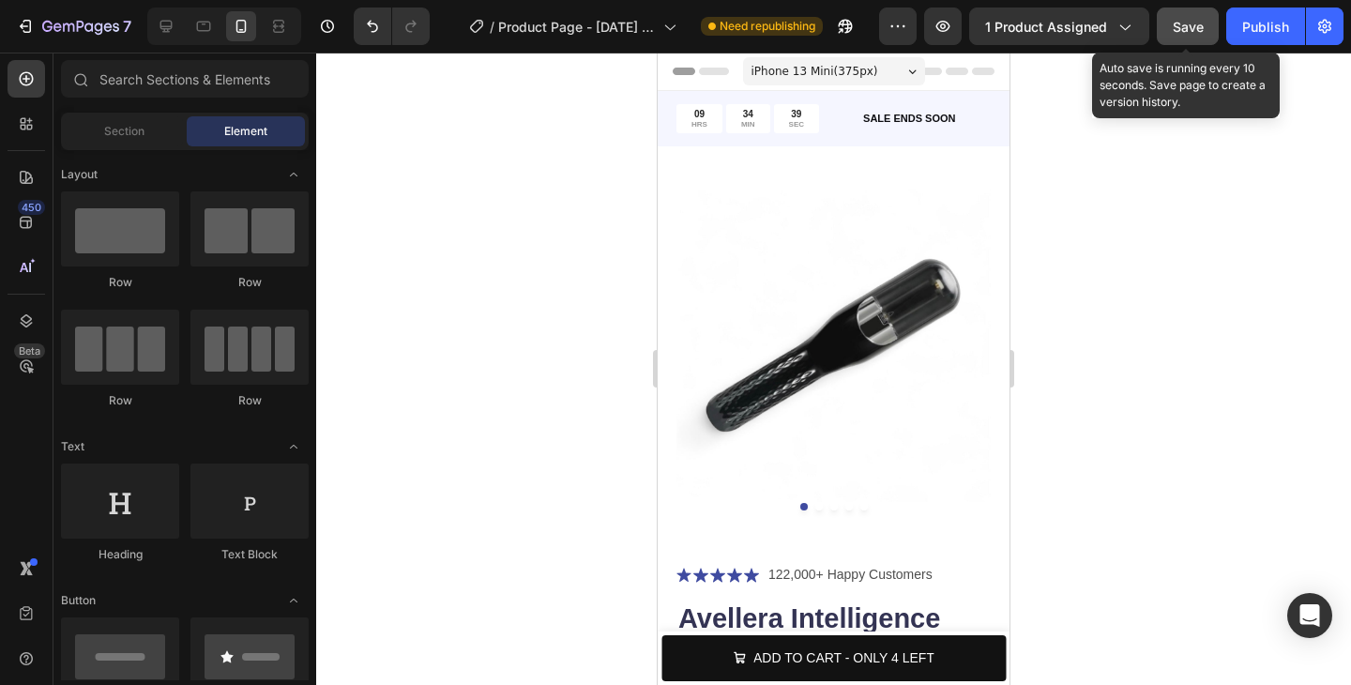
click at [1203, 35] on div "Save" at bounding box center [1188, 27] width 31 height 20
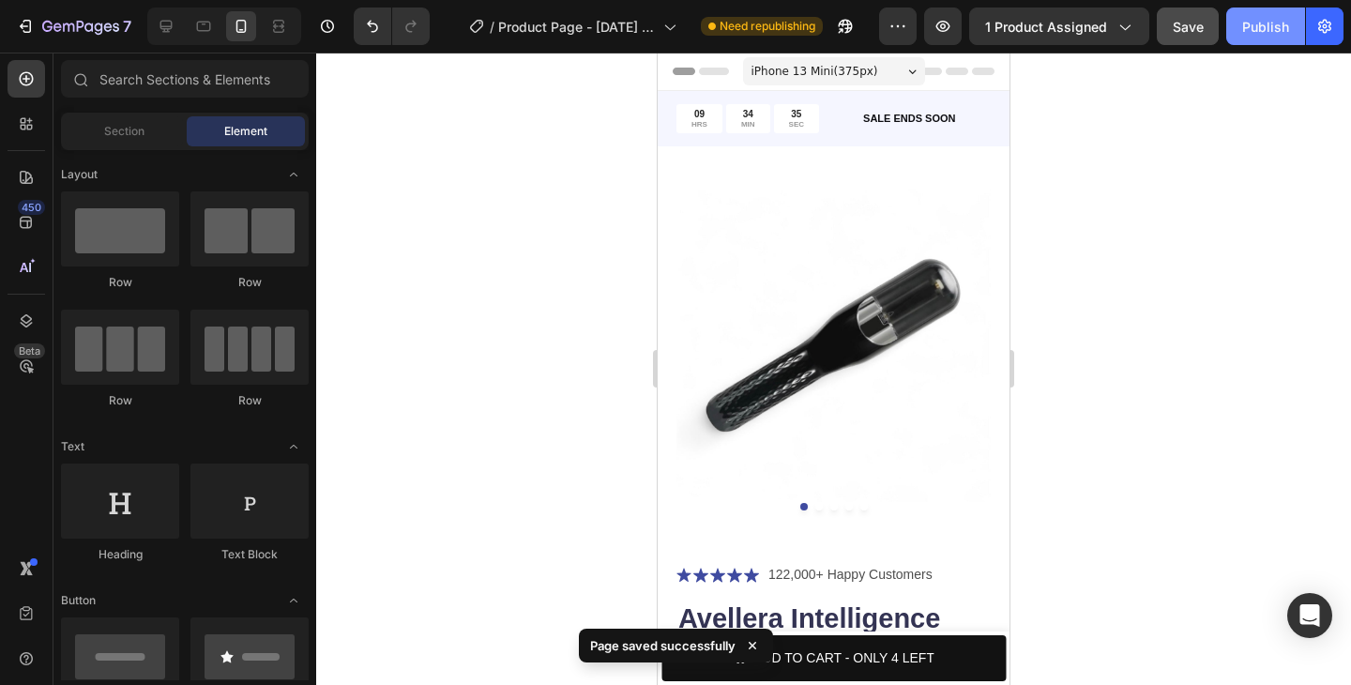
click at [1265, 34] on div "Publish" at bounding box center [1265, 27] width 47 height 20
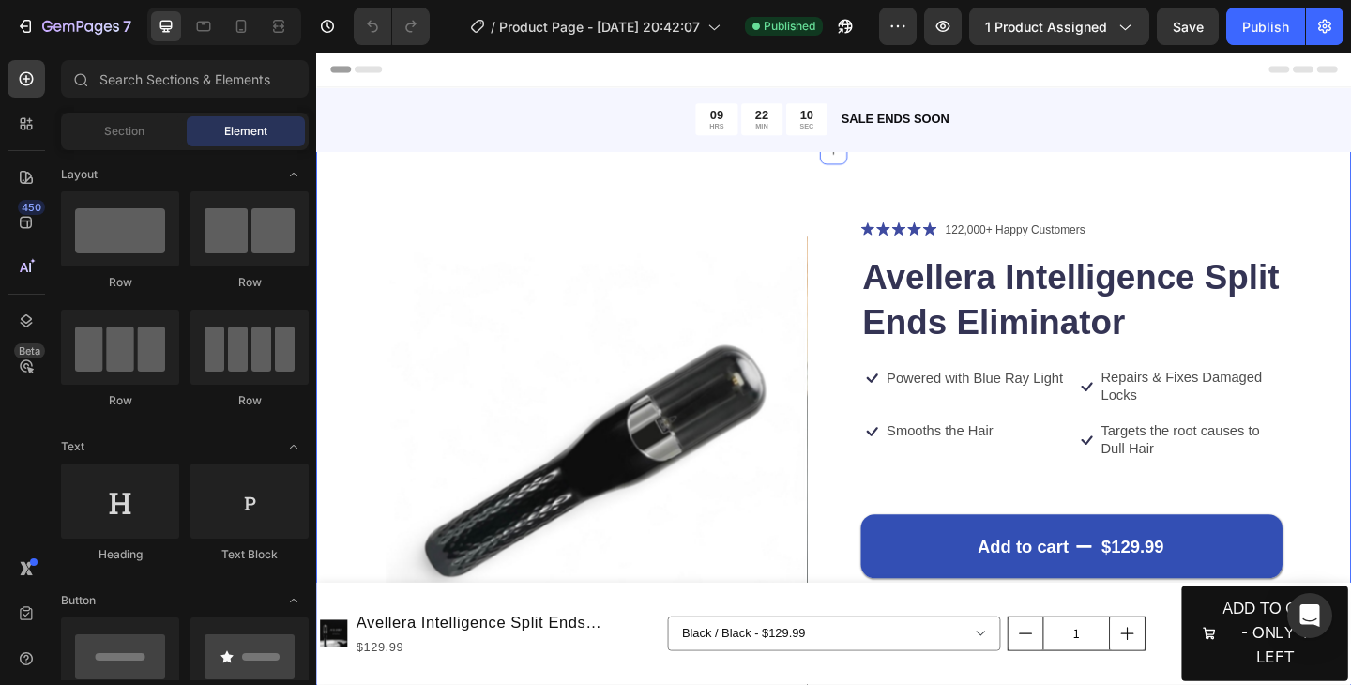
click at [1350, 248] on div "Product Images Icon Icon Icon Icon Icon Icon List 122,000+ Happy Customers Text…" at bounding box center [879, 605] width 1126 height 890
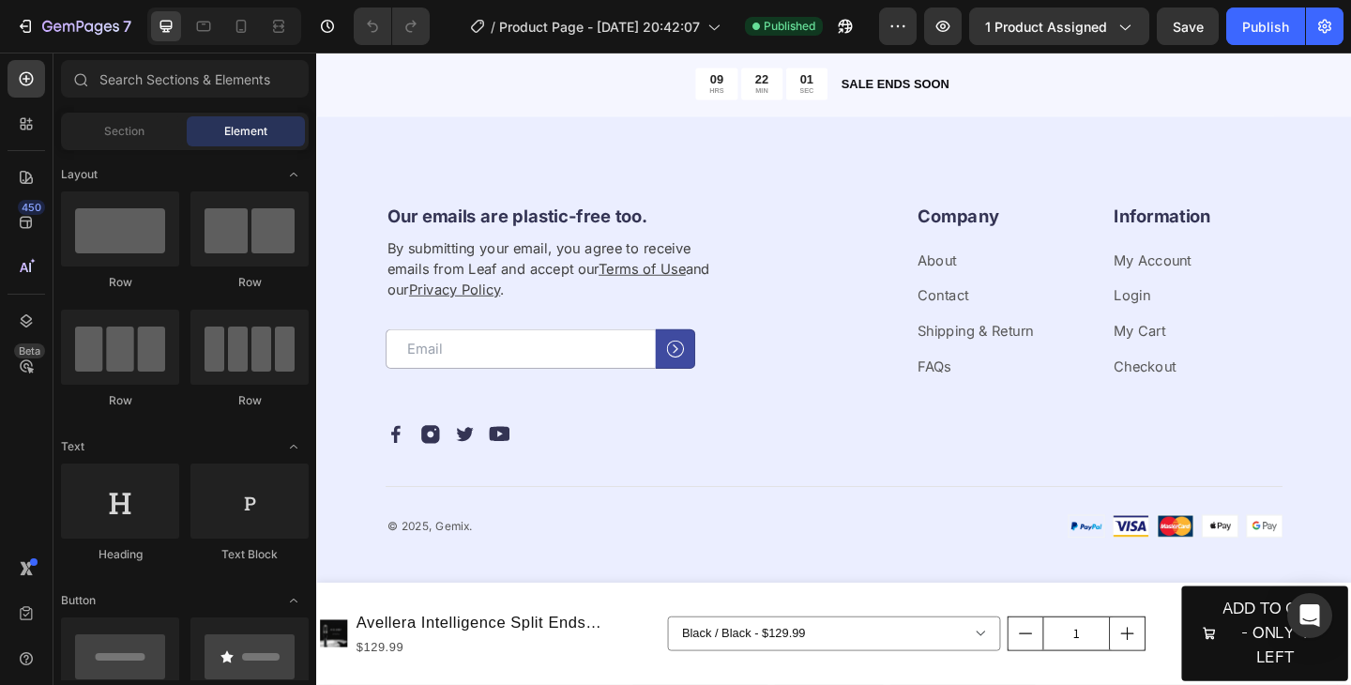
scroll to position [3671, 0]
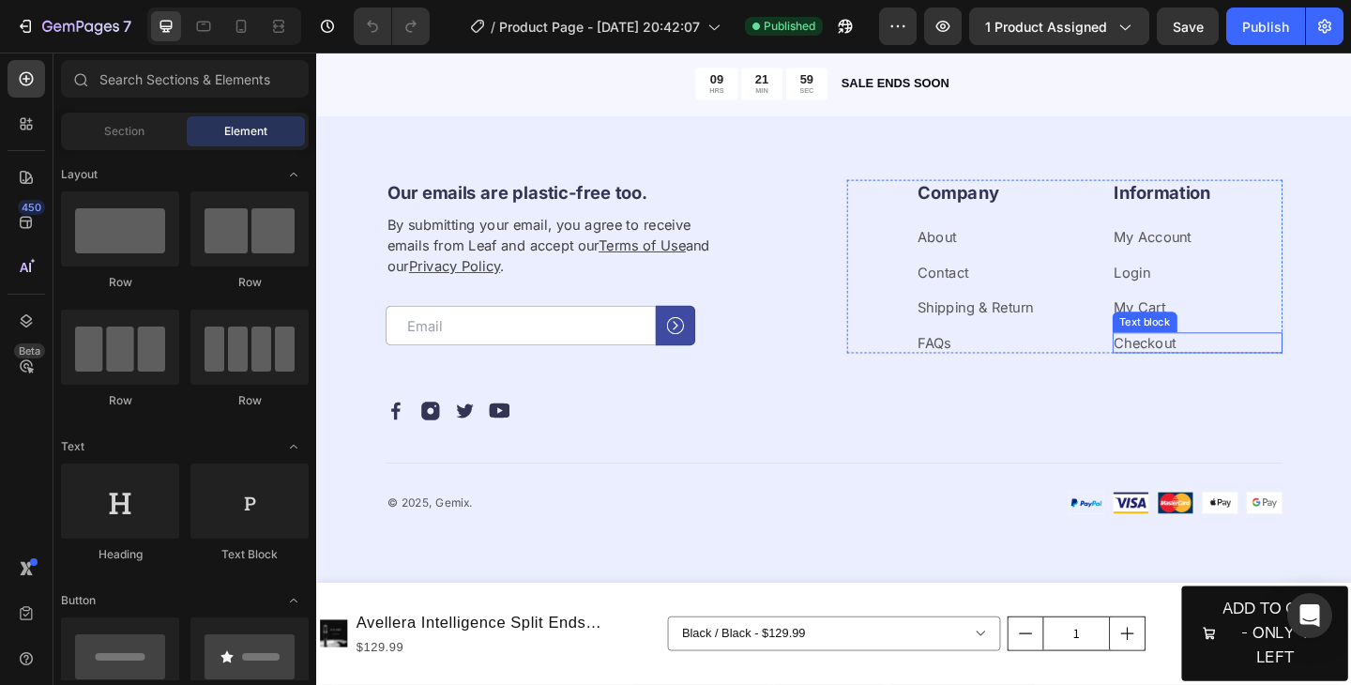
click at [1350, 343] on div "Information Heading My Account Text block Login Text block My Cart Text block C…" at bounding box center [1275, 285] width 186 height 189
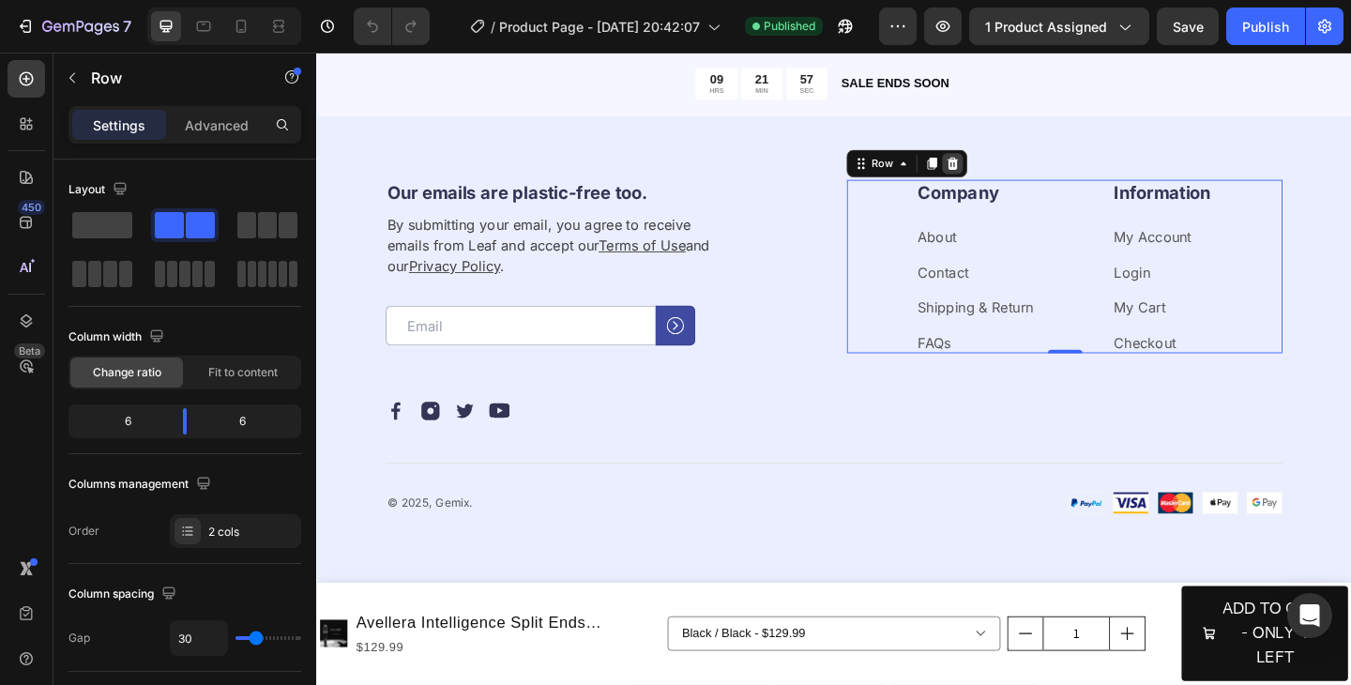
click at [1013, 175] on icon at bounding box center [1008, 173] width 15 height 15
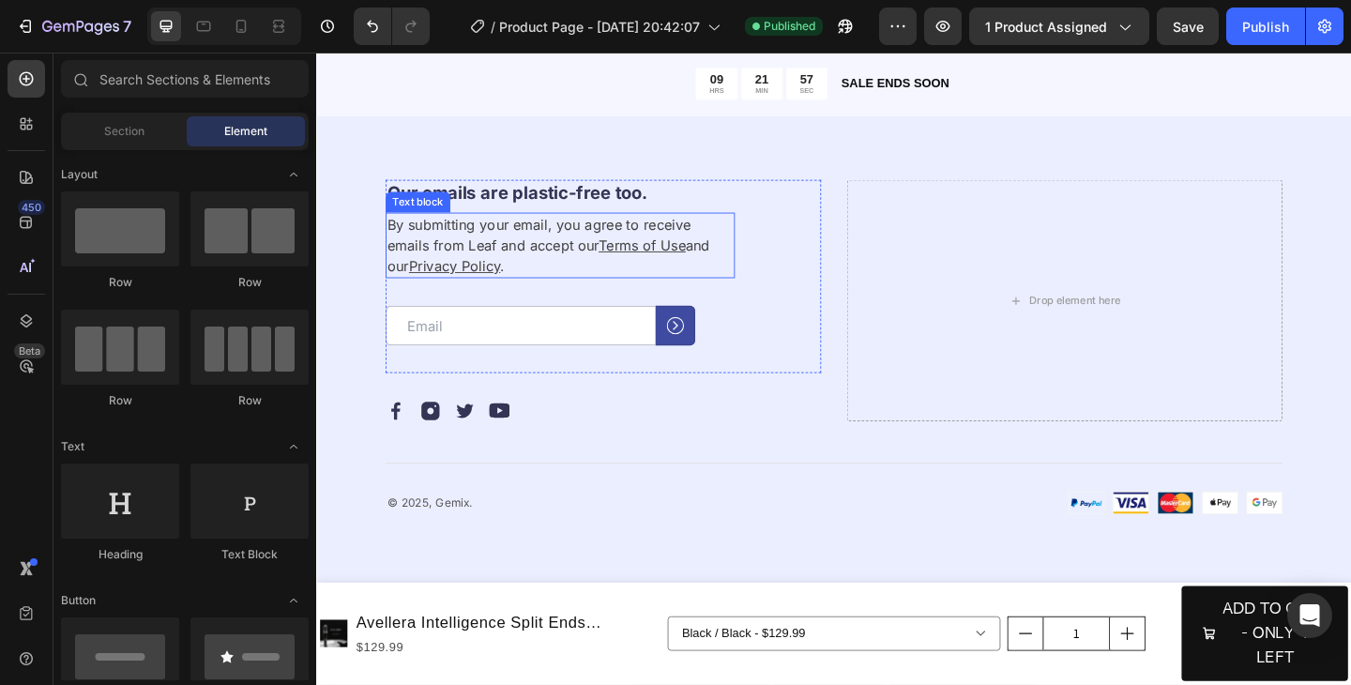
click at [621, 236] on p "By submitting your email, you agree to receive emails from Leaf and accept our …" at bounding box center [581, 263] width 376 height 68
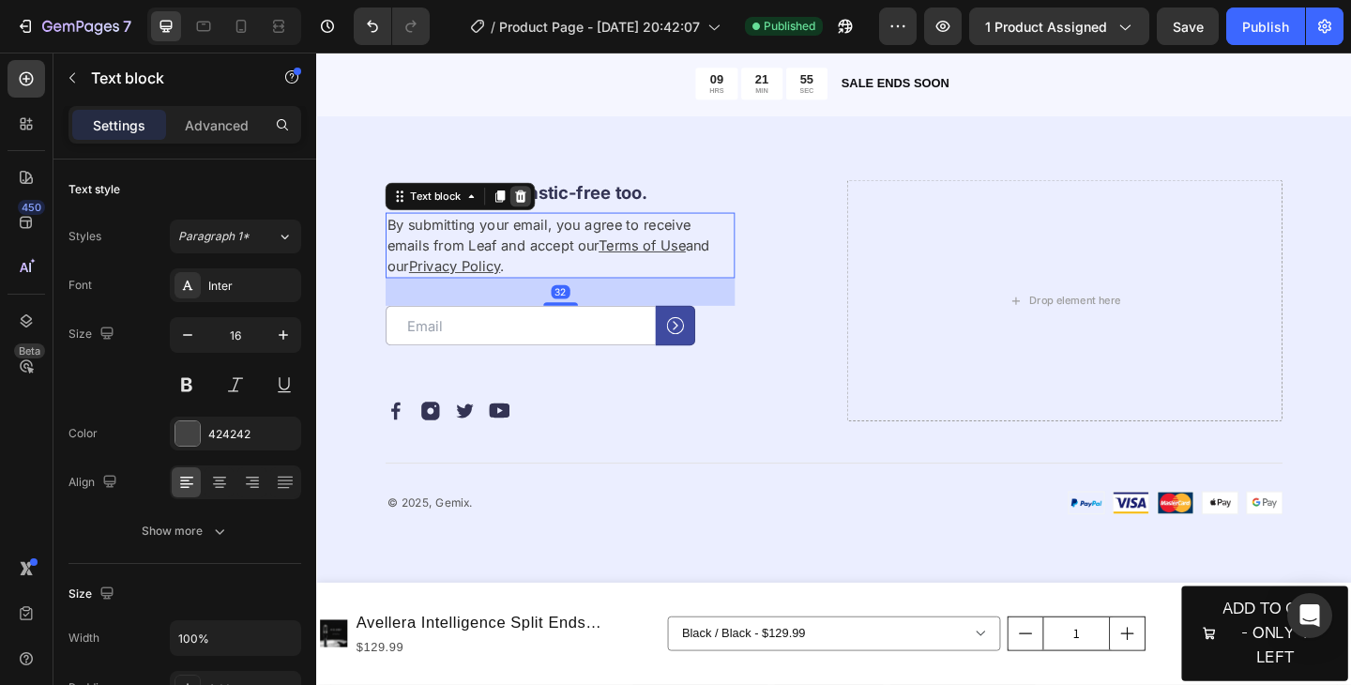
click at [540, 209] on icon at bounding box center [539, 209] width 12 height 13
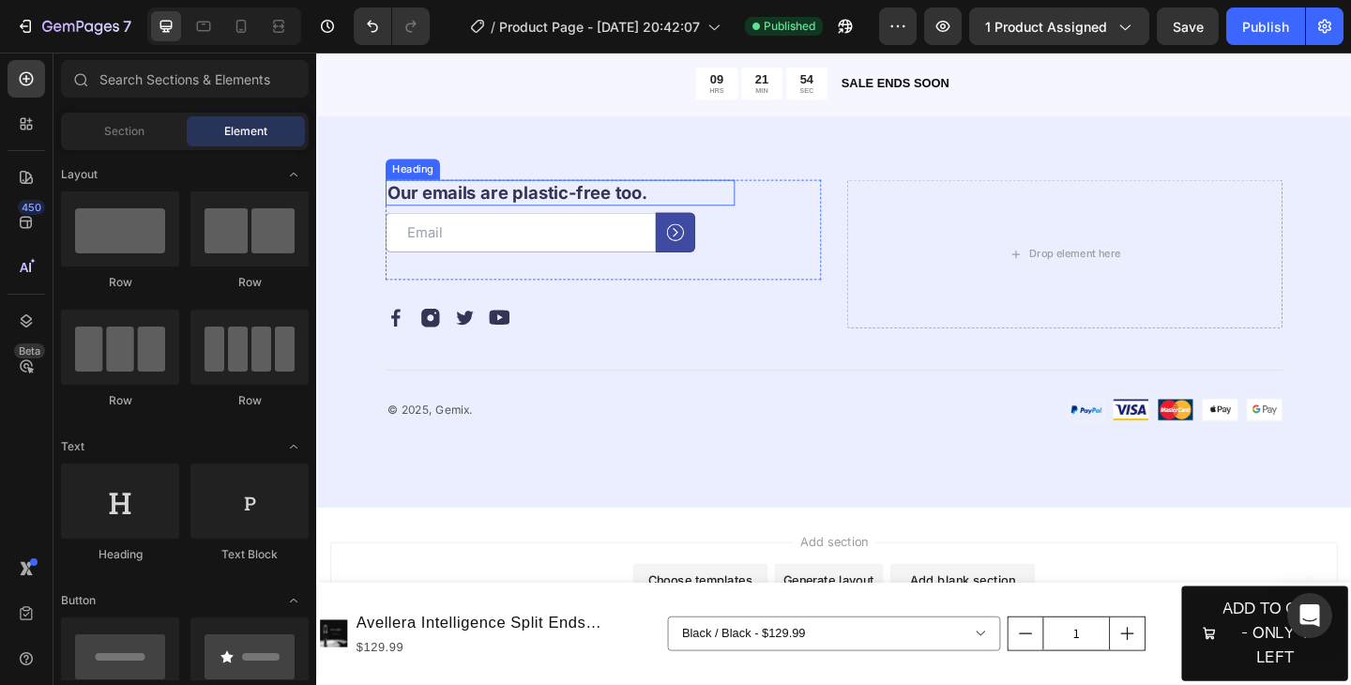
click at [619, 205] on h2 "Our emails are plastic-free too." at bounding box center [581, 205] width 380 height 28
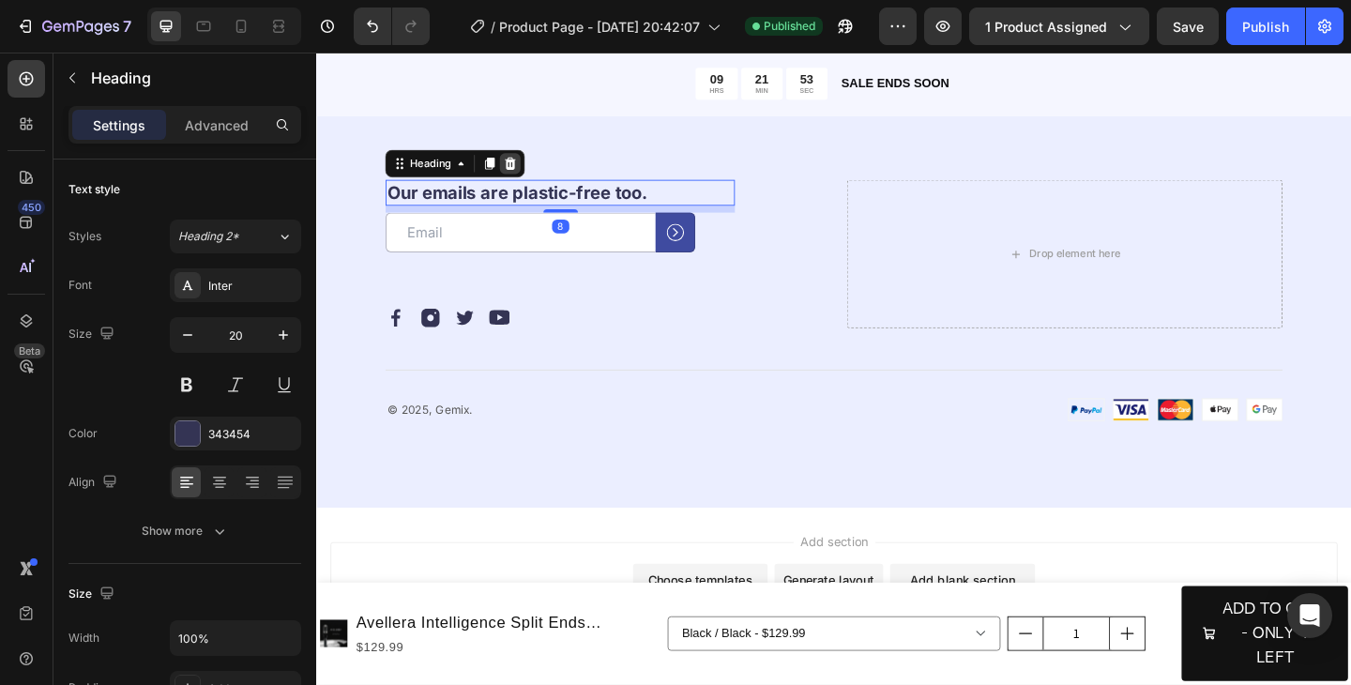
click at [526, 177] on icon at bounding box center [527, 173] width 15 height 15
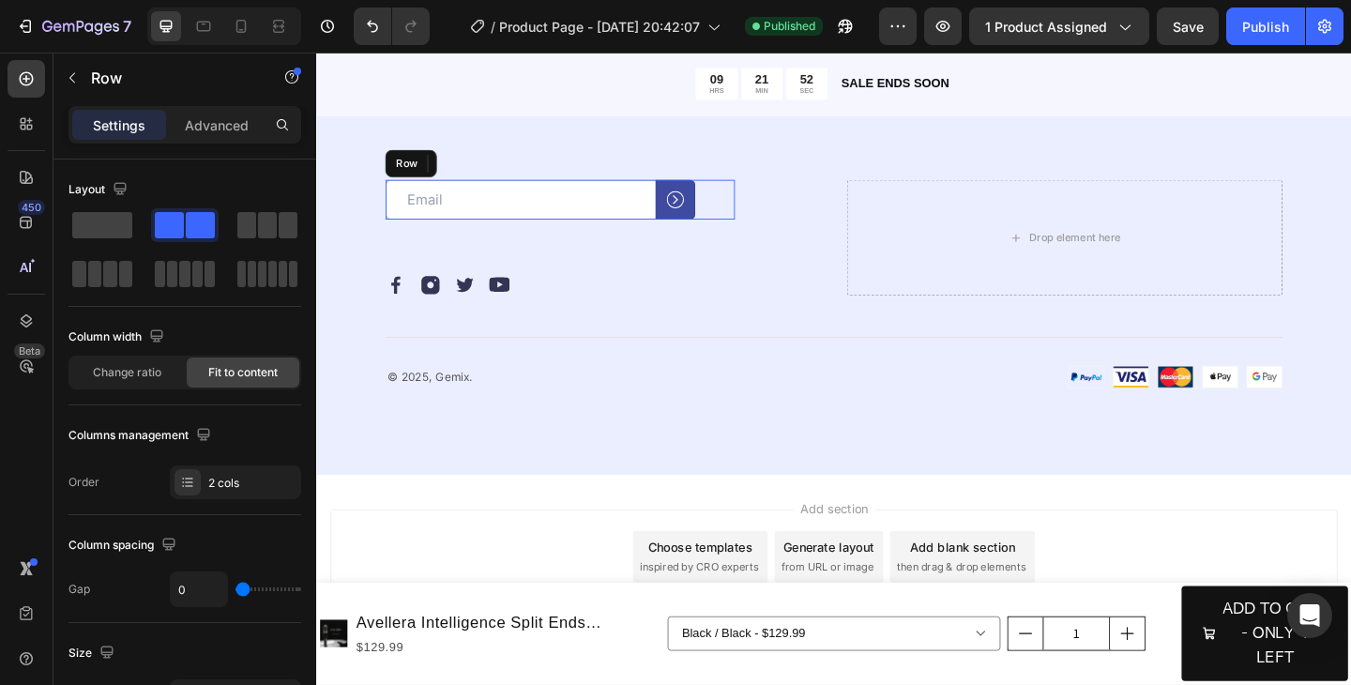
click at [750, 210] on div "Email Field Submit Button Row" at bounding box center [581, 212] width 380 height 43
click at [509, 174] on icon at bounding box center [507, 173] width 12 height 13
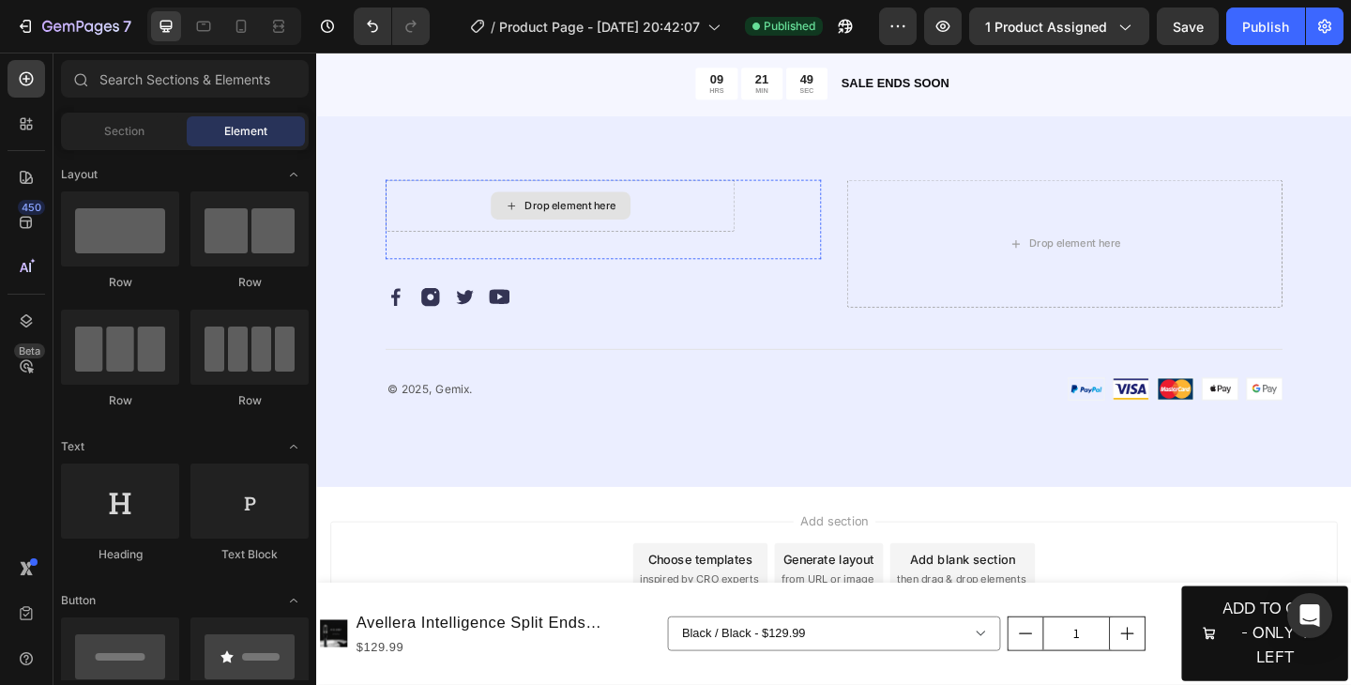
click at [690, 223] on div "Drop element here" at bounding box center [581, 219] width 380 height 56
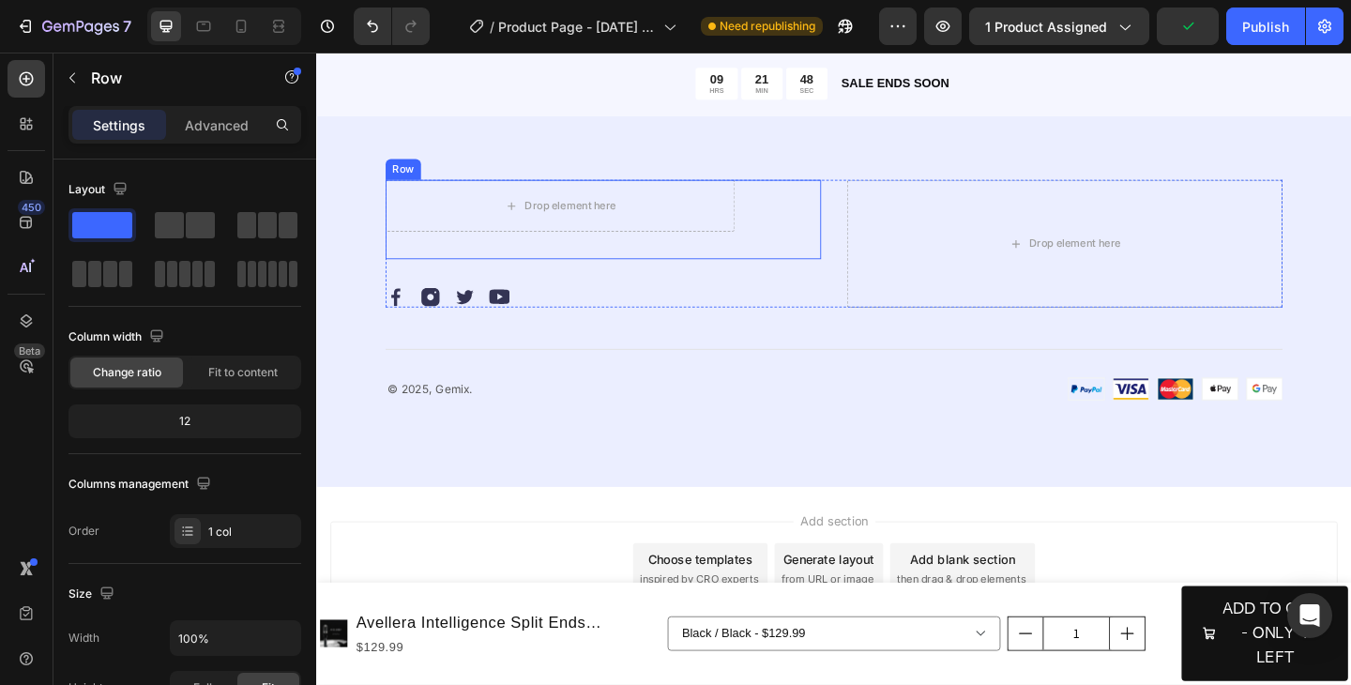
click at [782, 206] on div "Drop element here Row" at bounding box center [628, 234] width 474 height 86
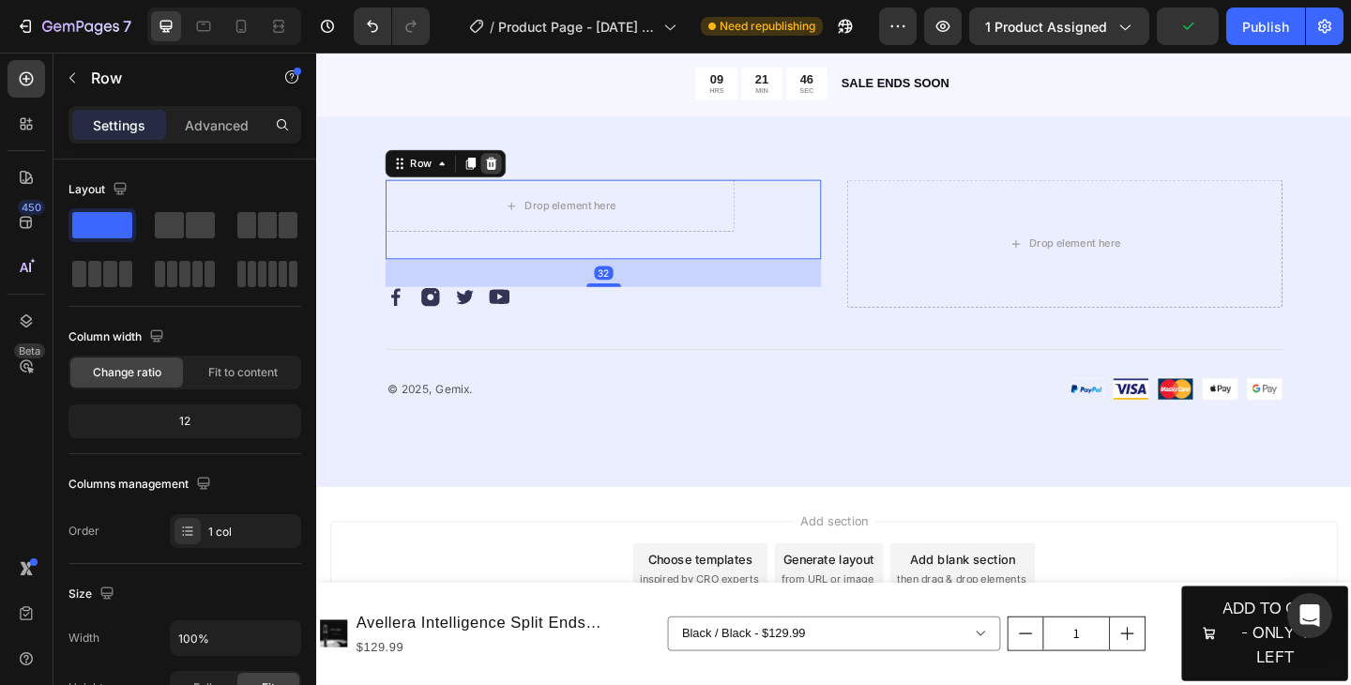
click at [507, 171] on icon at bounding box center [507, 173] width 12 height 13
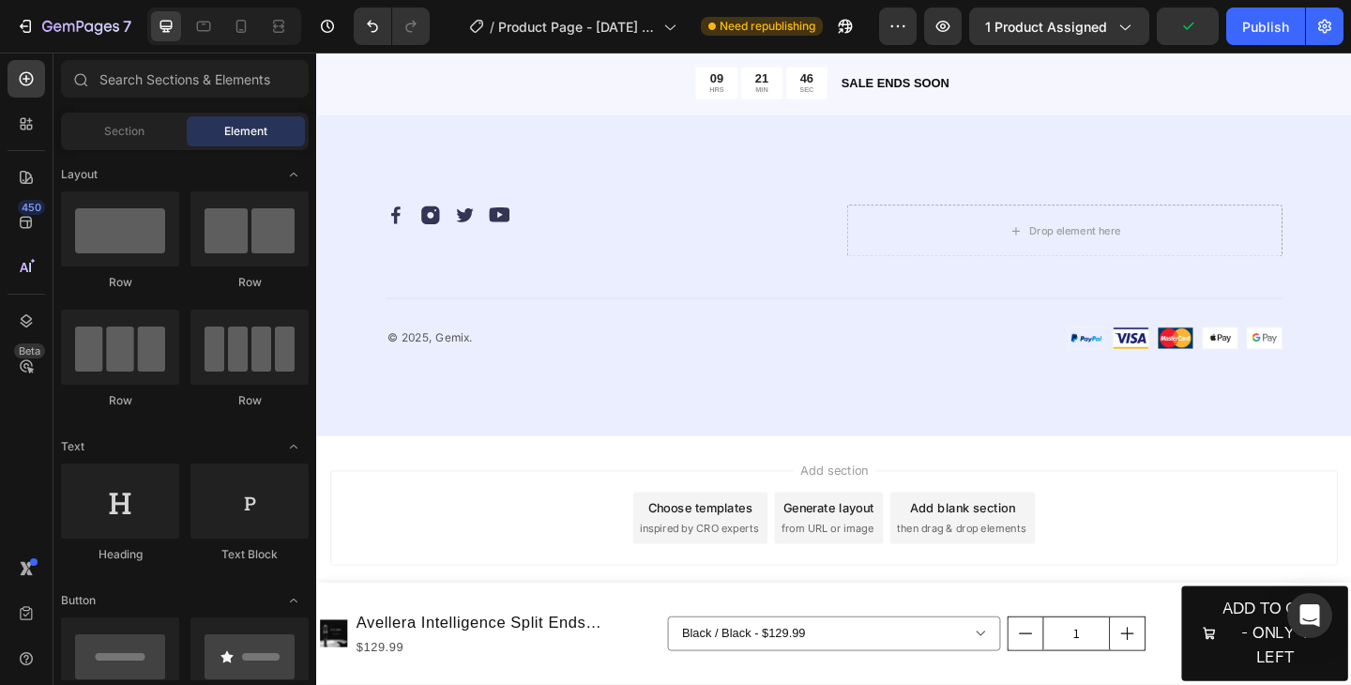
scroll to position [3643, 0]
click at [1263, 229] on div "Drop element here" at bounding box center [1130, 247] width 474 height 56
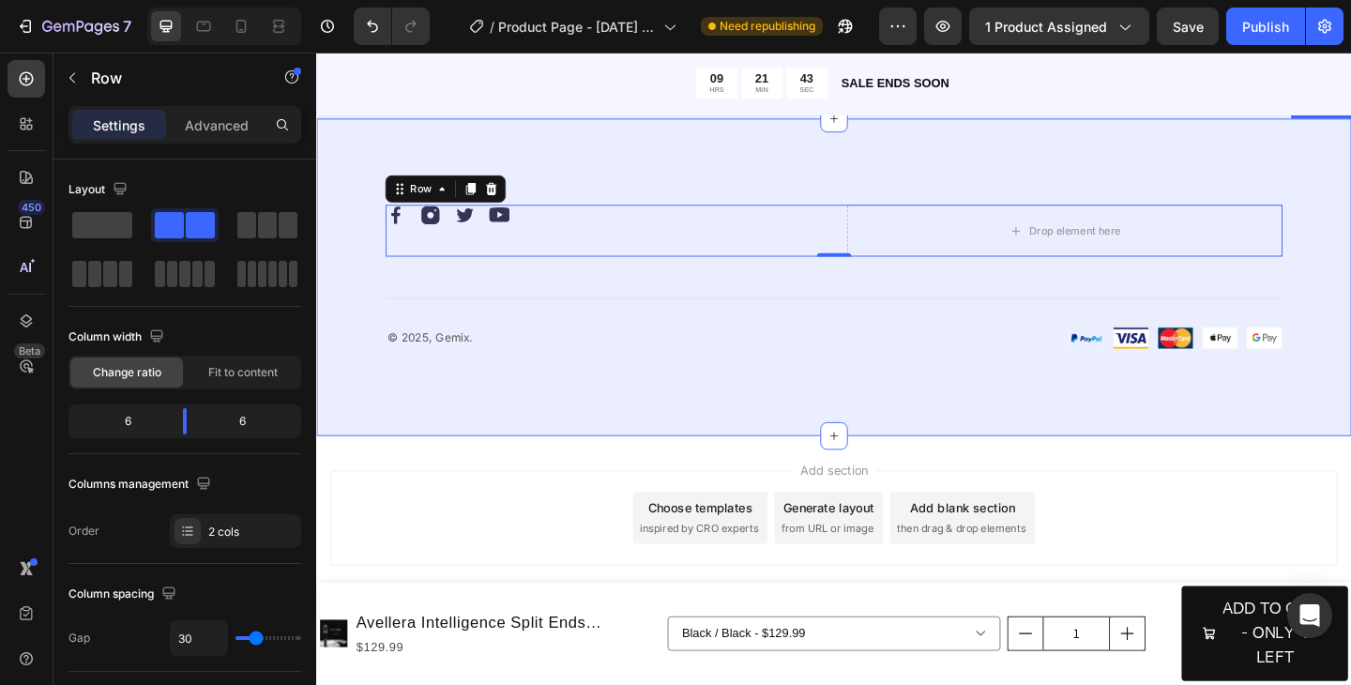
click at [1189, 178] on div "Image Image Image Image Row Drop element here Row 0 Title Line © 2025, Gemix. T…" at bounding box center [879, 297] width 1126 height 345
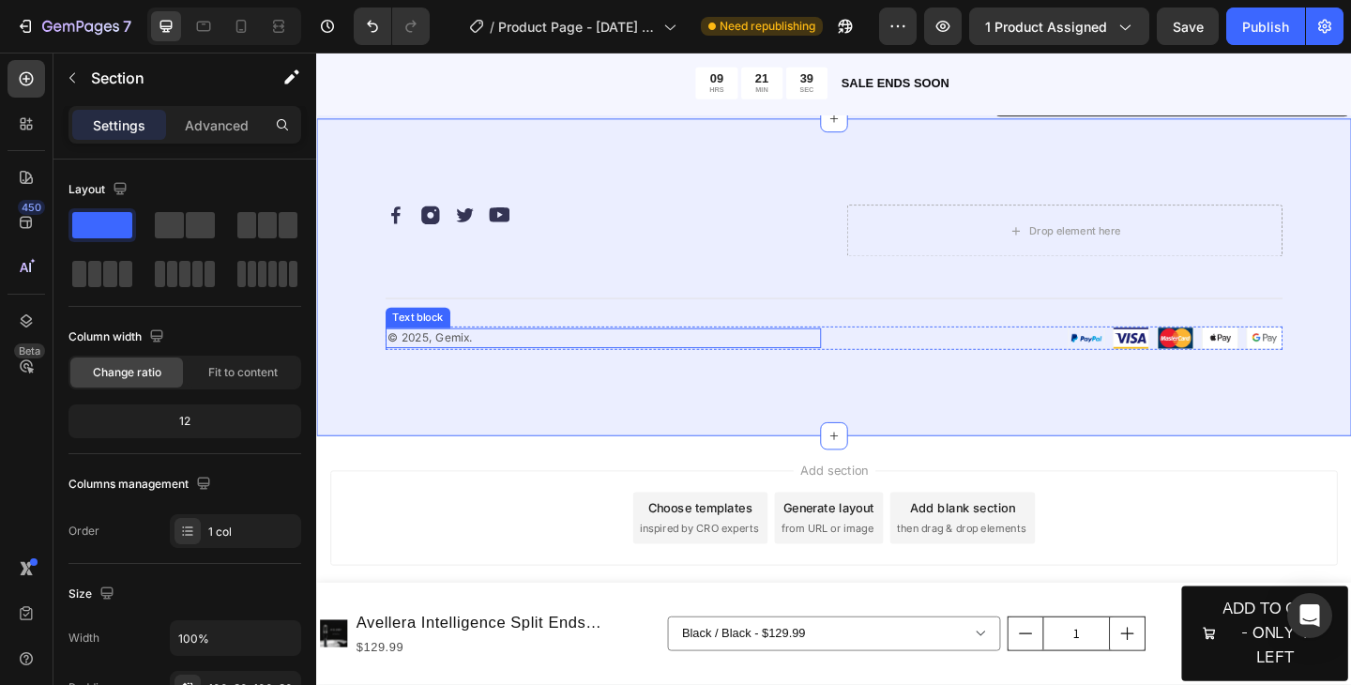
click at [471, 357] on p "© 2025, Gemix." at bounding box center [628, 364] width 470 height 19
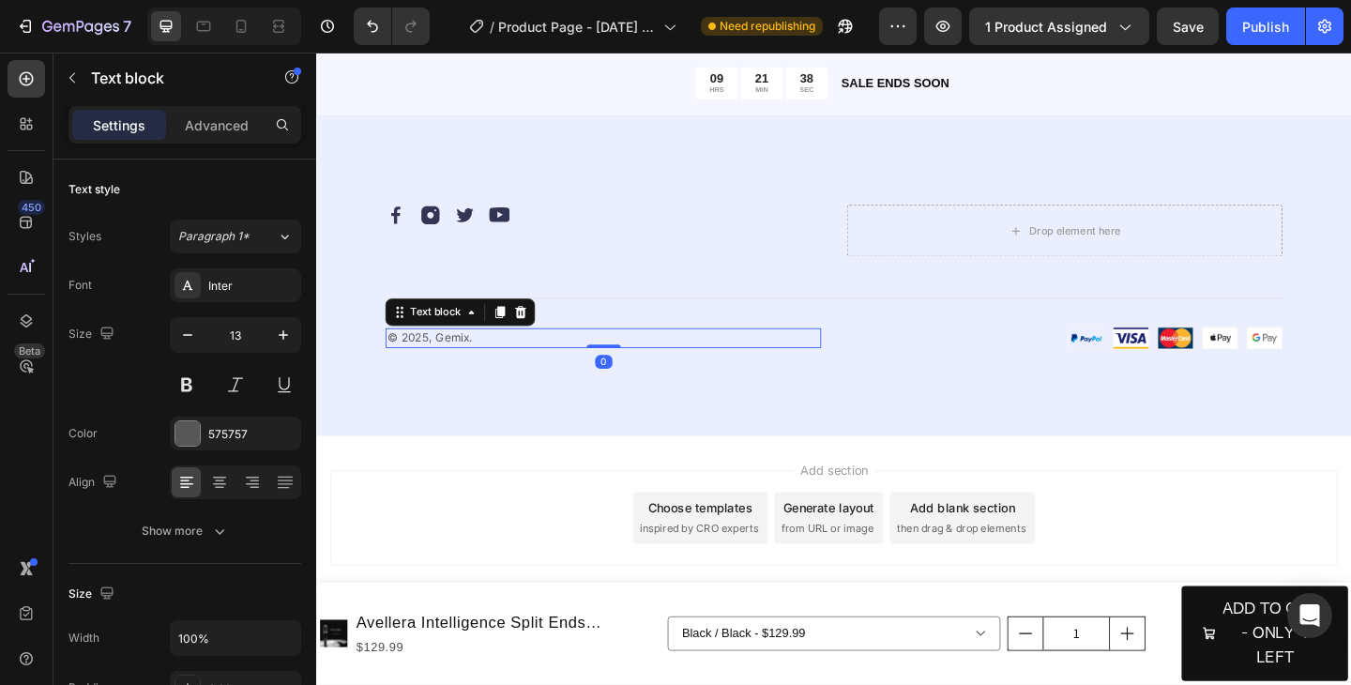
click at [471, 357] on p "© 2025, Gemix." at bounding box center [628, 364] width 470 height 19
click at [558, 499] on div "Add section Choose templates inspired by CRO experts Generate layout from URL o…" at bounding box center [879, 585] width 1126 height 231
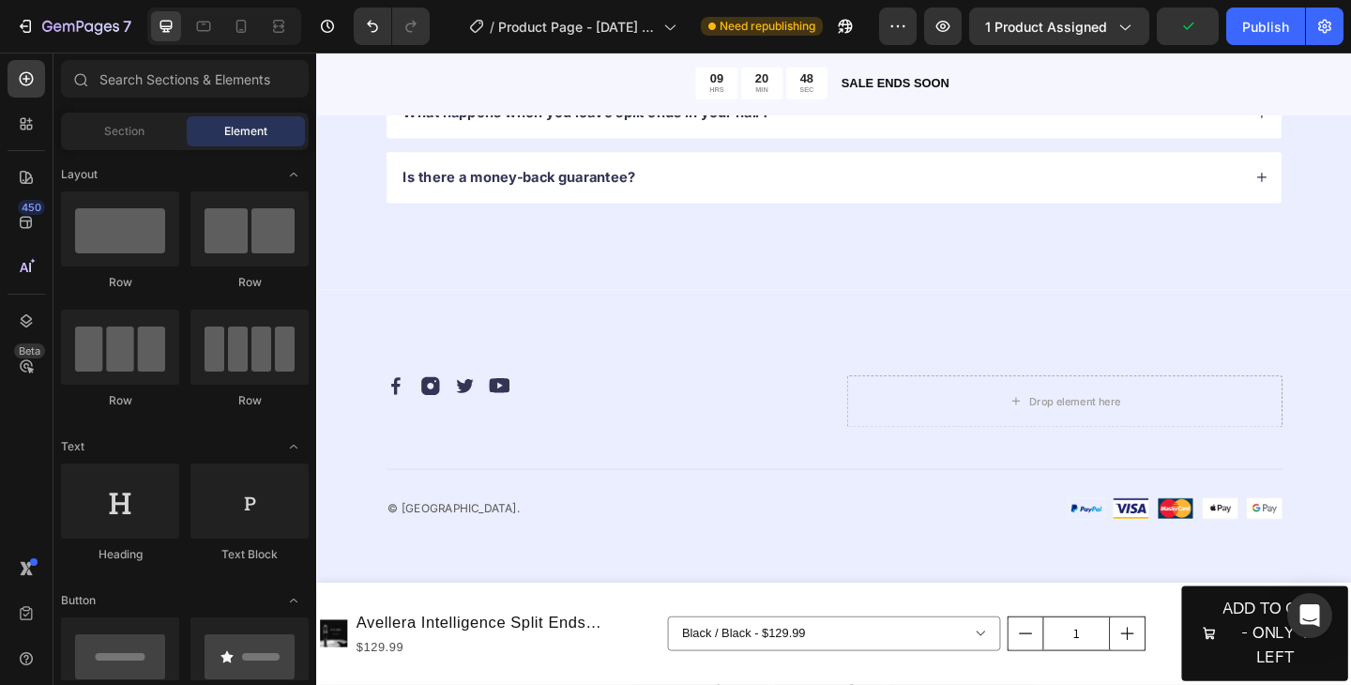
scroll to position [3988, 0]
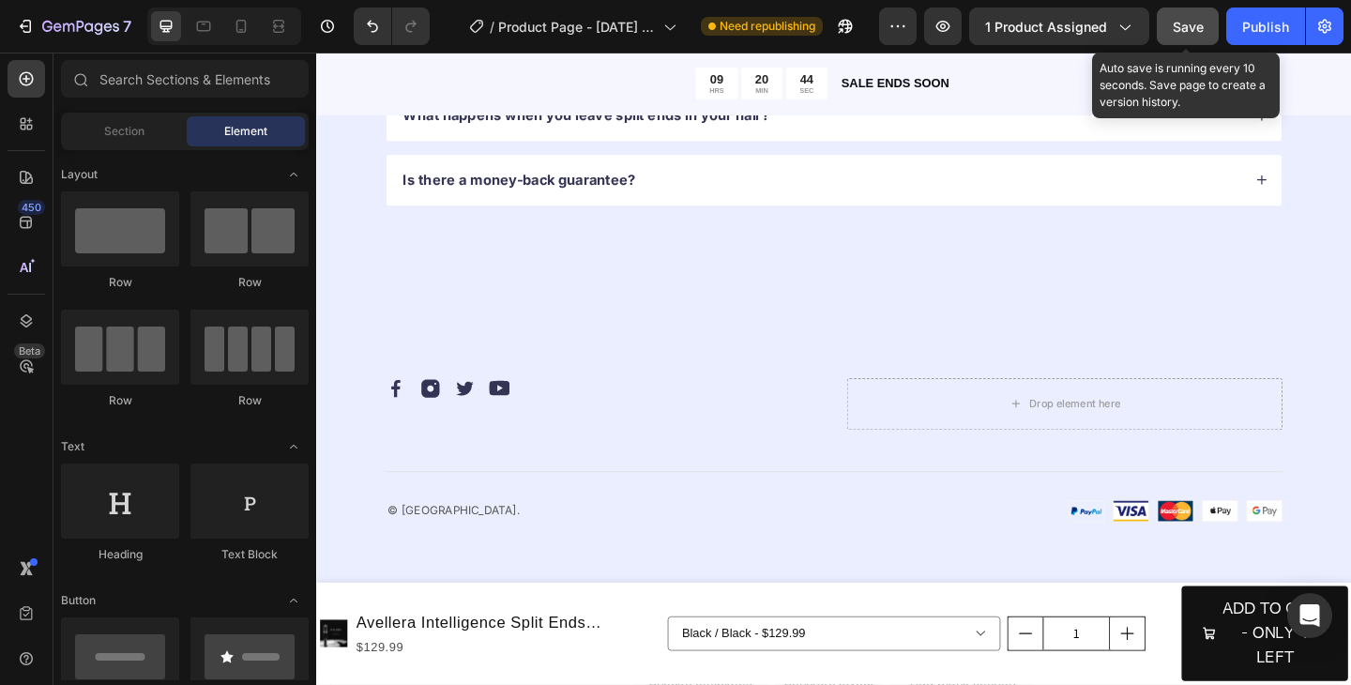
click at [1186, 42] on button "Save" at bounding box center [1188, 27] width 62 height 38
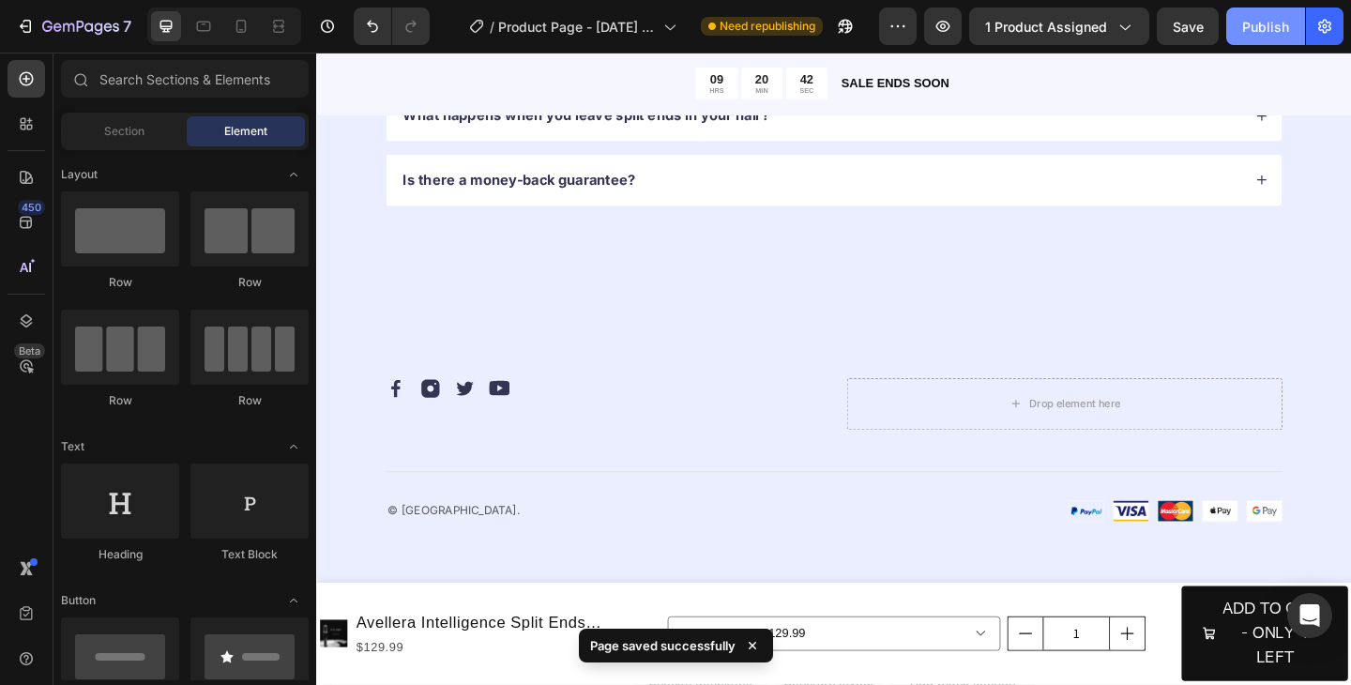
click at [1274, 34] on div "Publish" at bounding box center [1265, 27] width 47 height 20
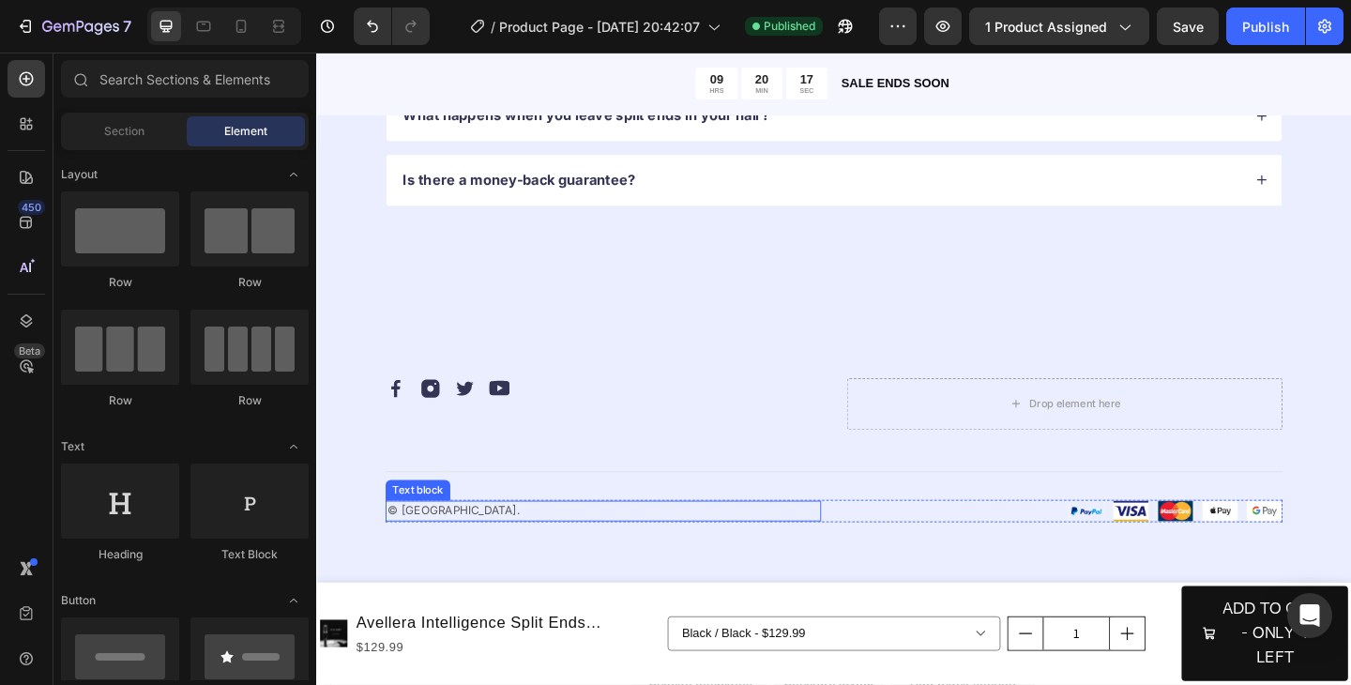
click at [455, 544] on p "© 2025, Avellerra." at bounding box center [628, 551] width 470 height 19
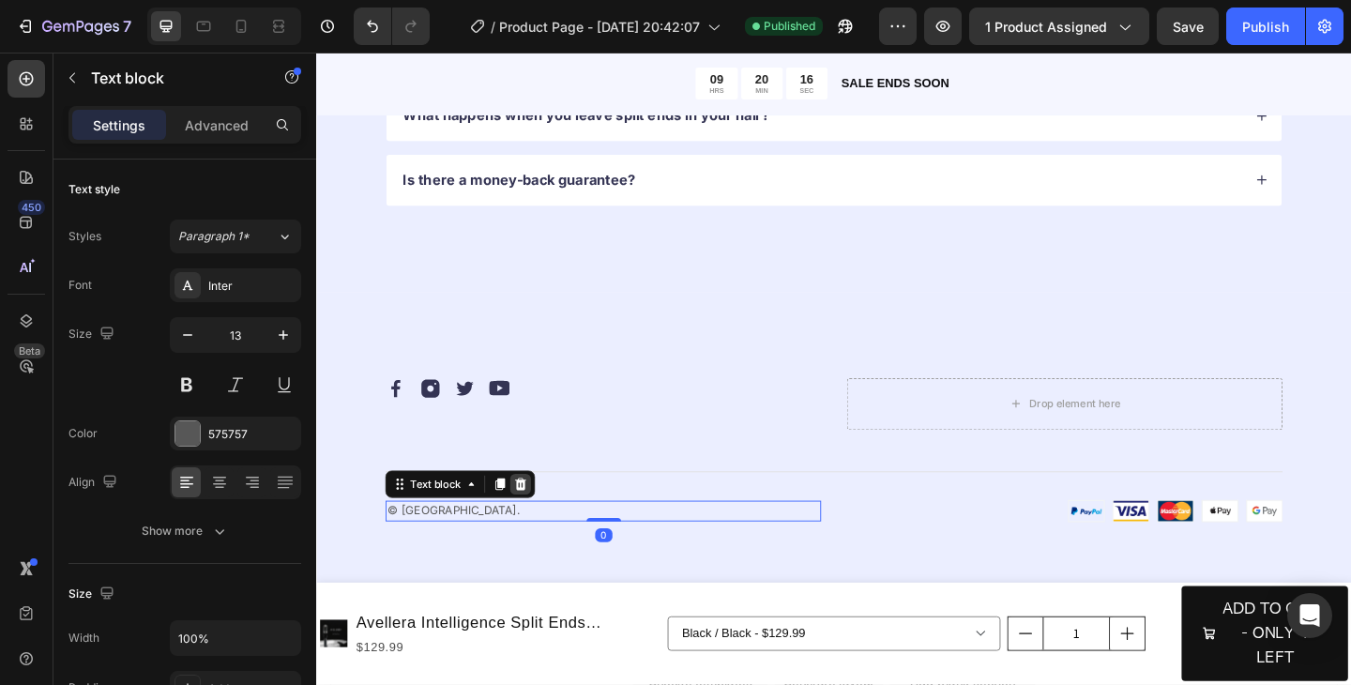
click at [541, 521] on icon at bounding box center [539, 522] width 12 height 13
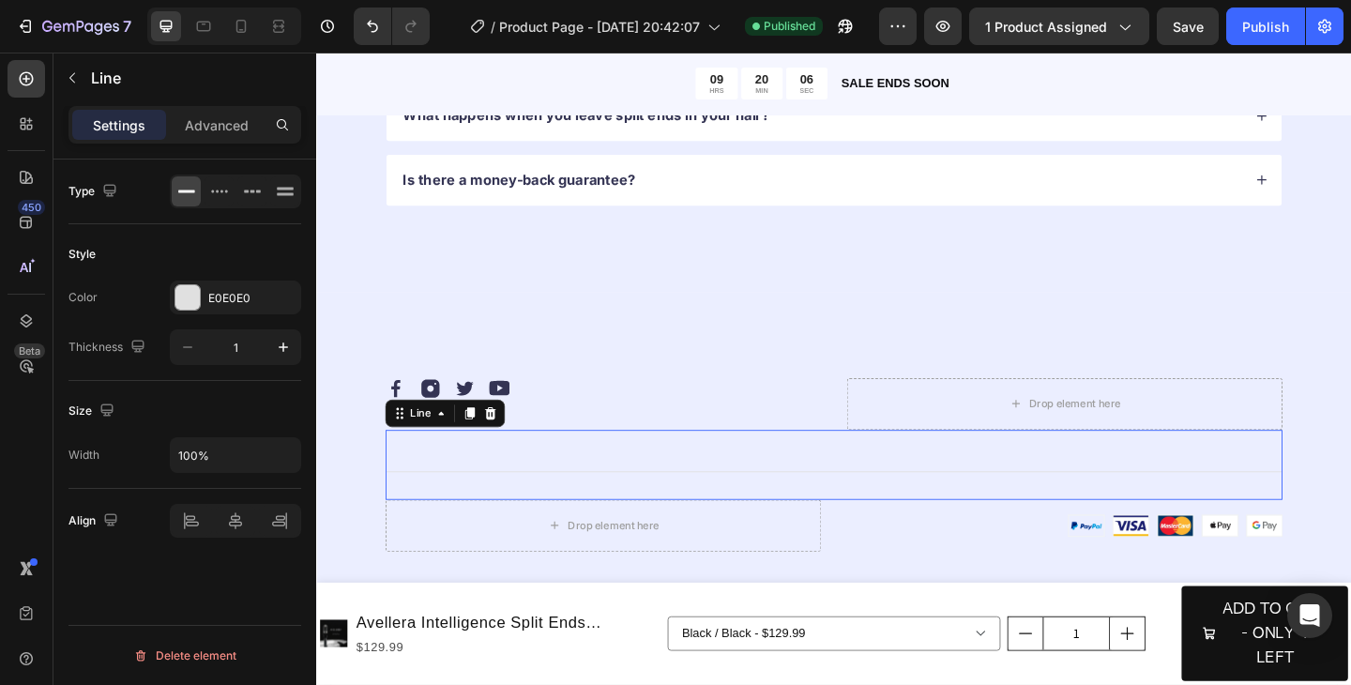
click at [1144, 514] on div "Title Line 0" at bounding box center [879, 502] width 976 height 76
click at [511, 446] on icon at bounding box center [505, 445] width 15 height 15
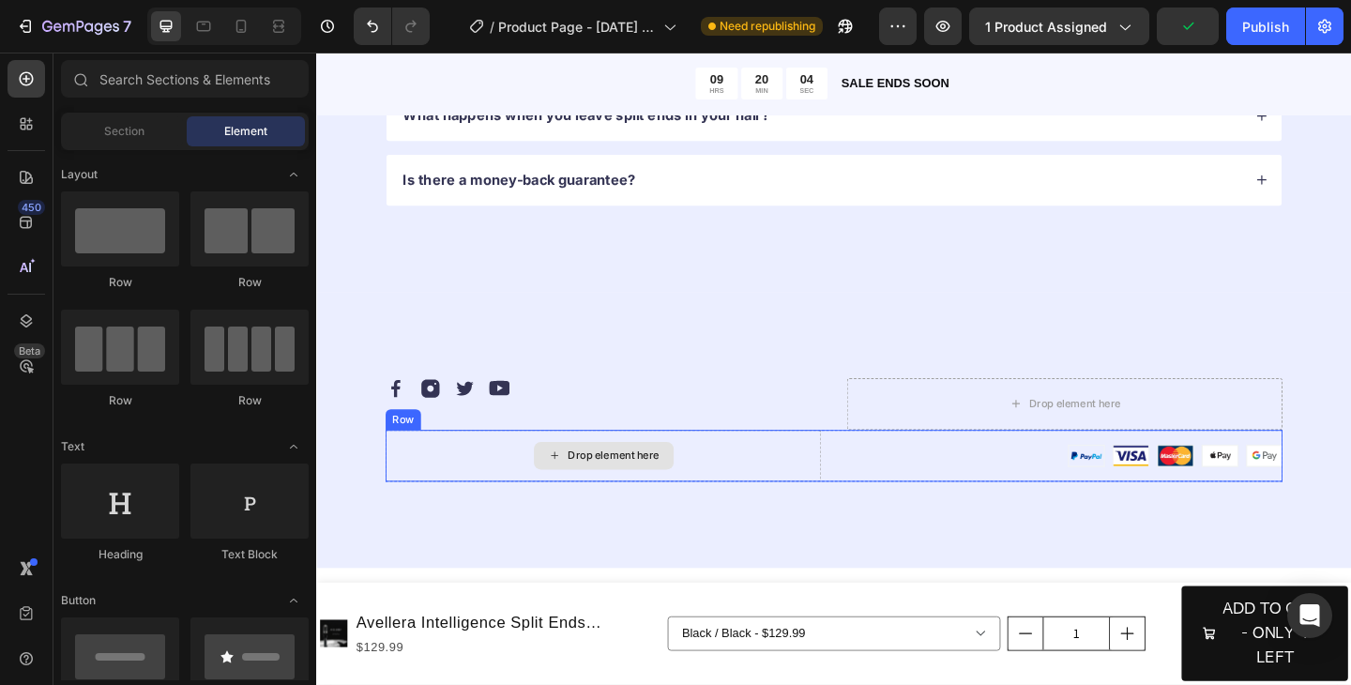
click at [782, 484] on div "Drop element here" at bounding box center [628, 492] width 474 height 56
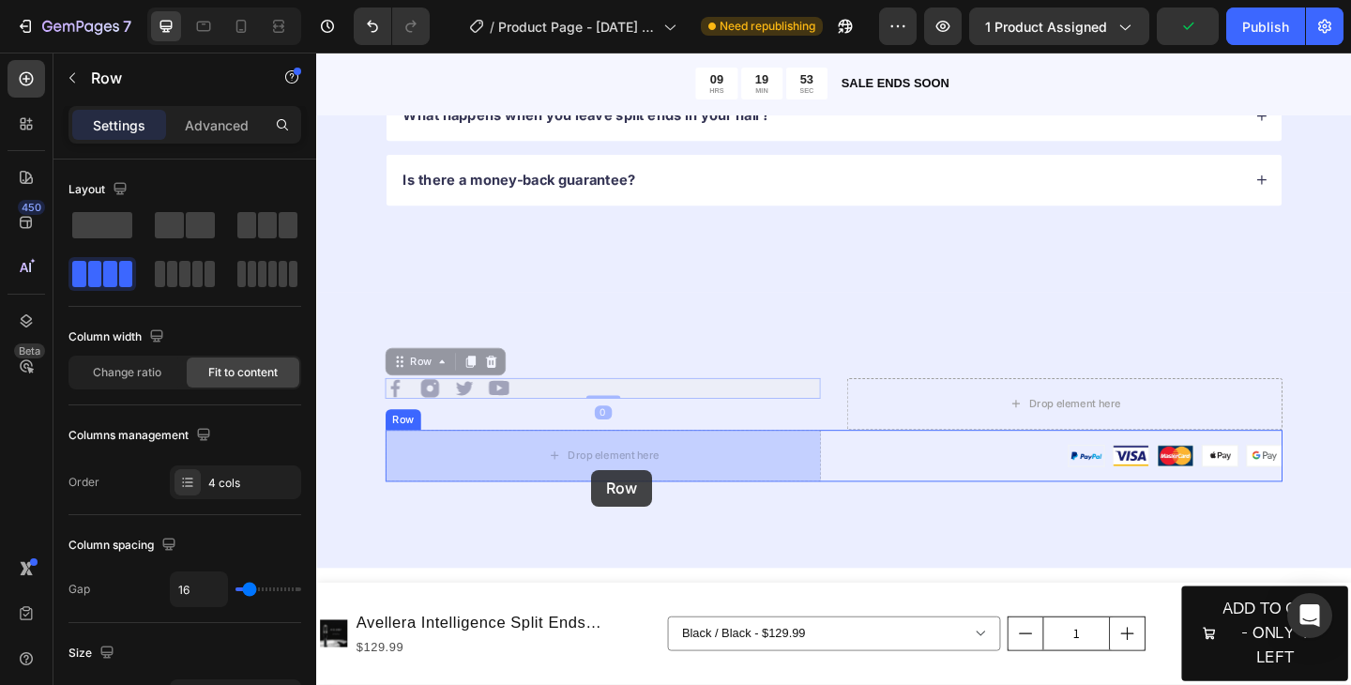
drag, startPoint x: 565, startPoint y: 413, endPoint x: 616, endPoint y: 506, distance: 105.8
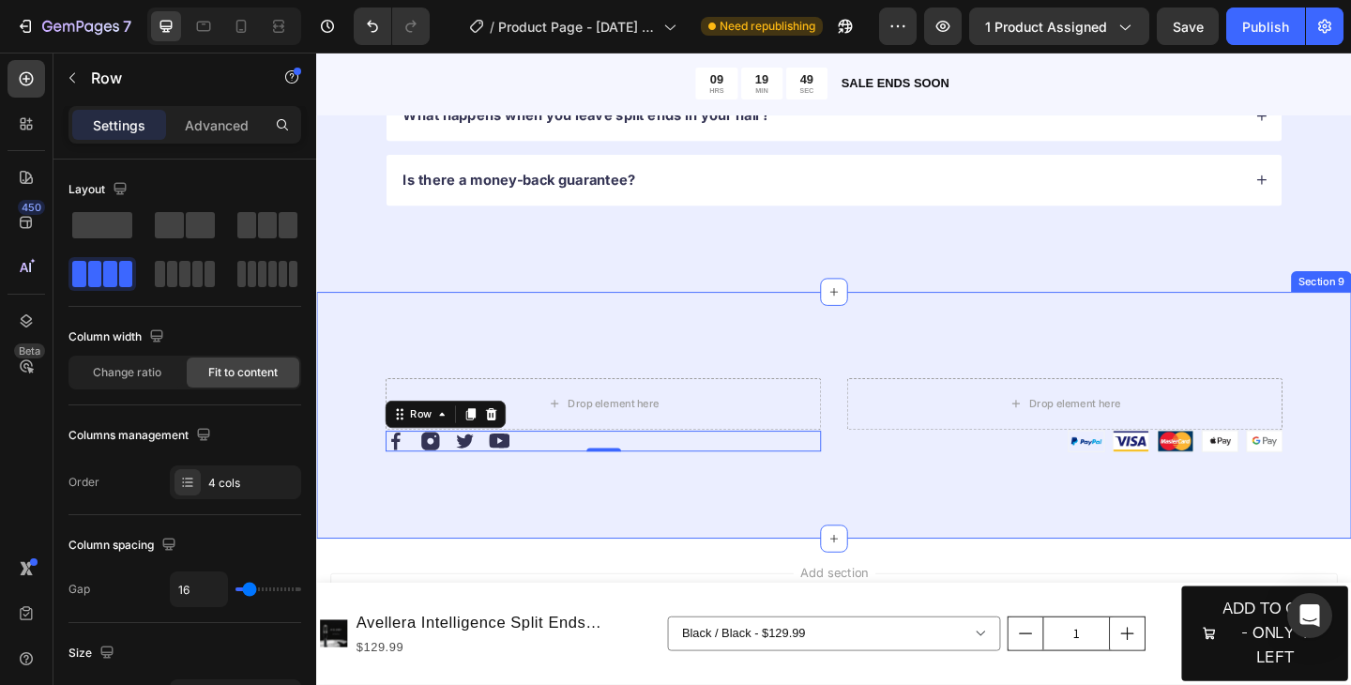
click at [1111, 525] on div "Drop element here Drop element here Row Image Image Image Image Row 0 Image Row…" at bounding box center [879, 447] width 1126 height 269
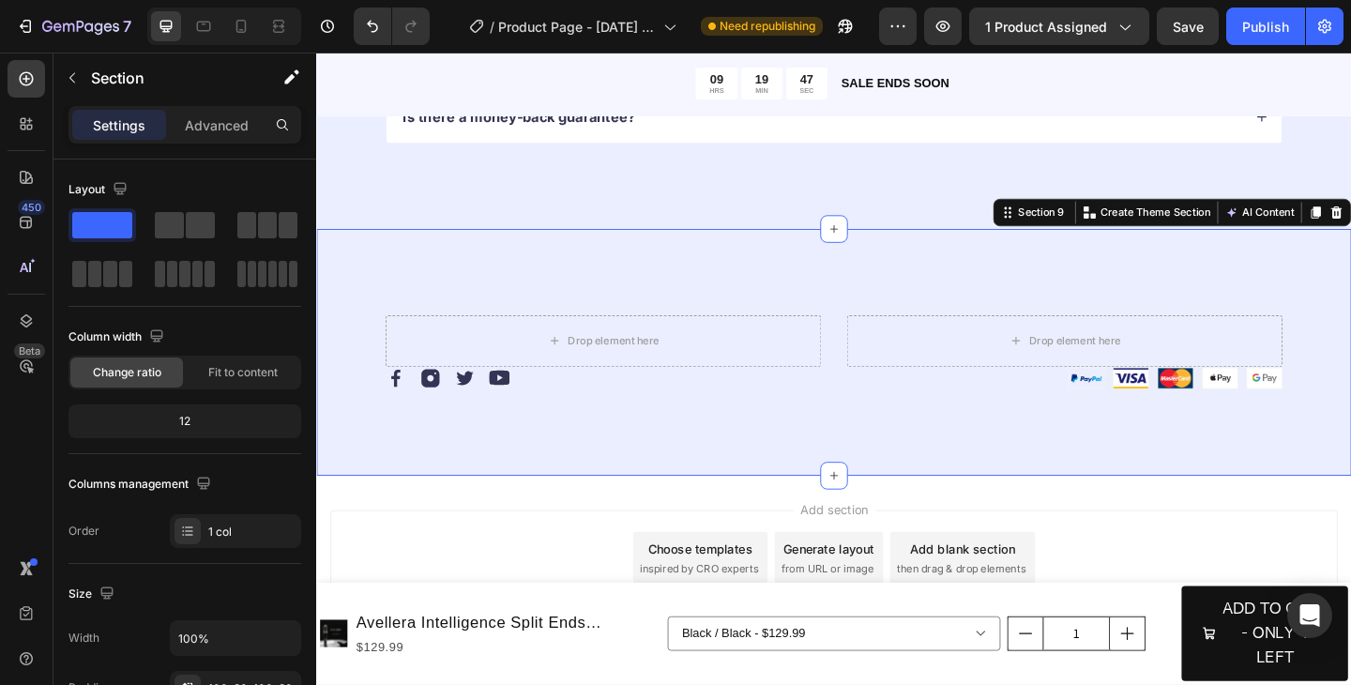
scroll to position [4024, 0]
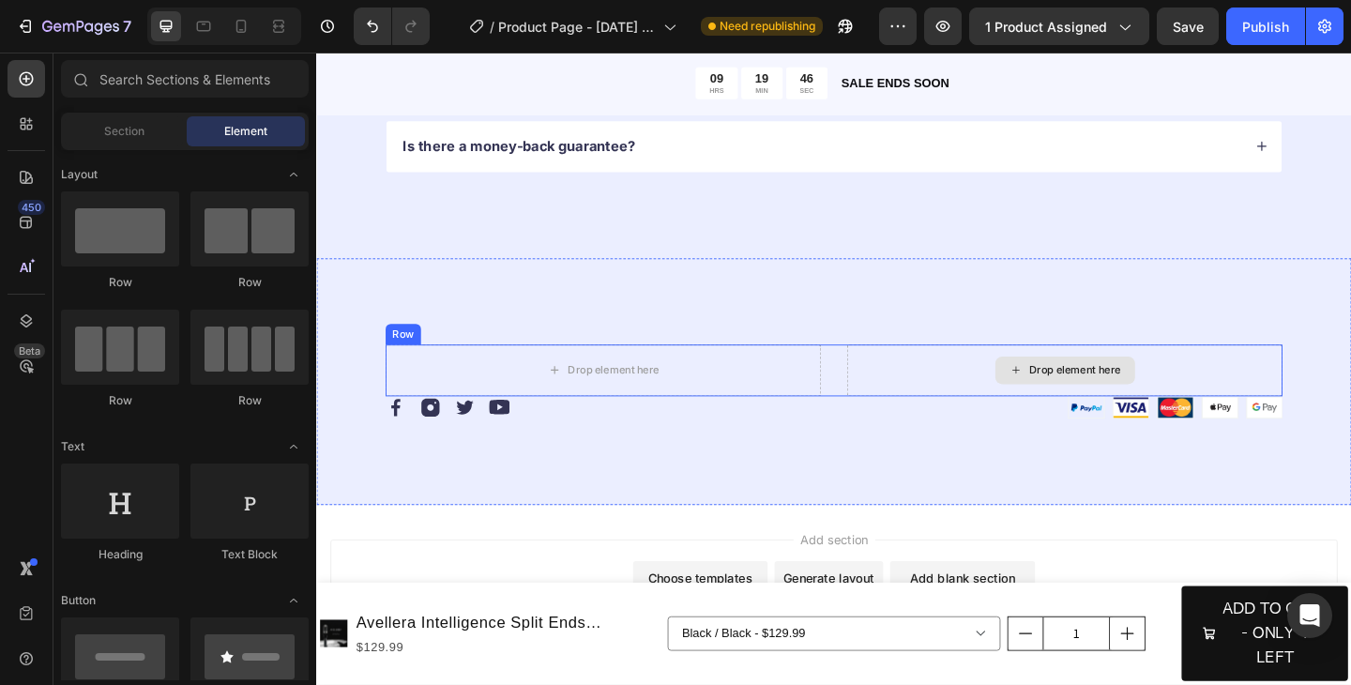
click at [1072, 395] on icon at bounding box center [1077, 398] width 15 height 16
click at [961, 391] on div "Drop element here" at bounding box center [1130, 399] width 474 height 56
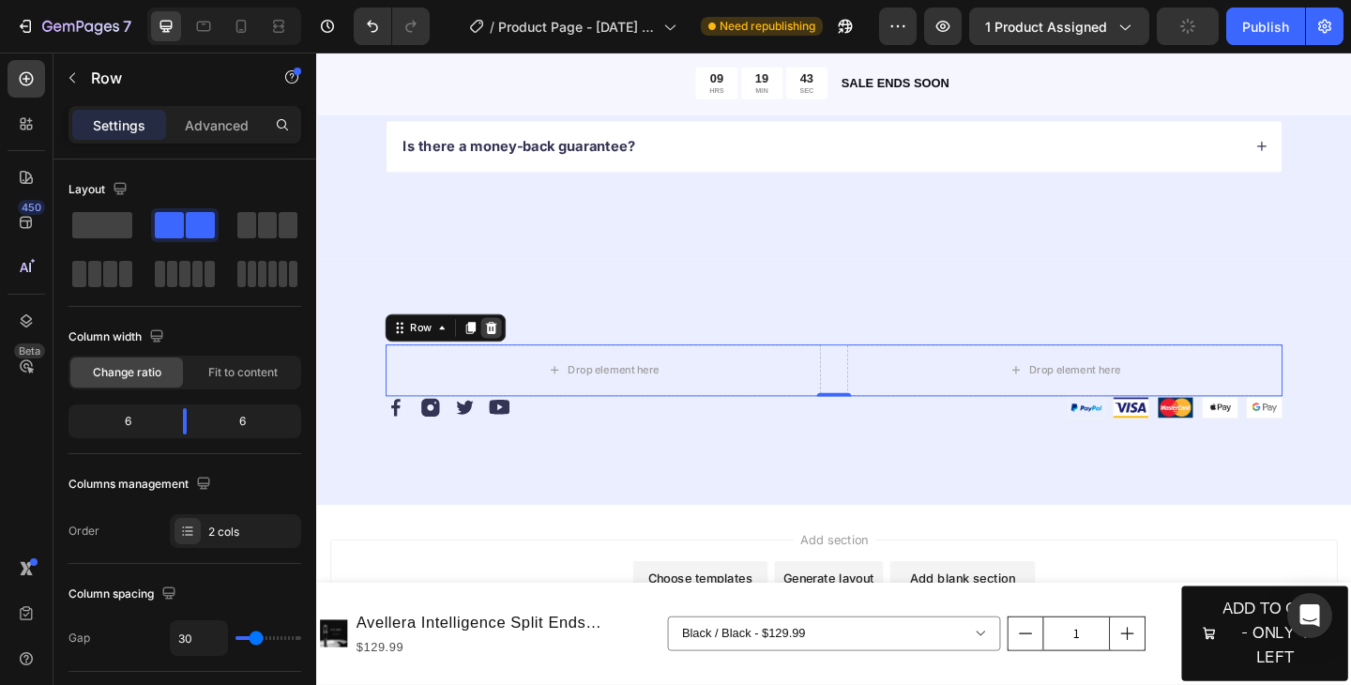
click at [511, 351] on icon at bounding box center [506, 352] width 15 height 15
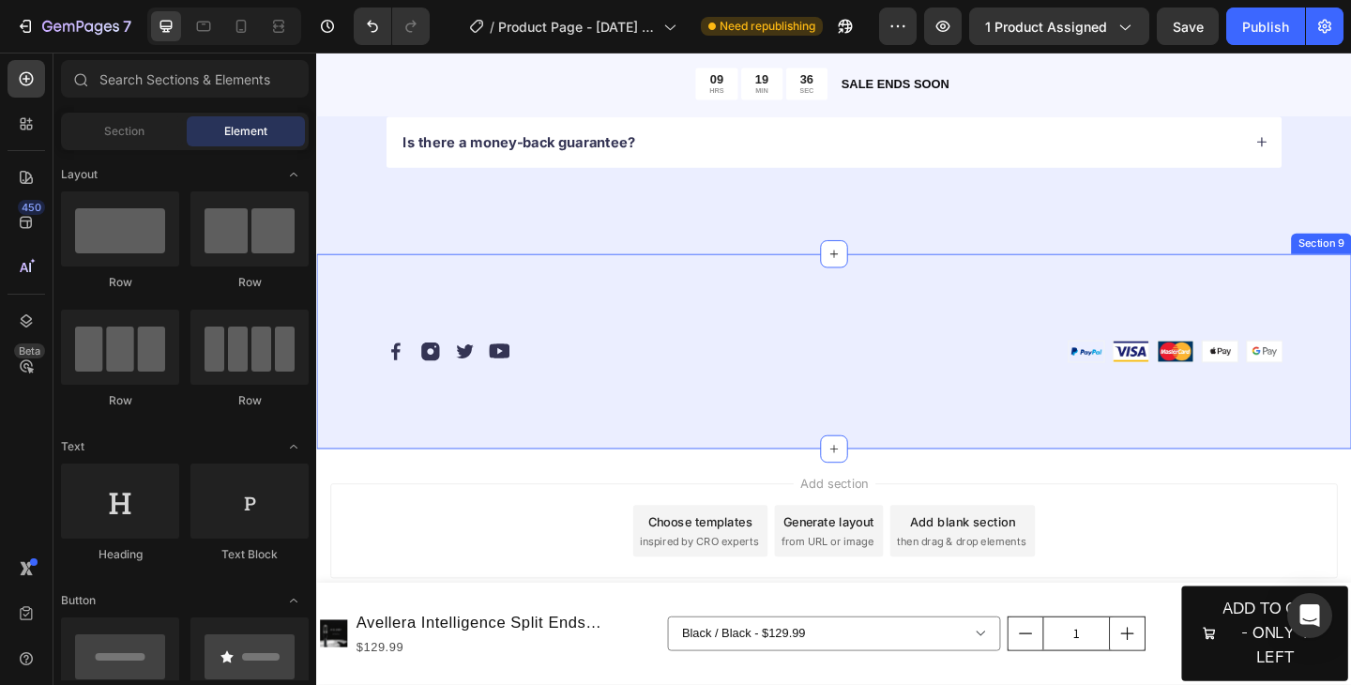
scroll to position [4043, 0]
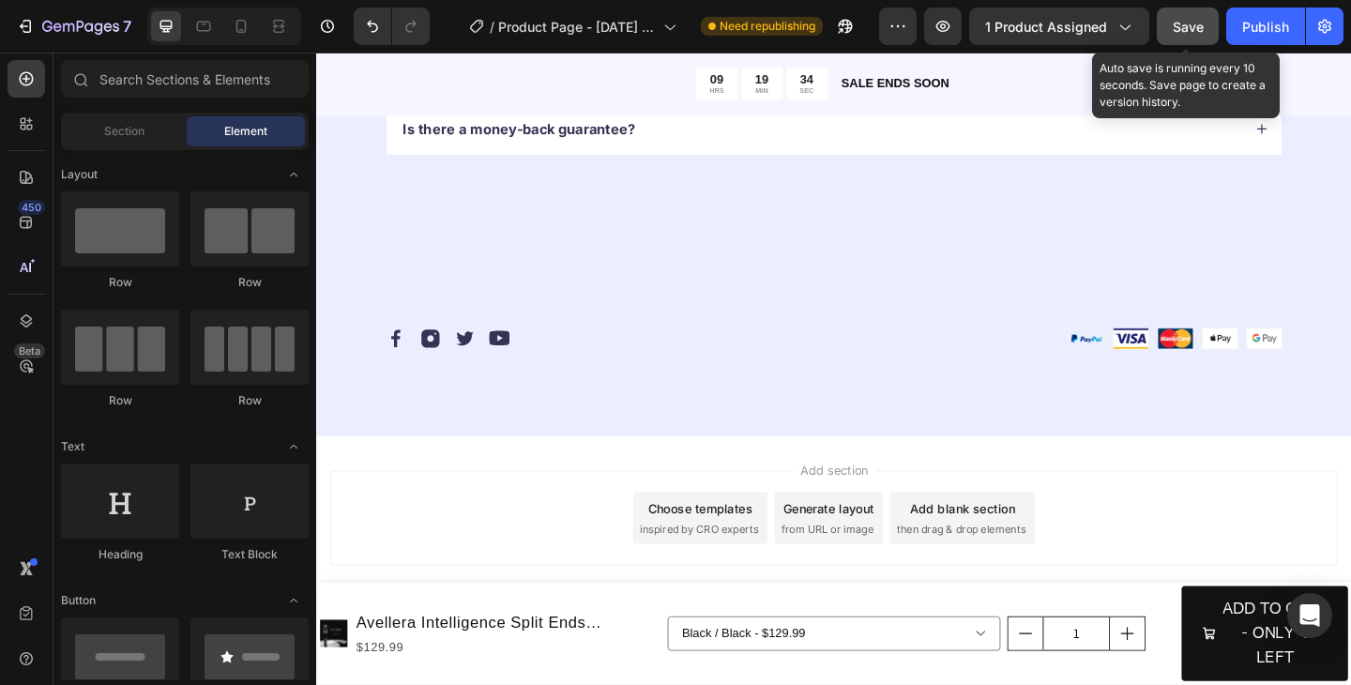
click at [1191, 29] on span "Save" at bounding box center [1188, 27] width 31 height 16
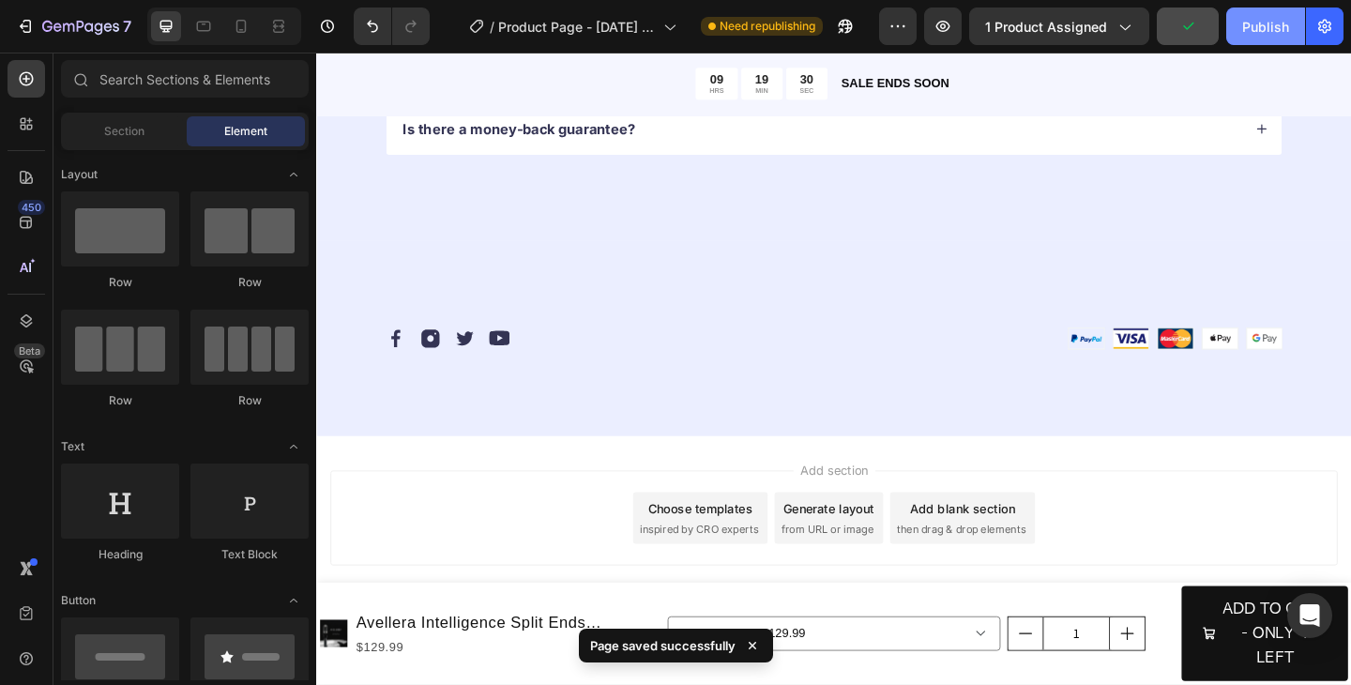
click at [1259, 37] on button "Publish" at bounding box center [1265, 27] width 79 height 38
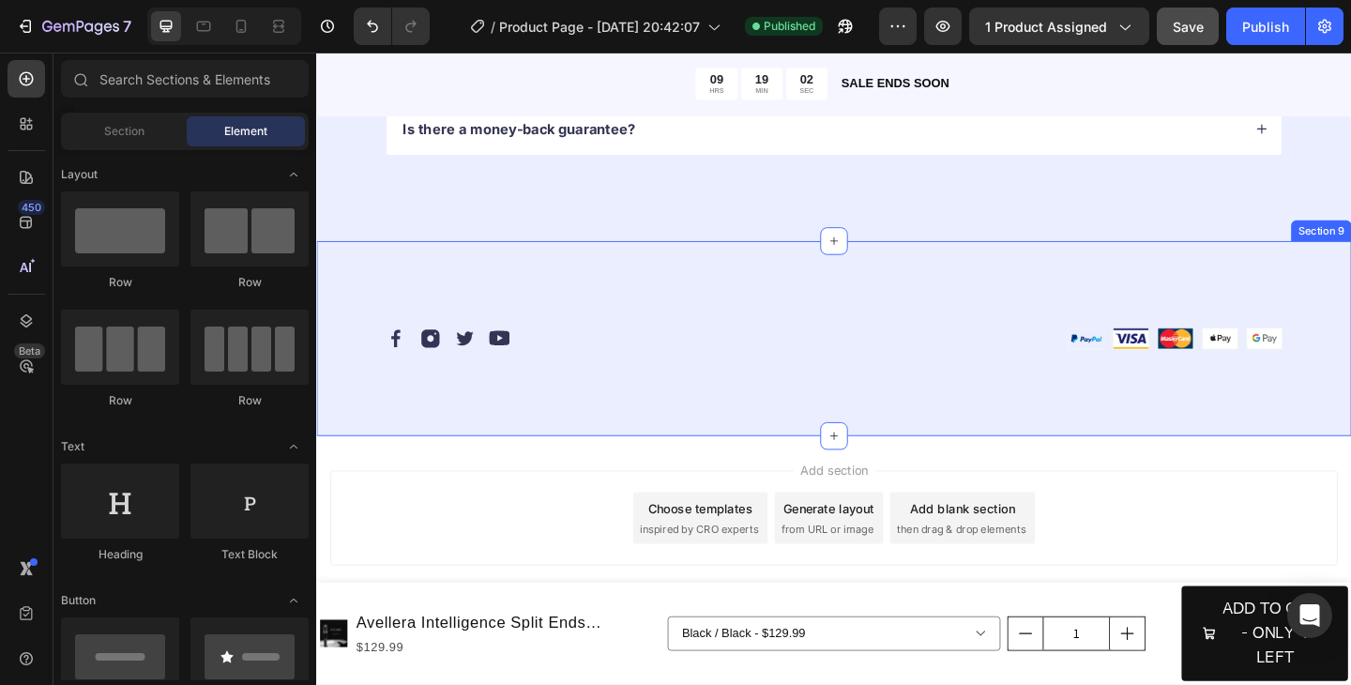
click at [953, 305] on div "Image Image Image Image Row Image Row Row Section 9" at bounding box center [879, 364] width 1126 height 213
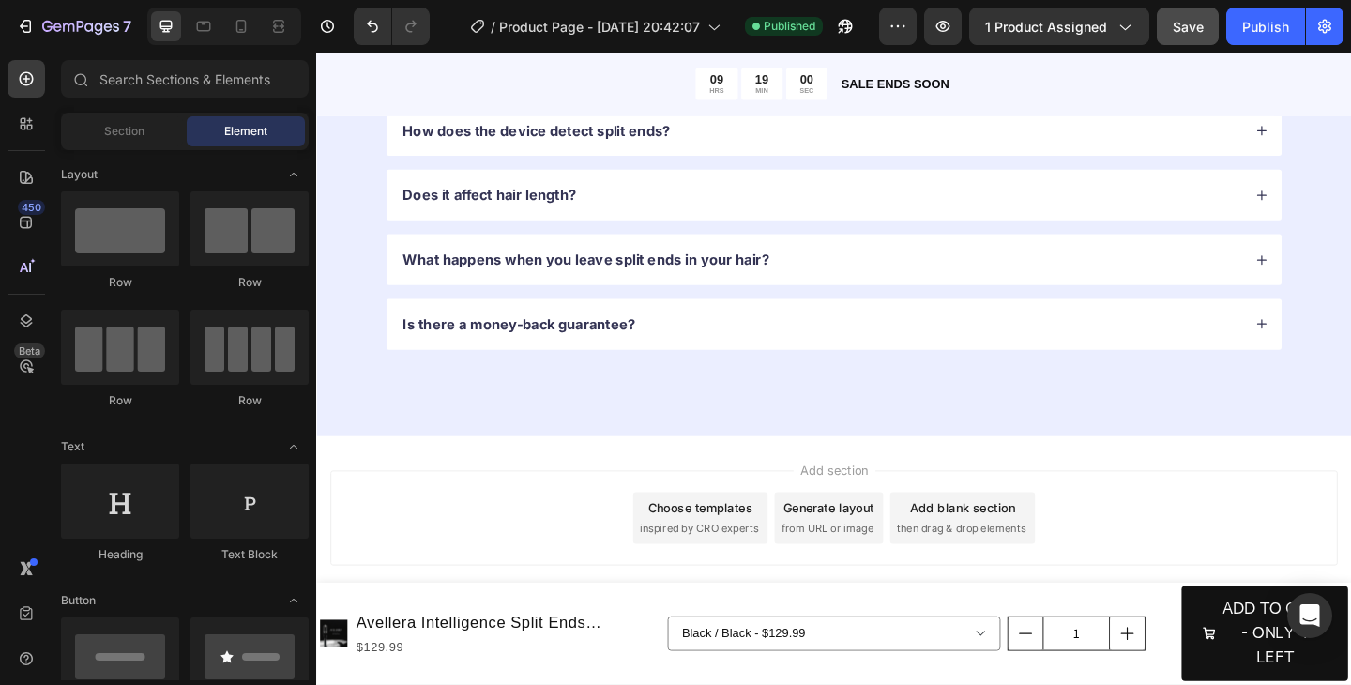
scroll to position [3831, 0]
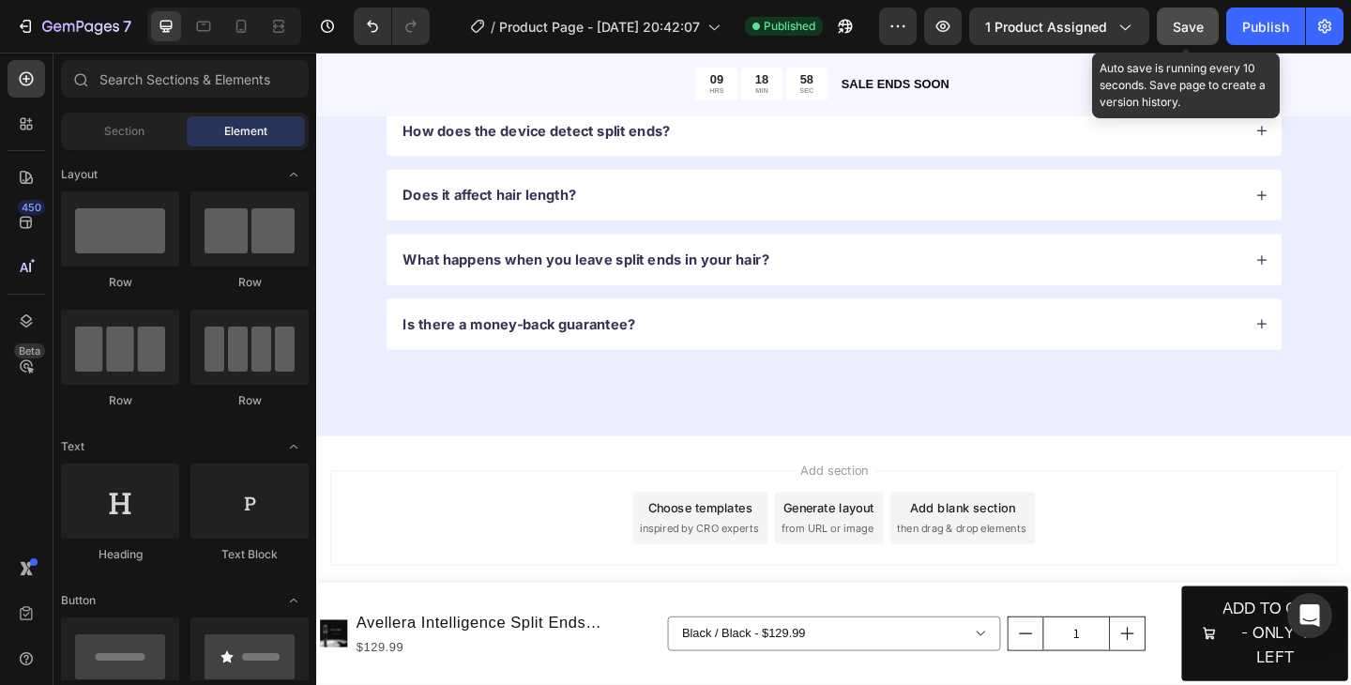
click at [1182, 31] on span "Save" at bounding box center [1188, 27] width 31 height 16
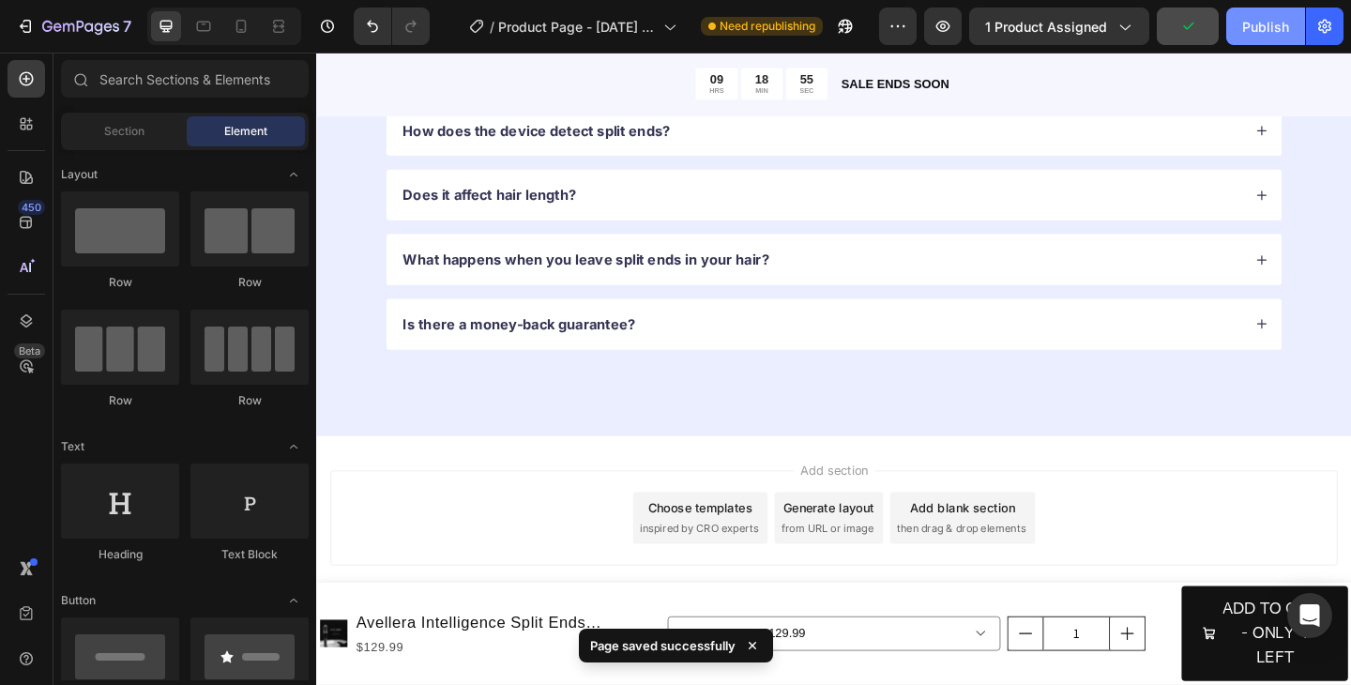
click at [1268, 26] on div "Publish" at bounding box center [1265, 27] width 47 height 20
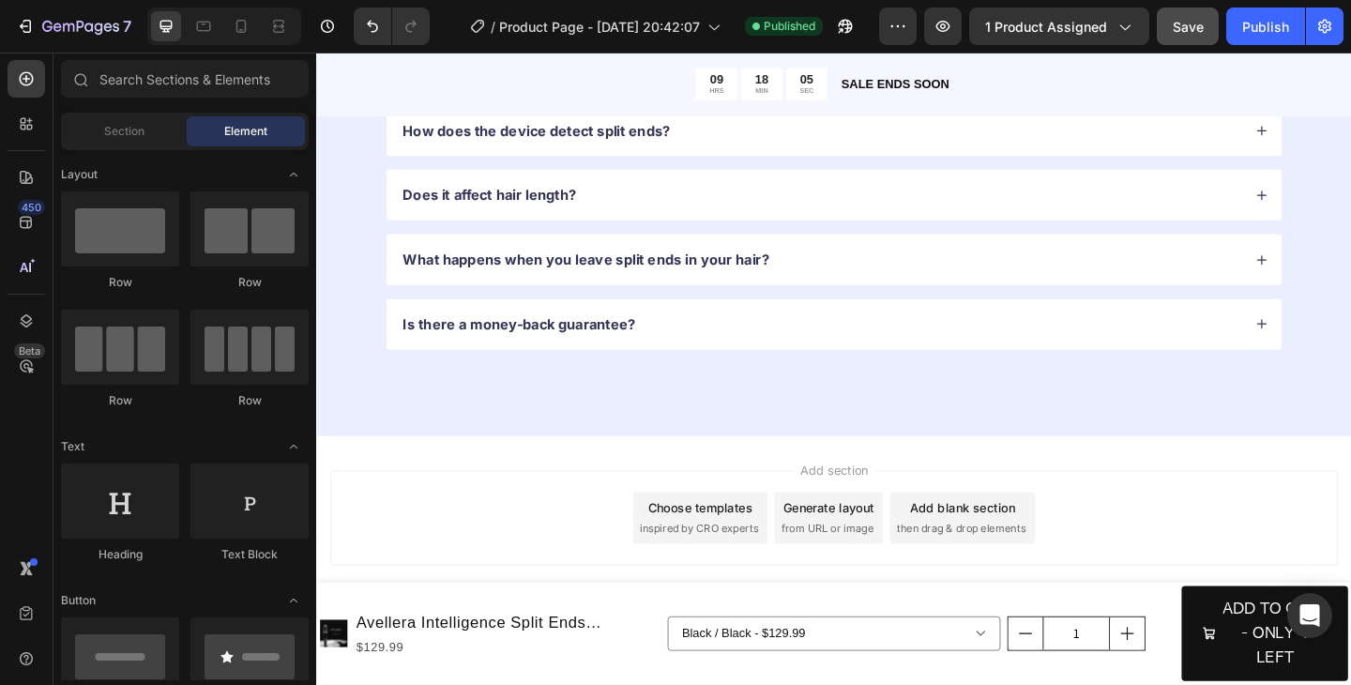
click at [1315, 487] on div "Add section Choose templates inspired by CRO experts Generate layout from URL o…" at bounding box center [879, 585] width 1126 height 231
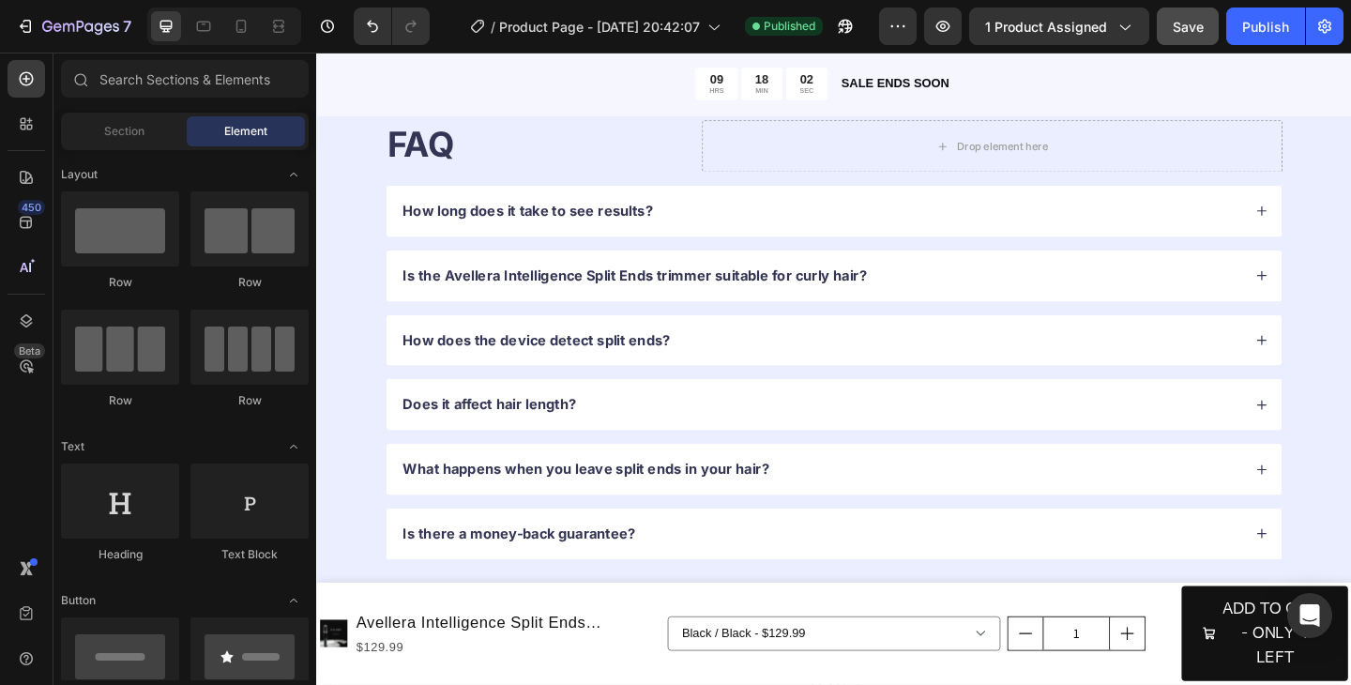
scroll to position [3606, 0]
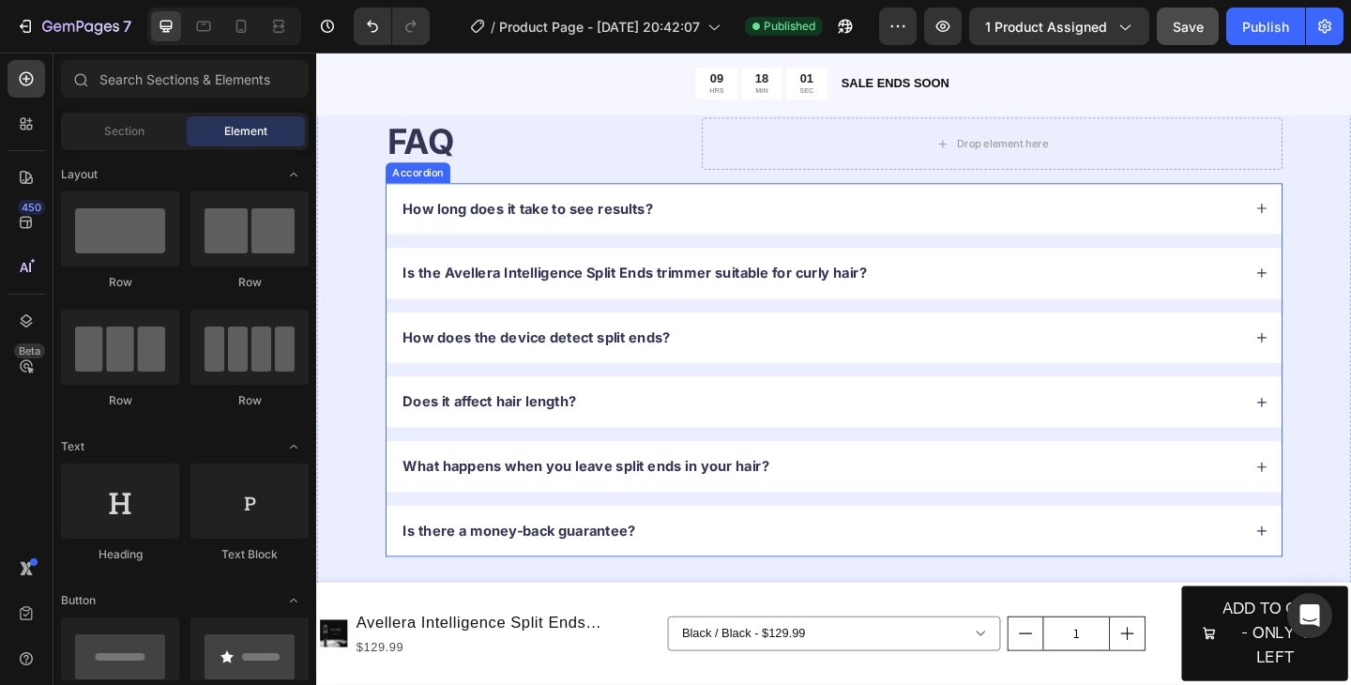
click at [1345, 222] on icon at bounding box center [1345, 223] width 10 height 10
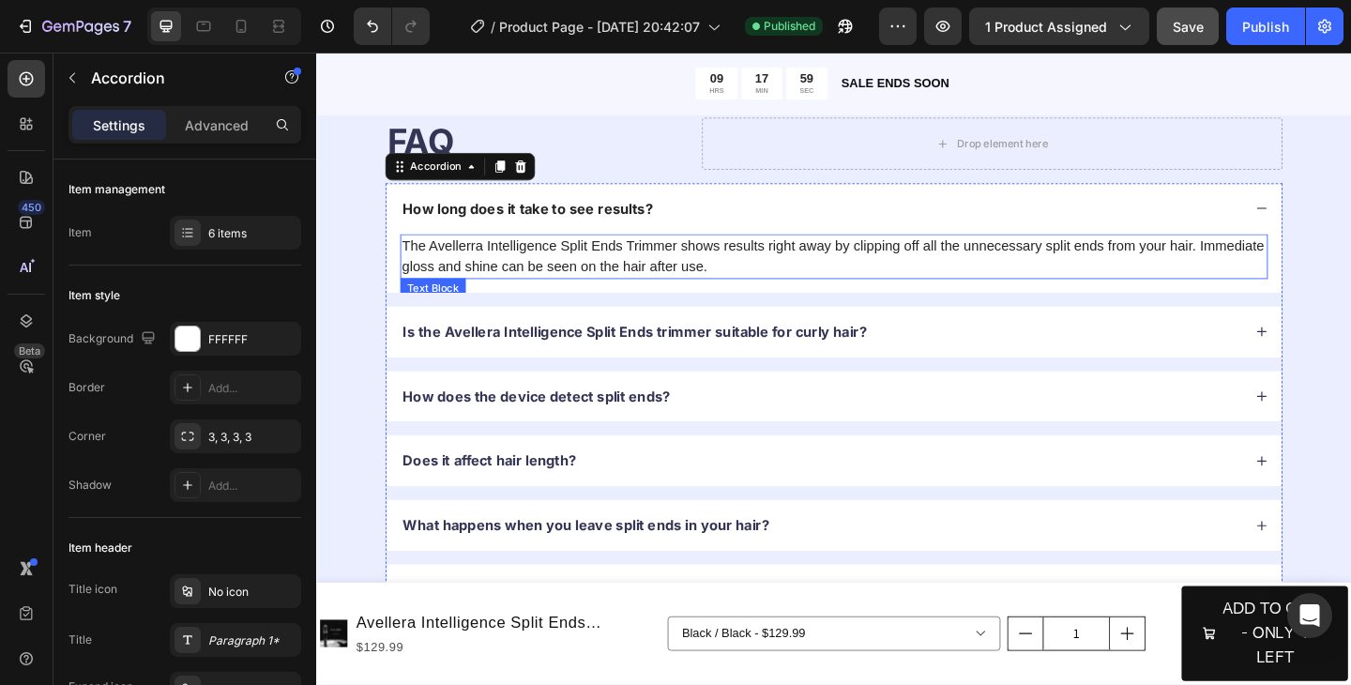
click at [707, 260] on p "The Avellerra Intelligence Split Ends Trimmer shows results right away by clipp…" at bounding box center [879, 274] width 940 height 45
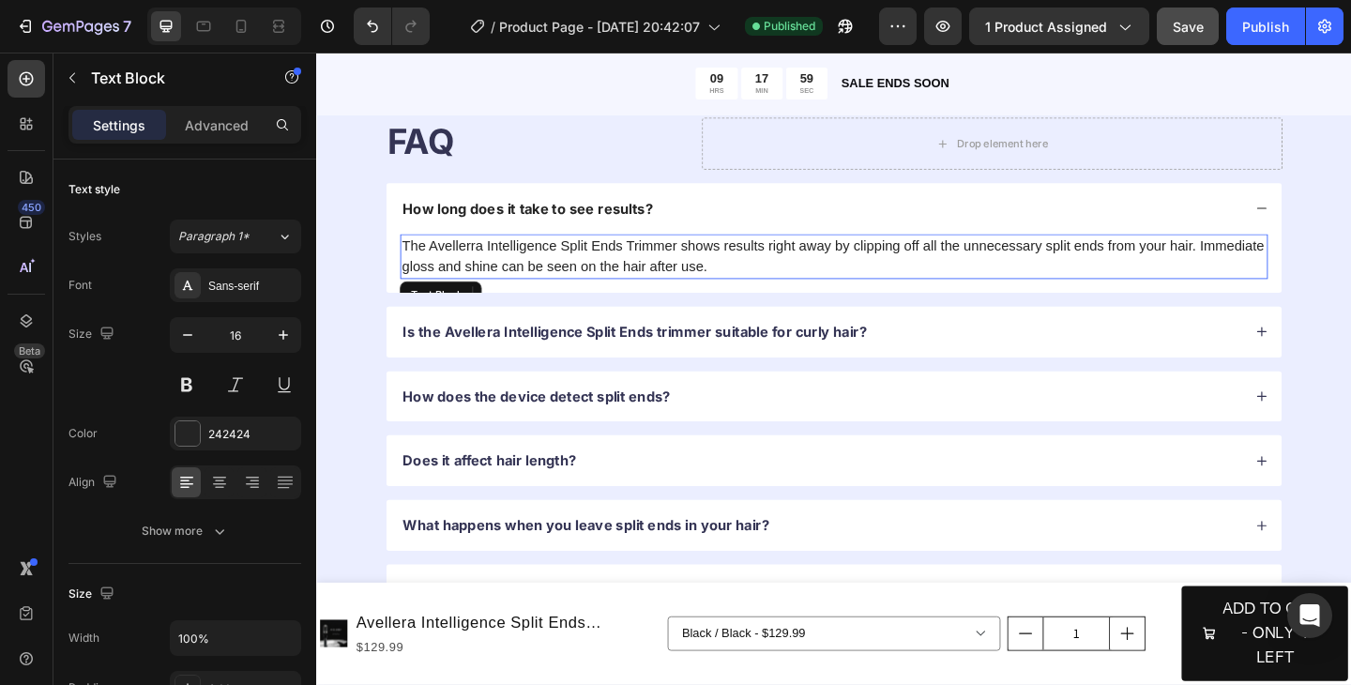
click at [707, 260] on p "The Avellerra Intelligence Split Ends Trimmer shows results right away by clipp…" at bounding box center [879, 274] width 940 height 45
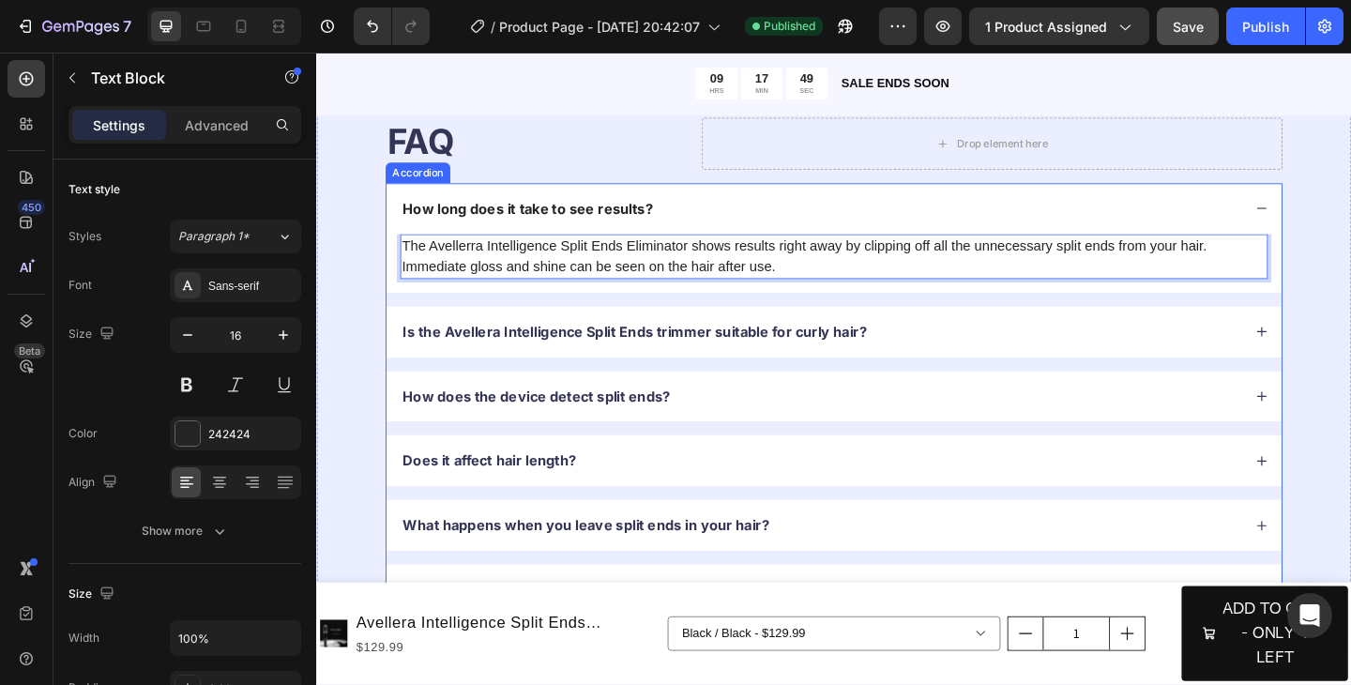
click at [723, 356] on p "Is the Avellera Intelligence Split Ends trimmer suitable for curly hair?" at bounding box center [662, 357] width 505 height 20
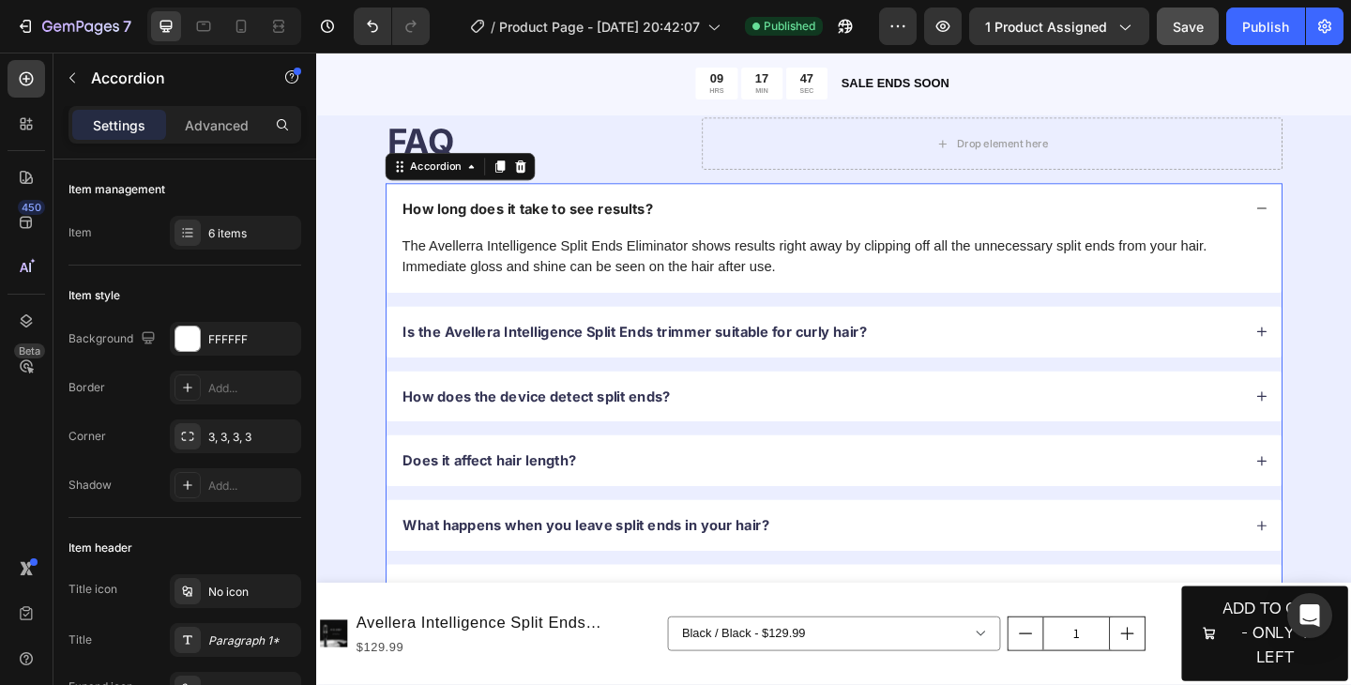
click at [723, 358] on p "Is the Avellera Intelligence Split Ends trimmer suitable for curly hair?" at bounding box center [662, 357] width 505 height 20
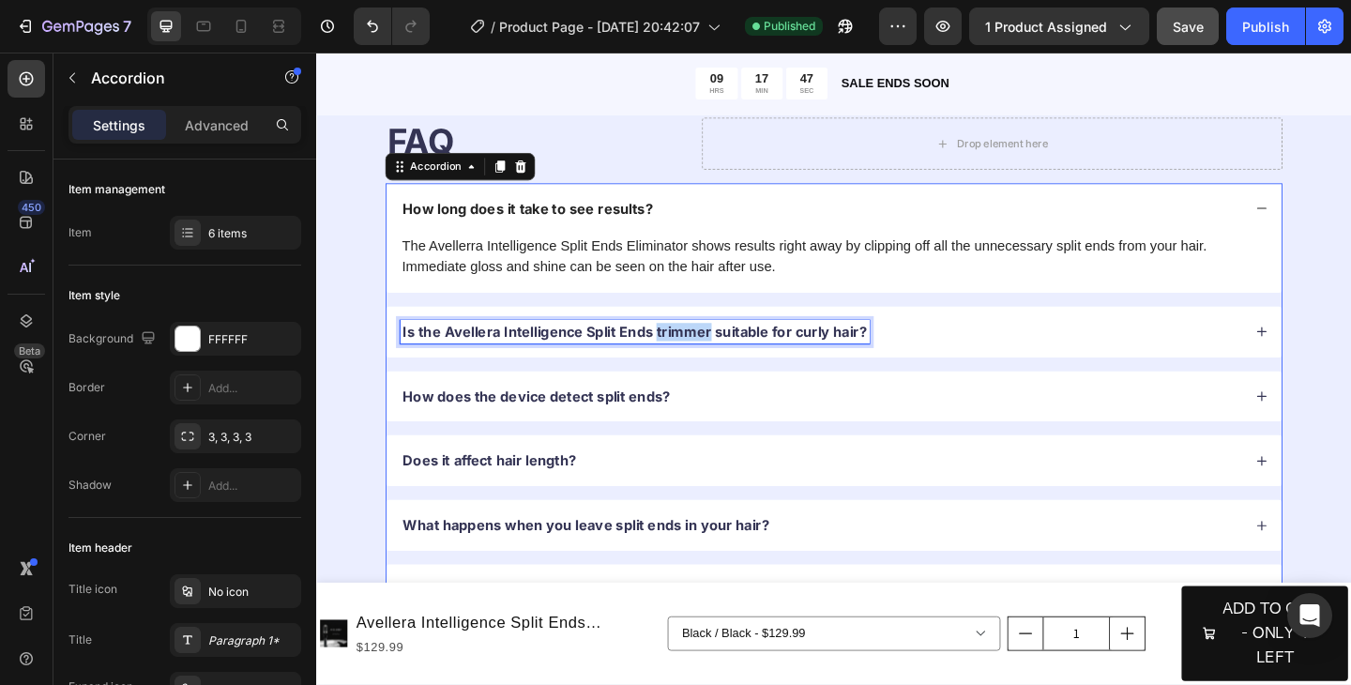
click at [723, 358] on p "Is the Avellera Intelligence Split Ends trimmer suitable for curly hair?" at bounding box center [662, 357] width 505 height 20
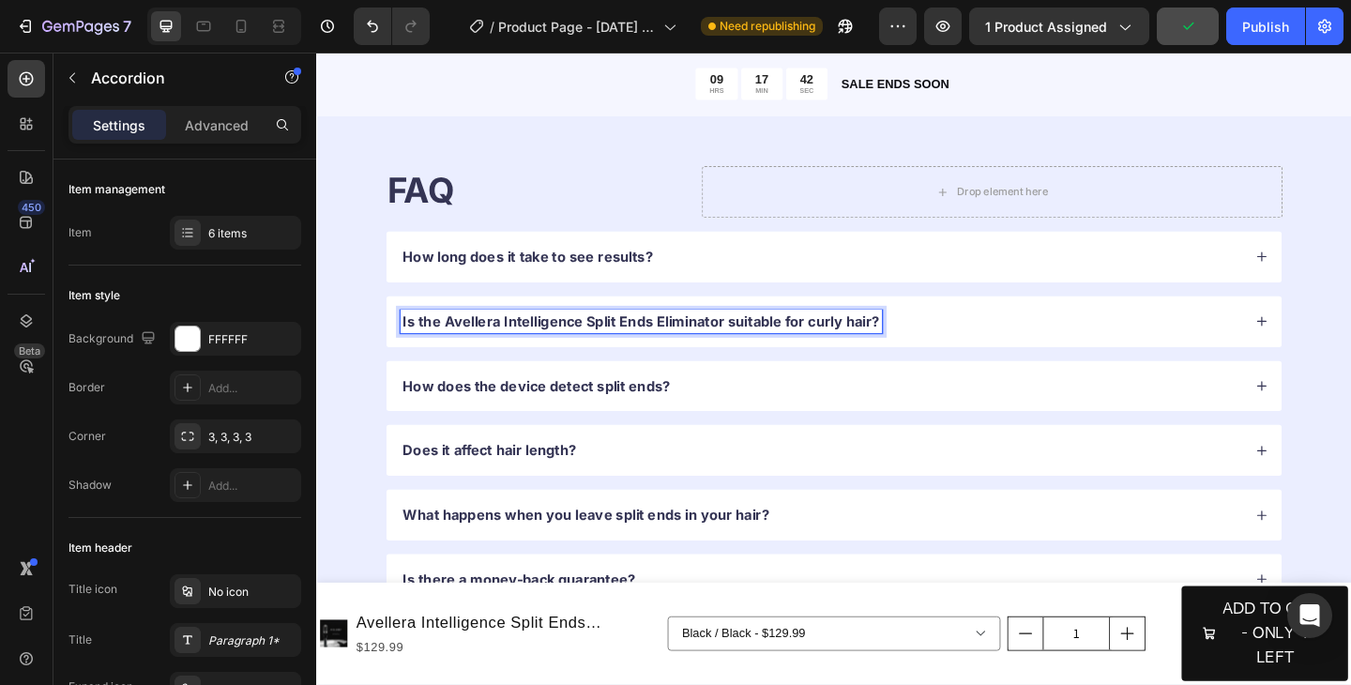
scroll to position [3549, 0]
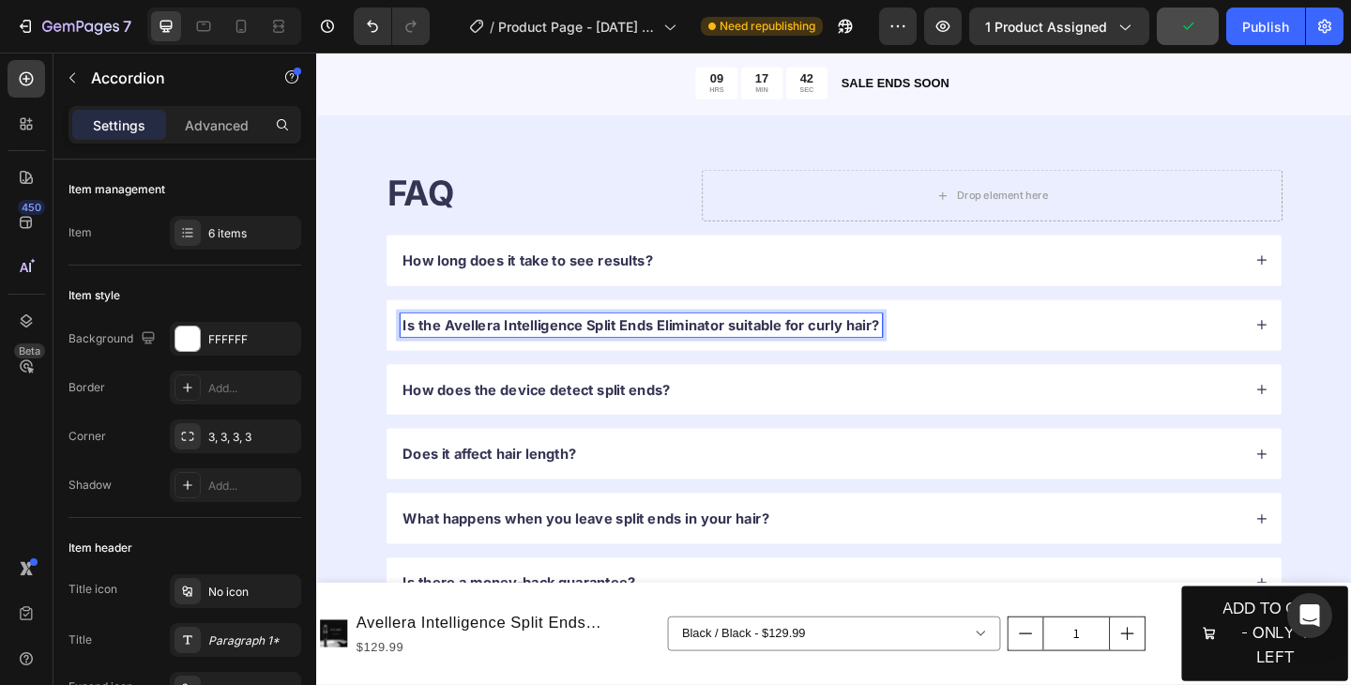
click at [1342, 357] on div "Is the Avellera Intelligence Split Ends Eliminator suitable for curly hair?" at bounding box center [879, 349] width 974 height 55
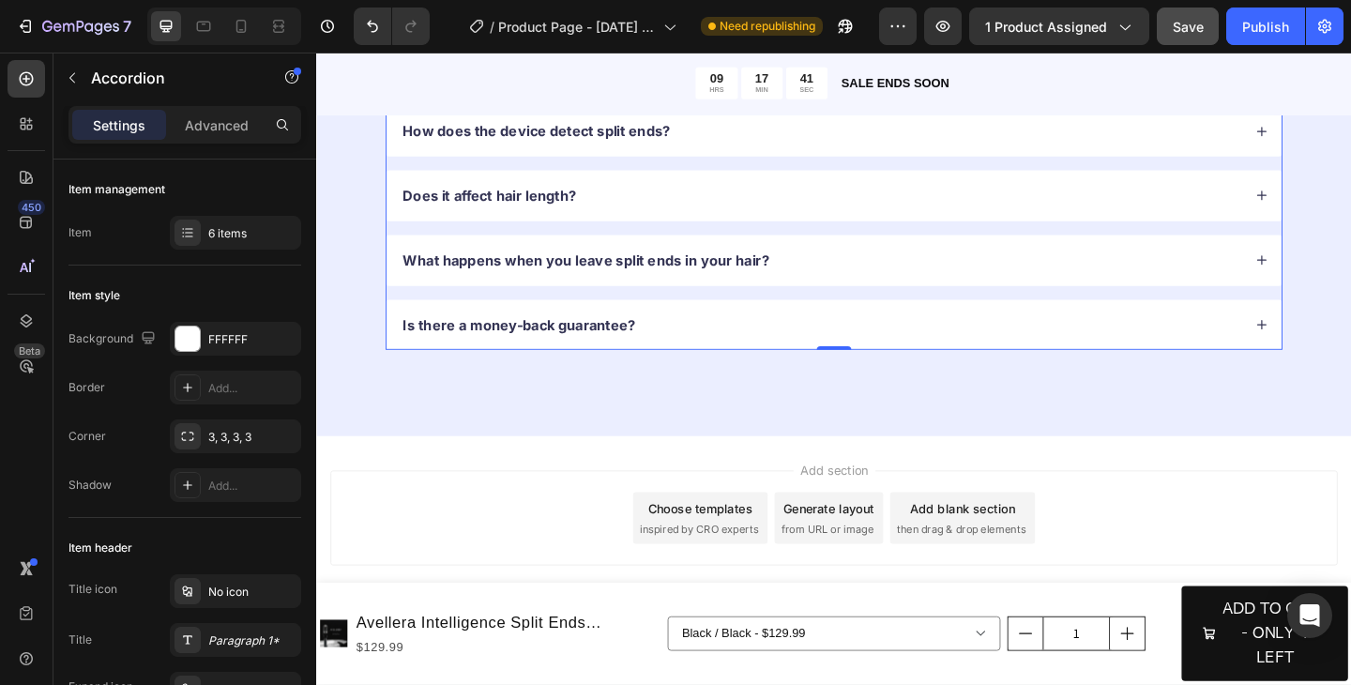
scroll to position [3479, 0]
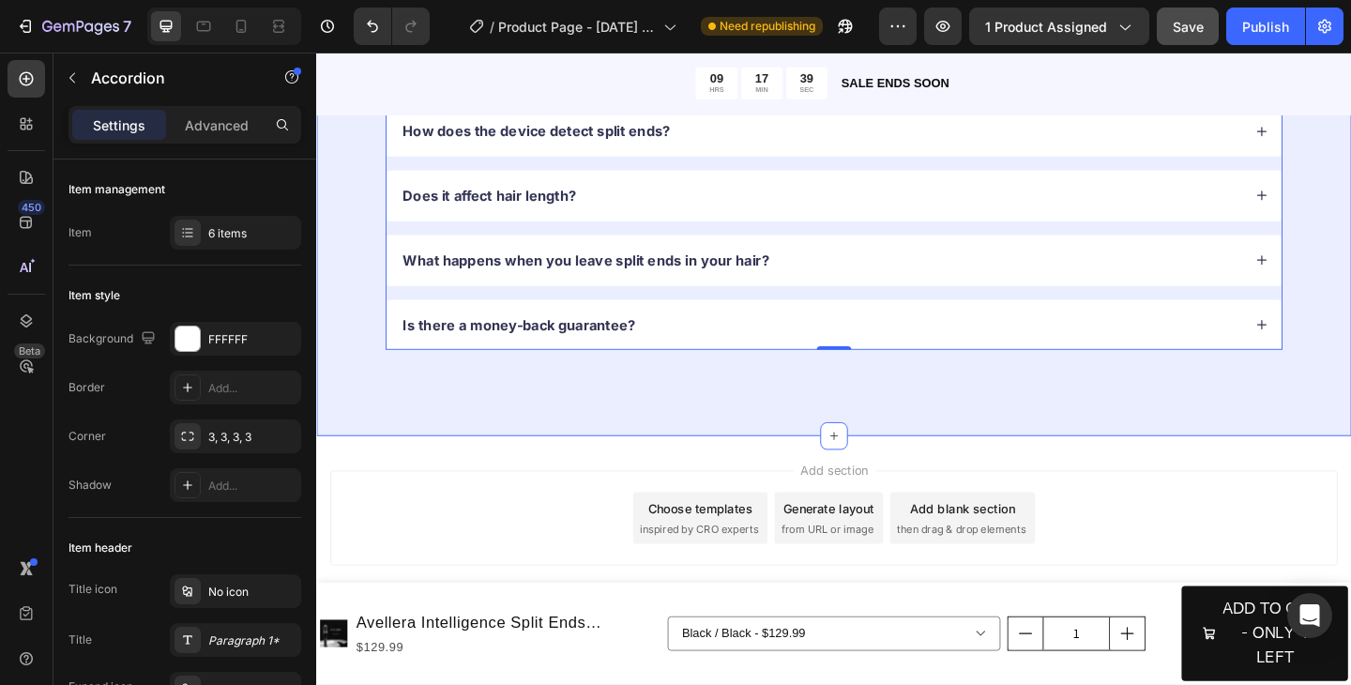
click at [1350, 311] on div "FAQ Heading Drop element here Row How long does it take to see results? Is the …" at bounding box center [879, 95] width 1126 height 752
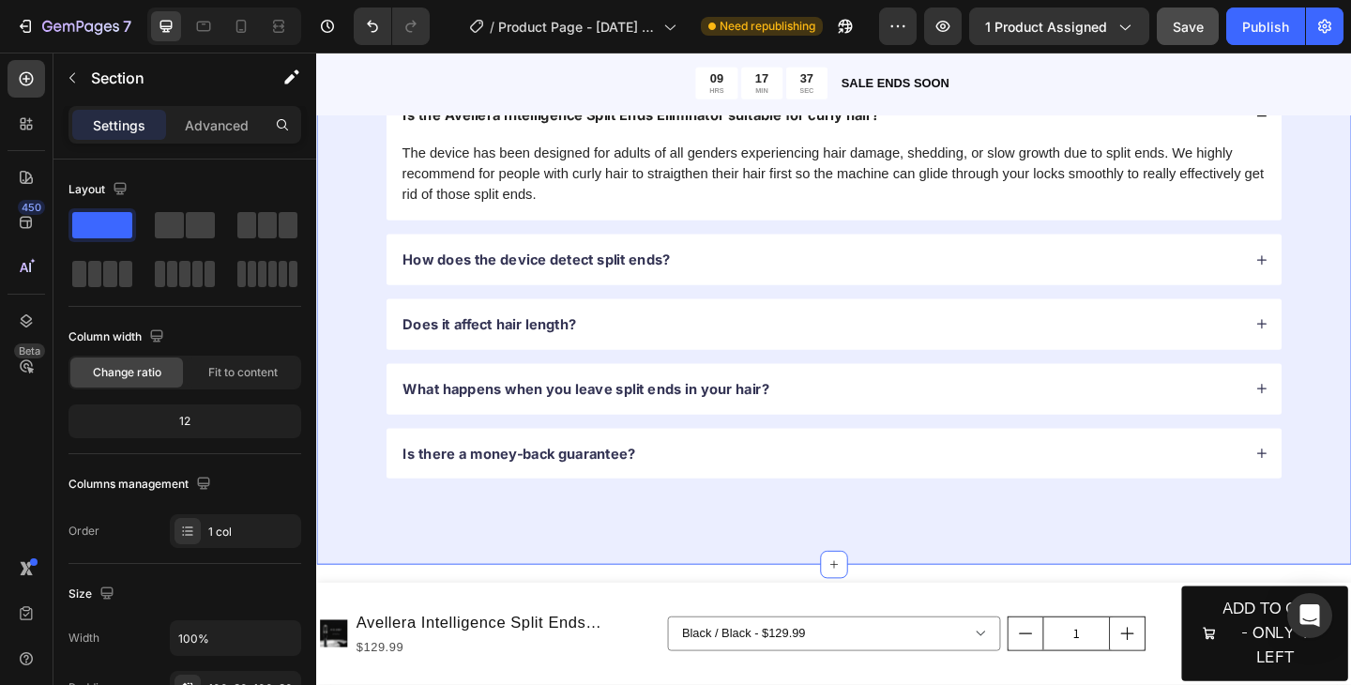
scroll to position [3254, 0]
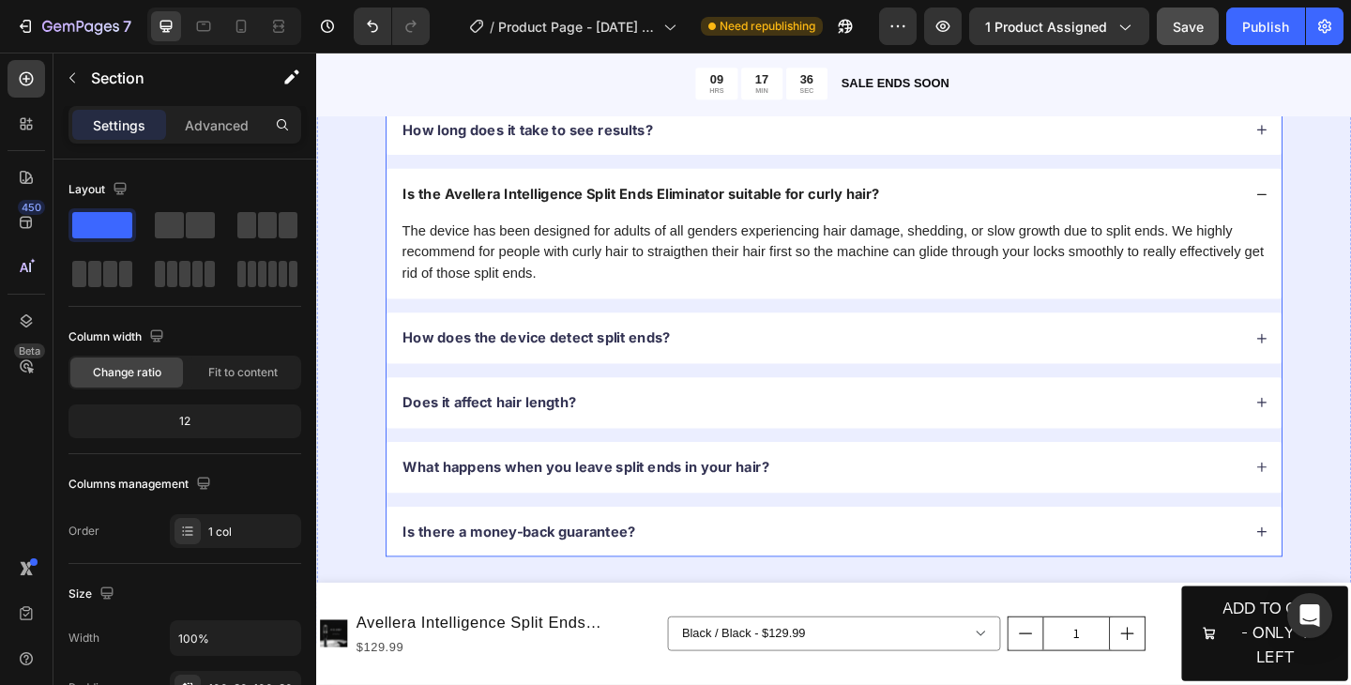
click at [1338, 365] on icon at bounding box center [1344, 363] width 13 height 13
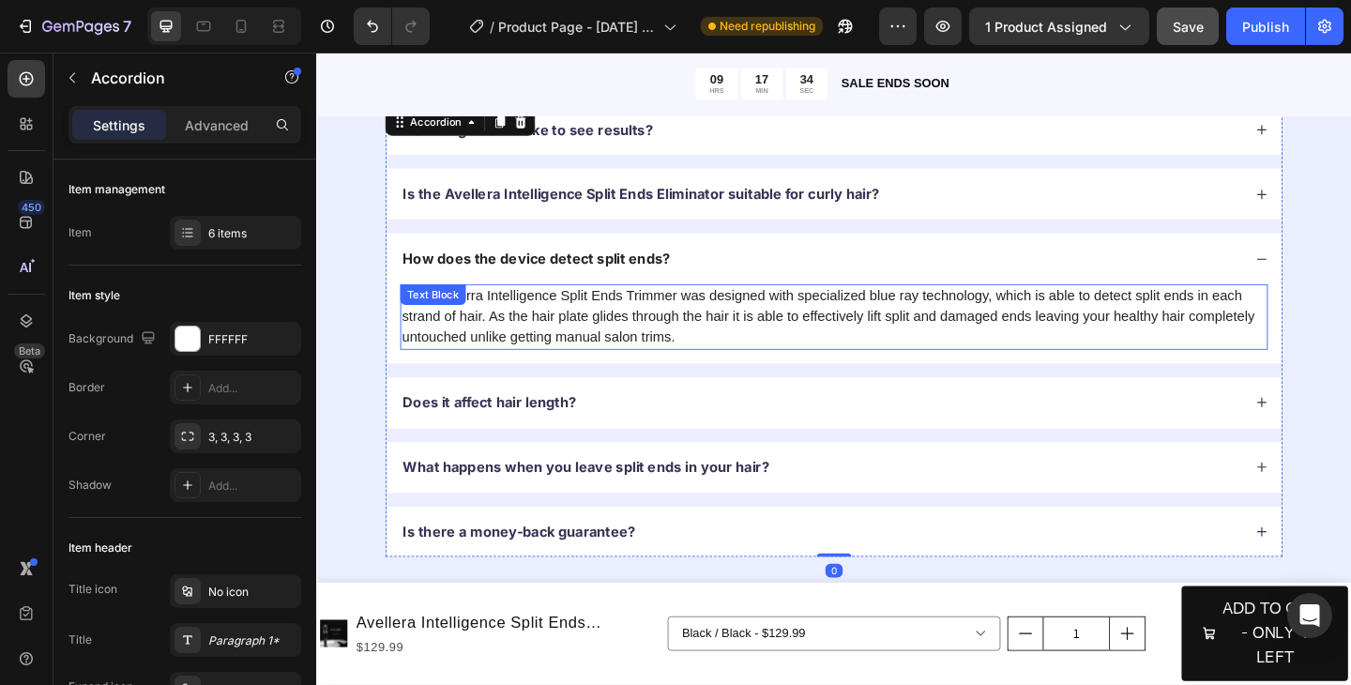
click at [693, 313] on p "The Avellerra Intelligence Split Ends Trimmer was designed with specialized blu…" at bounding box center [879, 341] width 940 height 68
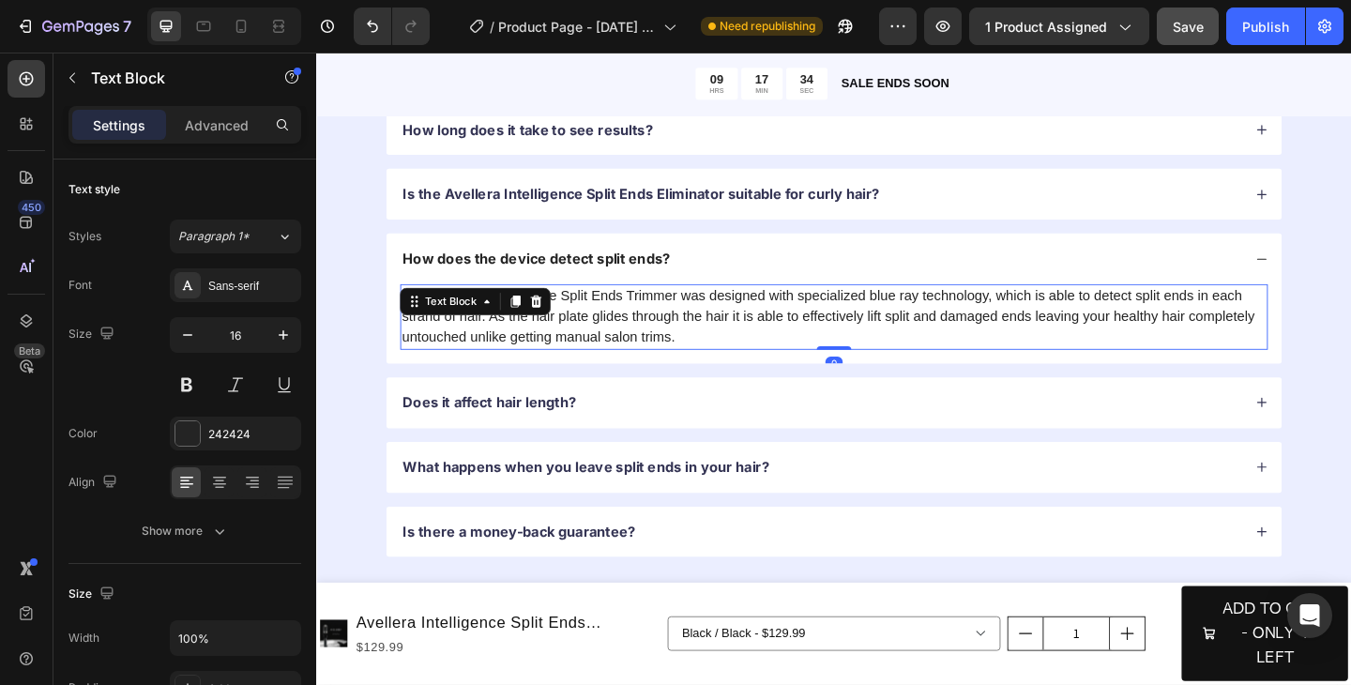
click at [693, 313] on p "The Avellerra Intelligence Split Ends Trimmer was designed with specialized blu…" at bounding box center [879, 341] width 940 height 68
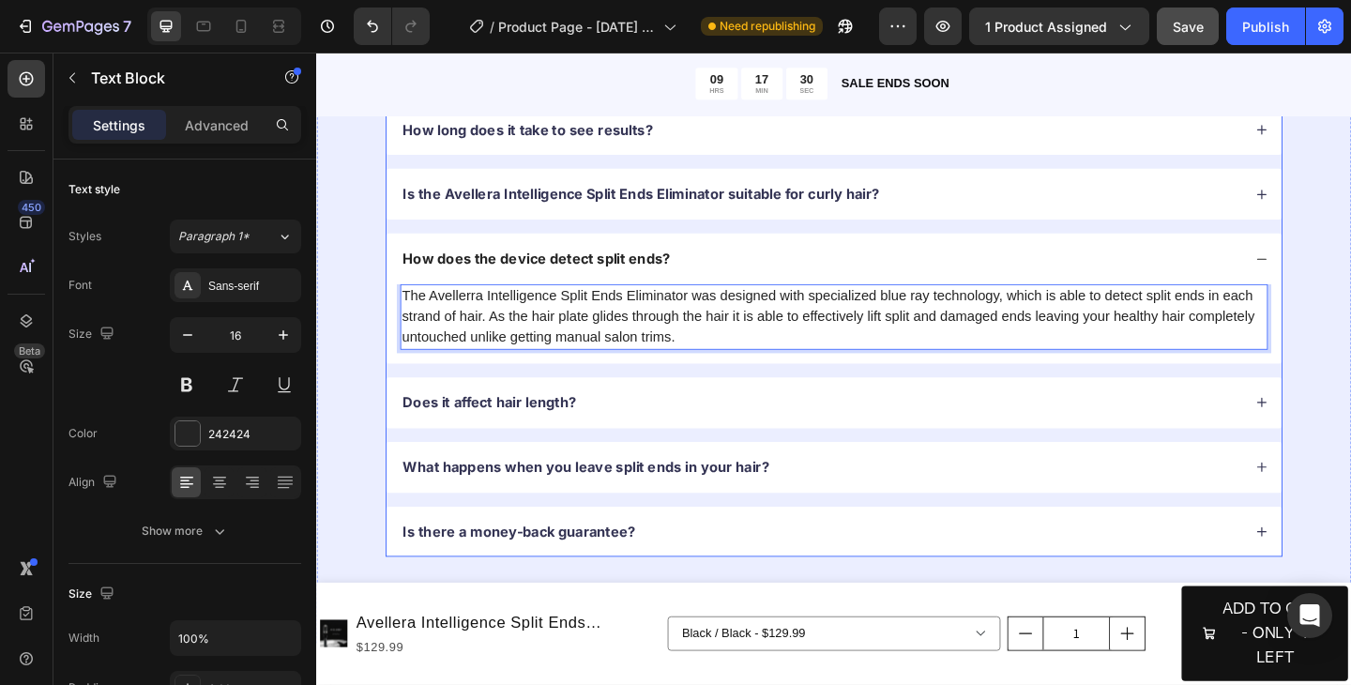
click at [748, 442] on div "Does it affect hair length?" at bounding box center [865, 433] width 916 height 25
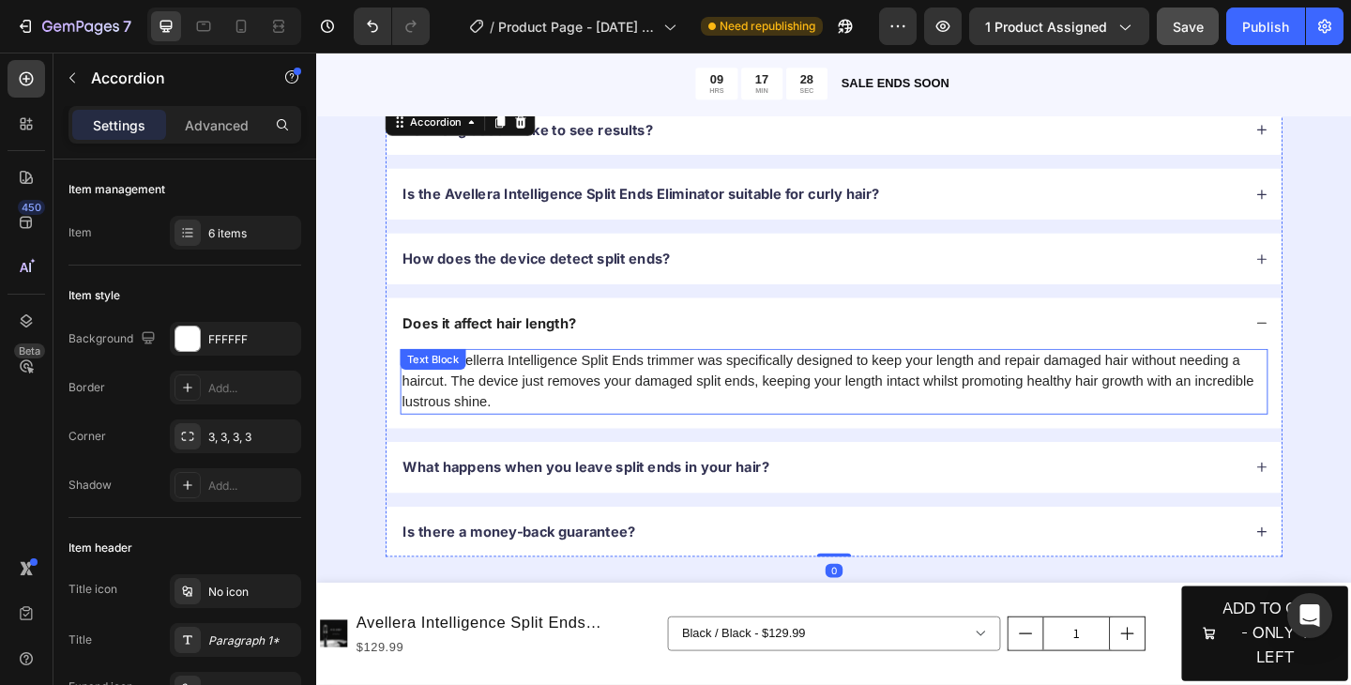
click at [711, 388] on p "No, the Avellerra Intelligence Split Ends trimmer was specifically designed to …" at bounding box center [879, 411] width 940 height 68
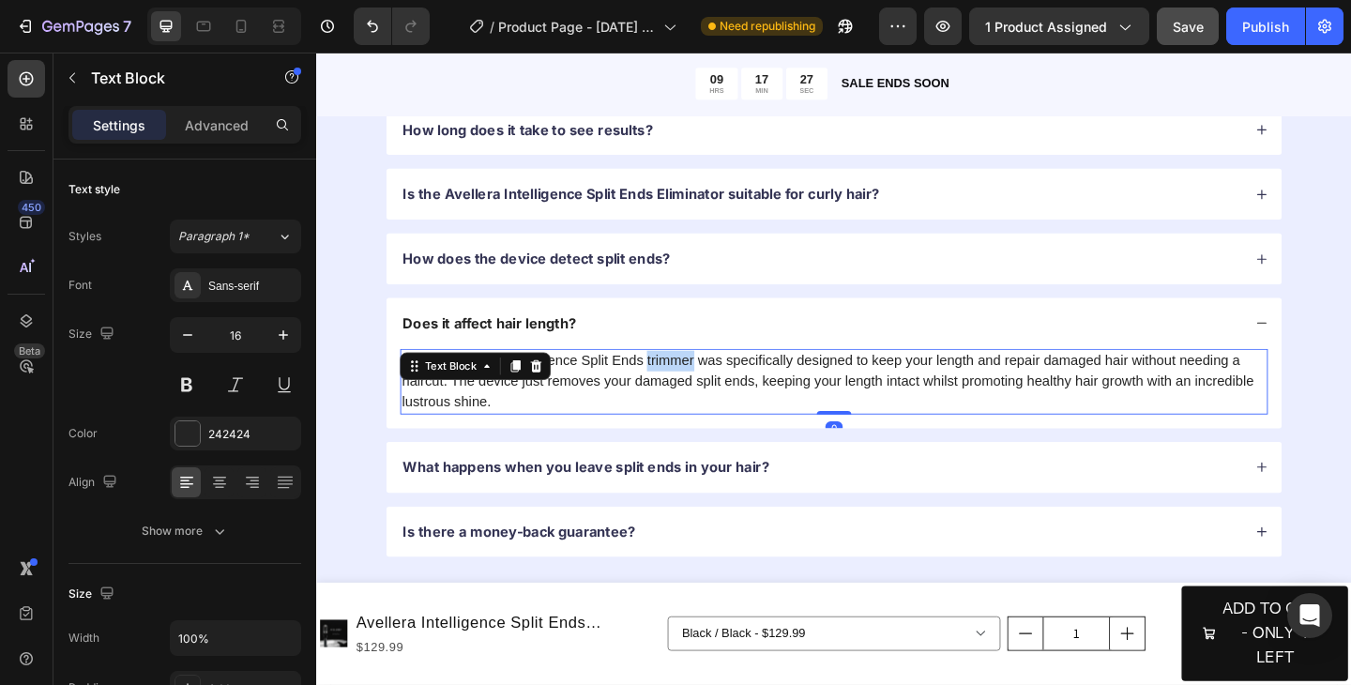
click at [711, 388] on p "No, the Avellerra Intelligence Split Ends trimmer was specifically designed to …" at bounding box center [879, 411] width 940 height 68
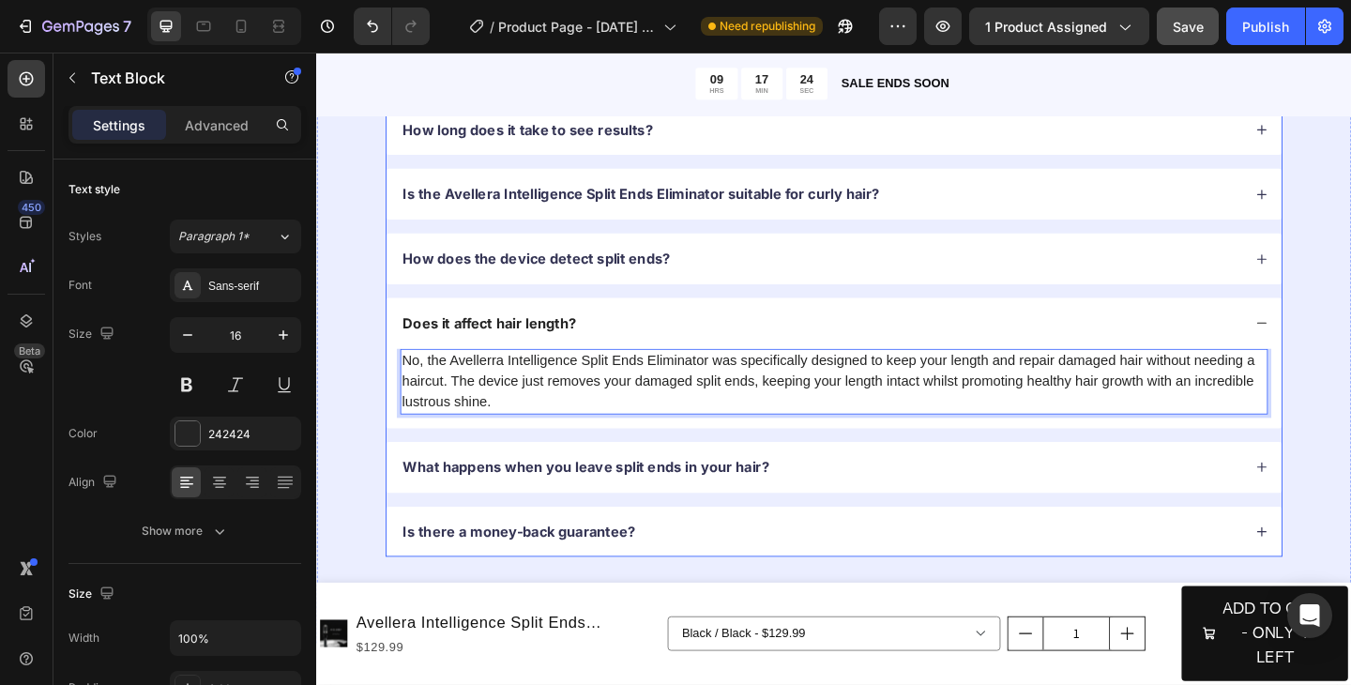
click at [753, 508] on p "What happens when you leave split ends in your hair?" at bounding box center [609, 504] width 399 height 20
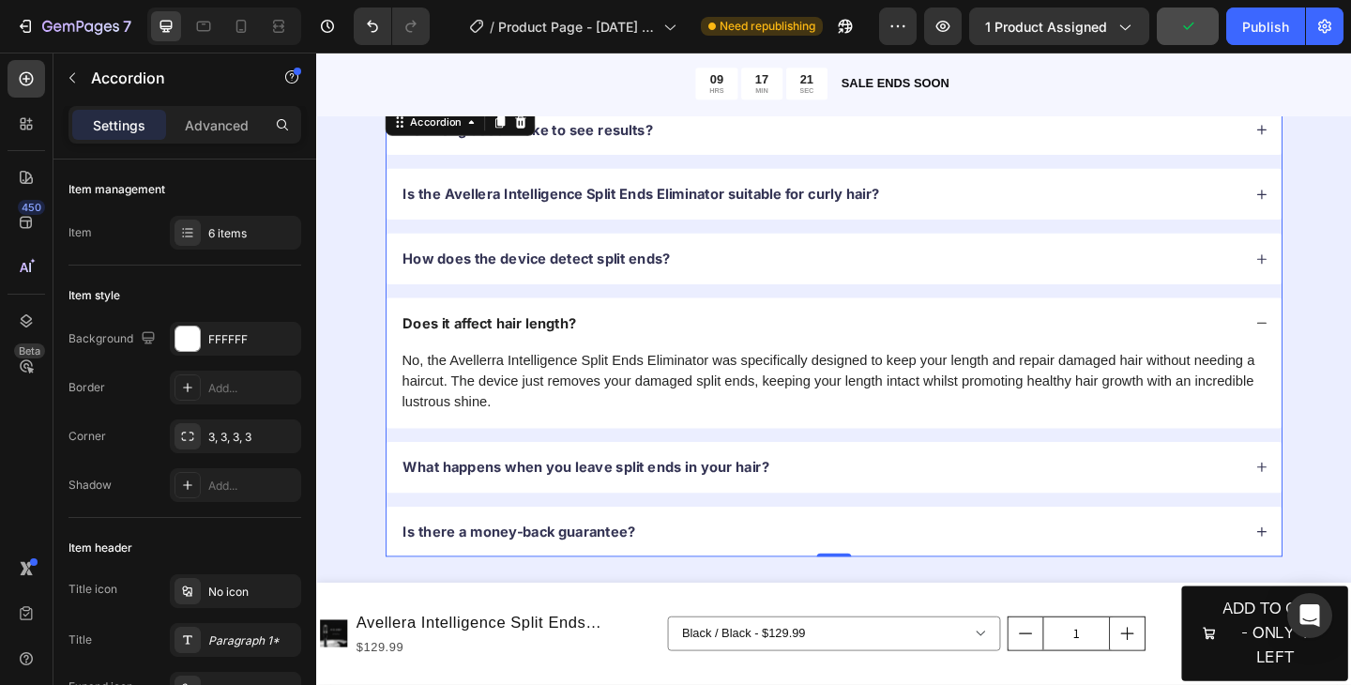
click at [1350, 509] on icon at bounding box center [1344, 503] width 13 height 13
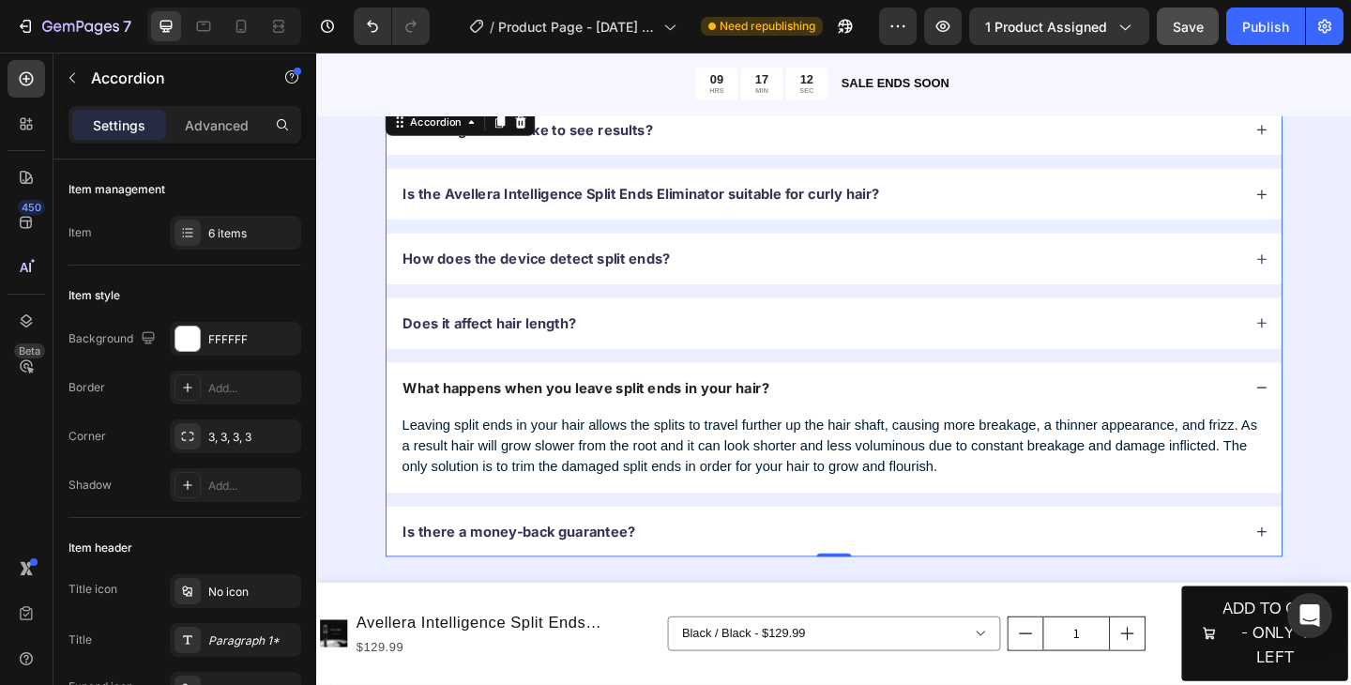
click at [1347, 571] on icon at bounding box center [1344, 574] width 13 height 13
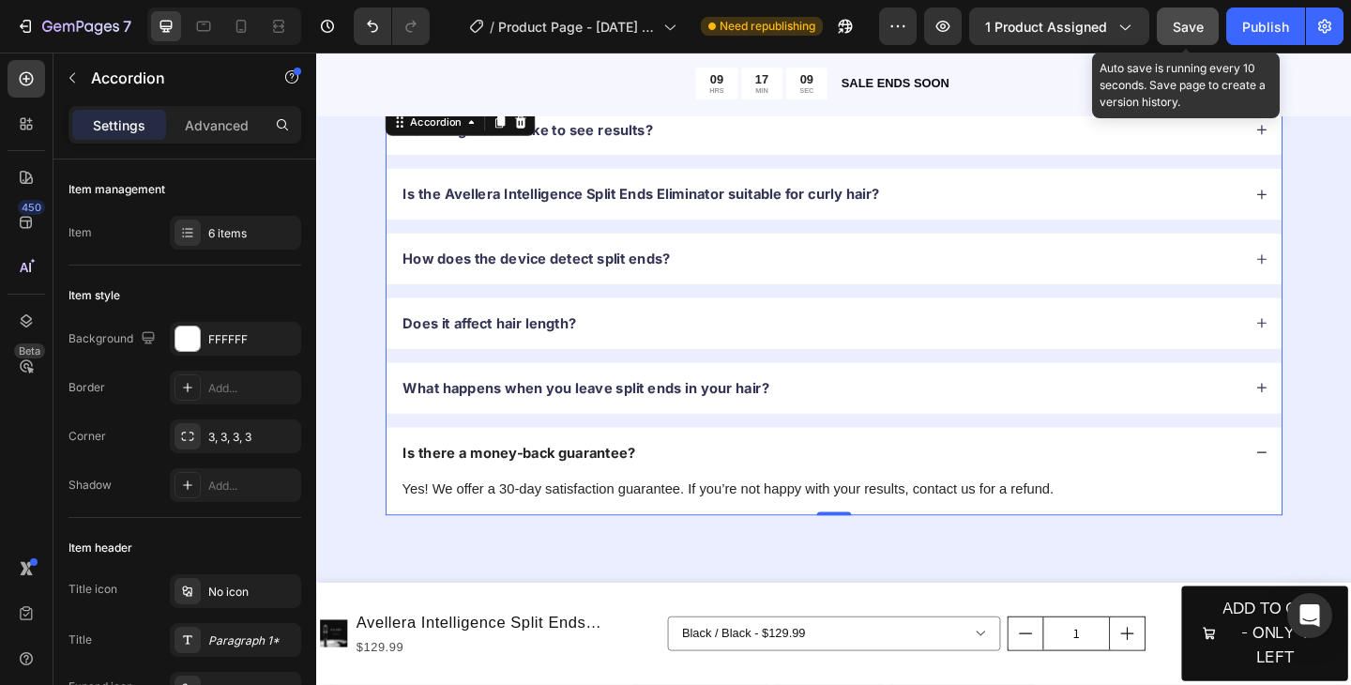
click at [1187, 28] on span "Save" at bounding box center [1188, 27] width 31 height 16
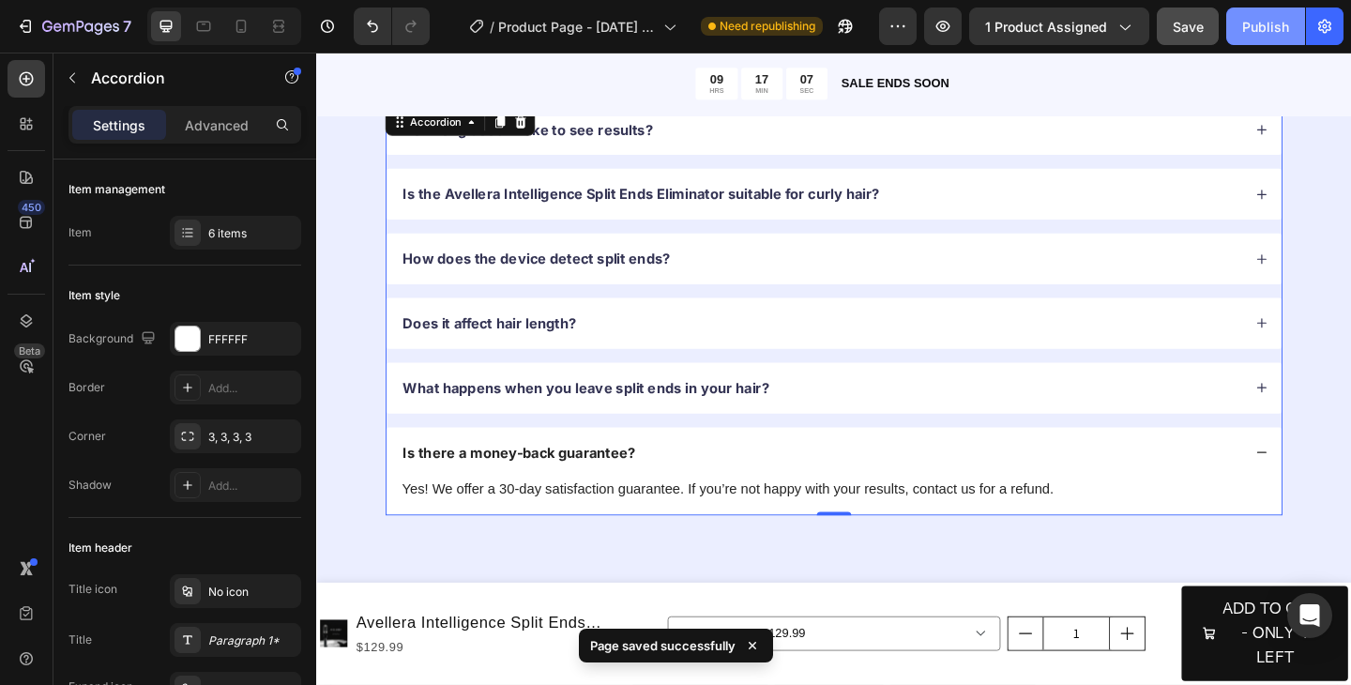
click at [1261, 21] on div "Publish" at bounding box center [1265, 27] width 47 height 20
